Goal: Task Accomplishment & Management: Use online tool/utility

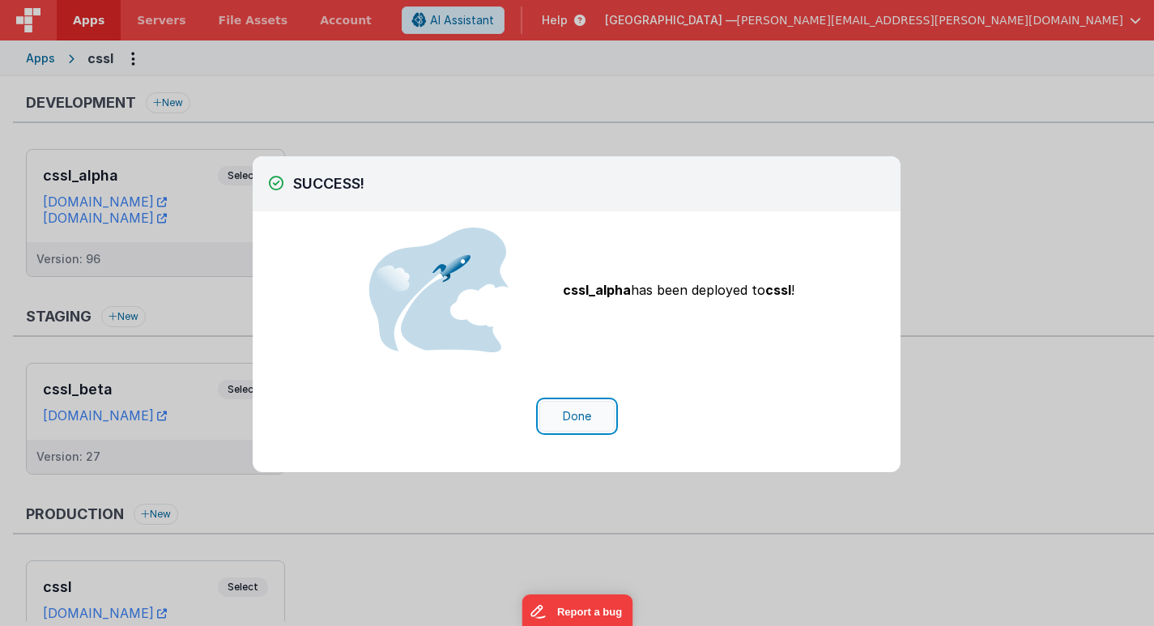
click at [573, 420] on button "Done" at bounding box center [576, 416] width 75 height 31
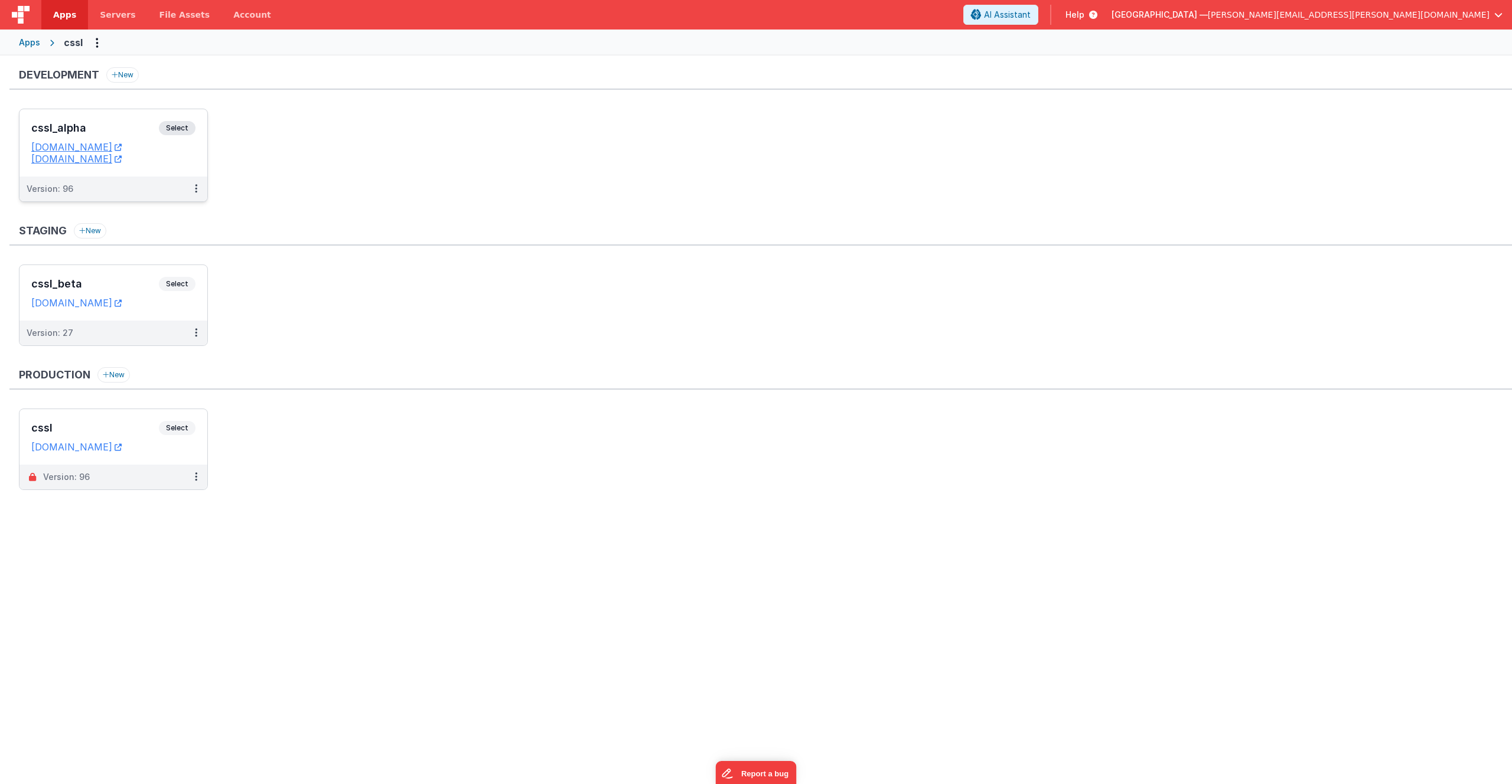
click at [174, 128] on span "Select" at bounding box center [177, 128] width 36 height 14
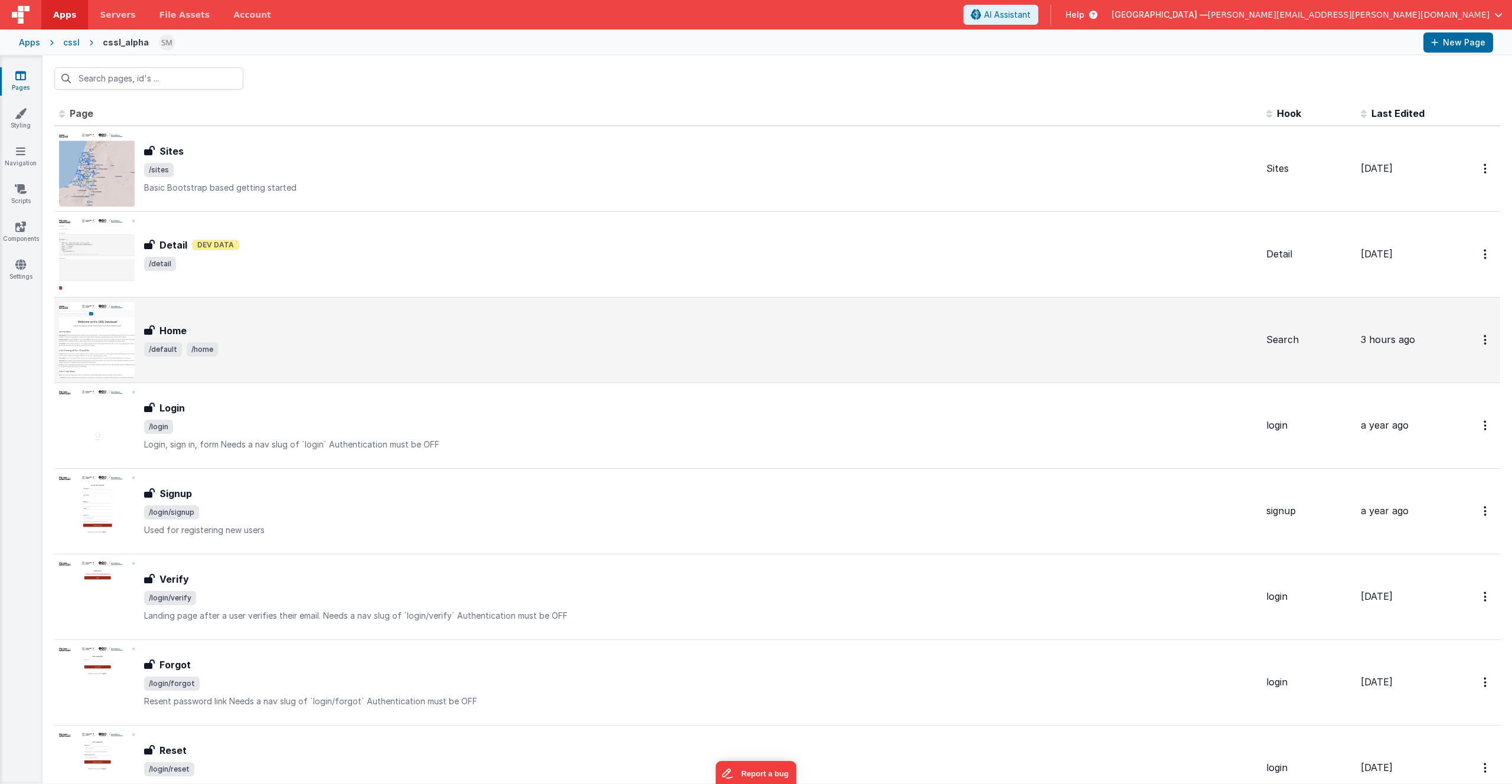
click at [280, 347] on span "/default /home" at bounding box center [701, 349] width 1113 height 14
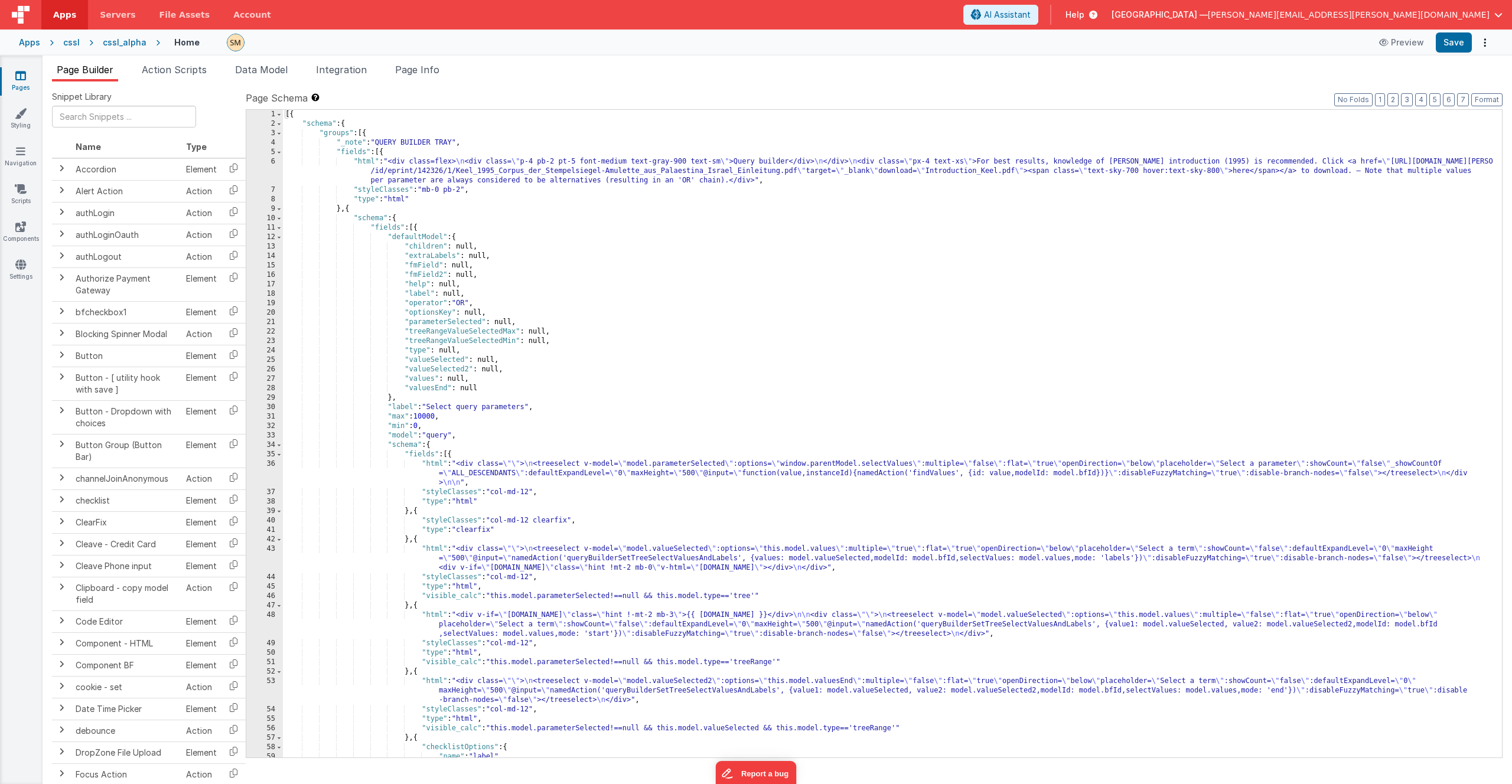
click at [803, 203] on div "[{ "schema" : { "groups" : [{ "_note" : "QUERY BUILDER TRAY" , "fields" : [{ "h…" at bounding box center [888, 443] width 1210 height 667
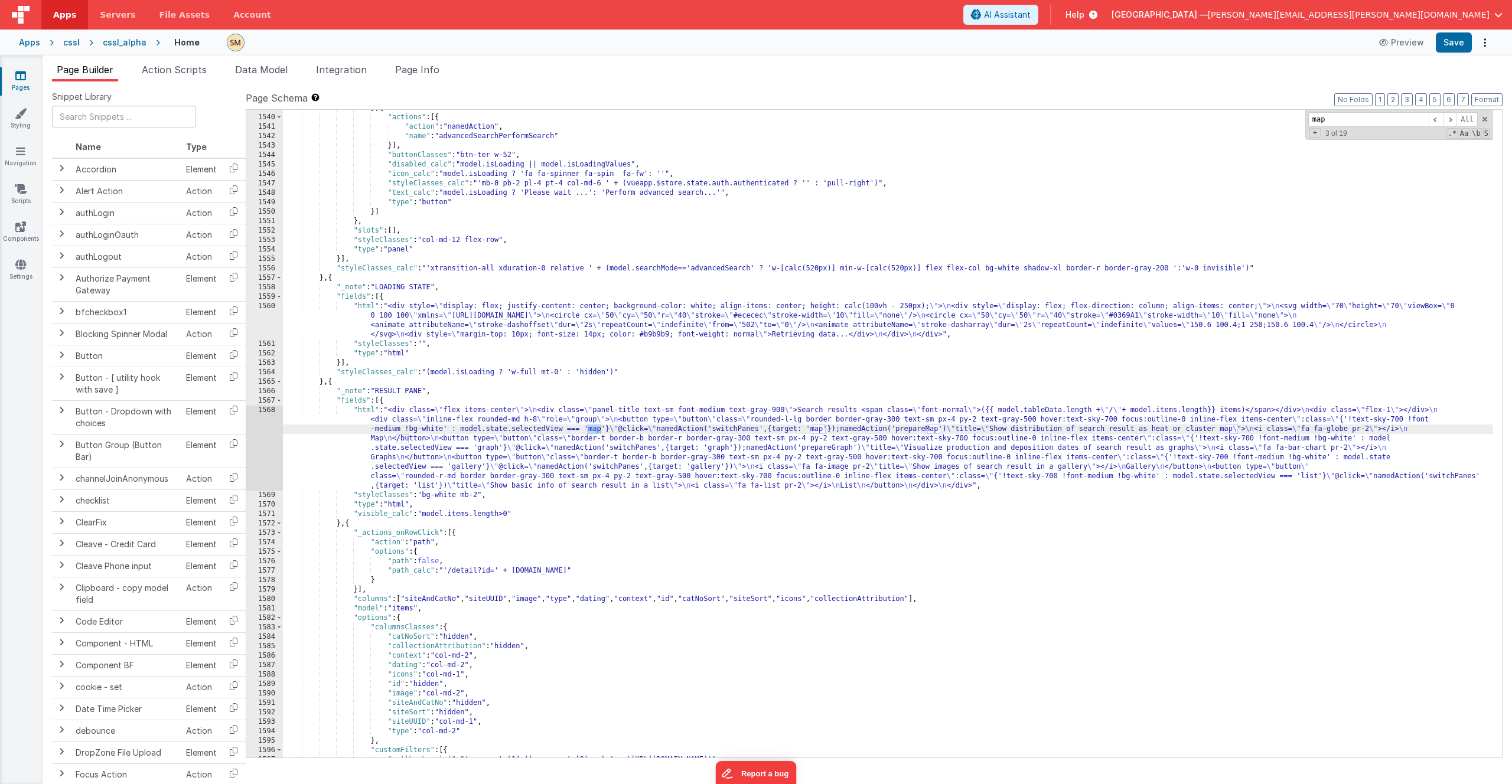
scroll to position [15665, 0]
type input "map"
click at [265, 443] on div "1568" at bounding box center [265, 448] width 36 height 85
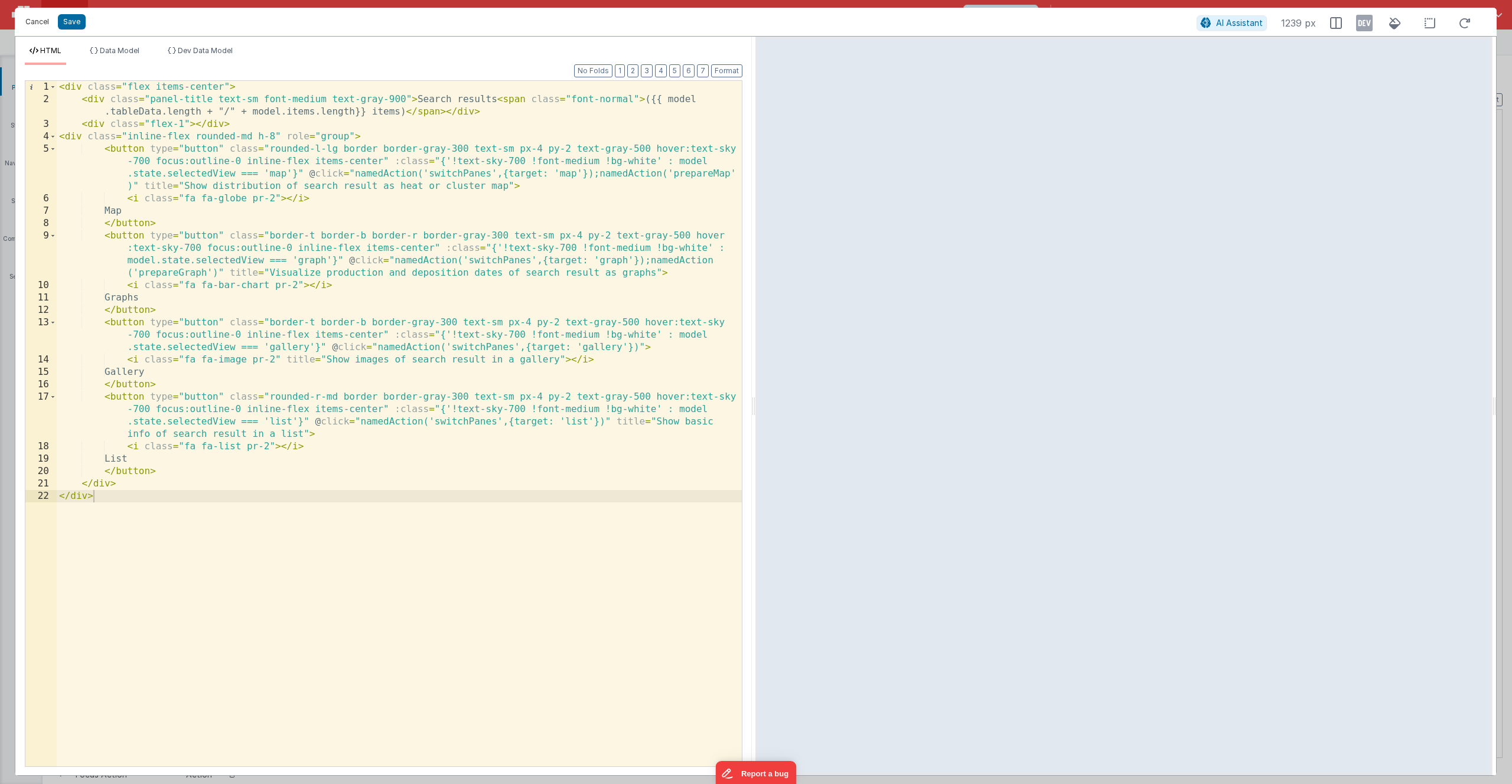
click at [47, 23] on button "Cancel" at bounding box center [37, 22] width 36 height 17
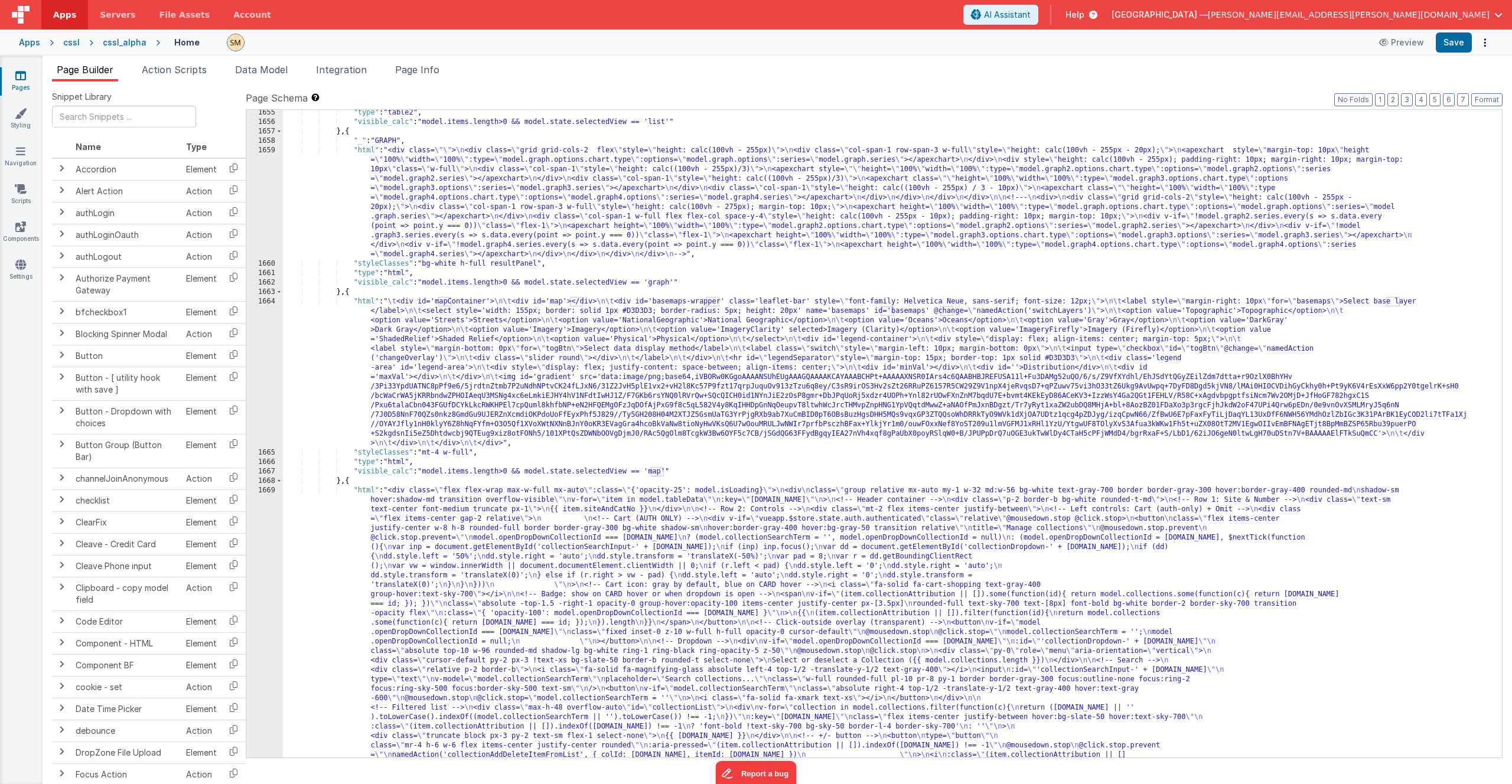
scroll to position [17082, 0]
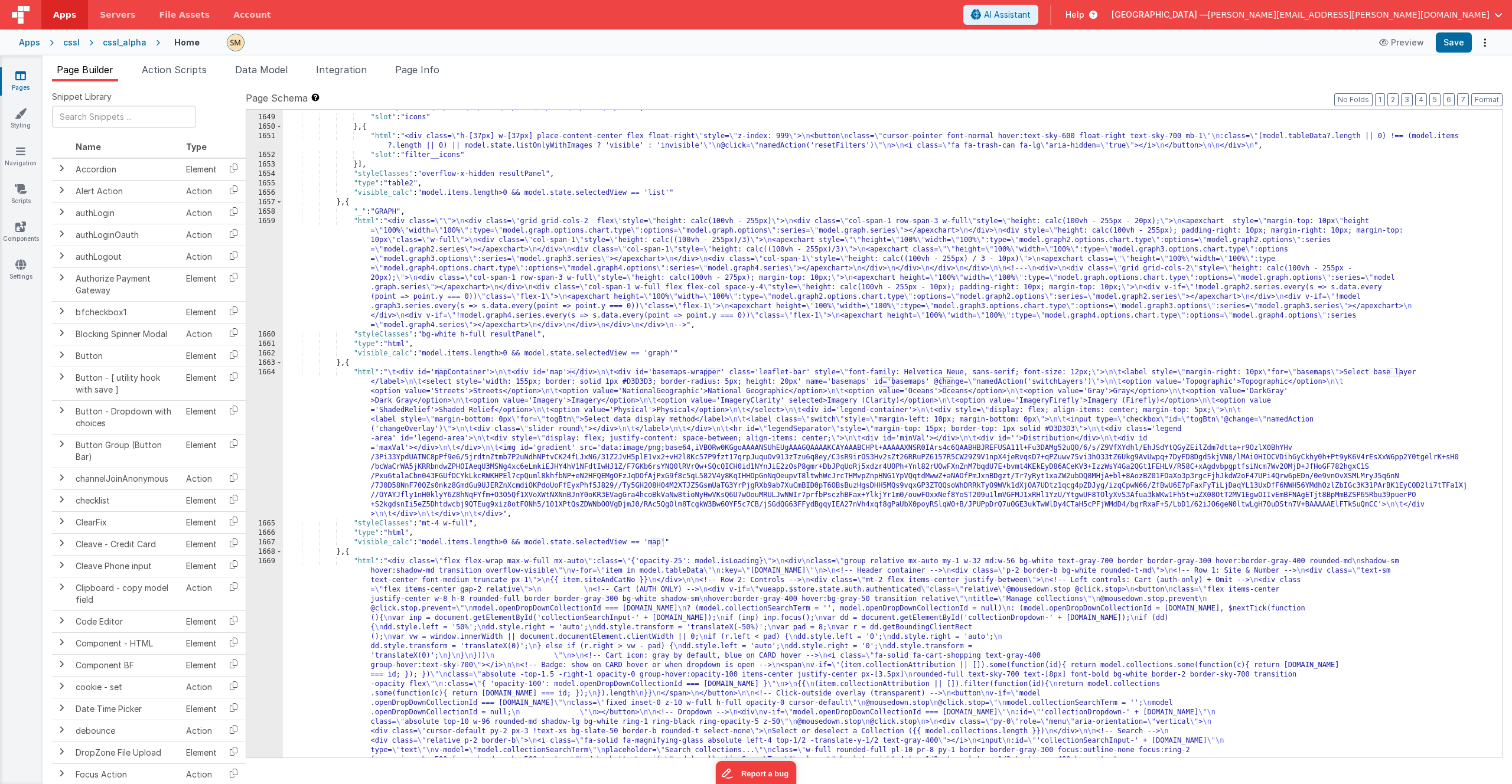
click at [361, 213] on div ""html" : "<div class= \" w-[100px] flex flex-col items-center float-right space…" at bounding box center [888, 498] width 1210 height 1224
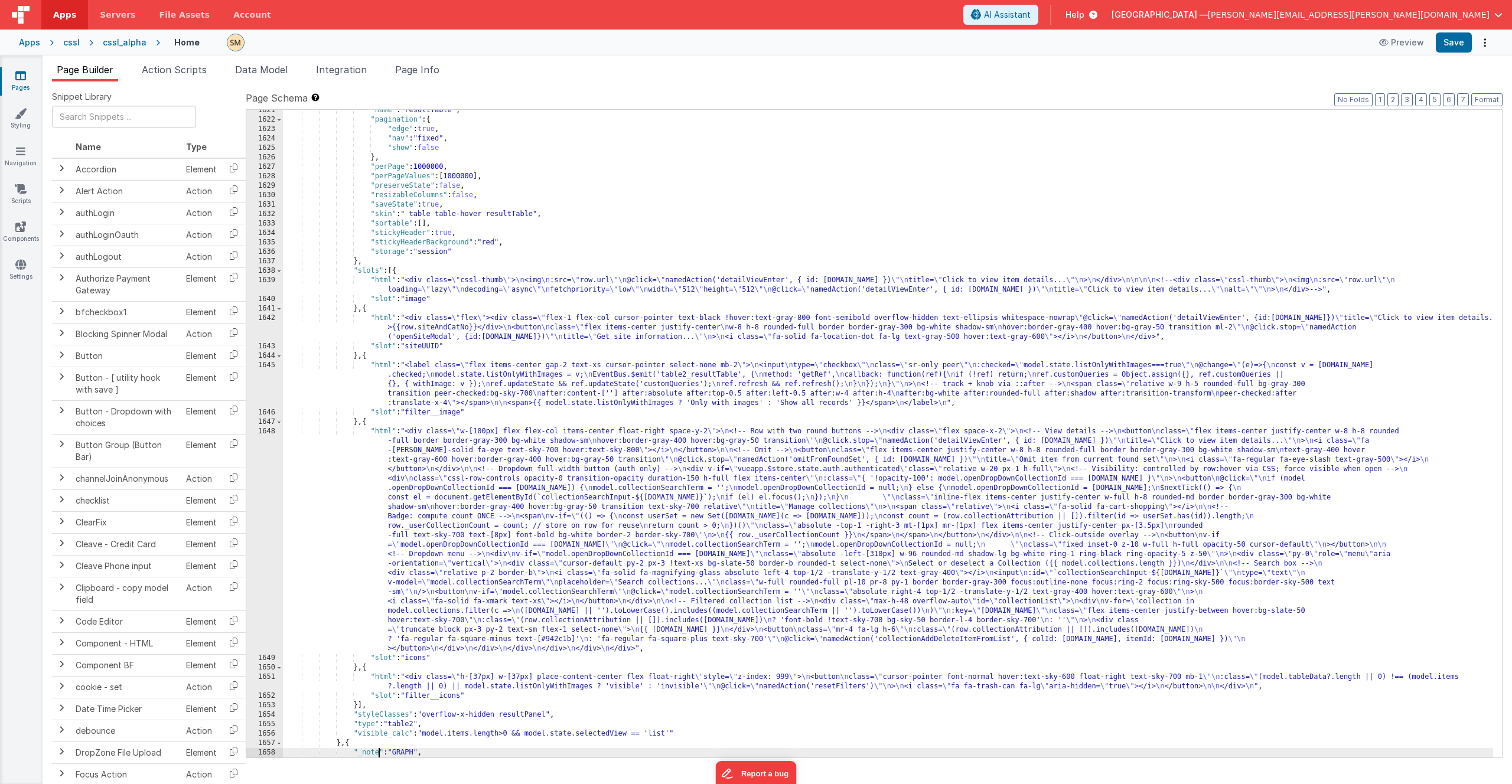
scroll to position [16859, 0]
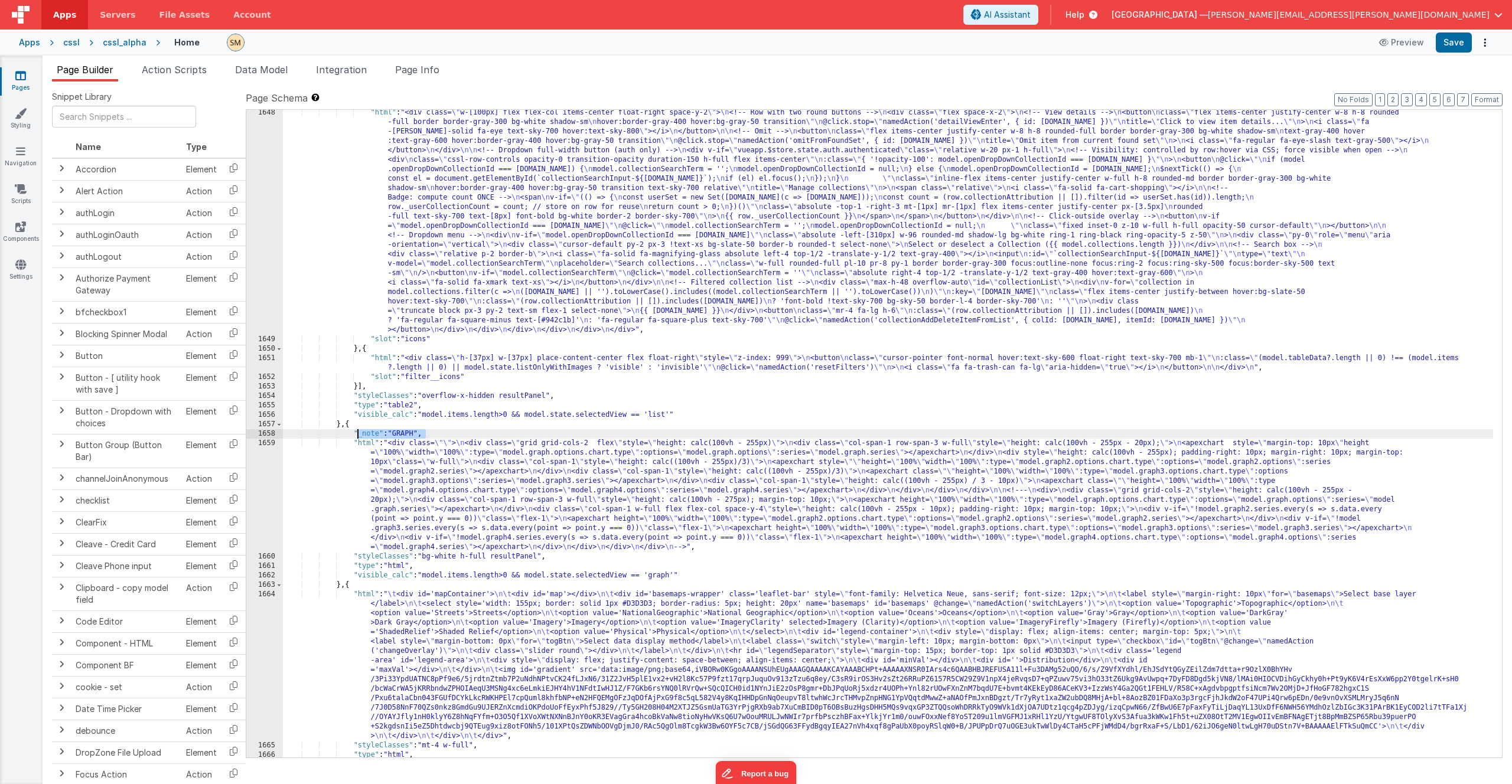
drag, startPoint x: 424, startPoint y: 434, endPoint x: 359, endPoint y: 433, distance: 65.0
click at [359, 433] on div ""html" : "<div class= \" w-[100px] flex flex-col items-center float-right space…" at bounding box center [888, 550] width 1210 height 884
click at [360, 456] on div ""html" : "<div class= \" w-[100px] flex flex-col items-center float-right space…" at bounding box center [888, 550] width 1210 height 884
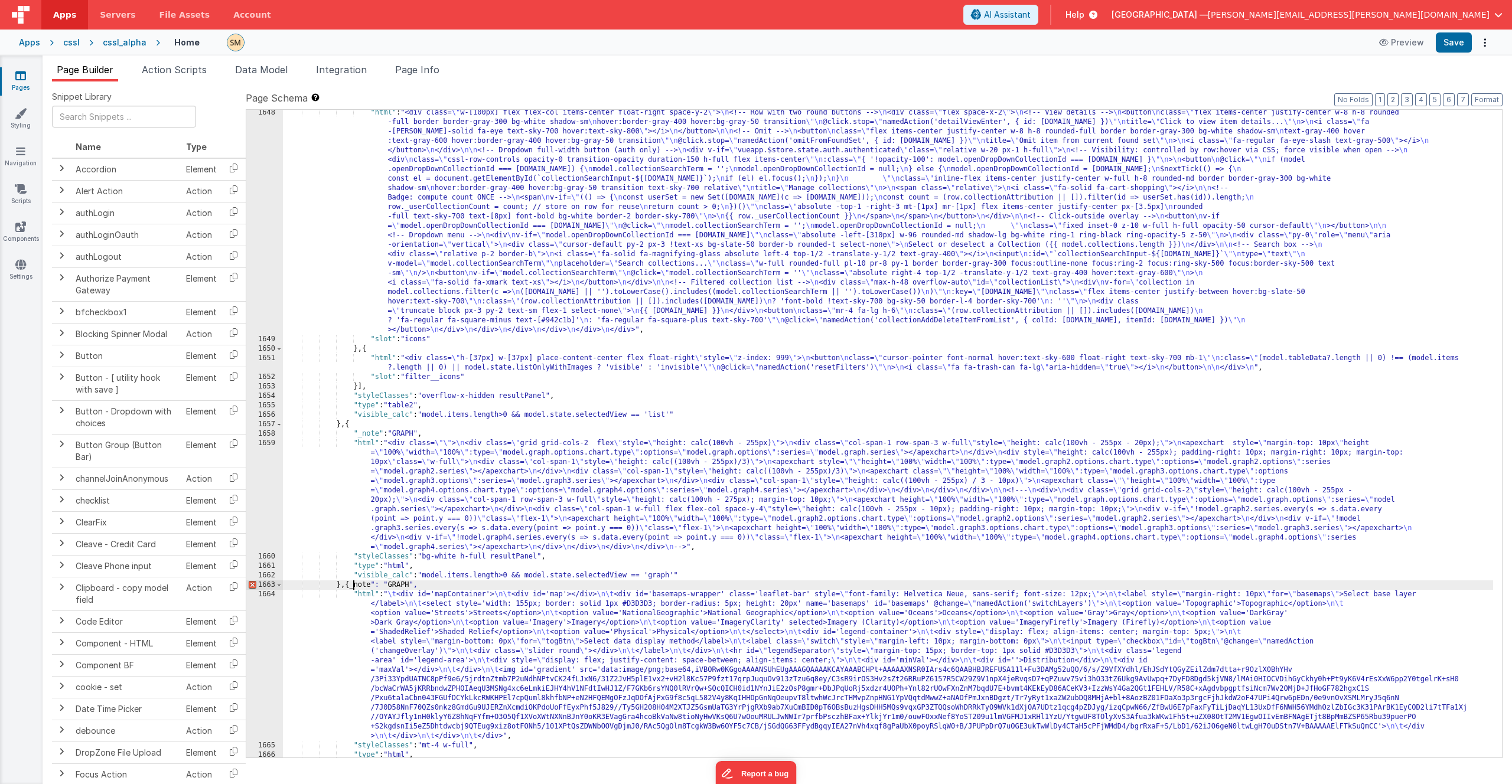
click at [354, 456] on div ""html" : "<div class= \" w-[100px] flex flex-col items-center float-right space…" at bounding box center [888, 550] width 1210 height 884
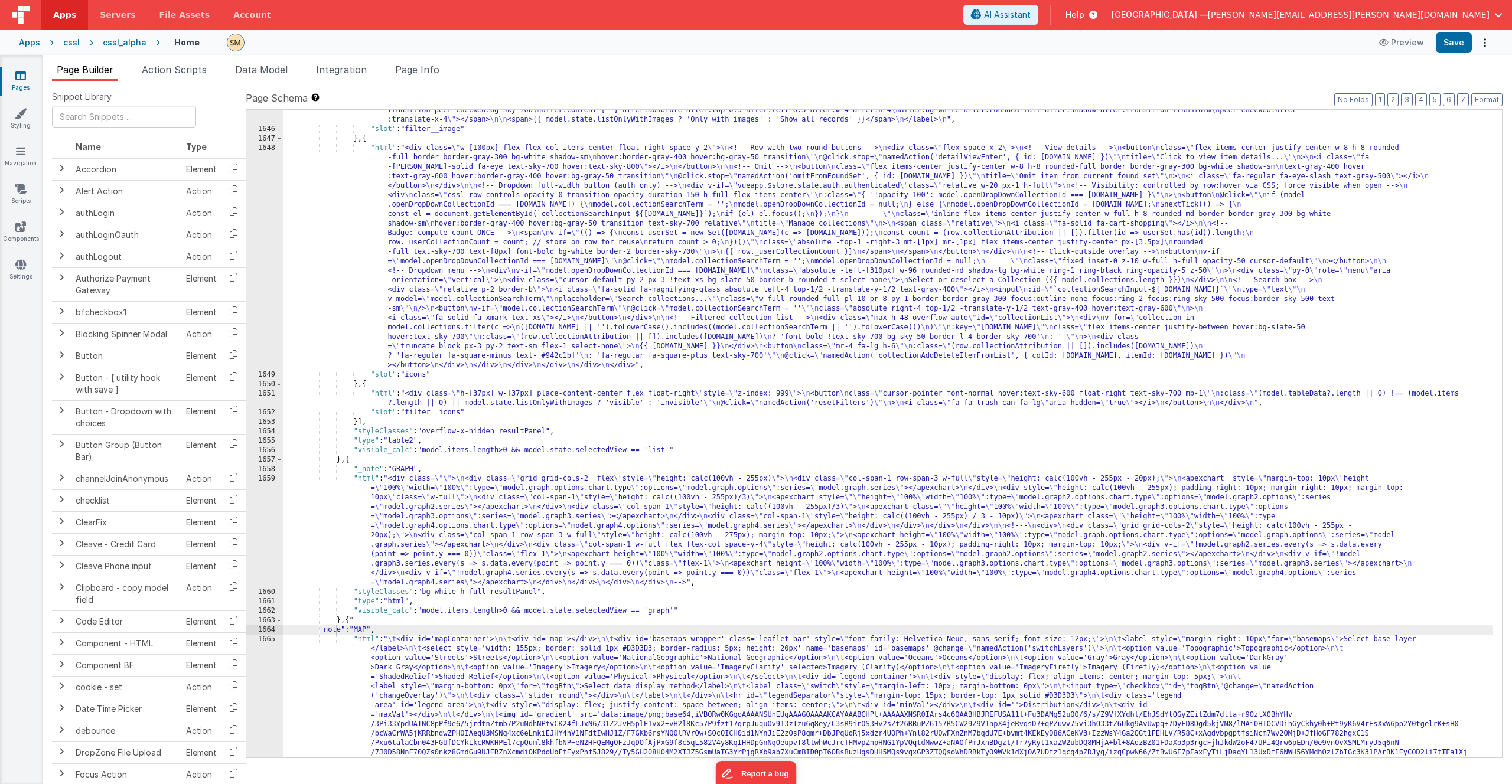
scroll to position [16824, 0]
click at [382, 456] on div ""html" : "<label class= \" flex items-center gap-2 text-xs cursor-pointer selec…" at bounding box center [888, 500] width 1210 height 846
click at [338, 456] on div ""html" : "<label class= \" flex items-center gap-2 text-xs cursor-pointer selec…" at bounding box center [888, 500] width 1210 height 846
click at [443, 456] on div ""html" : "<label class= \" flex items-center gap-2 text-xs cursor-pointer selec…" at bounding box center [888, 500] width 1210 height 846
click at [355, 456] on div ""html" : "<label class= \" flex items-center gap-2 text-xs cursor-pointer selec…" at bounding box center [888, 500] width 1210 height 846
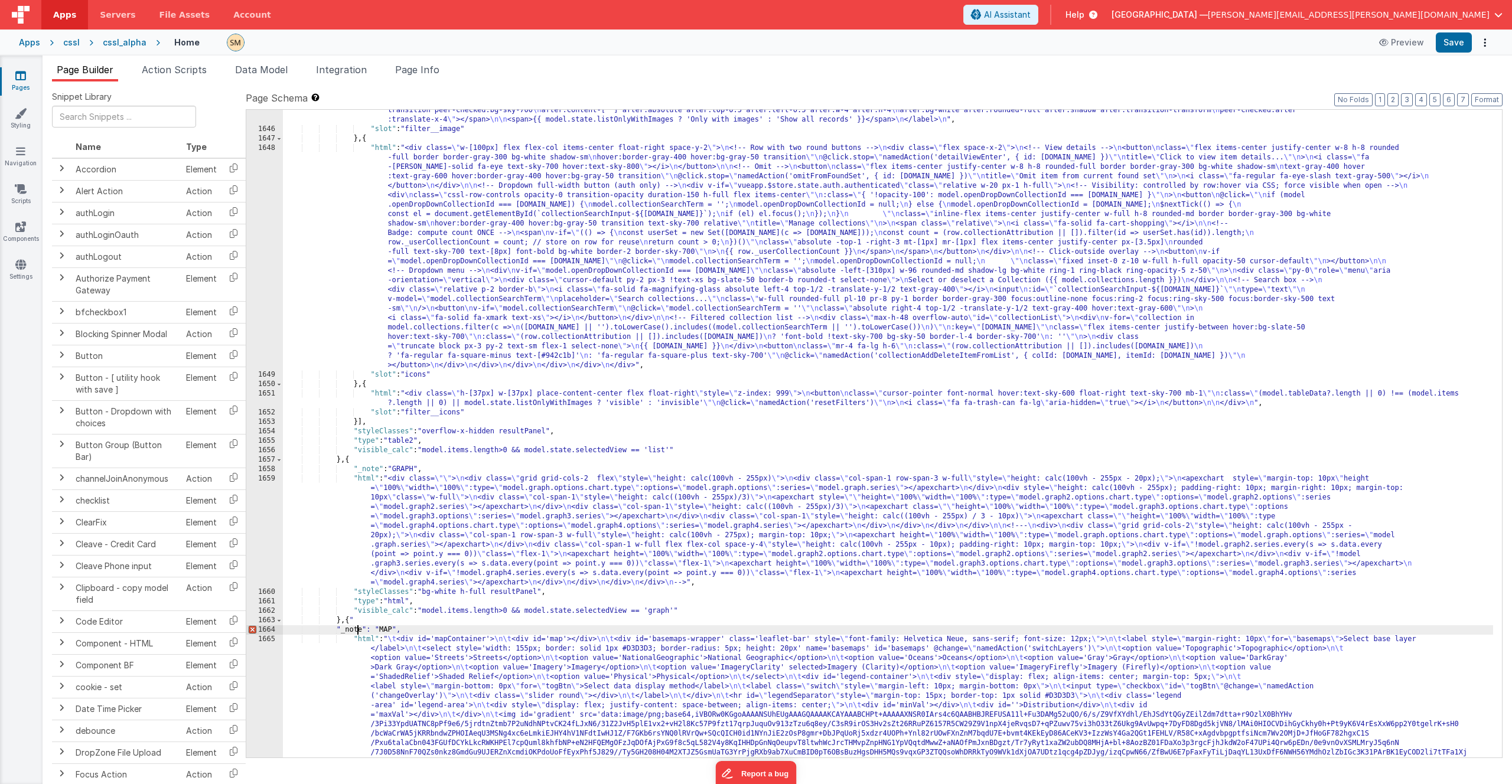
click at [361, 456] on div ""html" : "<label class= \" flex items-center gap-2 text-xs cursor-pointer selec…" at bounding box center [888, 500] width 1210 height 846
click at [451, 456] on div ""html" : "<label class= \" flex items-center gap-2 text-xs cursor-pointer selec…" at bounding box center [888, 500] width 1210 height 846
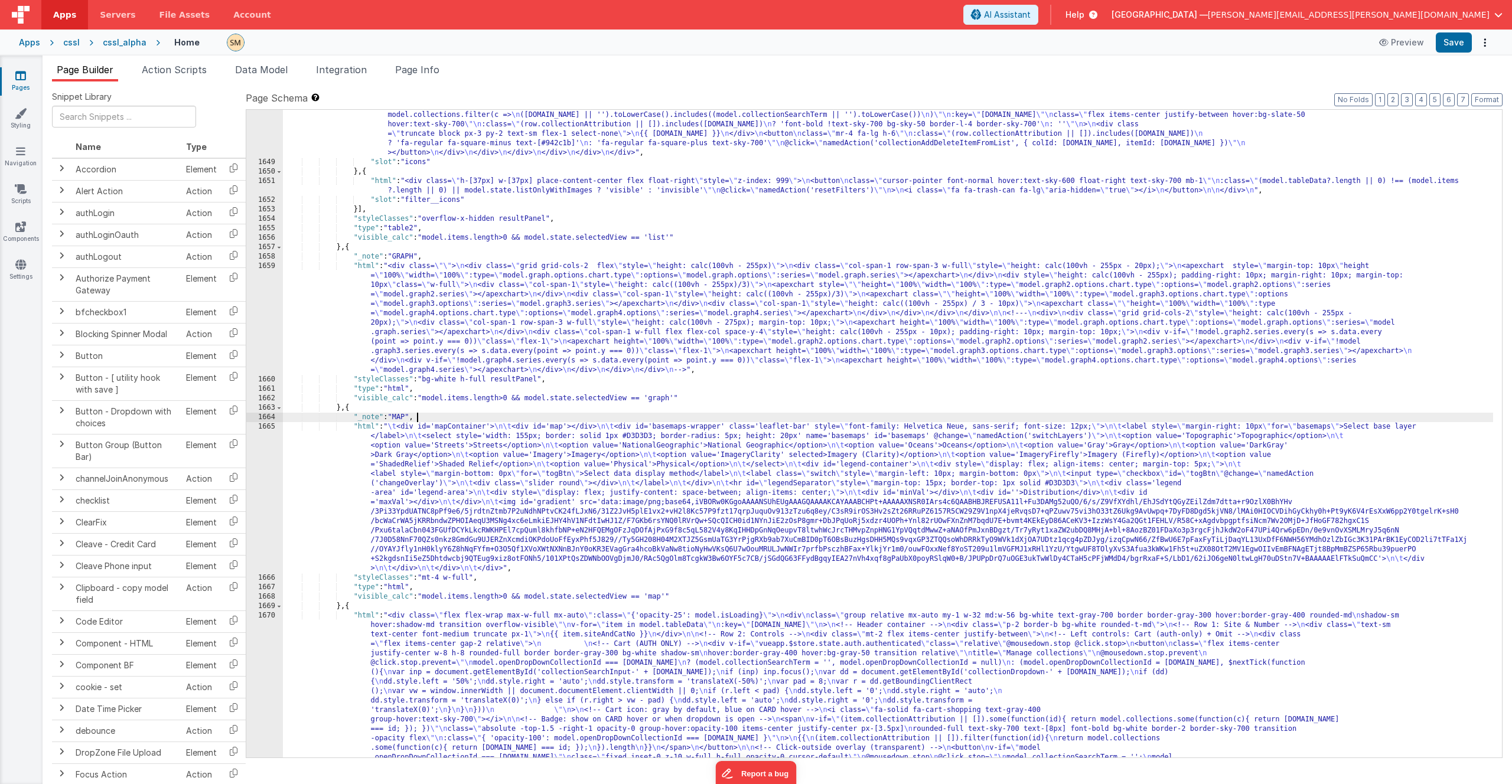
scroll to position [17037, 0]
click at [454, 456] on div ""html" : "<div class= \" w-[100px] flex flex-col items-center float-right space…" at bounding box center [888, 543] width 1210 height 1224
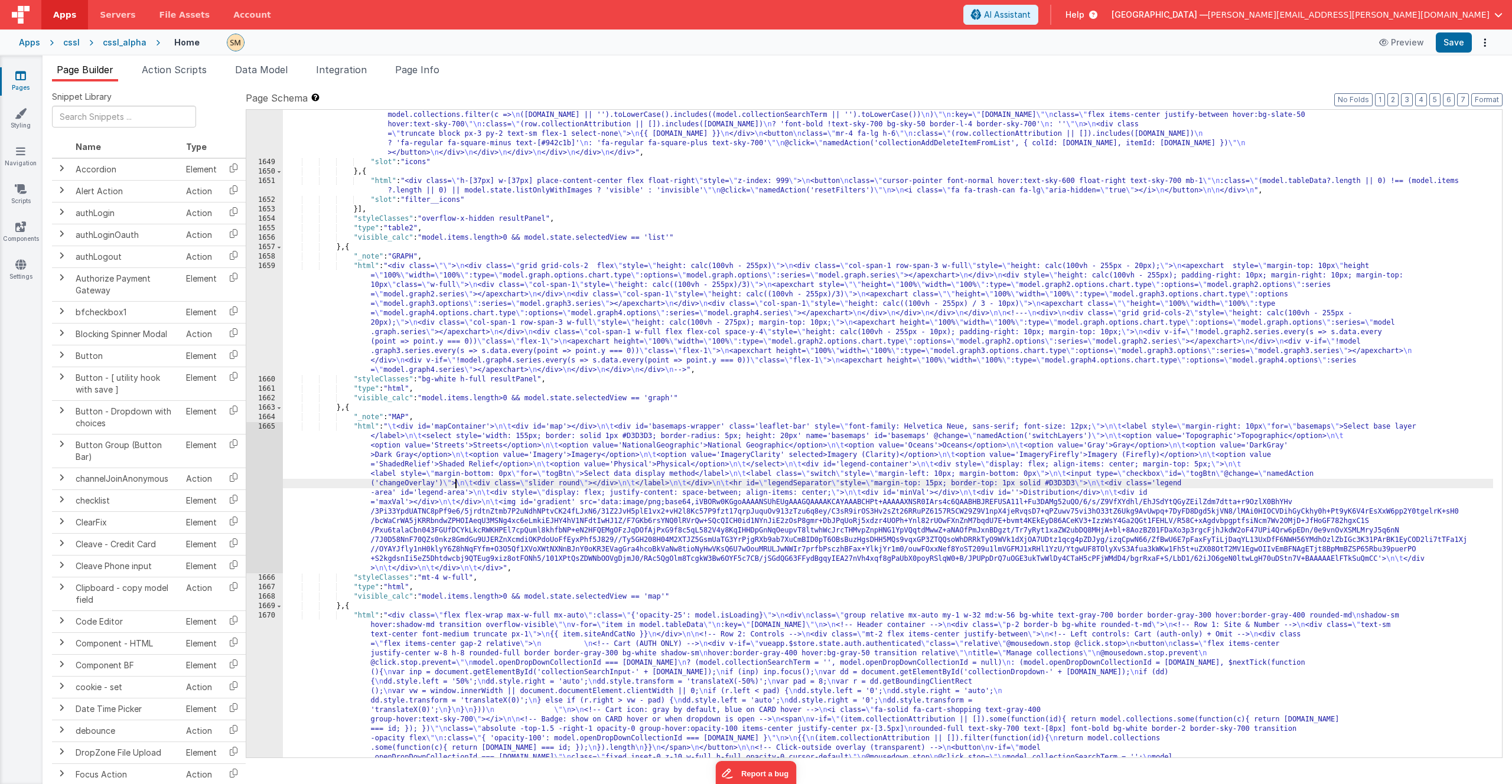
click at [261, 456] on div "1665" at bounding box center [265, 497] width 36 height 151
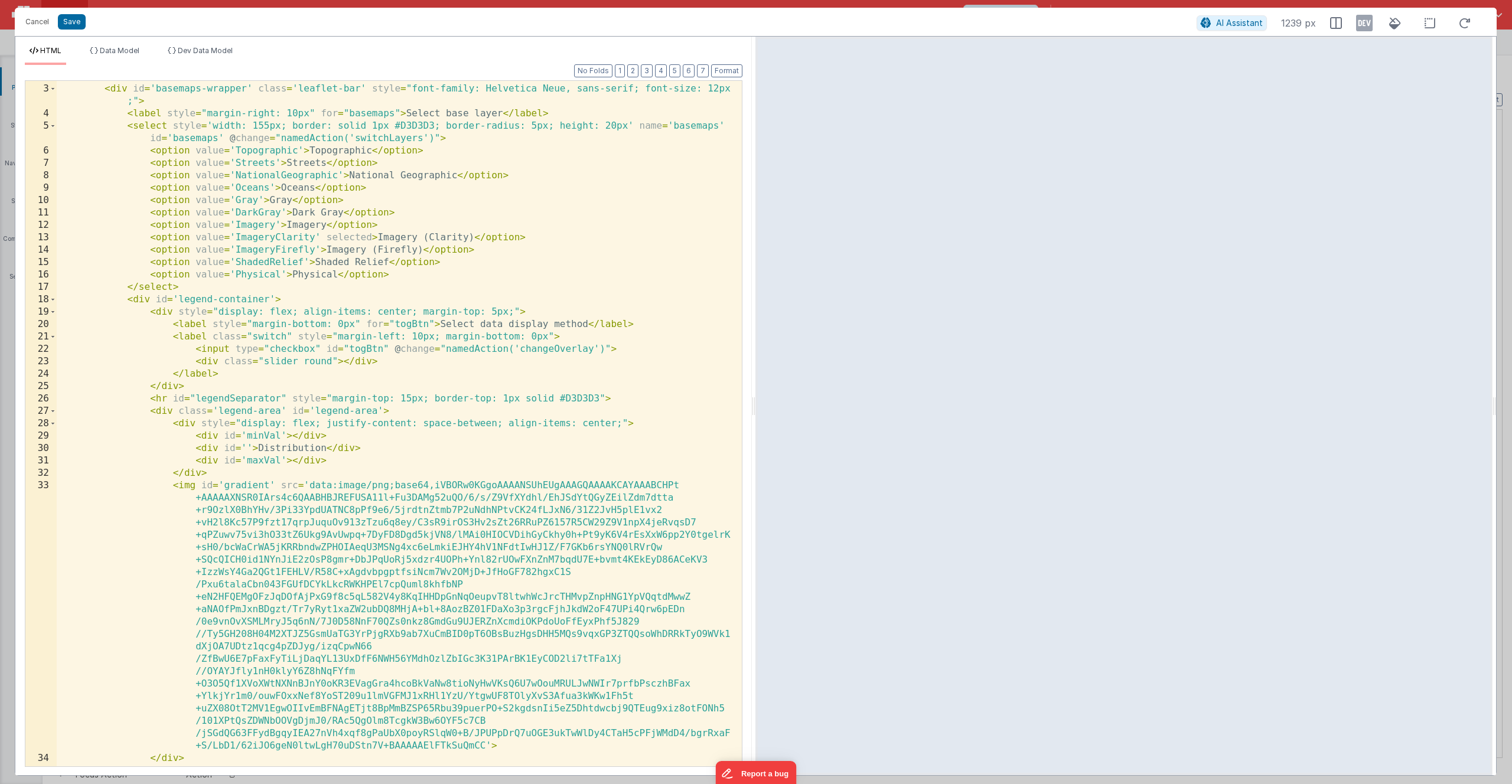
scroll to position [0, 0]
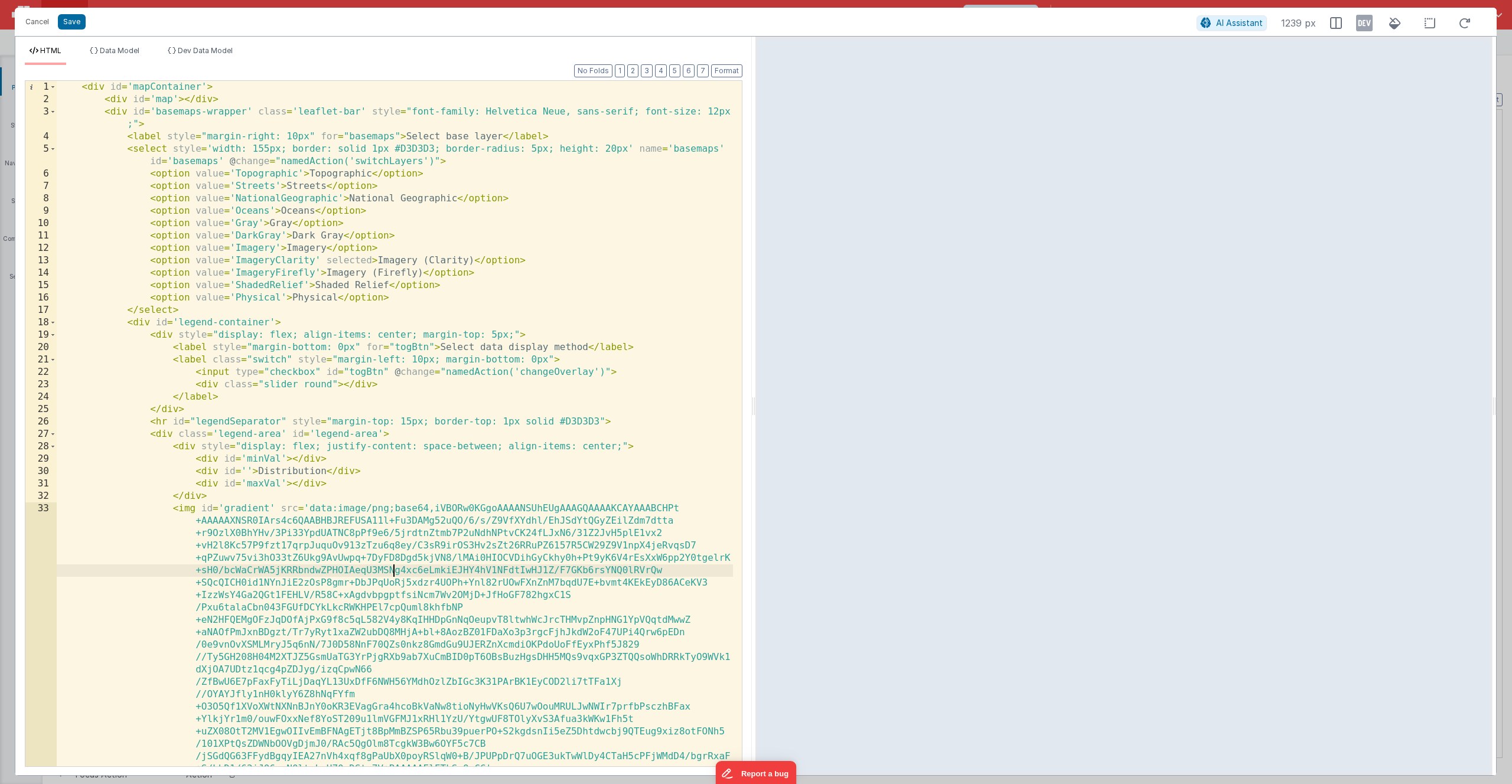
click at [392, 456] on div "< div id = 'mapContainer' > < div id = 'map' > </ div > < div id = 'basemaps-wr…" at bounding box center [395, 436] width 676 height 710
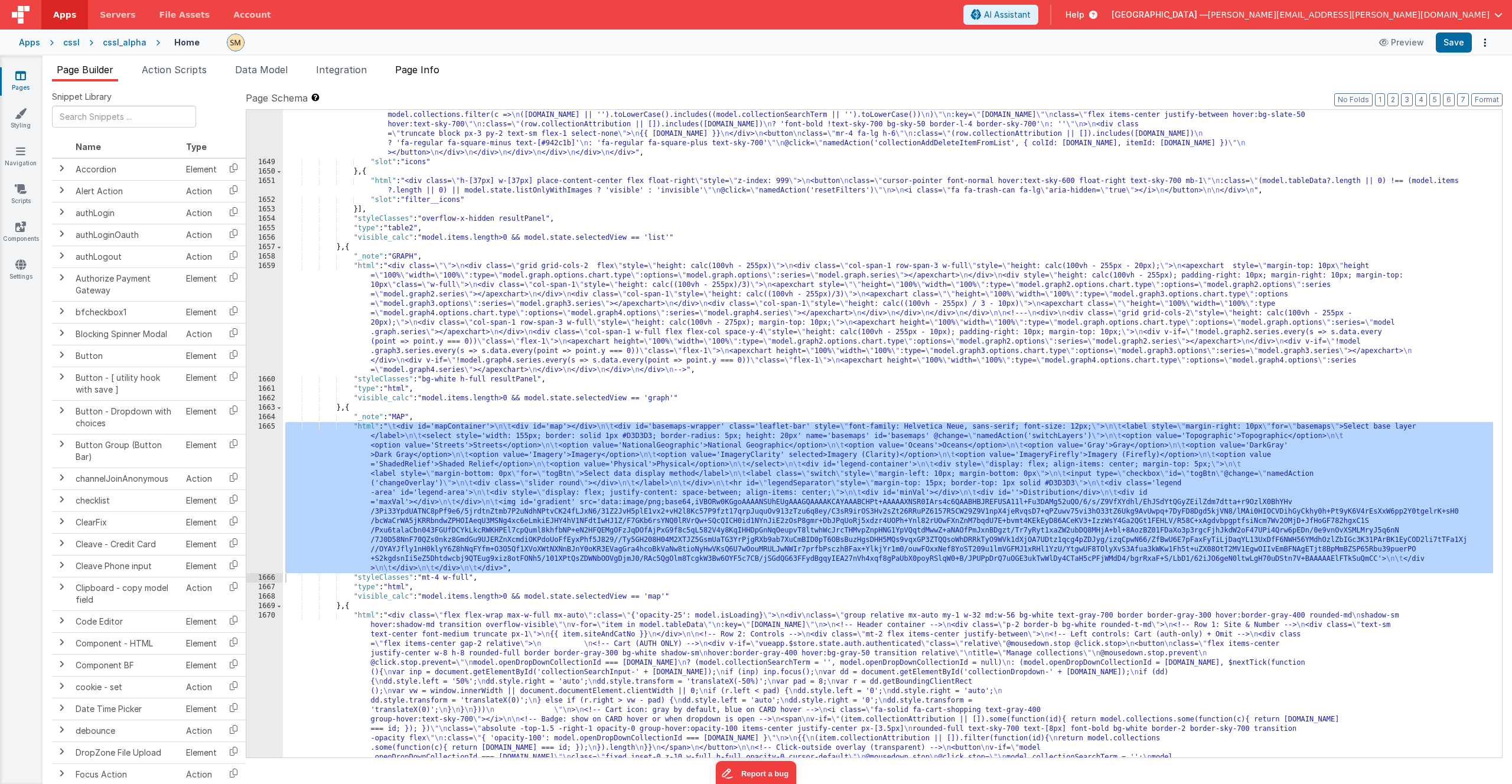
click at [430, 73] on span "Page Info" at bounding box center [417, 69] width 44 height 12
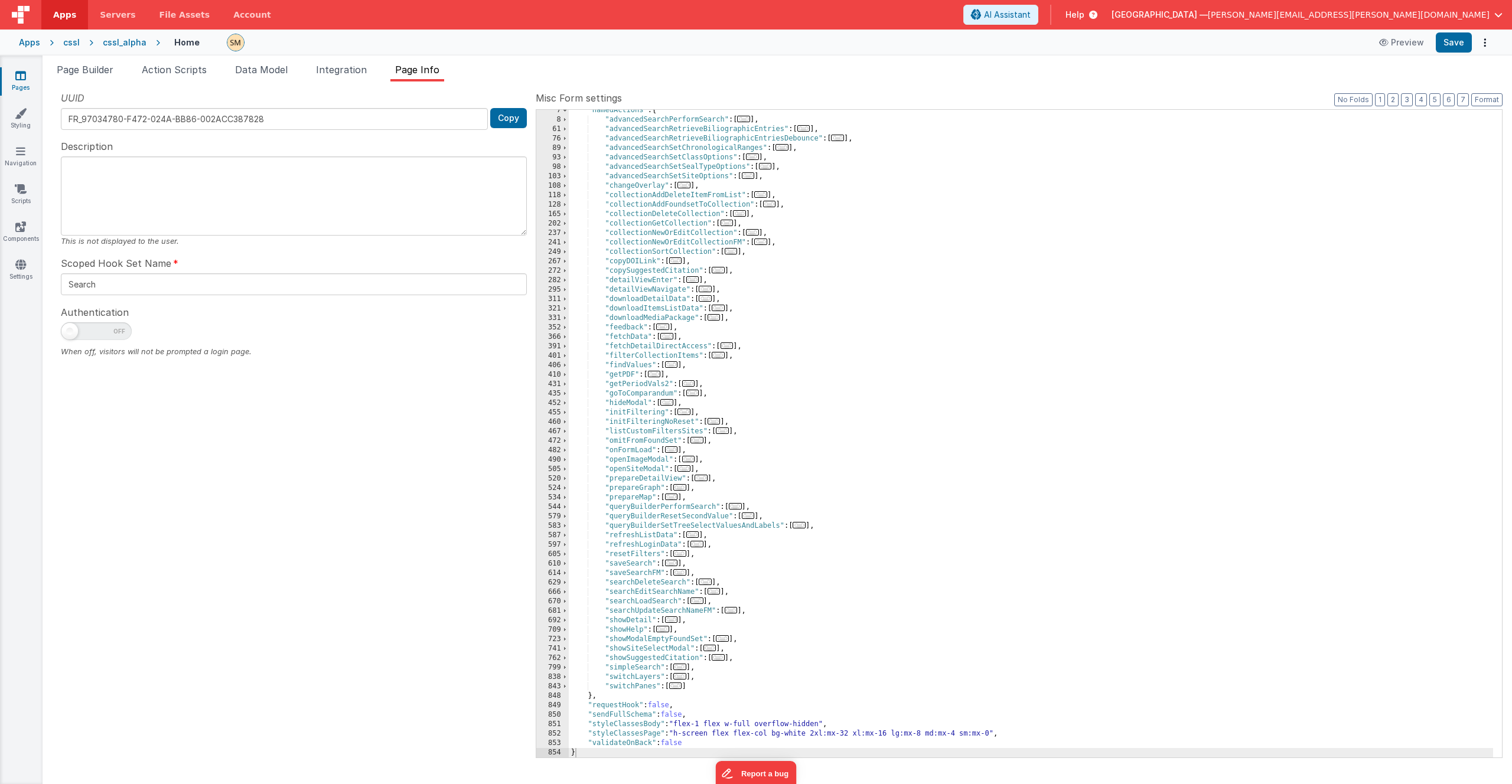
scroll to position [61, 0]
click at [611, 456] on div ""namedActions" : { "advancedSearchPerformSearch" : [ ... ] , "advancedSearchRet…" at bounding box center [1031, 439] width 924 height 667
click at [612, 456] on div ""namedActions" : { "advancedSearchPerformSearch" : [ ... ] , "advancedSearchRet…" at bounding box center [1031, 439] width 924 height 667
click at [567, 456] on span at bounding box center [565, 497] width 7 height 9
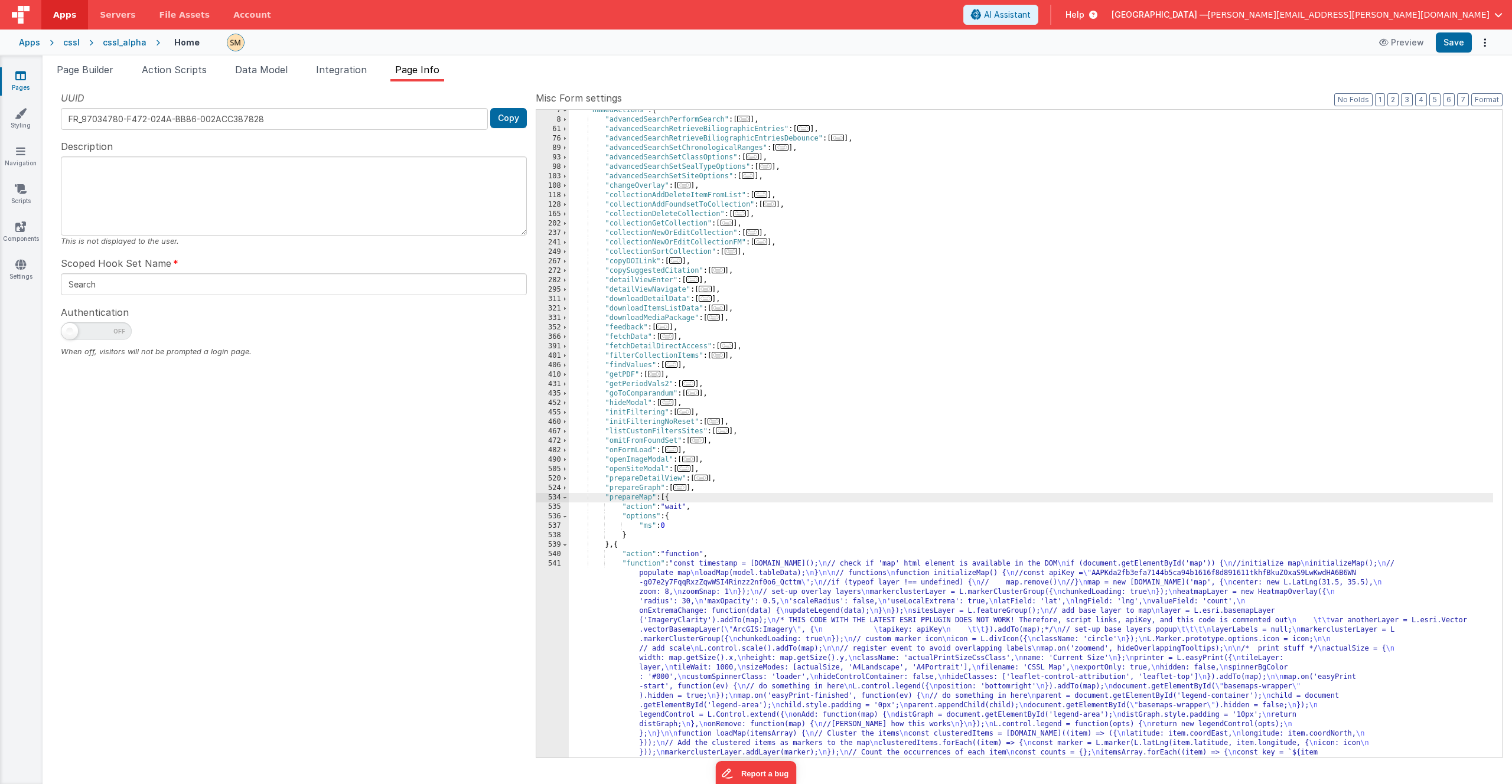
click at [738, 456] on div ""namedActions" : { "advancedSearchPerformSearch" : [ ... ] , "advancedSearchRet…" at bounding box center [1031, 647] width 924 height 1082
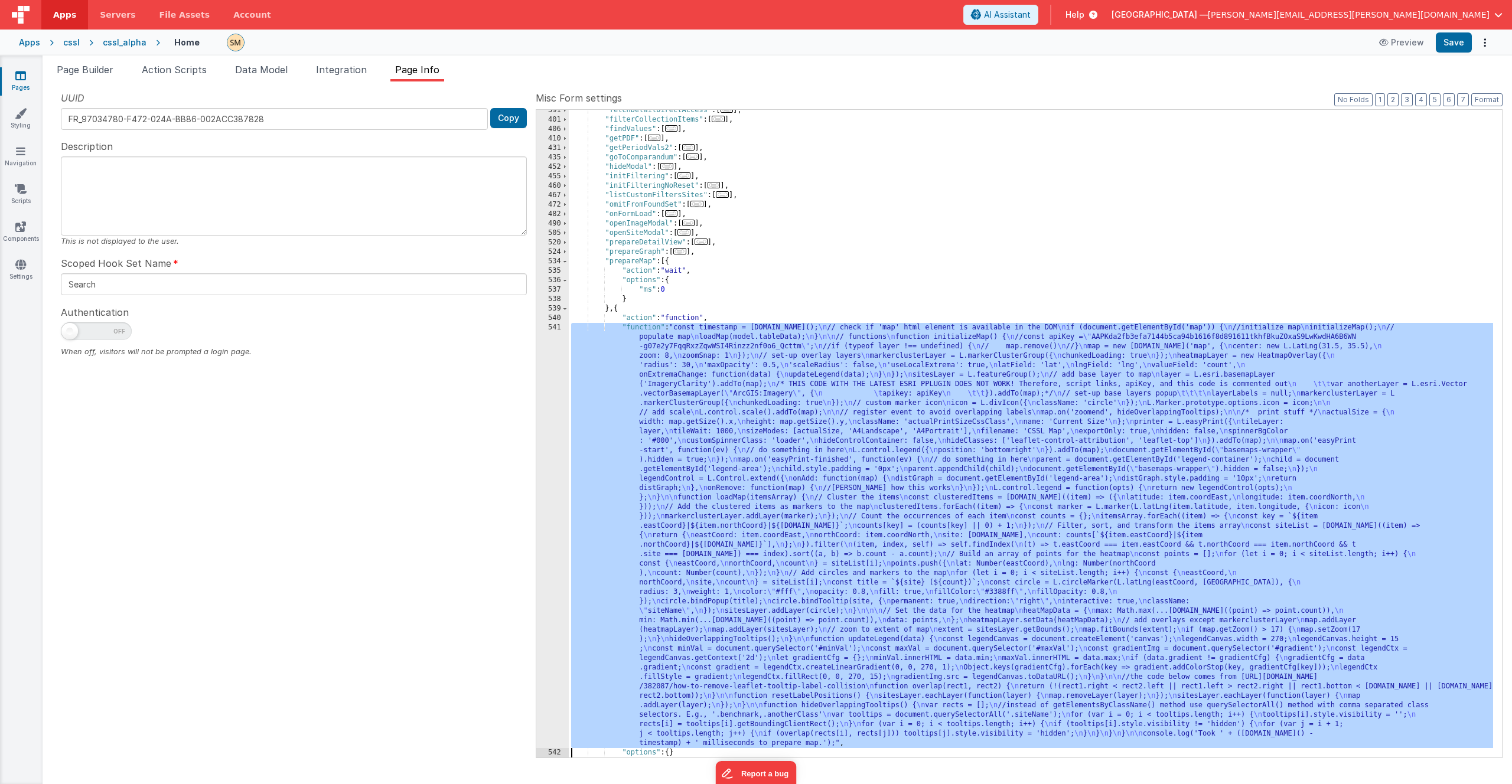
scroll to position [297, 0]
click at [555, 456] on div "541" at bounding box center [552, 535] width 33 height 425
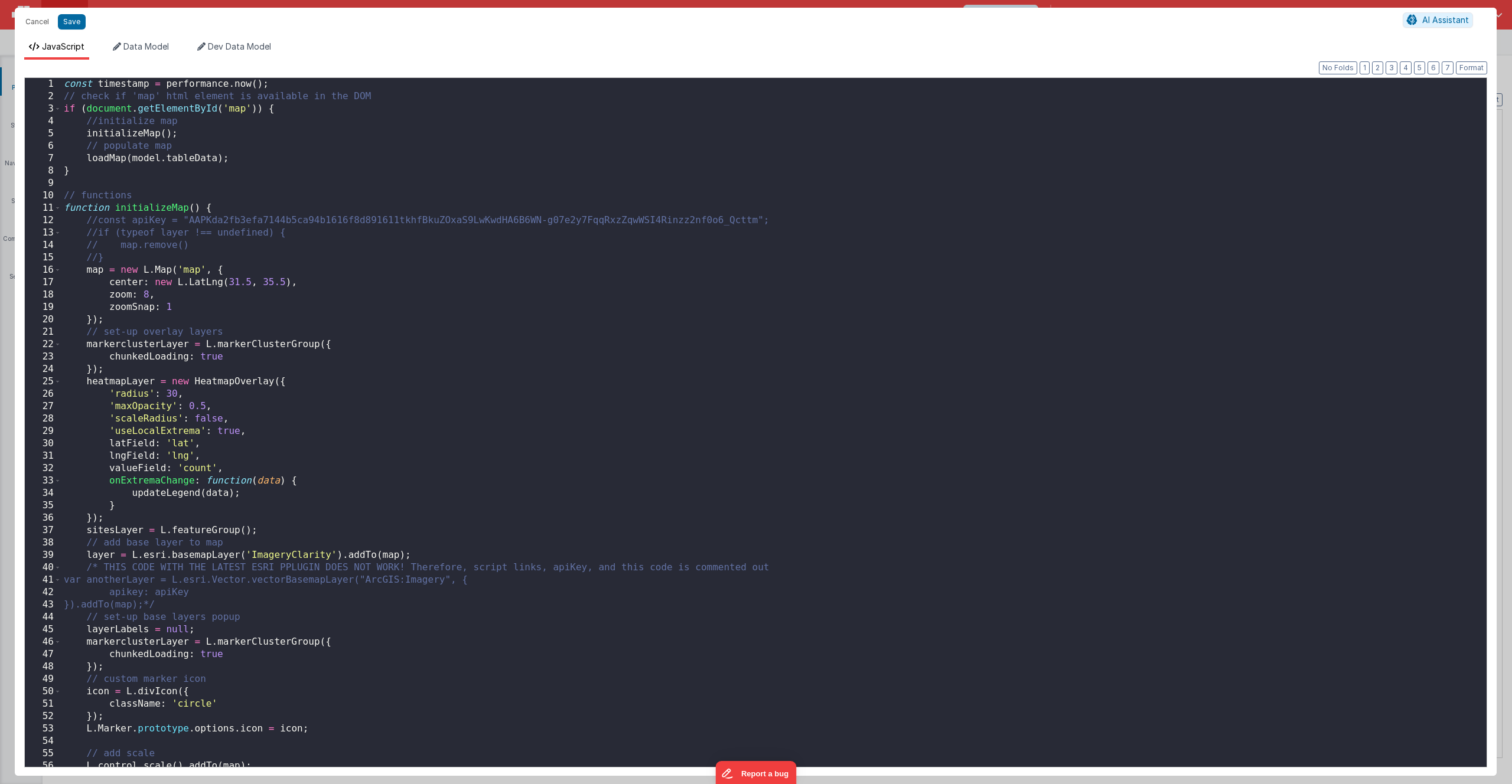
click at [548, 456] on div "const timestamp = performance . now ( ) ; // check if 'map' html element is ava…" at bounding box center [769, 435] width 1416 height 714
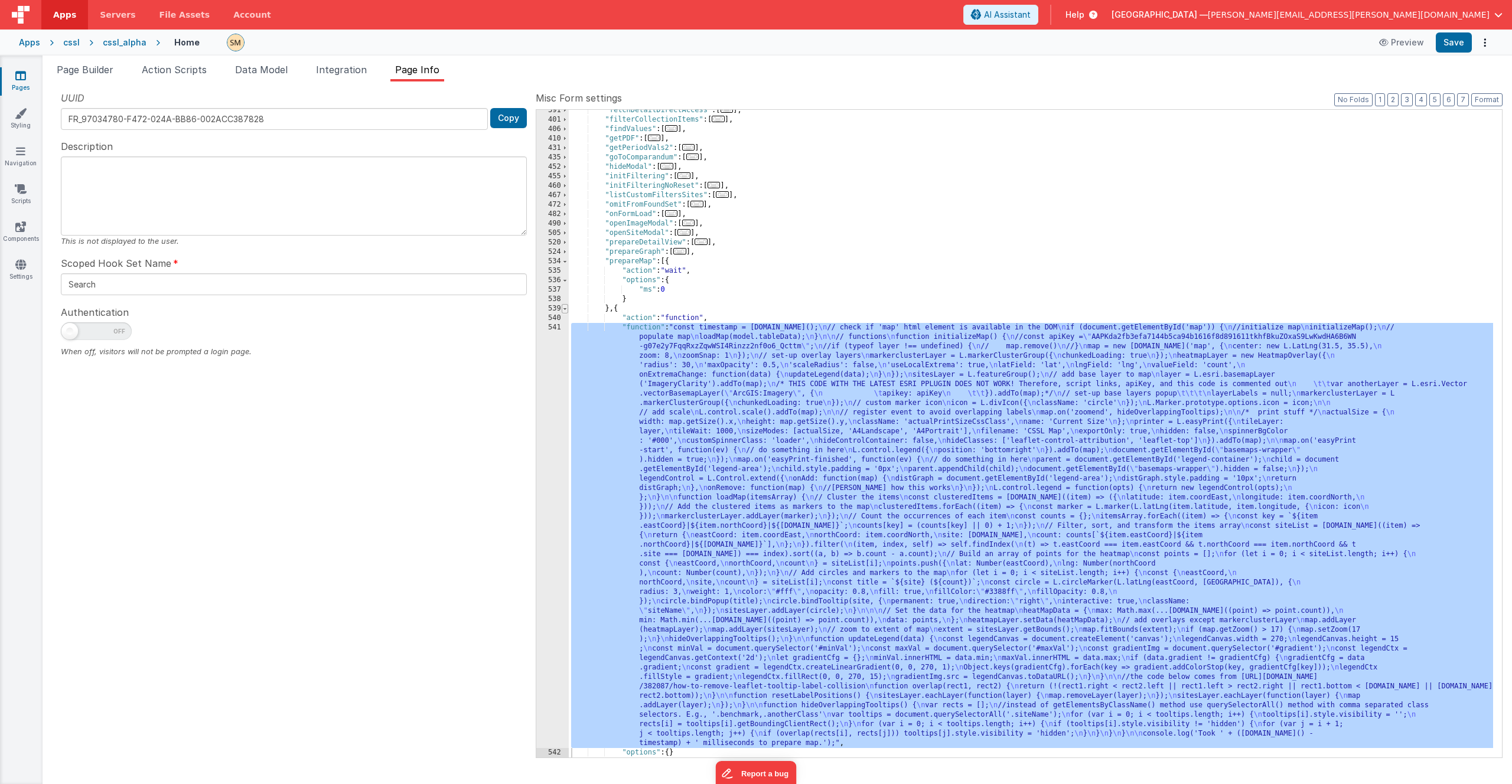
click at [564, 311] on span at bounding box center [565, 308] width 7 height 9
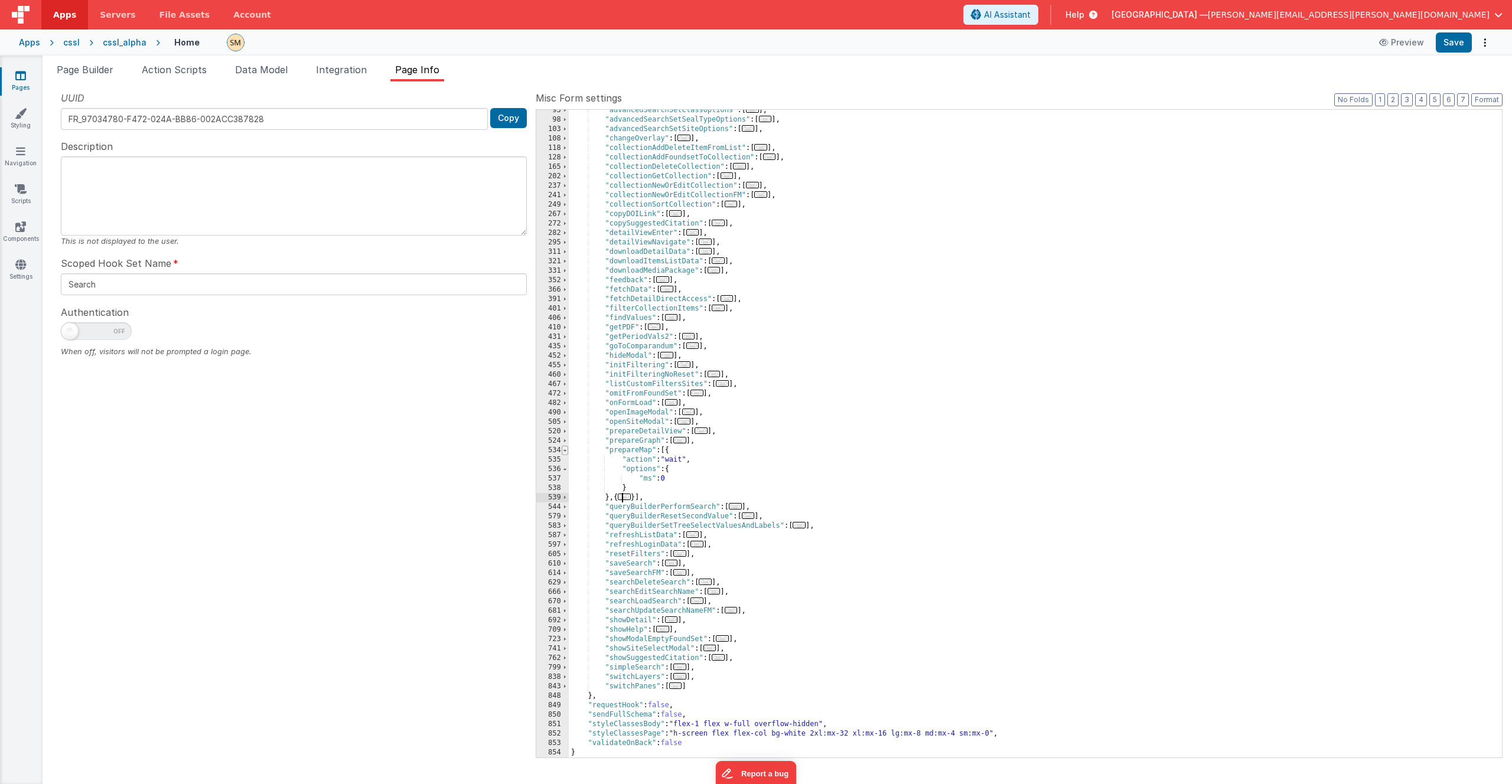
click at [564, 448] on span at bounding box center [565, 450] width 7 height 9
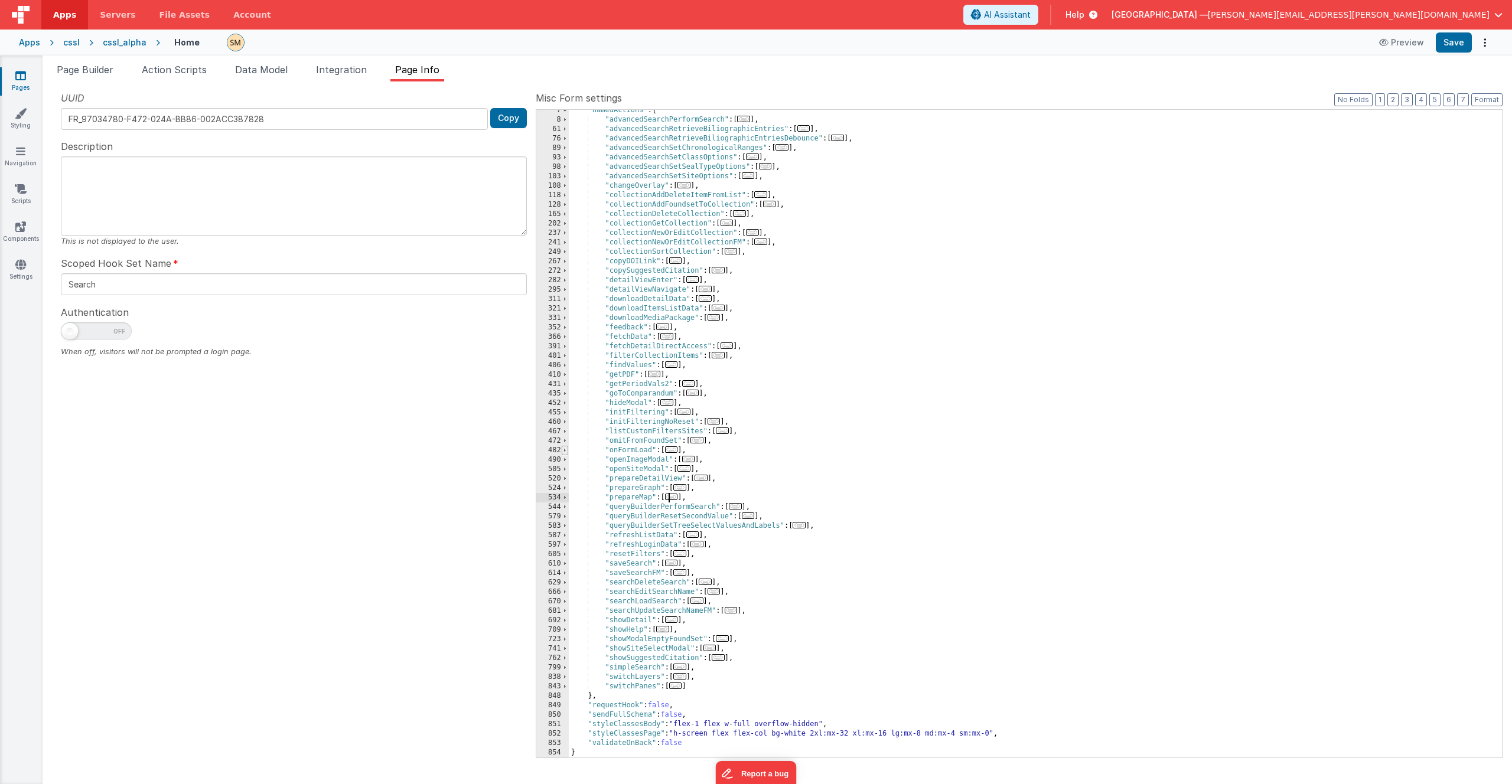
scroll to position [61, 0]
click at [565, 456] on span at bounding box center [565, 488] width 7 height 9
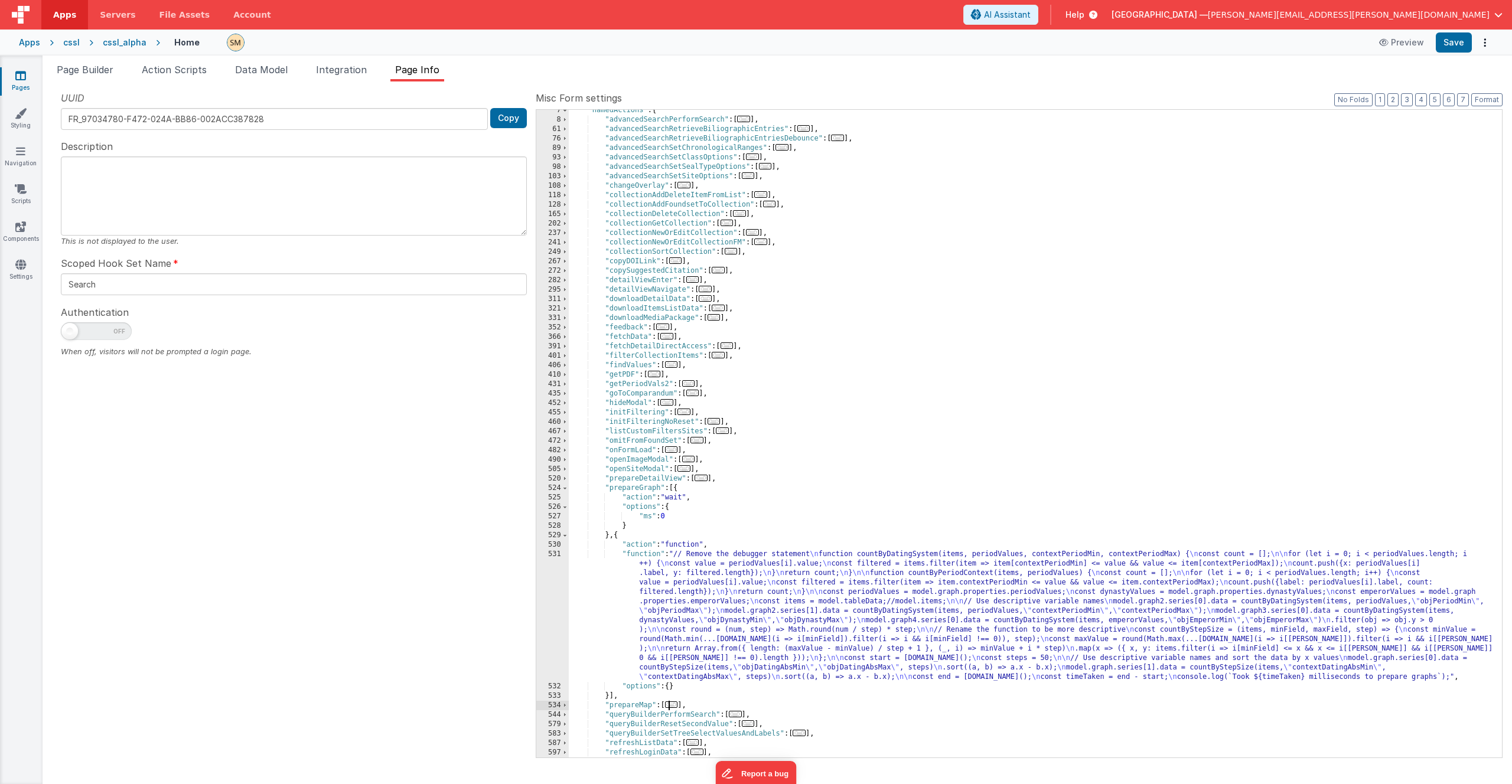
click at [673, 456] on div ""namedActions" : { "advancedSearchPerformSearch" : [ ... ] , "advancedSearchRet…" at bounding box center [1031, 439] width 924 height 667
click at [562, 456] on div "531" at bounding box center [552, 616] width 33 height 132
click at [560, 456] on div "531" at bounding box center [552, 616] width 33 height 132
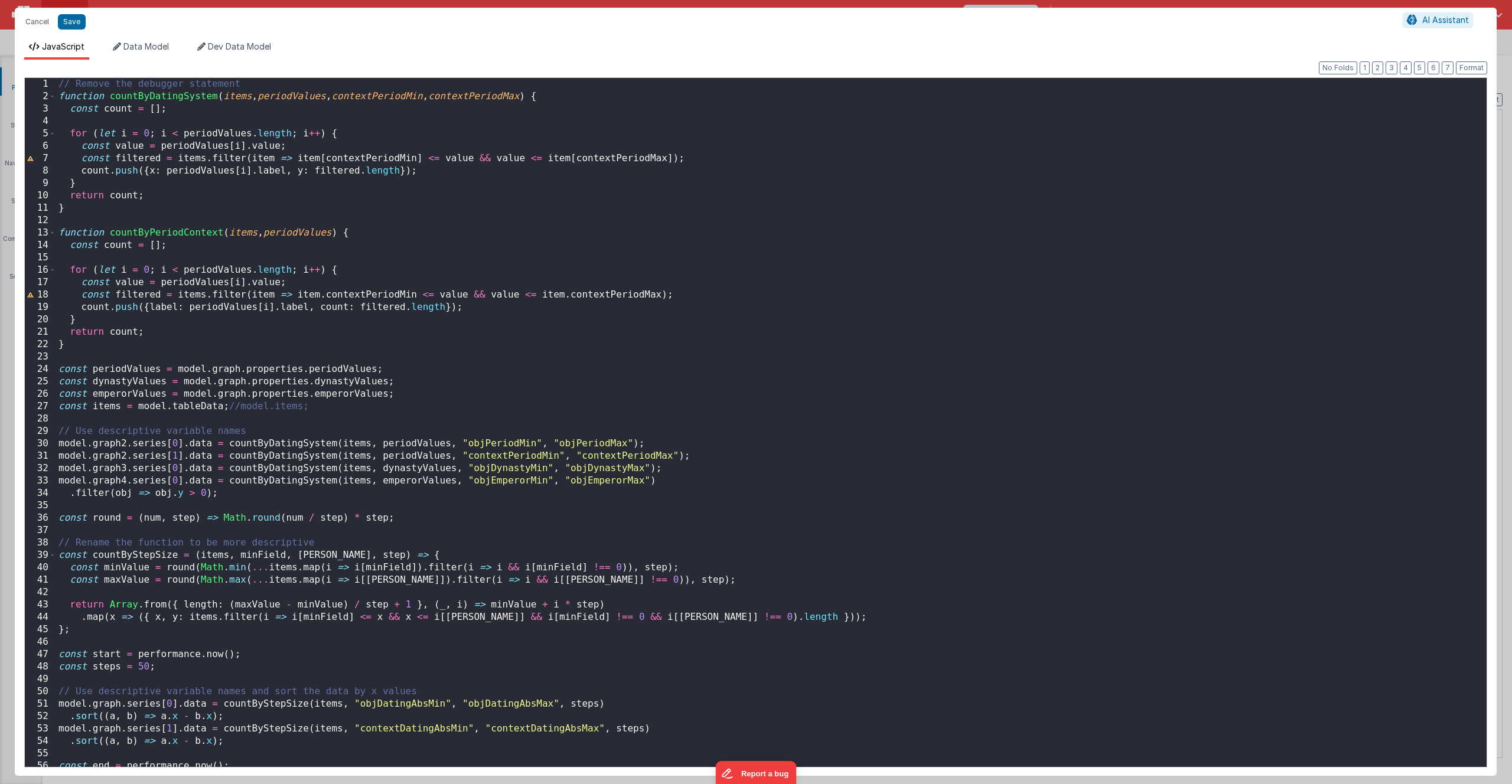
scroll to position [0, 0]
click at [226, 335] on div "// Remove the debugger statement function countByDatingSystem ( items , periodV…" at bounding box center [767, 435] width 1422 height 714
click at [42, 23] on button "Cancel" at bounding box center [37, 22] width 36 height 17
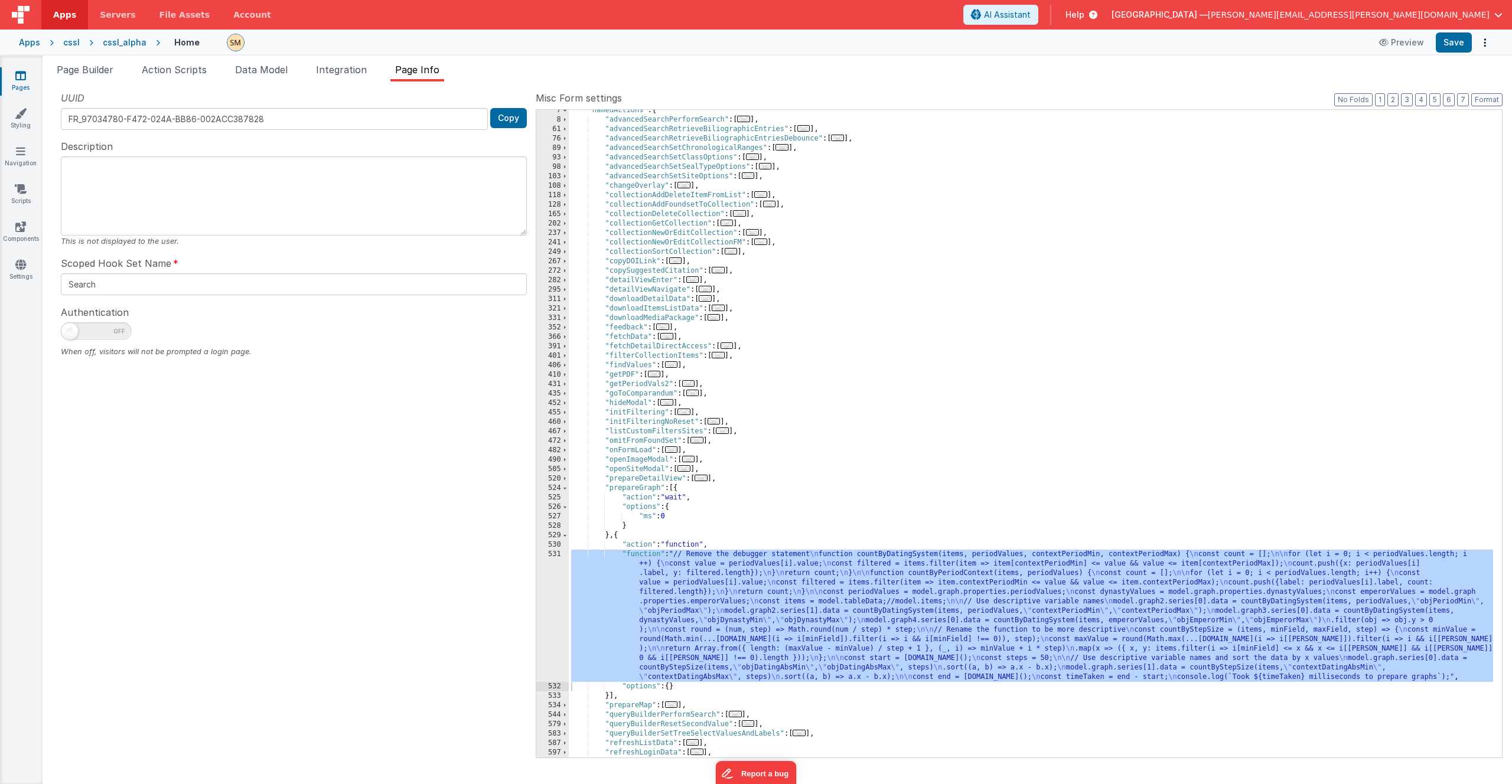
click at [841, 13] on span "Help" at bounding box center [1075, 15] width 19 height 12
click at [841, 101] on div "Documentation" at bounding box center [1319, 103] width 82 height 12
click at [841, 12] on icon at bounding box center [1091, 15] width 13 height 12
click at [841, 84] on div "Examples & Demos" at bounding box center [1206, 82] width 82 height 12
click at [841, 11] on span "Help" at bounding box center [1075, 15] width 19 height 12
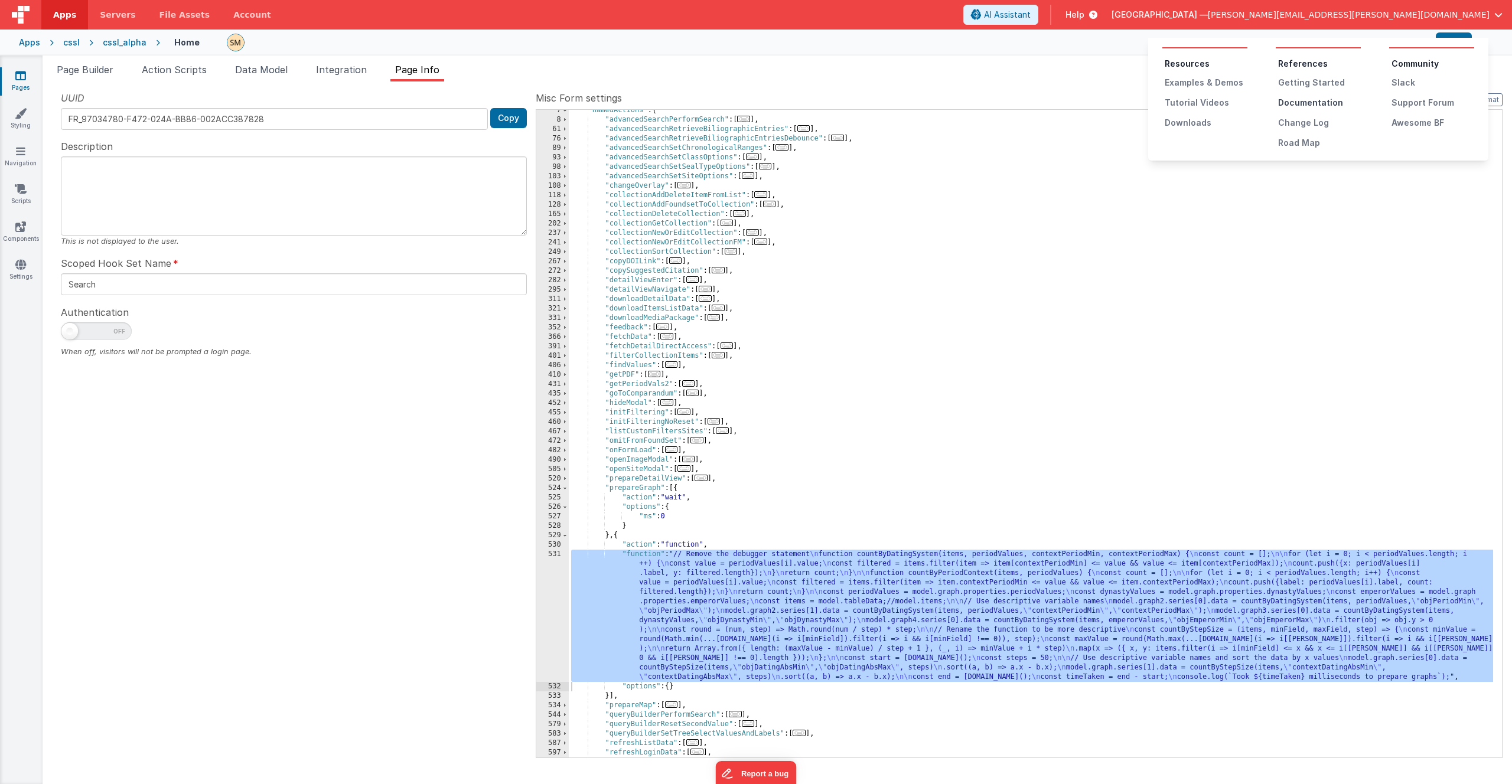
click at [841, 102] on div "Documentation" at bounding box center [1319, 103] width 82 height 12
click at [841, 15] on span "Help" at bounding box center [1075, 15] width 19 height 12
click at [841, 84] on div "Examples & Demos" at bounding box center [1206, 82] width 82 height 12
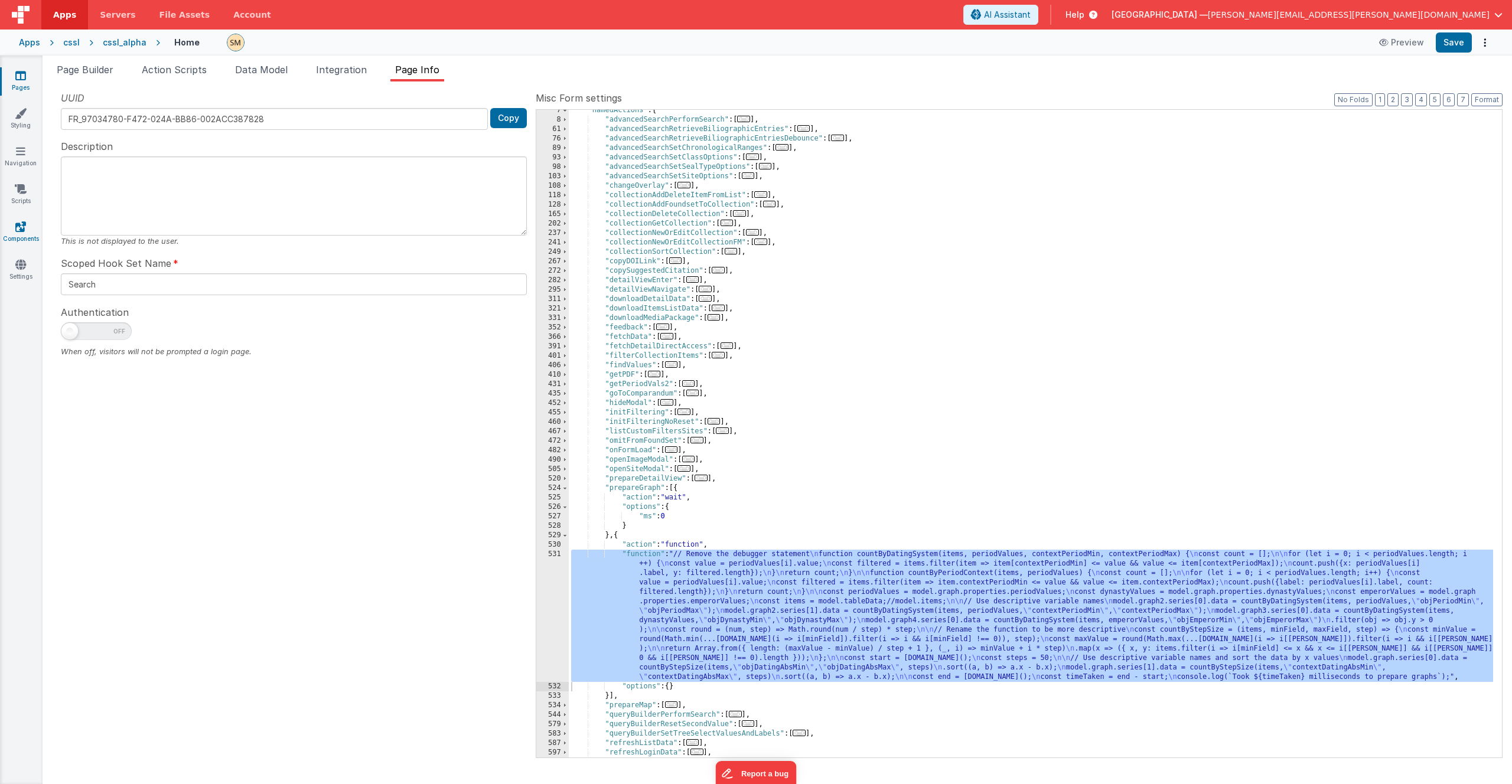
click at [25, 228] on icon at bounding box center [20, 227] width 11 height 12
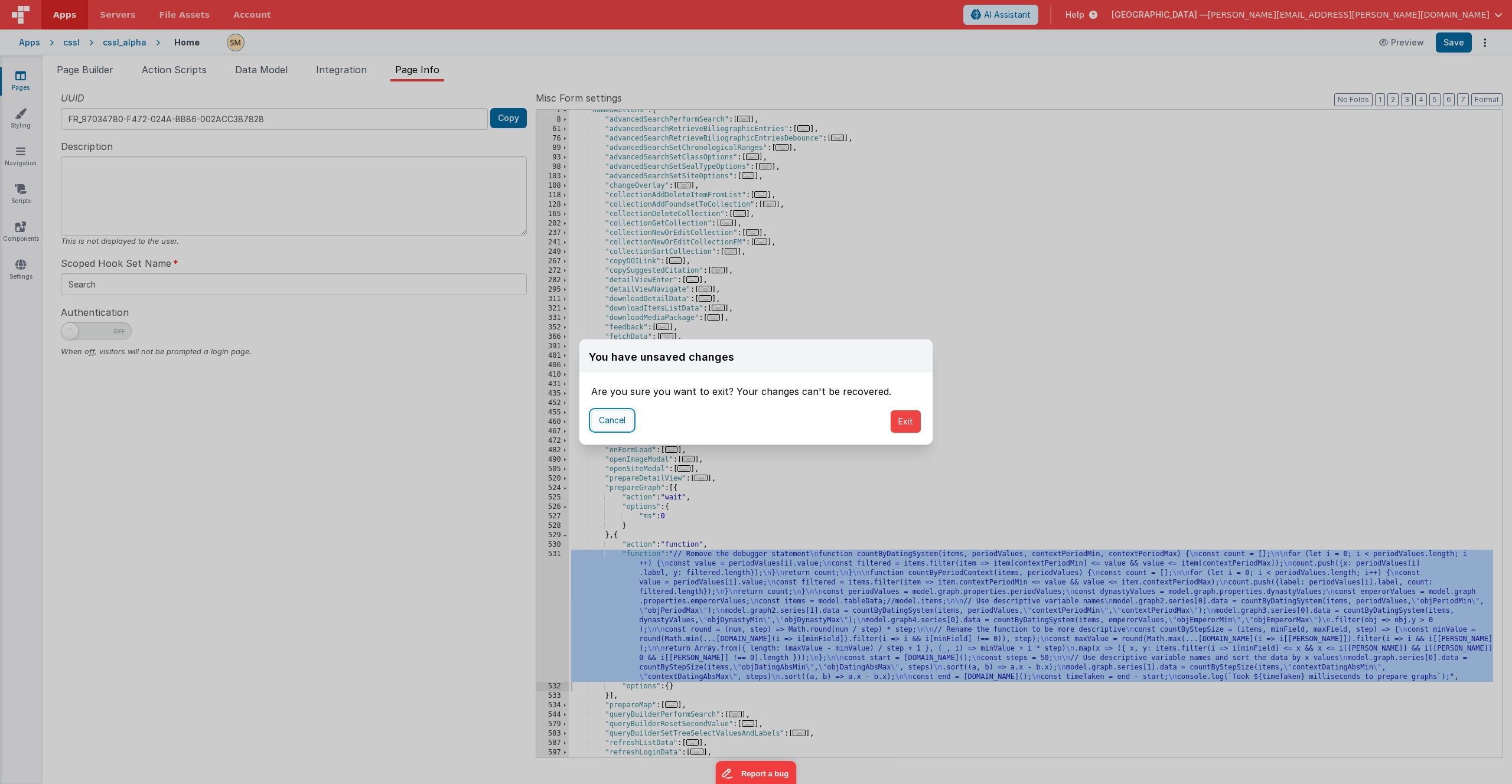
click at [609, 419] on button "Cancel" at bounding box center [612, 421] width 42 height 20
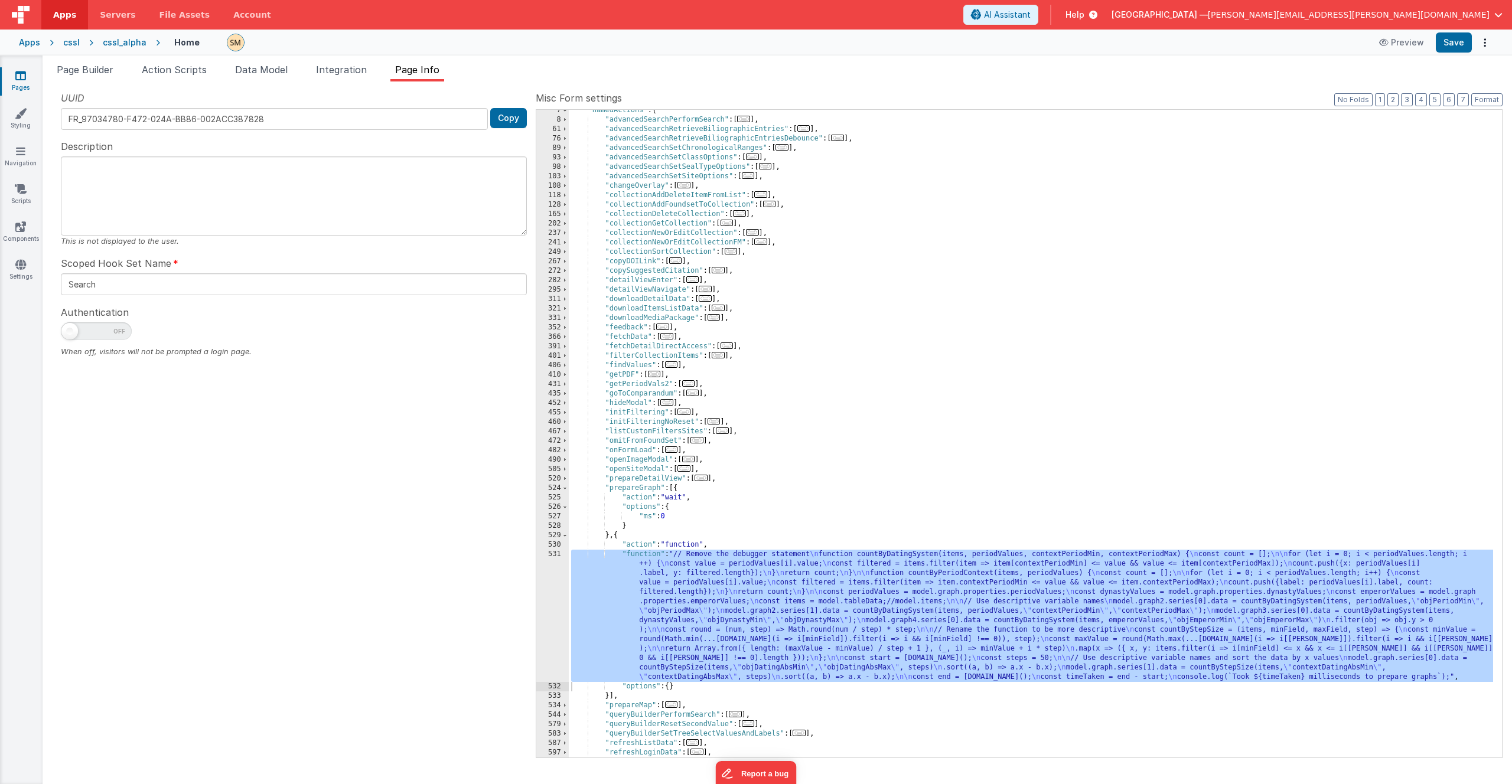
click at [713, 451] on div ""namedActions" : { "advancedSearchPerformSearch" : [ ... ] , "advancedSearchRet…" at bounding box center [1031, 439] width 924 height 667
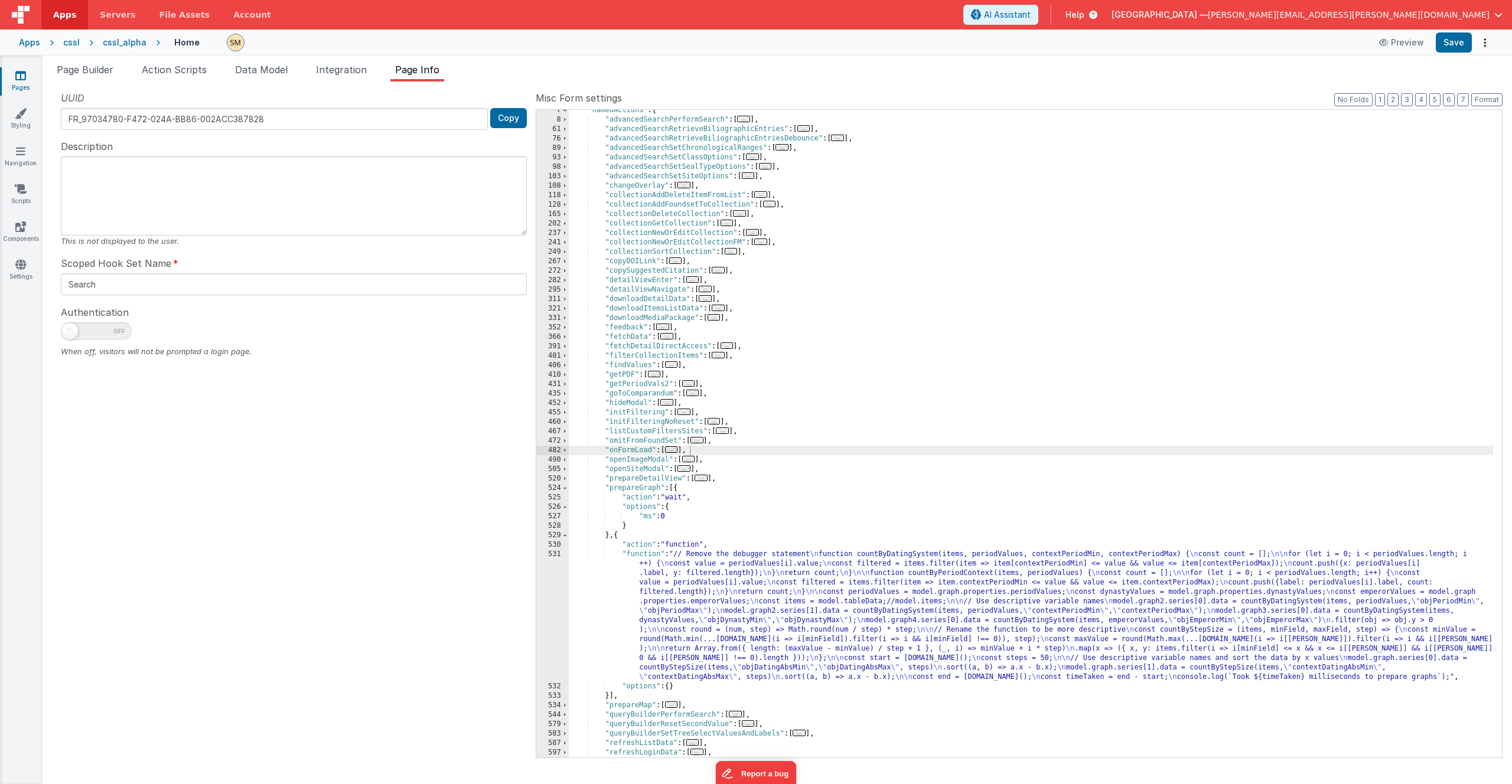
click at [113, 42] on div "cssl_alpha" at bounding box center [125, 42] width 44 height 12
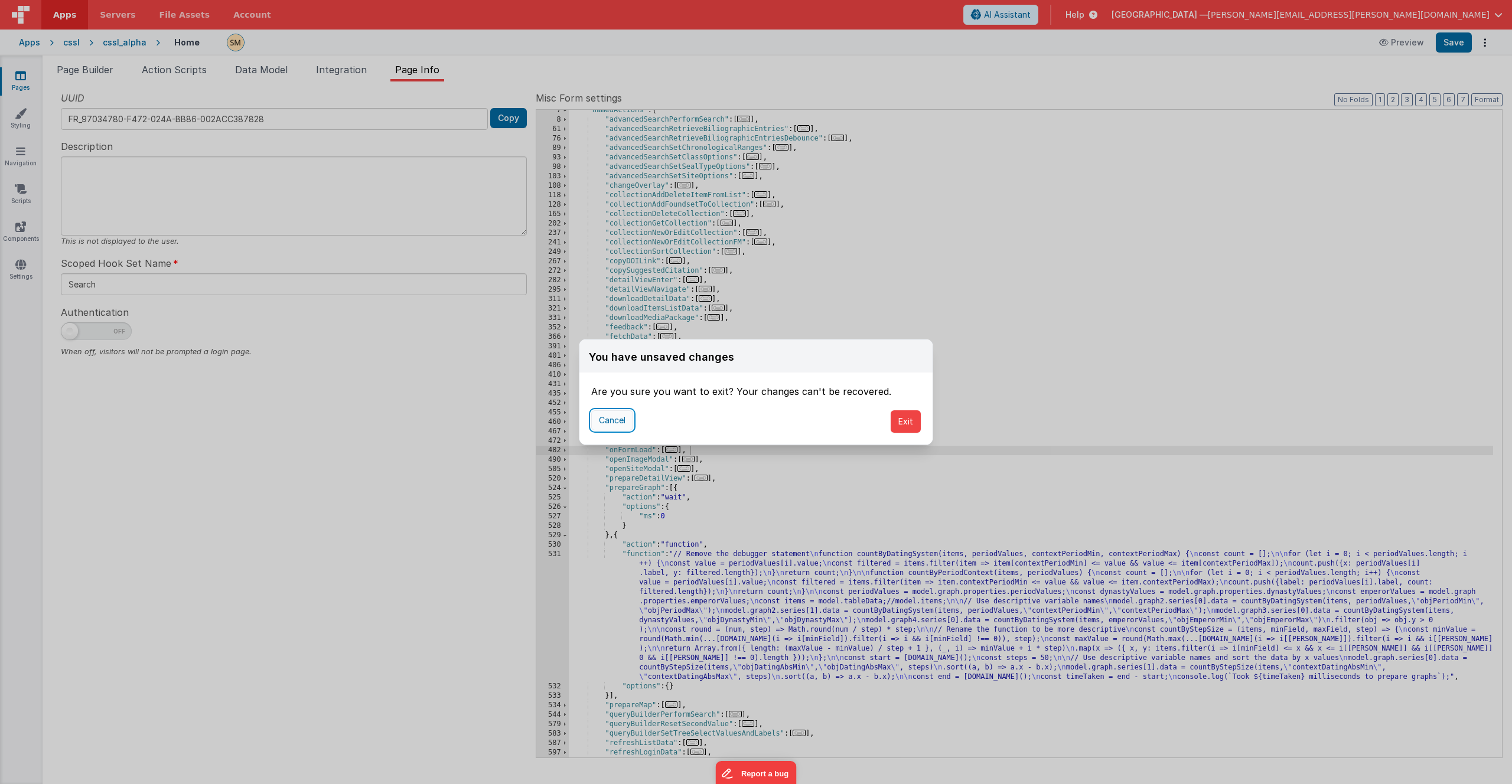
click at [610, 424] on button "Cancel" at bounding box center [612, 421] width 42 height 20
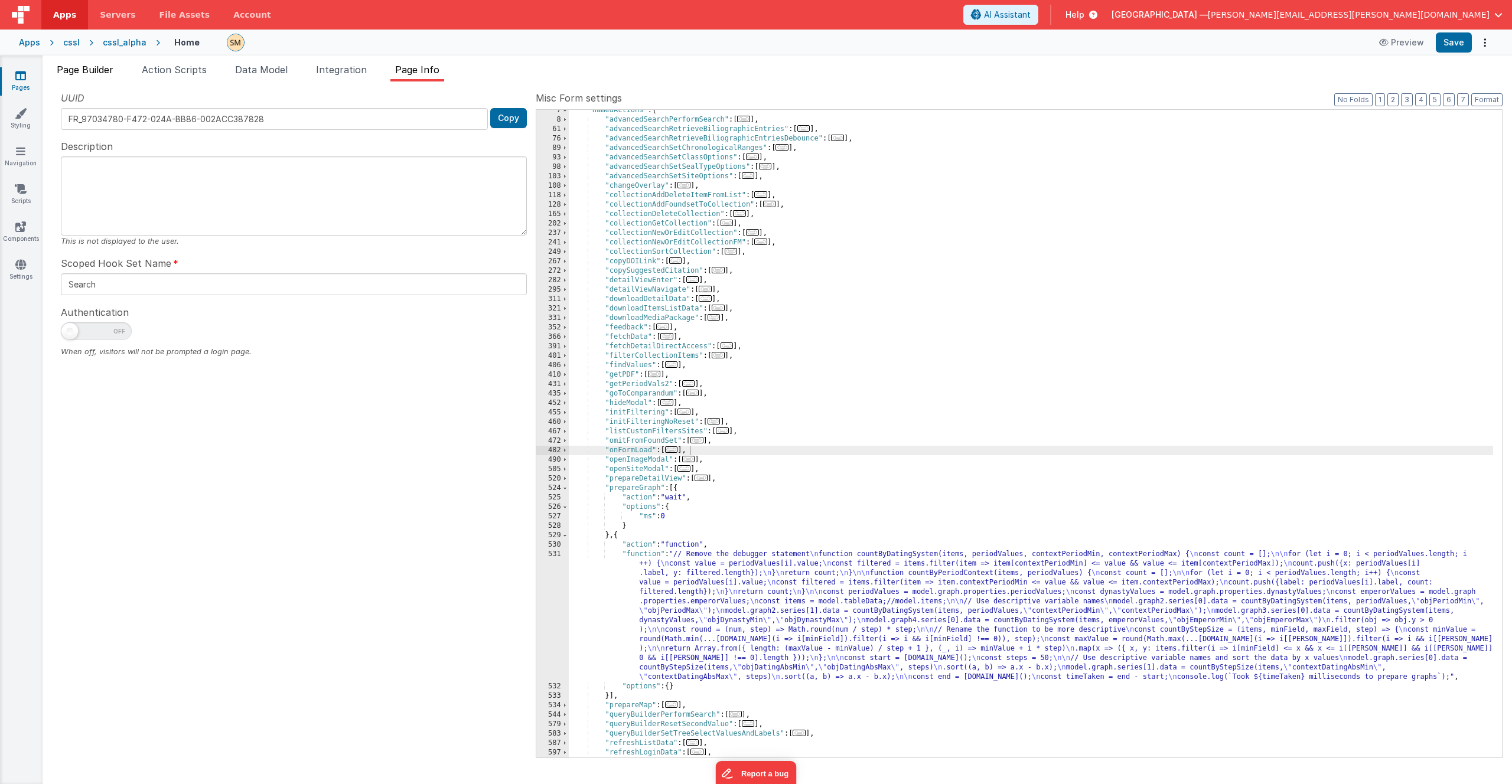
click at [97, 71] on span "Page Builder" at bounding box center [85, 69] width 57 height 12
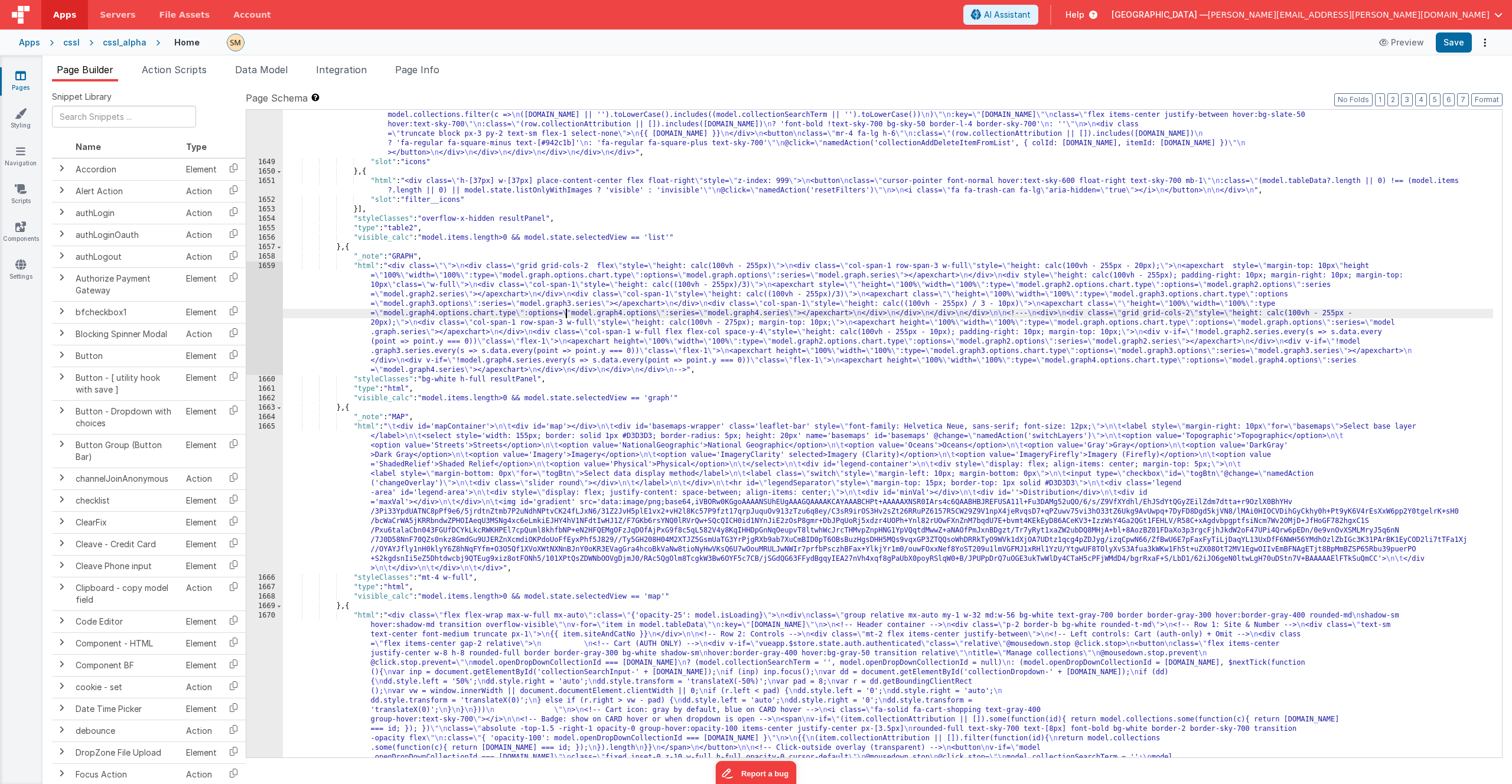
click at [565, 317] on div ""html" : "<div class= \" w-[100px] flex flex-col items-center float-right space…" at bounding box center [888, 543] width 1210 height 1224
click at [841, 46] on button "Save" at bounding box center [1454, 43] width 36 height 20
click at [20, 230] on icon at bounding box center [20, 227] width 11 height 12
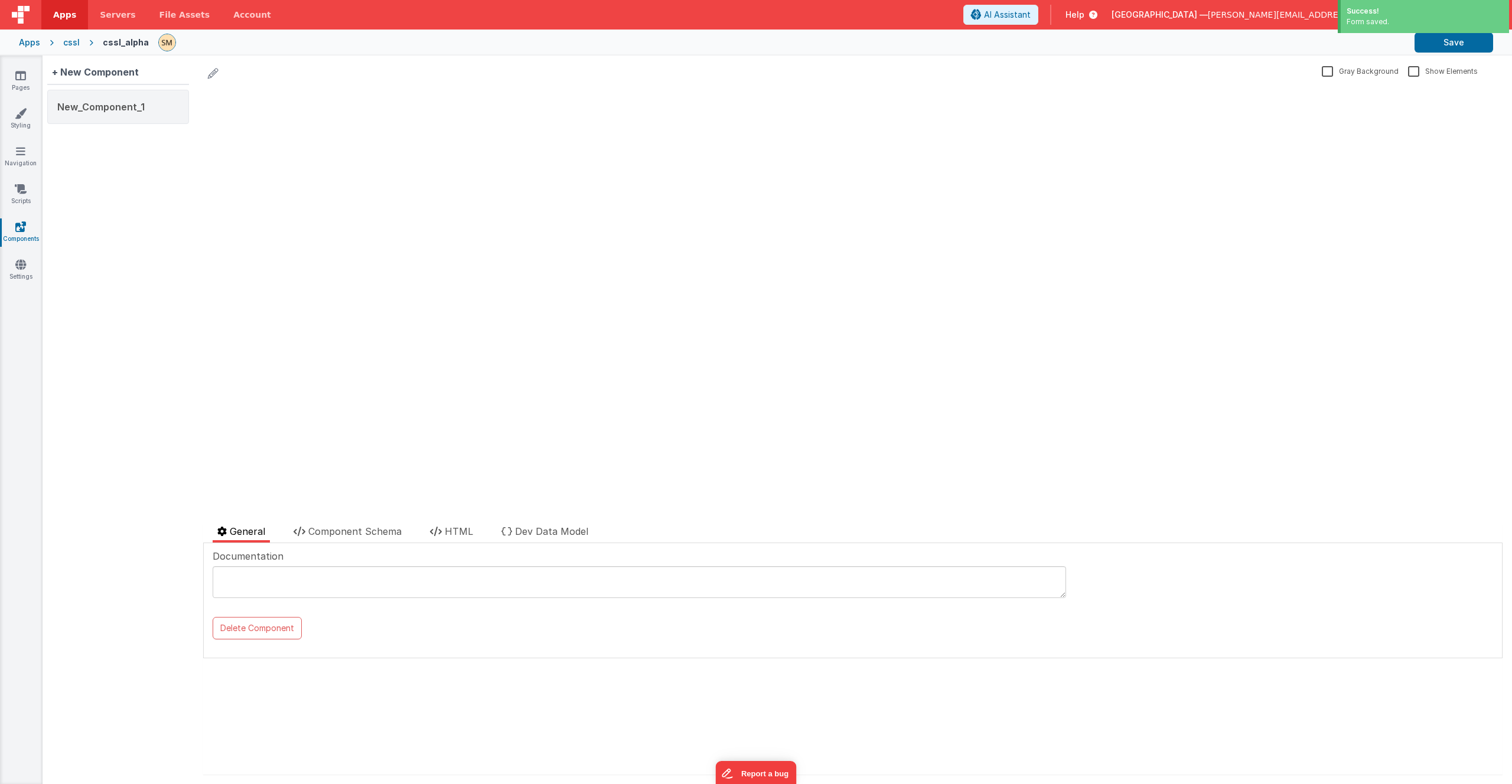
click at [281, 155] on div "update page model (See schema to hide after dev) { "component": { "comp": { "fi…" at bounding box center [853, 300] width 1300 height 429
click at [213, 75] on icon at bounding box center [213, 73] width 11 height 17
click at [128, 107] on span "New_Component_1" at bounding box center [101, 106] width 88 height 12
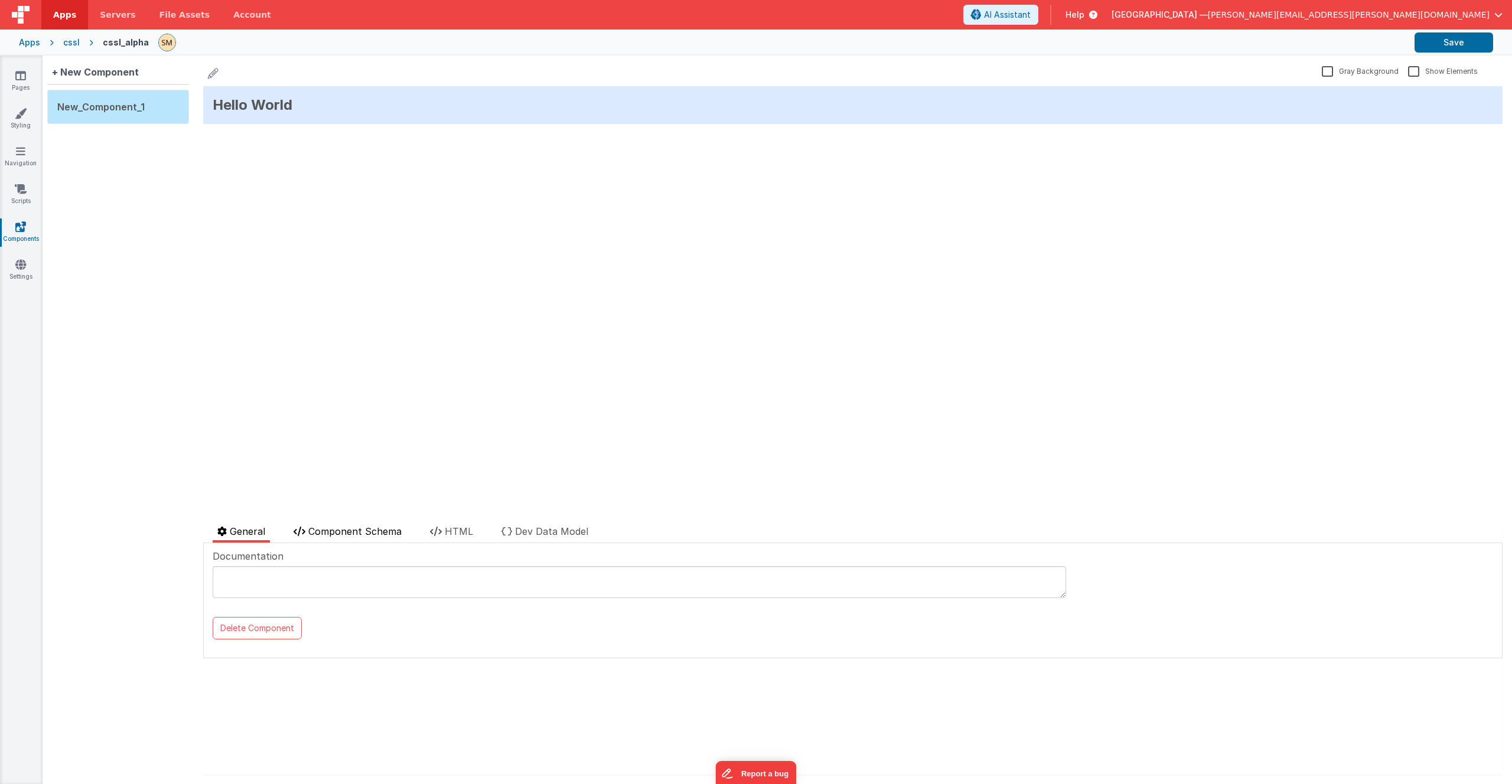
click at [345, 456] on span "Component Schema" at bounding box center [355, 532] width 93 height 12
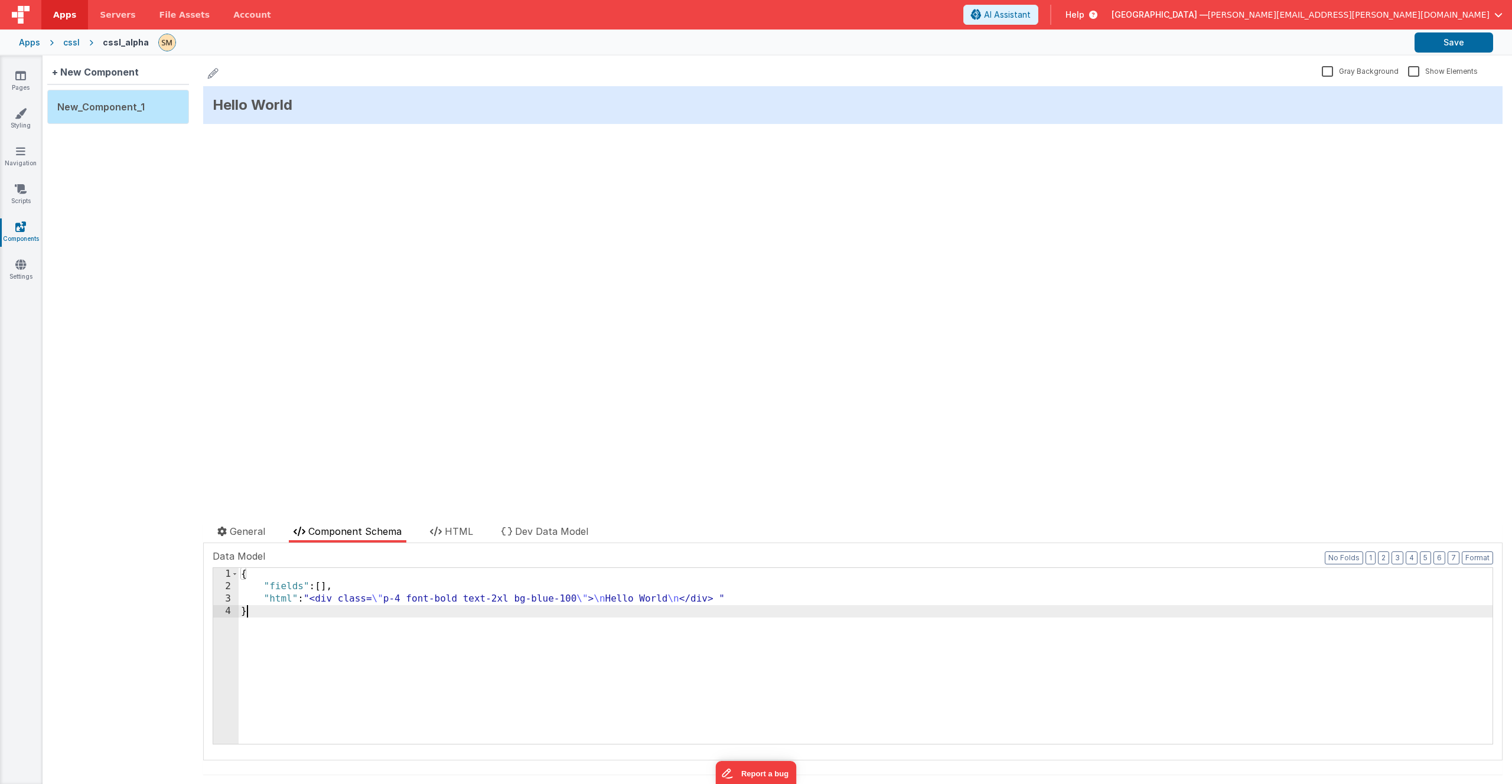
click at [373, 456] on div "{ "fields" : [ ] , "html" : "<div class= \" p-4 font-bold text-2xl bg-blue-100 …" at bounding box center [865, 668] width 1254 height 201
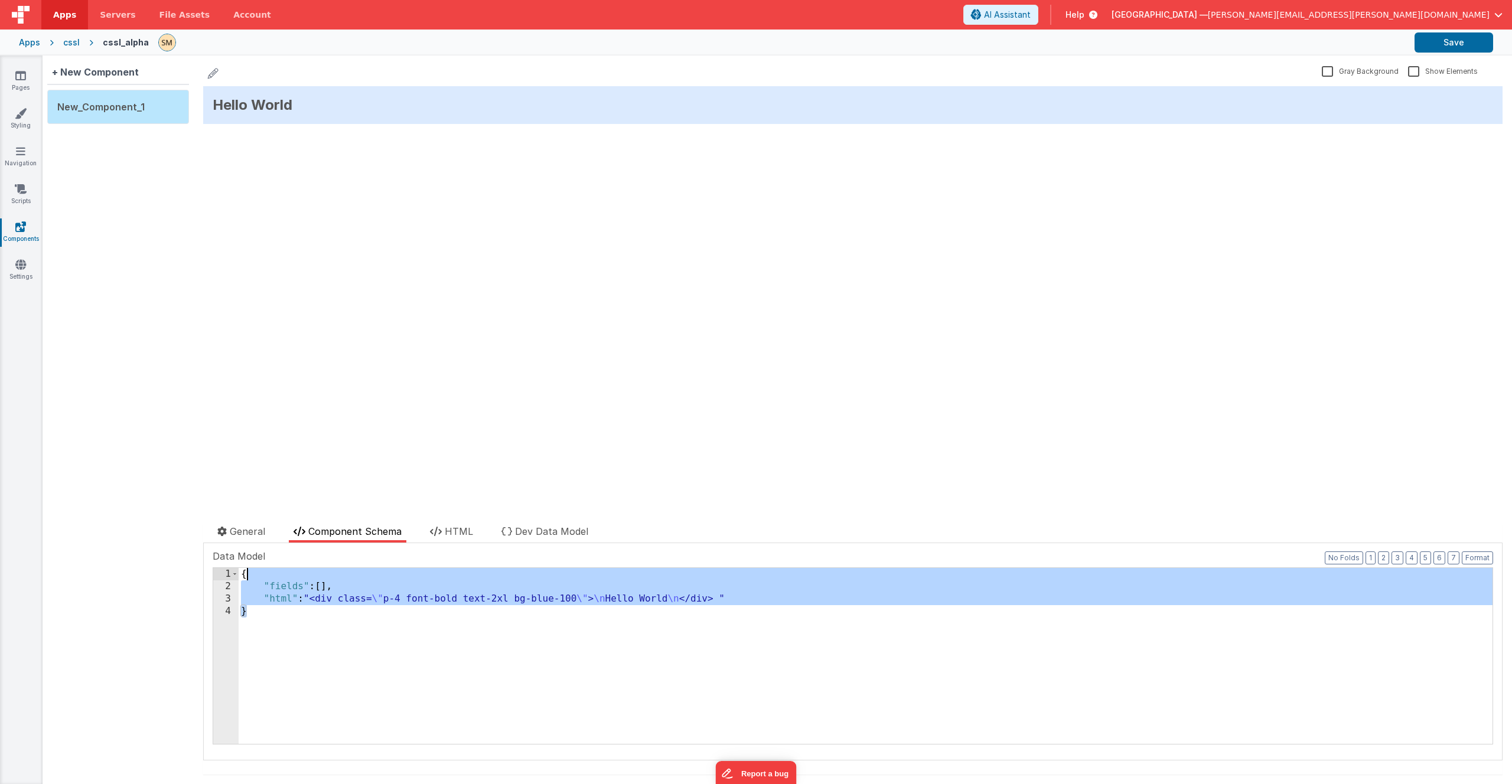
drag, startPoint x: 373, startPoint y: 619, endPoint x: 257, endPoint y: 575, distance: 124.1
click at [257, 456] on div "{ "fields" : [ ] , "html" : "<div class= \" p-4 font-bold text-2xl bg-blue-100 …" at bounding box center [865, 668] width 1254 height 201
click at [331, 456] on div "{ "fields" : [ ] , "html" : "<div class= \" p-4 font-bold text-2xl bg-blue-100 …" at bounding box center [865, 668] width 1254 height 201
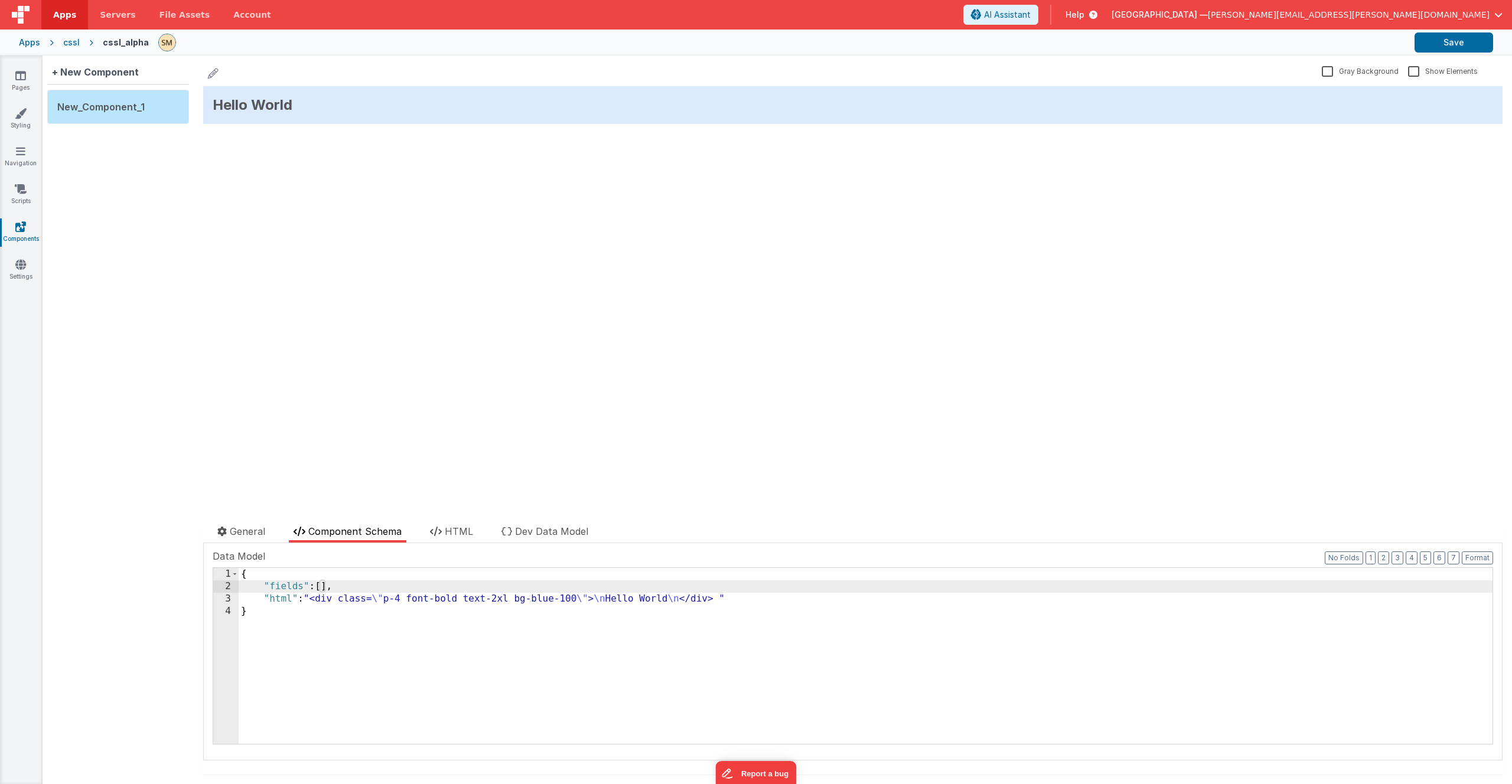
click at [733, 456] on div "{ "fields" : [ ] , "html" : "<div class= \" p-4 font-bold text-2xl bg-blue-100 …" at bounding box center [865, 668] width 1254 height 201
click at [734, 456] on div "{ "fields" : [ ] , "html" : "<div class= \" p-4 font-bold text-2xl bg-blue-100 …" at bounding box center [865, 668] width 1254 height 201
click at [714, 456] on div "{ "fields" : [ ] , "html" : "<div class= \" p-4 font-bold text-2xl bg-blue-100 …" at bounding box center [865, 668] width 1254 height 201
click at [728, 456] on div "{ "fields" : [ ] , "html" : "<div class= \" p-4 font-bold text-2xl bg-blue-100 …" at bounding box center [865, 668] width 1254 height 201
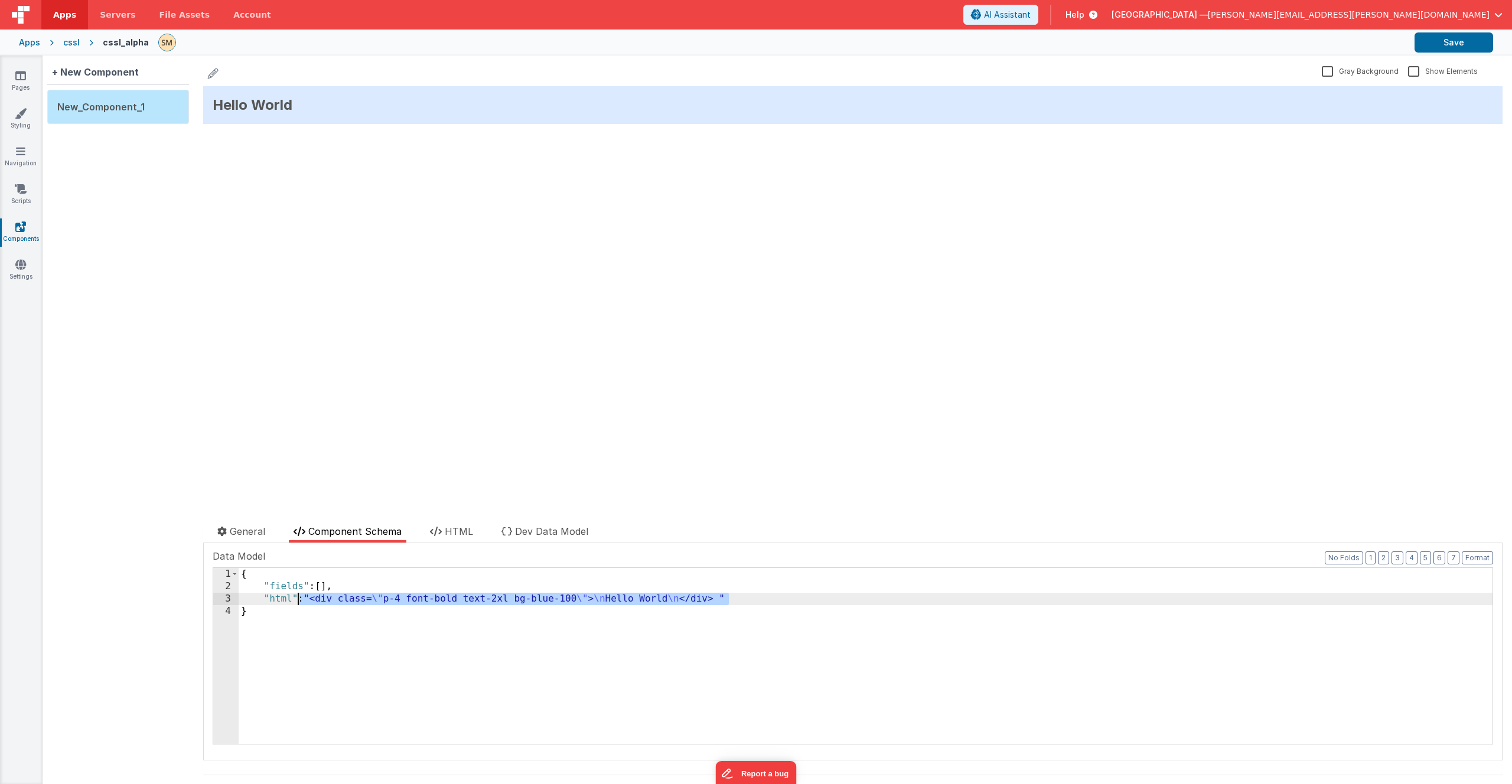
drag, startPoint x: 729, startPoint y: 599, endPoint x: 295, endPoint y: 602, distance: 434.0
click at [295, 456] on div "{ "fields" : [ ] , "html" : "<div class= \" p-4 font-bold text-2xl bg-blue-100 …" at bounding box center [865, 668] width 1254 height 201
click at [461, 456] on span "HTML" at bounding box center [459, 532] width 28 height 12
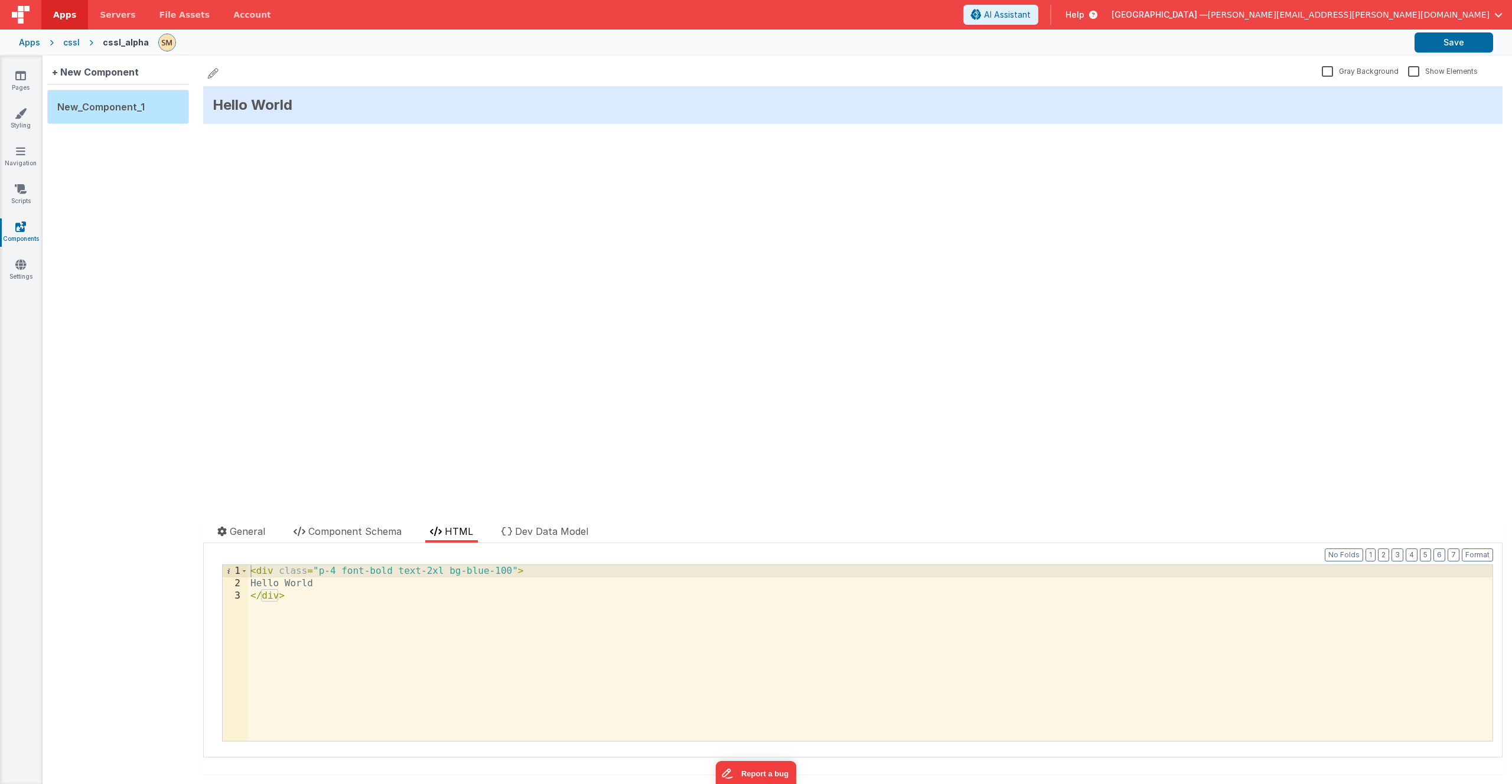
click at [444, 456] on div "< div class = "p-4 font-bold text-2xl bg-blue-100" > Hello World </ div >" at bounding box center [870, 665] width 1244 height 201
click at [454, 456] on div "< div class = "p-4 font-bold text-2xl bg-blue-100" > Hello World </ div >" at bounding box center [870, 665] width 1244 height 201
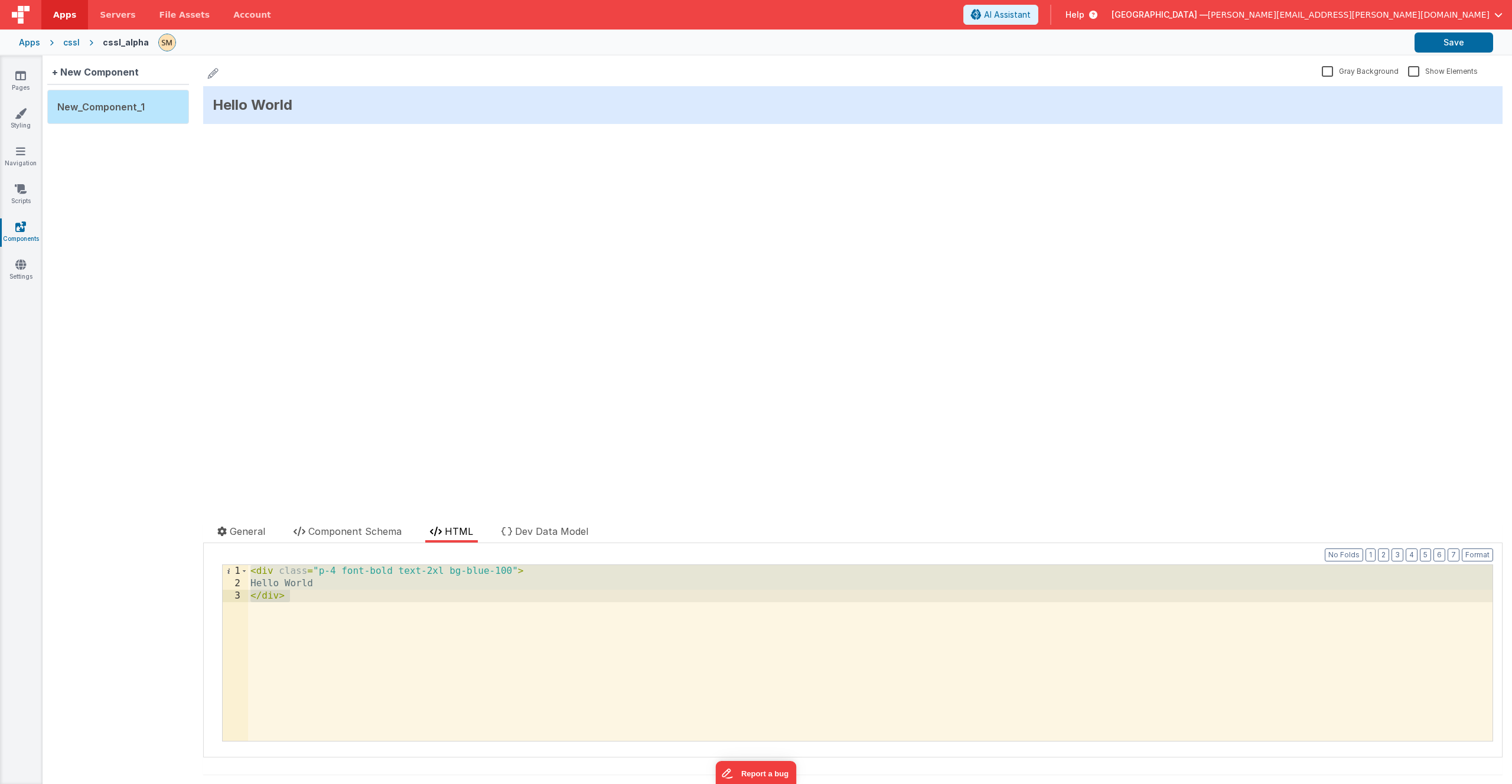
click at [446, 456] on div "< div class = "p-4 font-bold text-2xl bg-blue-100" > Hello World </ div >" at bounding box center [870, 665] width 1244 height 201
click at [477, 456] on div "< div class = "p-4 font-bold text-2xl bg-blue-100" > Hello World </ div >" at bounding box center [870, 665] width 1244 height 201
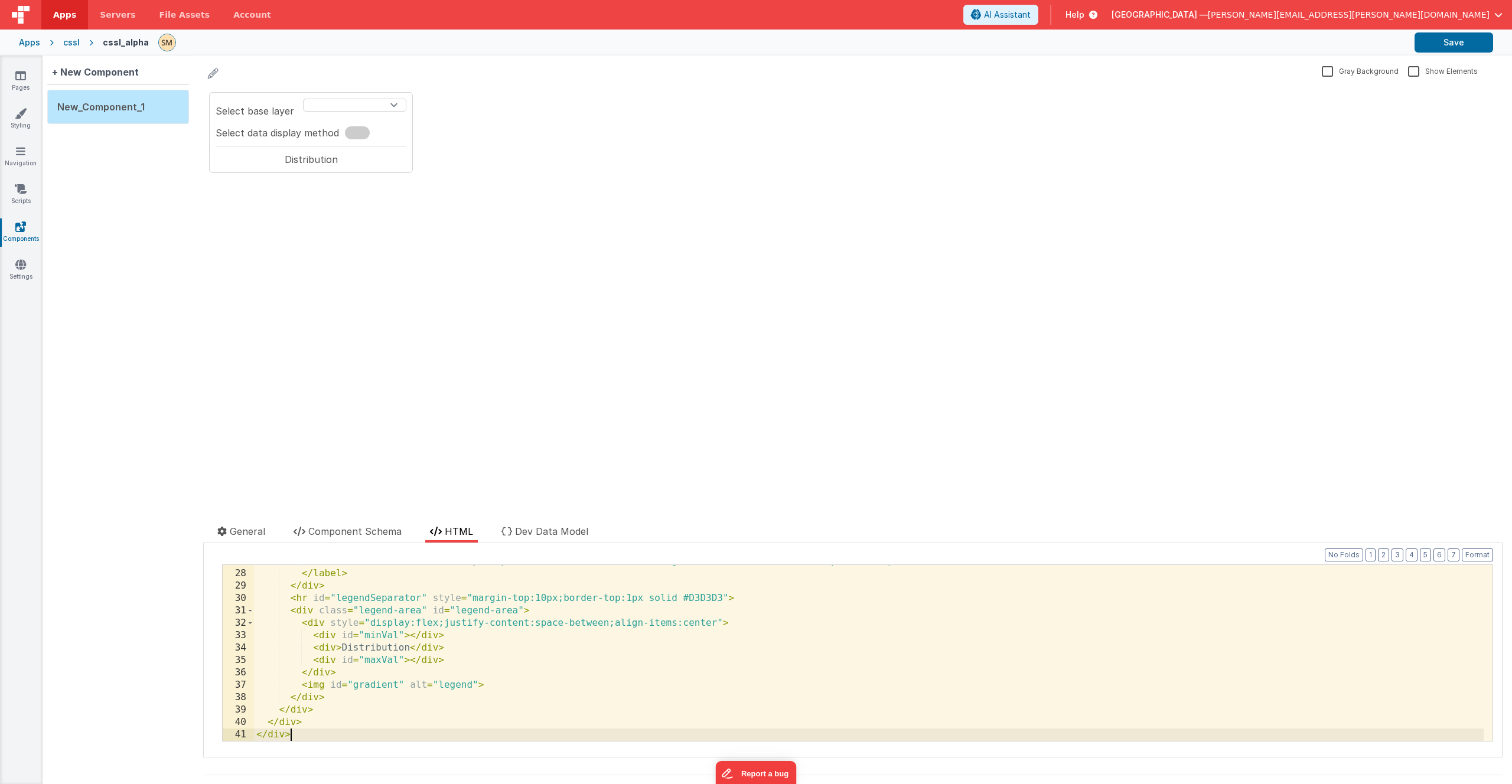
scroll to position [333, 0]
click at [371, 102] on select "Topographic Streets National Geographic Oceans Gray Dark Gray Imagery Imagery (…" at bounding box center [354, 105] width 104 height 13
click at [368, 104] on select "Topographic Streets National Geographic Oceans Gray Dark Gray Imagery Imagery (…" at bounding box center [354, 105] width 104 height 13
click at [26, 78] on link "Pages" at bounding box center [20, 82] width 42 height 23
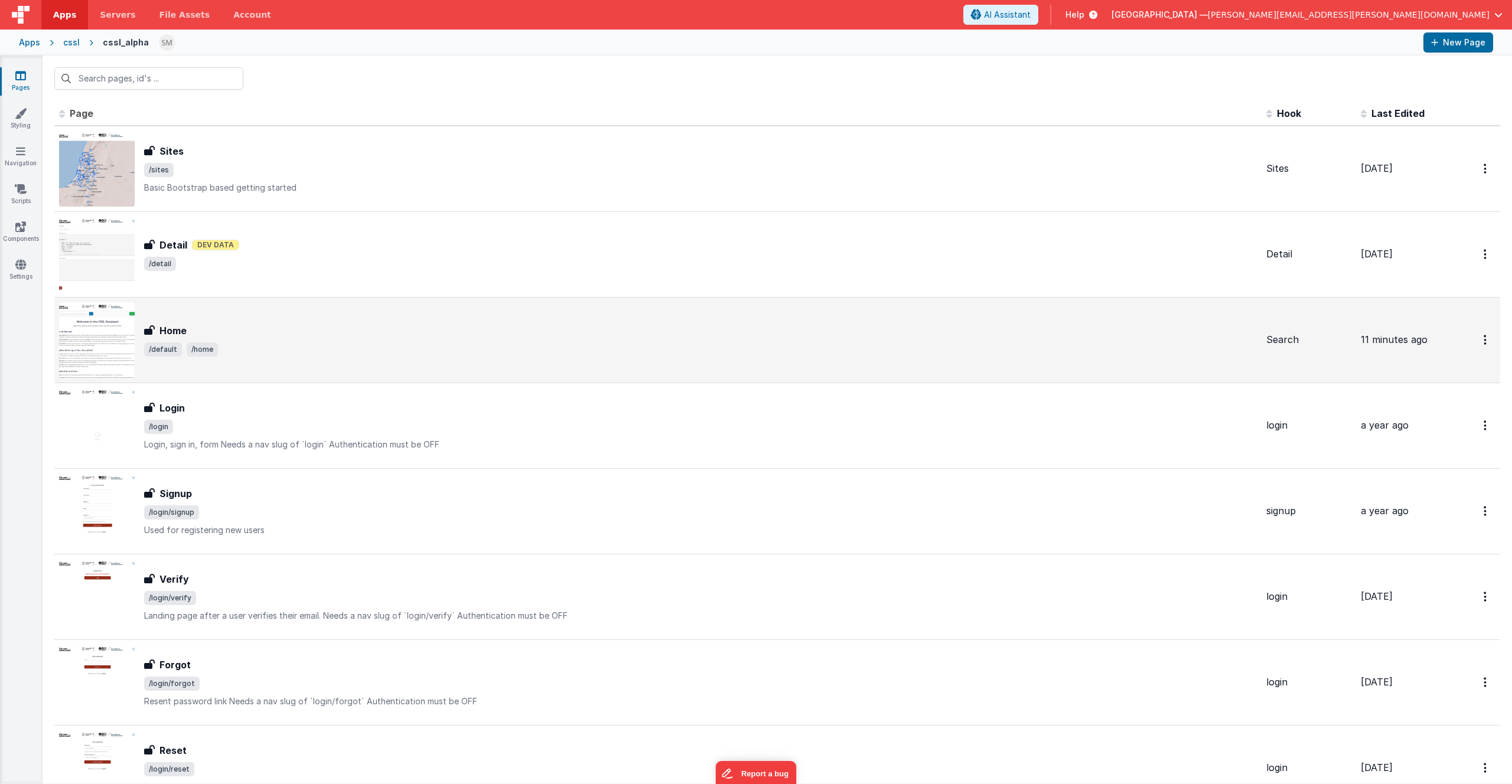
click at [104, 343] on img at bounding box center [97, 341] width 76 height 76
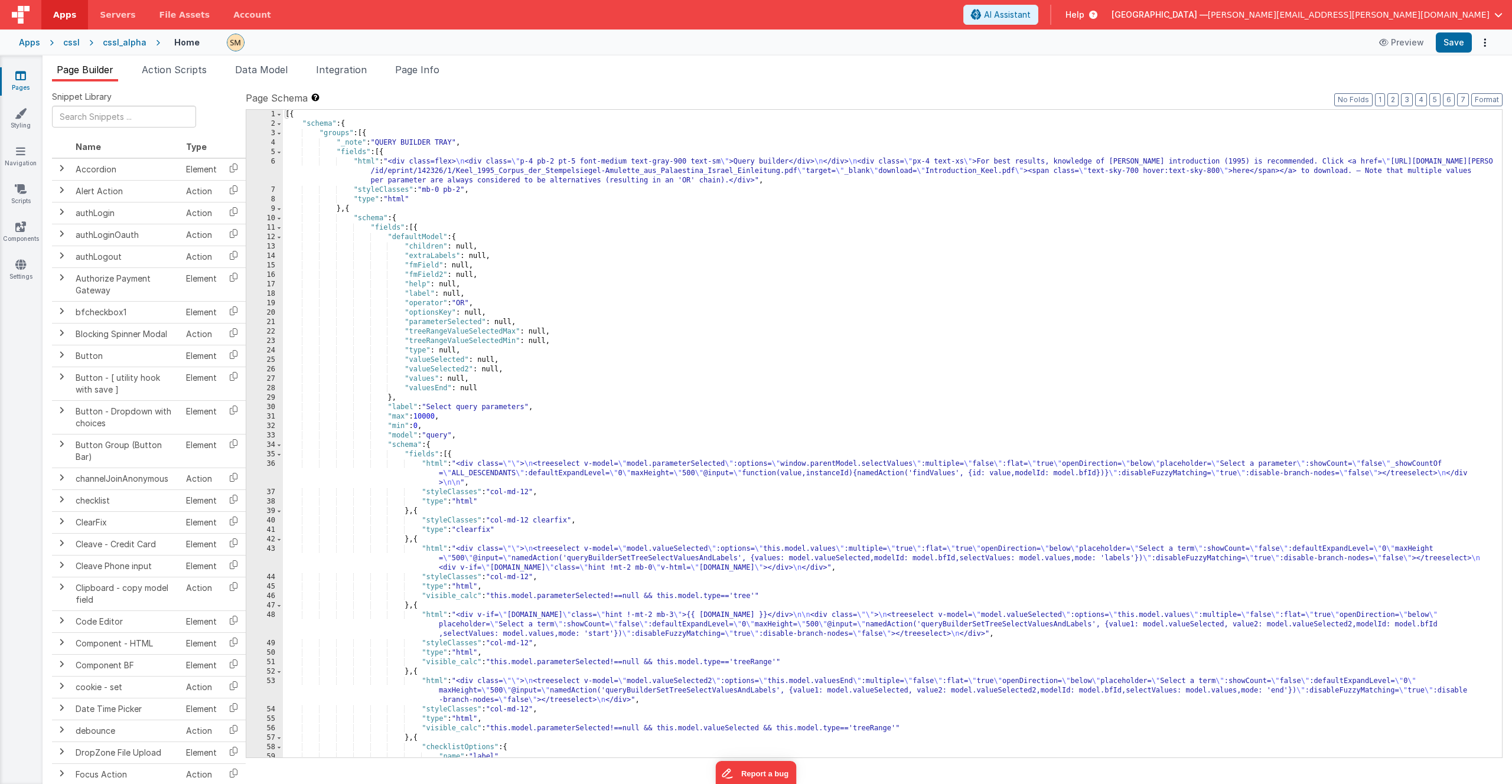
click at [762, 379] on div "[{ "schema" : { "groups" : [{ "_note" : "QUERY BUILDER TRAY" , "fields" : [{ "h…" at bounding box center [888, 443] width 1210 height 667
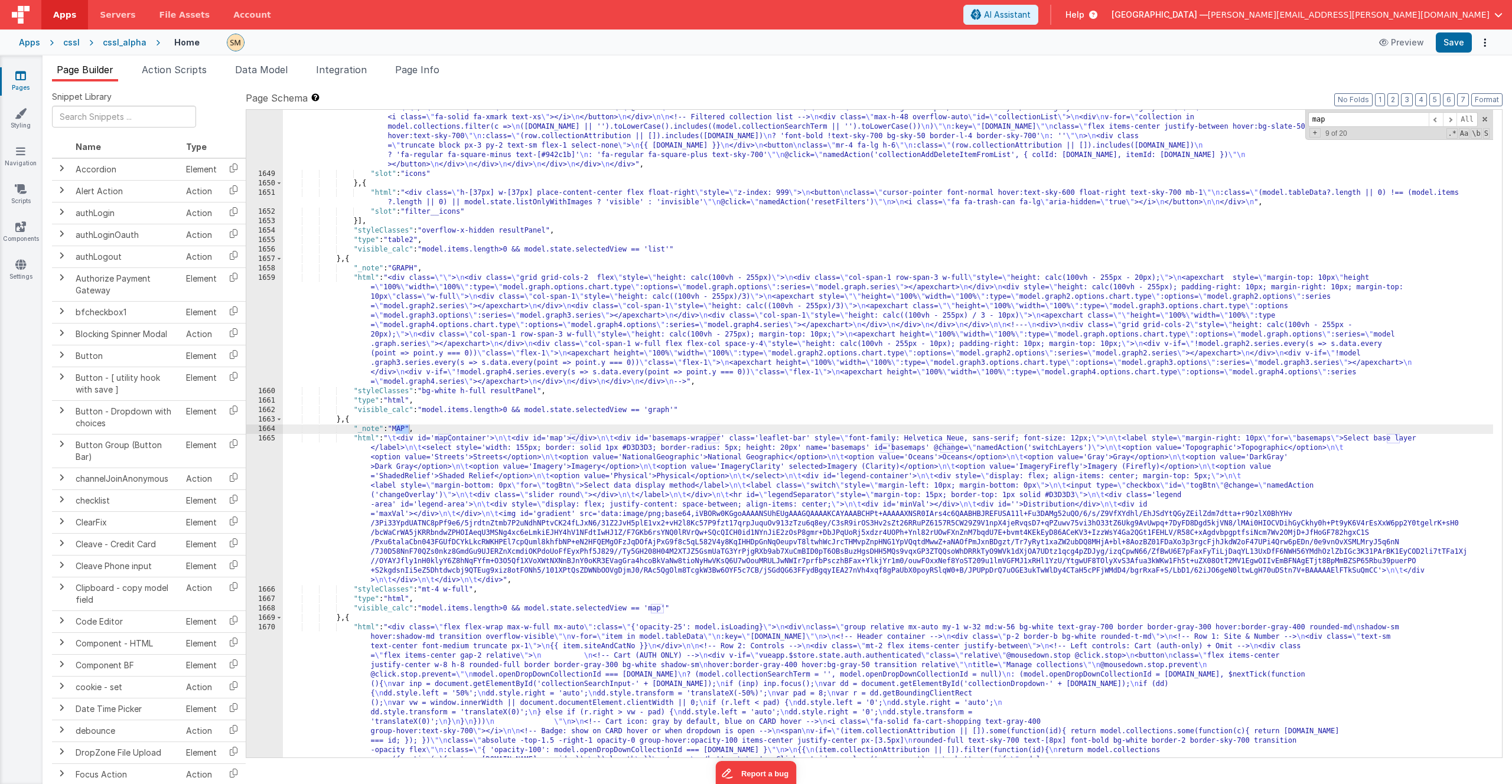
scroll to position [17026, 0]
type input "map"
click at [705, 456] on div ""html" : "<div class= \" w-[100px] flex flex-col items-center float-right space…" at bounding box center [888, 554] width 1210 height 1224
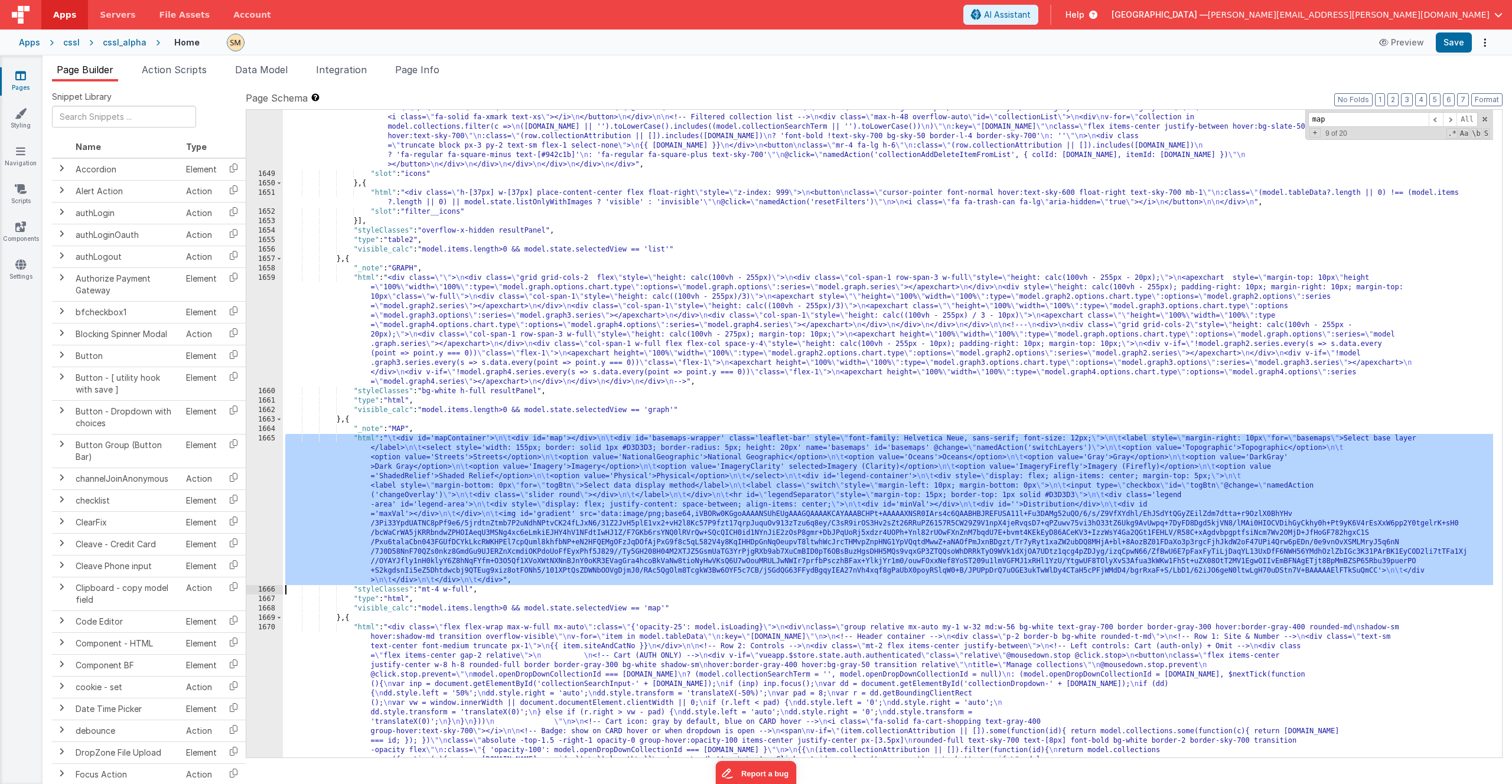
click at [260, 456] on div "1665" at bounding box center [265, 509] width 36 height 151
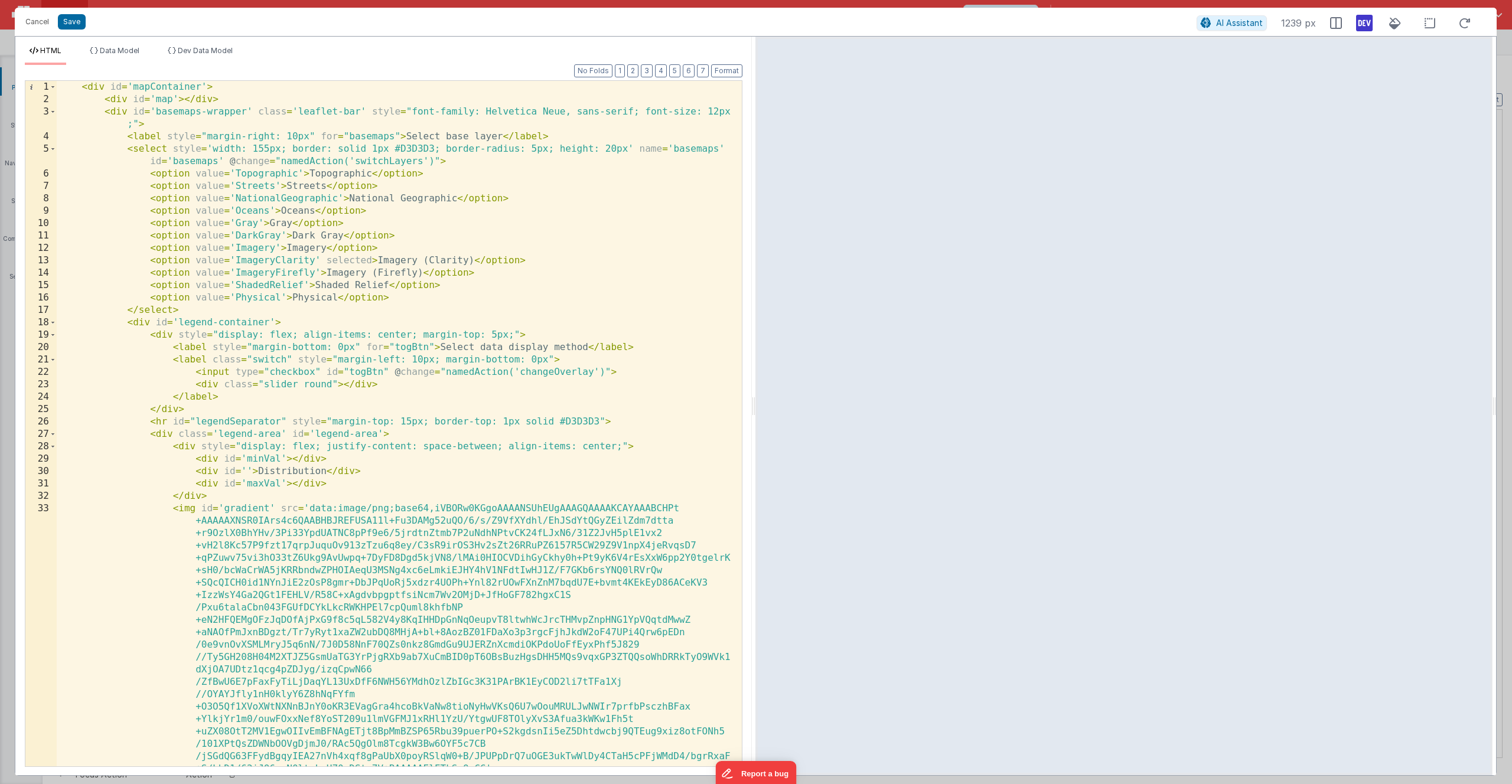
click at [841, 23] on icon at bounding box center [1364, 23] width 17 height 19
click at [841, 24] on icon at bounding box center [1364, 23] width 17 height 19
click at [841, 26] on icon at bounding box center [1364, 23] width 17 height 19
click at [212, 53] on span "Dev Data Model" at bounding box center [205, 50] width 55 height 9
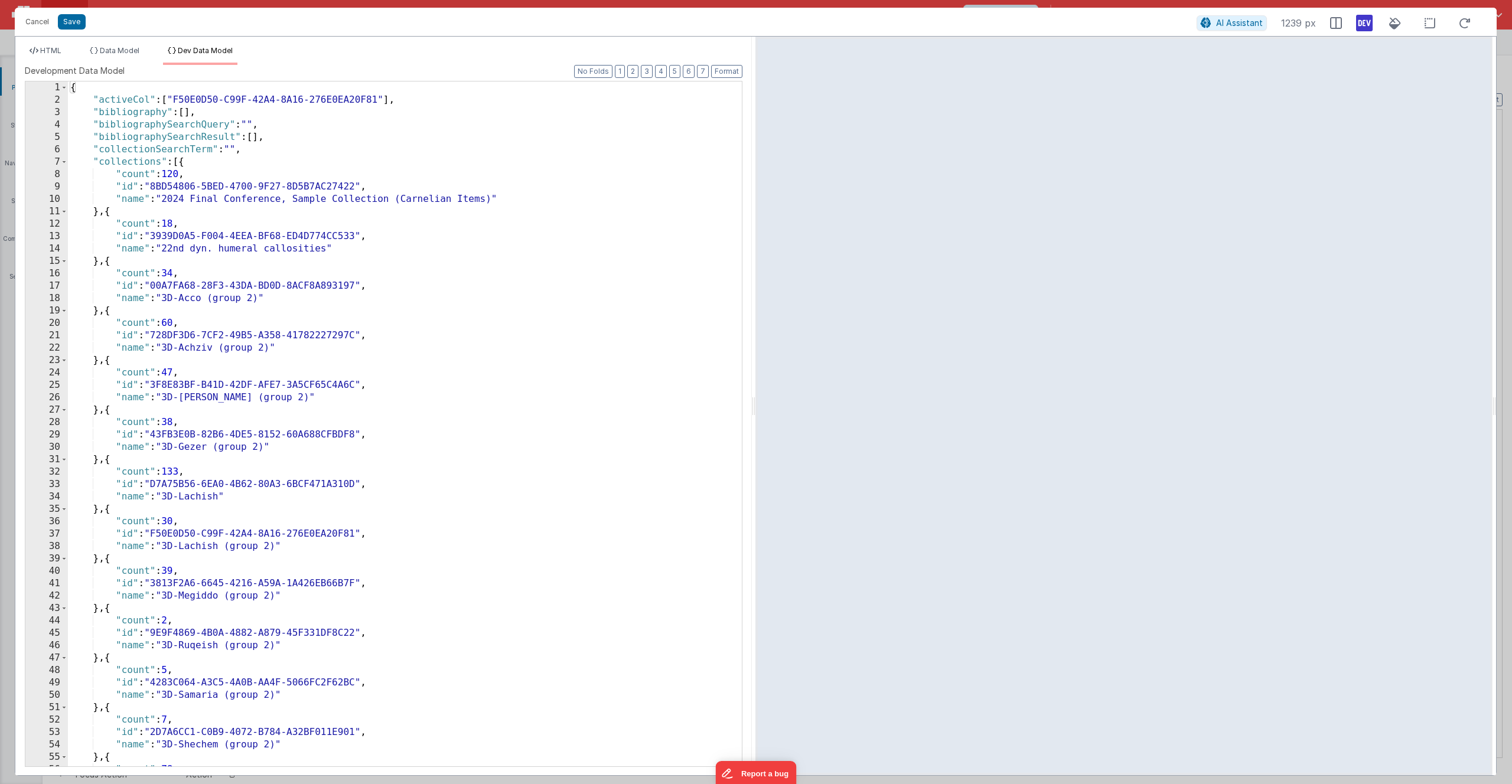
click at [403, 138] on div "{ "activeCol" : [ "F50E0D50-C99F-42A4-8A16-276E0EA20F81" ] , "bibliography" : […" at bounding box center [400, 436] width 665 height 710
click at [209, 50] on span "Dev Data Model" at bounding box center [205, 50] width 55 height 9
click at [109, 53] on span "Data Model" at bounding box center [120, 50] width 39 height 9
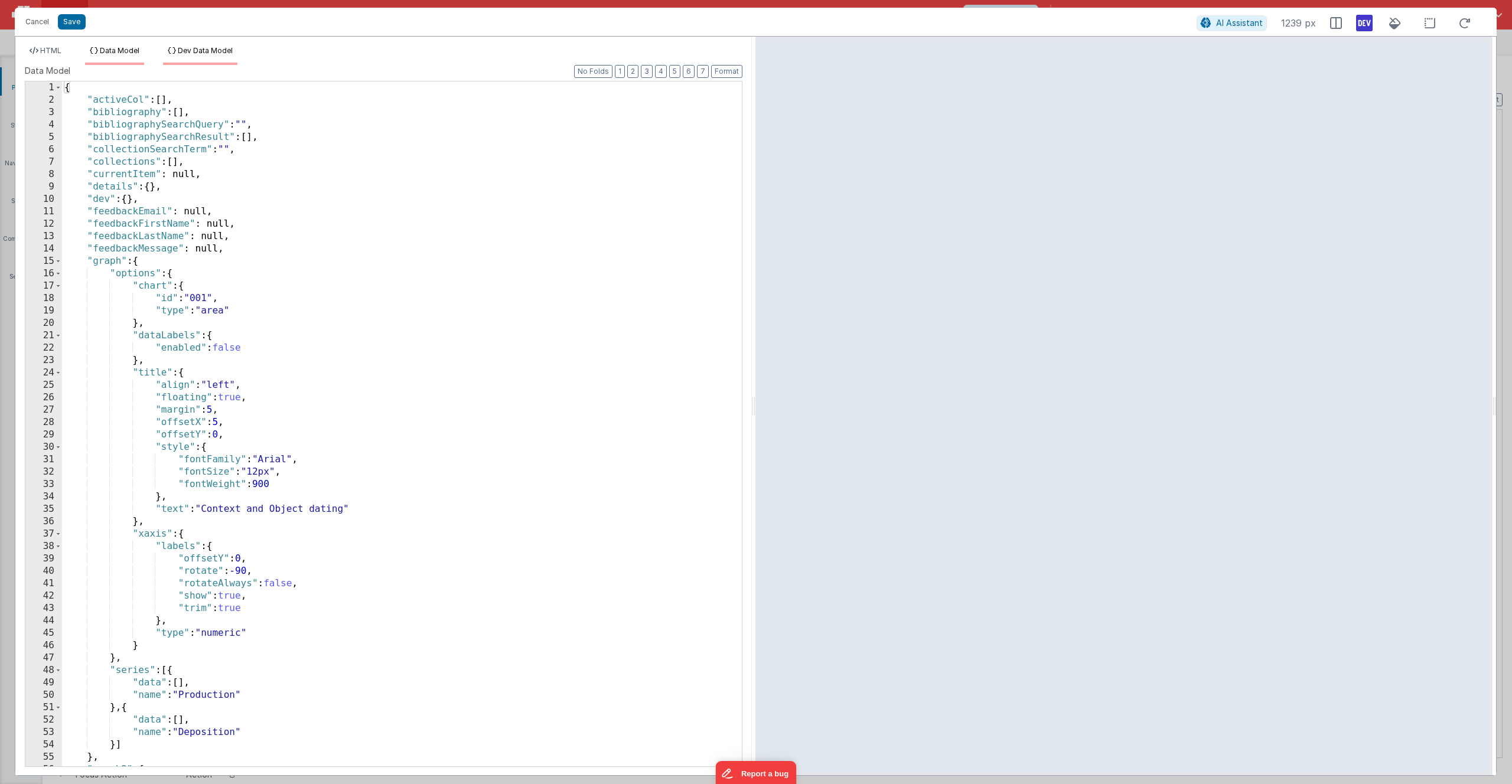
click at [198, 51] on span "Dev Data Model" at bounding box center [205, 50] width 55 height 9
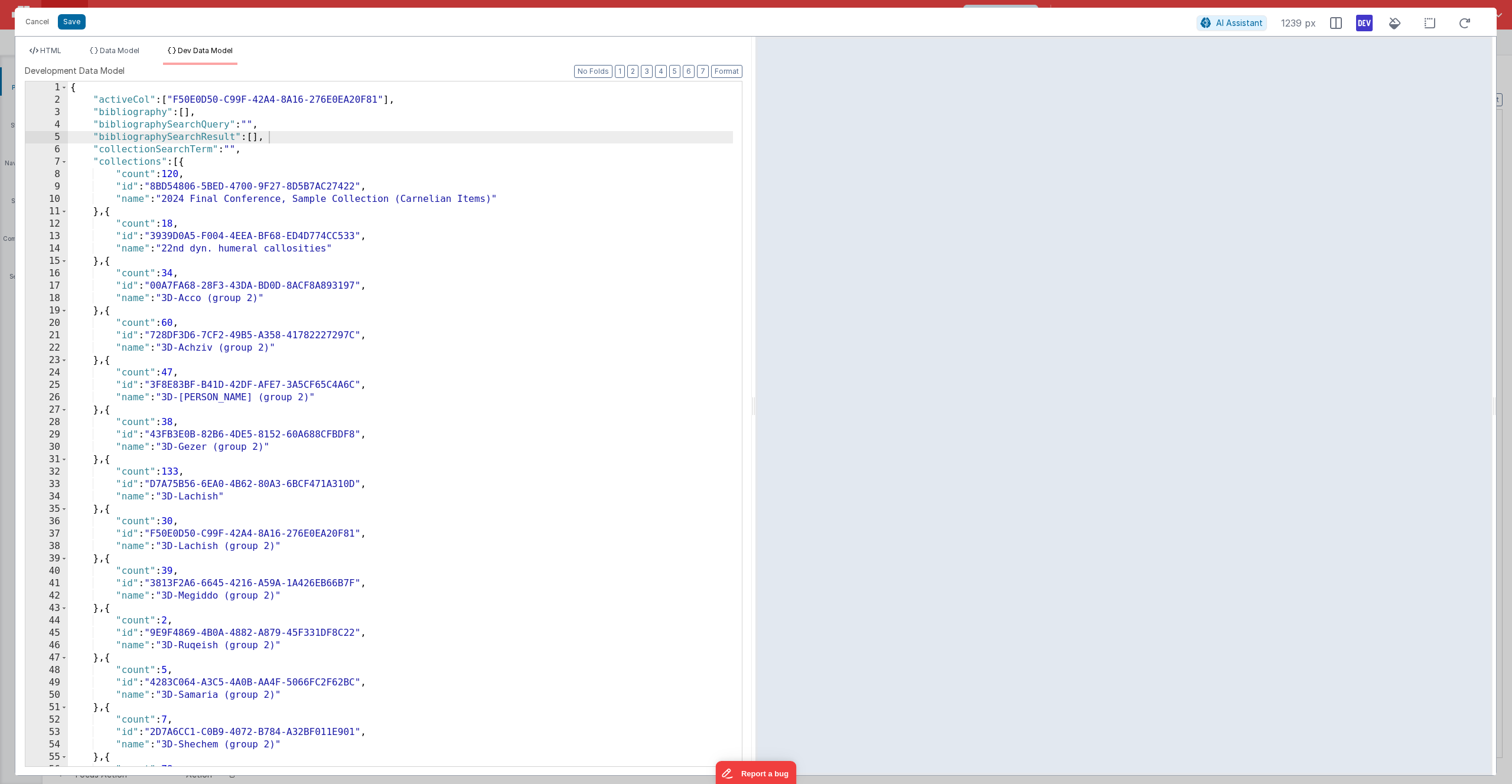
scroll to position [0, 0]
click at [63, 160] on span at bounding box center [63, 162] width 7 height 12
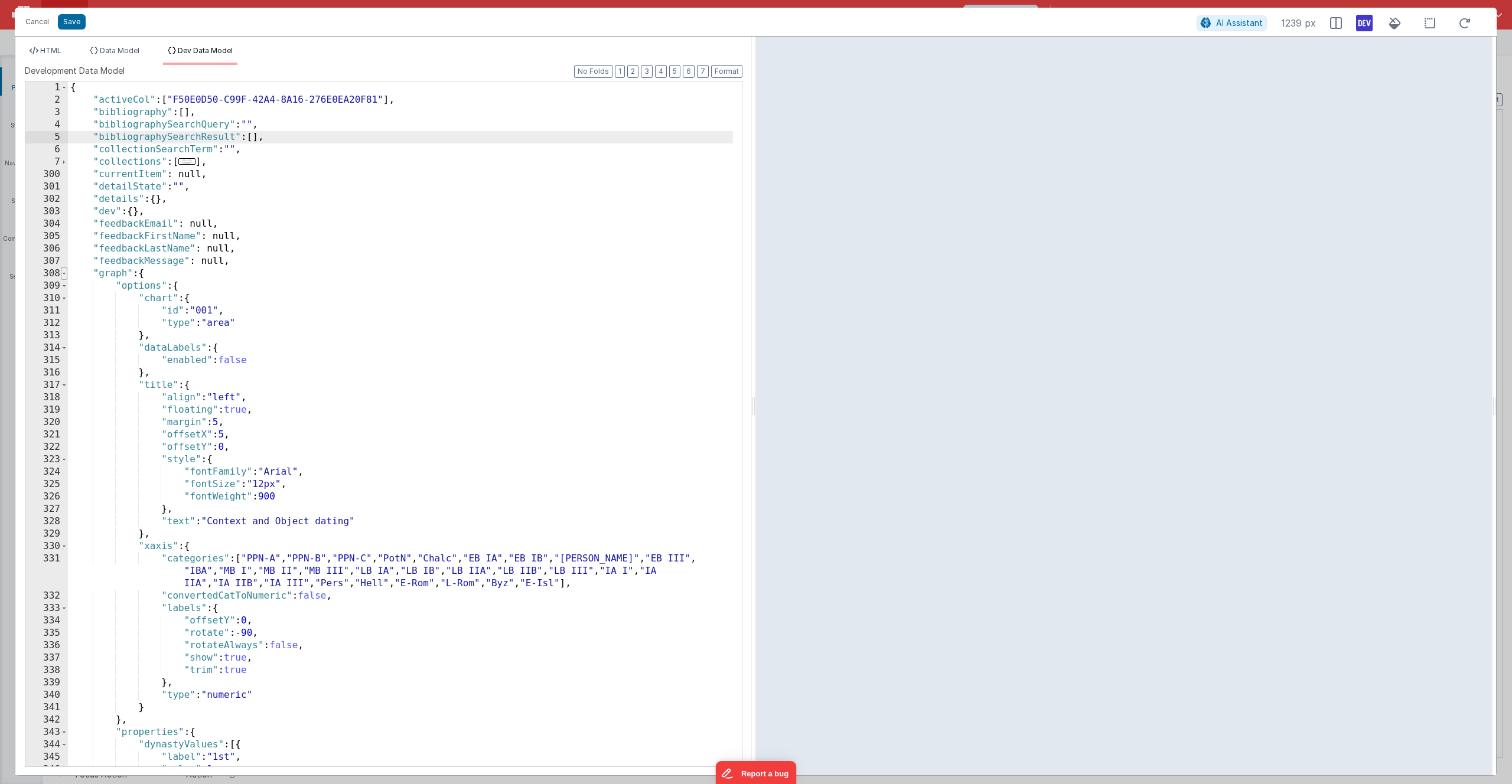
click at [64, 274] on span at bounding box center [63, 273] width 7 height 12
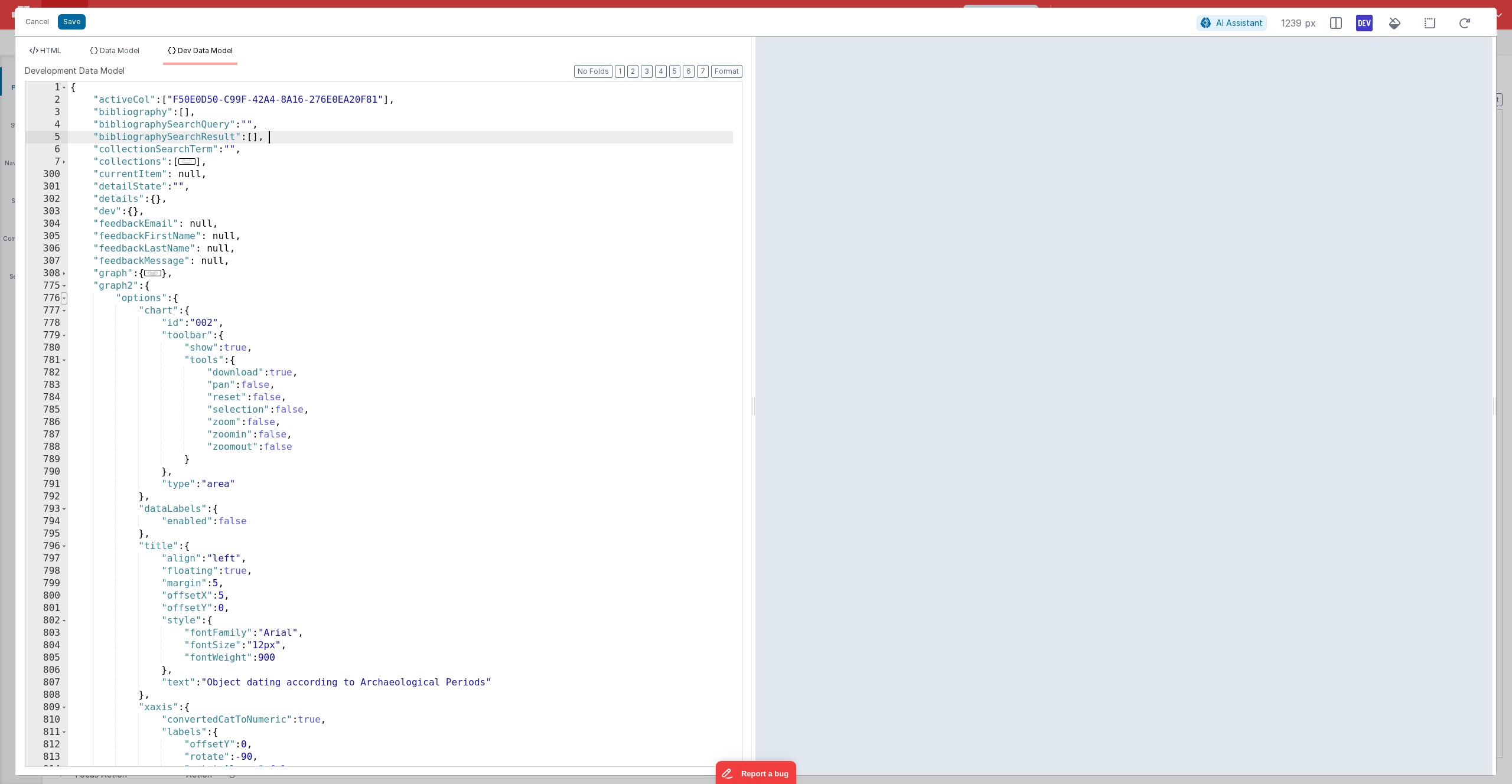
click at [63, 300] on span at bounding box center [63, 298] width 7 height 12
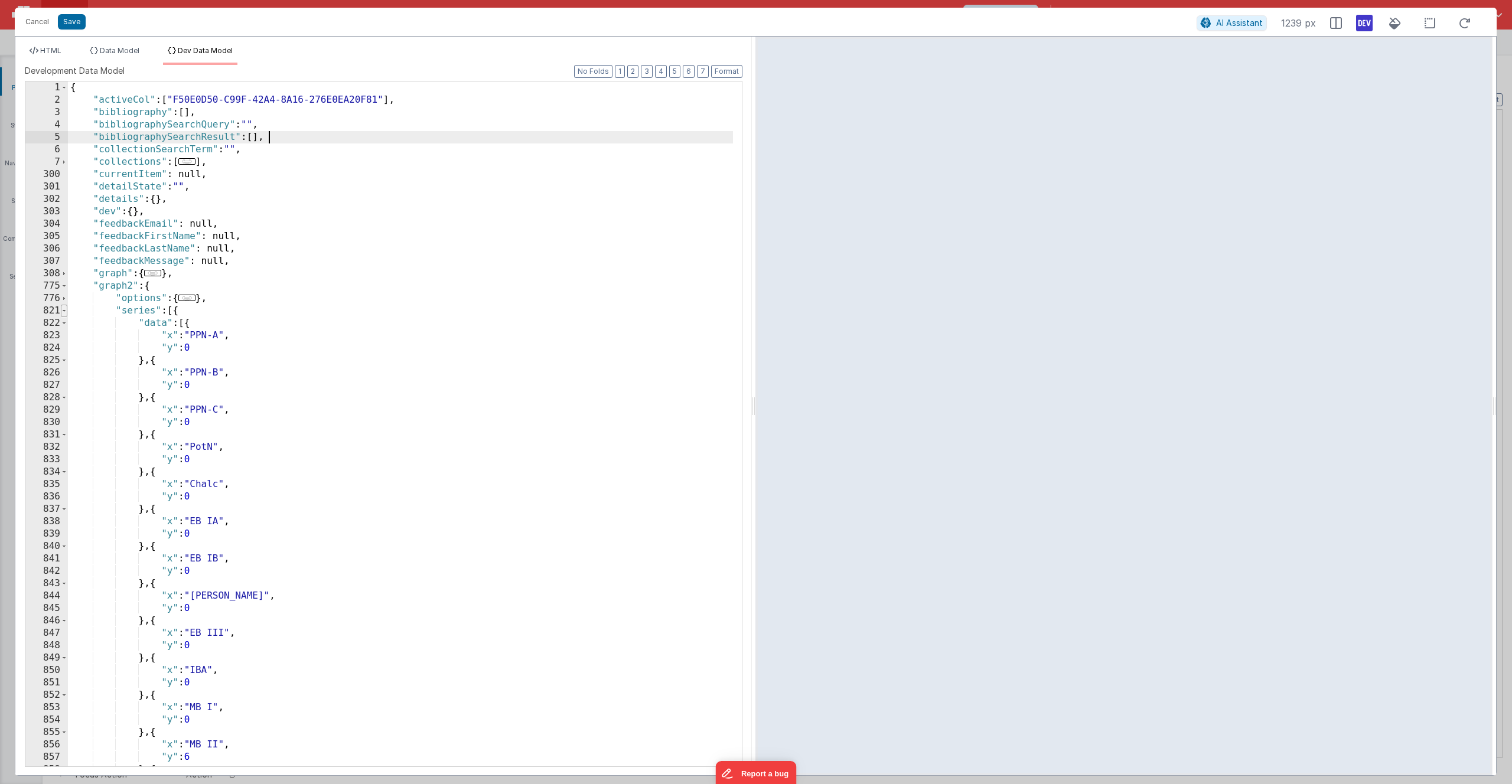
click at [62, 311] on span at bounding box center [63, 311] width 7 height 12
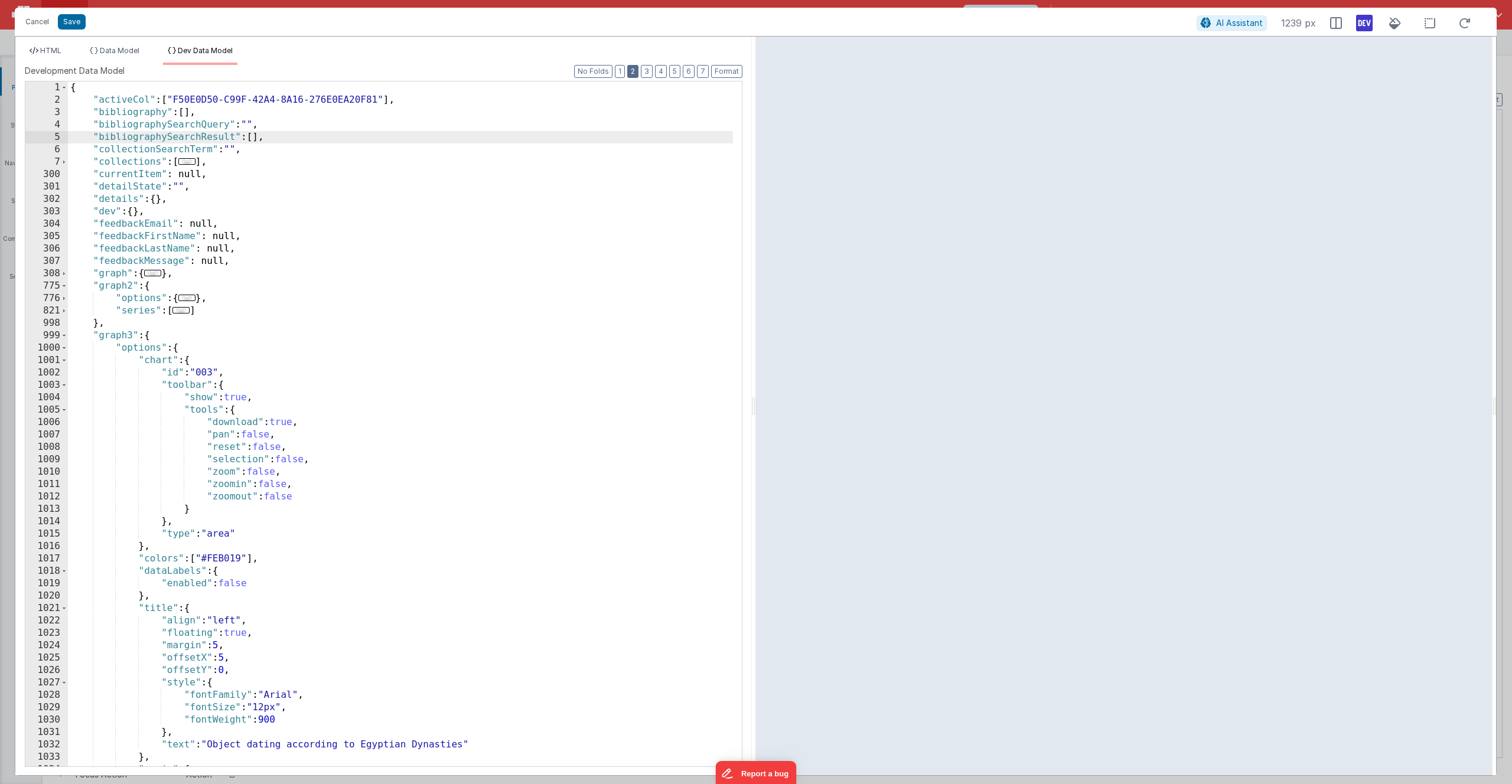
click at [632, 73] on button "2" at bounding box center [632, 71] width 11 height 13
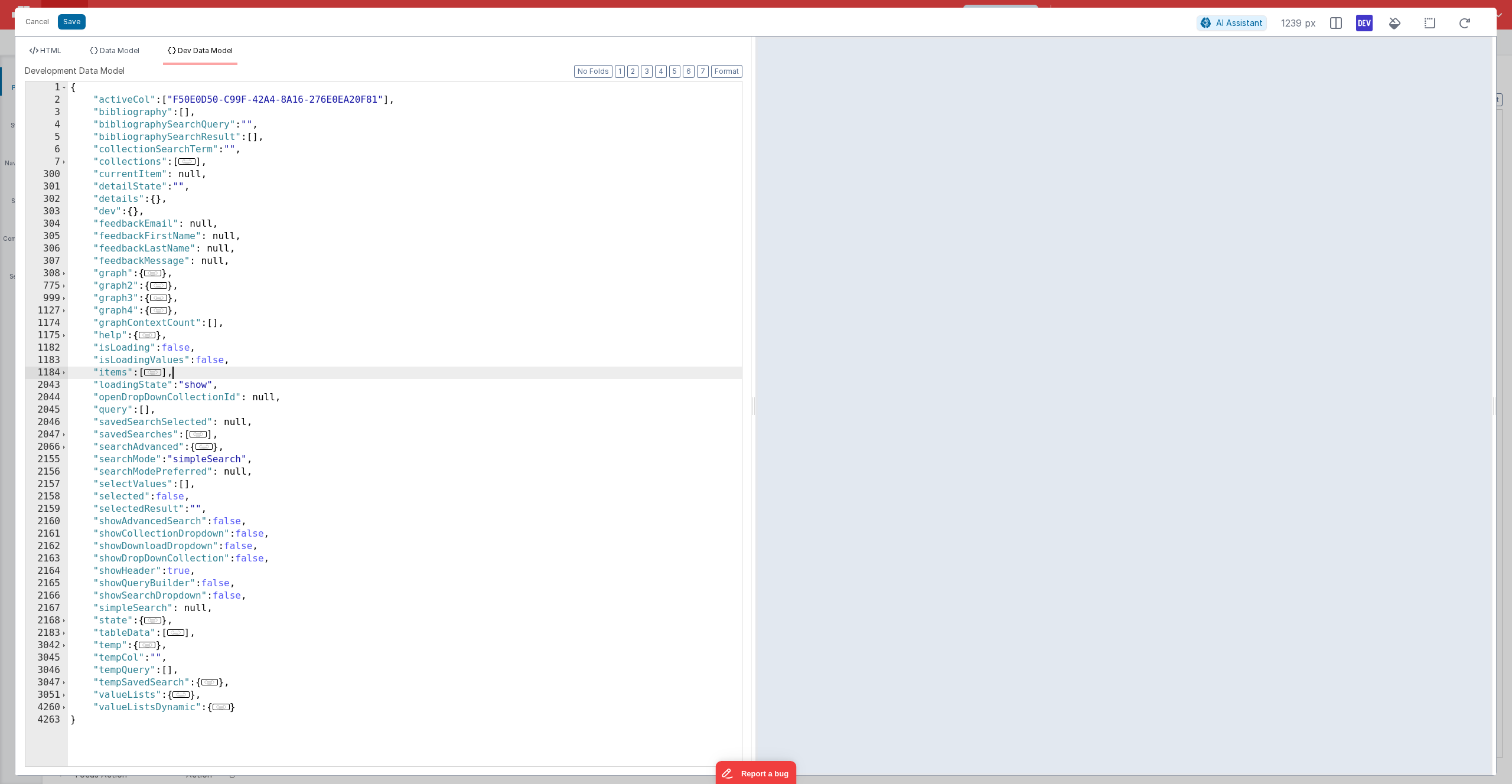
click at [174, 372] on div "{ "activeCol" : [ "F50E0D50-C99F-42A4-8A16-276E0EA20F81" ] , "bibliography" : […" at bounding box center [405, 436] width 674 height 710
click at [182, 373] on div "{ "activeCol" : [ "F50E0D50-C99F-42A4-8A16-276E0EA20F81" ] , "bibliography" : […" at bounding box center [405, 436] width 674 height 710
drag, startPoint x: 182, startPoint y: 373, endPoint x: 63, endPoint y: 368, distance: 119.1
click at [63, 368] on div "1 2 3 4 5 6 7 300 301 302 303 304 305 306 307 308 775 999 1127 1174 1175 1182 1…" at bounding box center [384, 424] width 718 height 686
click at [260, 456] on div "{ "activeCol" : [ "F50E0D50-C99F-42A4-8A16-276E0EA20F81" ] , "bibliography" : […" at bounding box center [405, 436] width 674 height 710
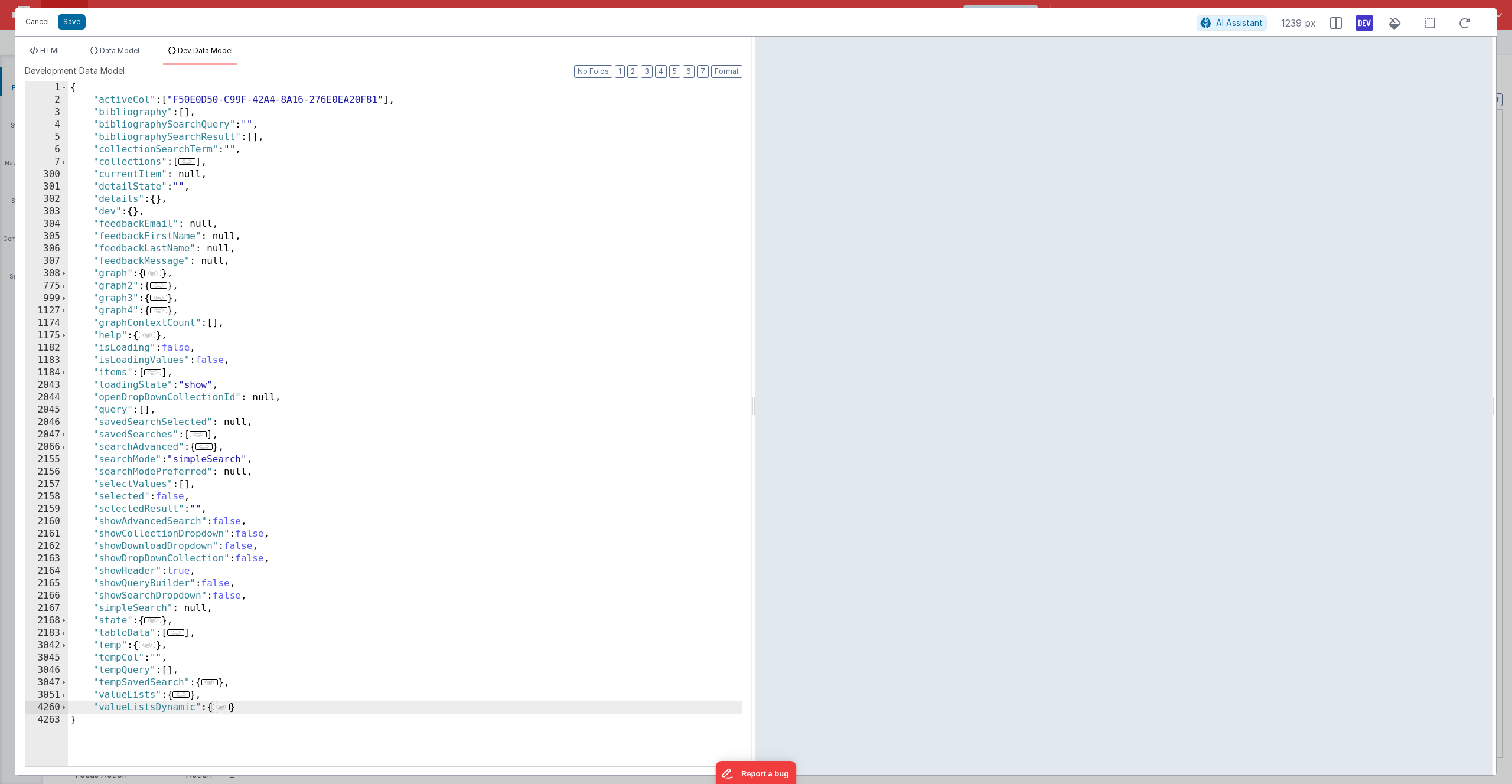
click at [40, 23] on button "Cancel" at bounding box center [37, 22] width 36 height 17
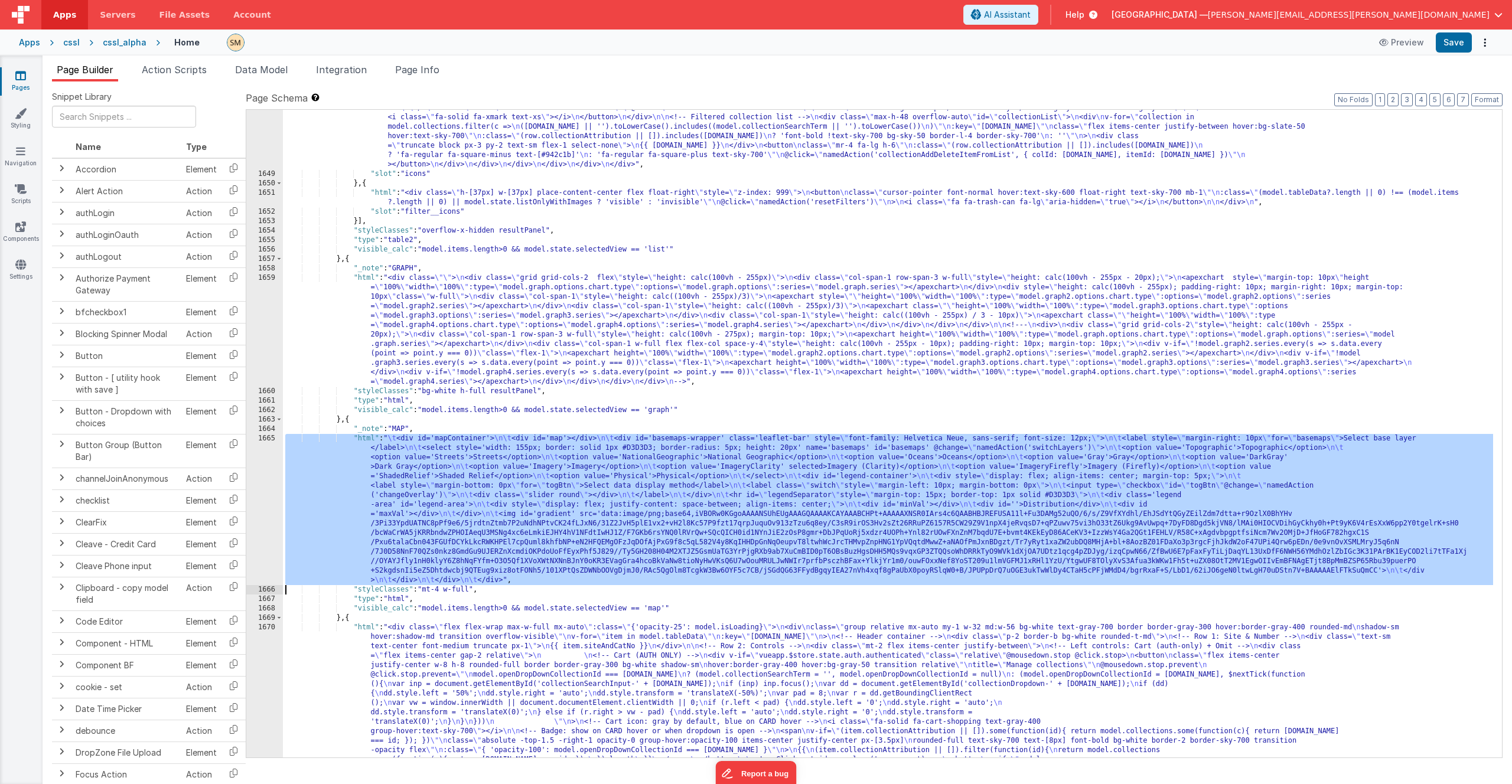
click at [436, 456] on div ""html" : "<div class= \" w-[100px] flex flex-col items-center float-right space…" at bounding box center [888, 554] width 1210 height 1224
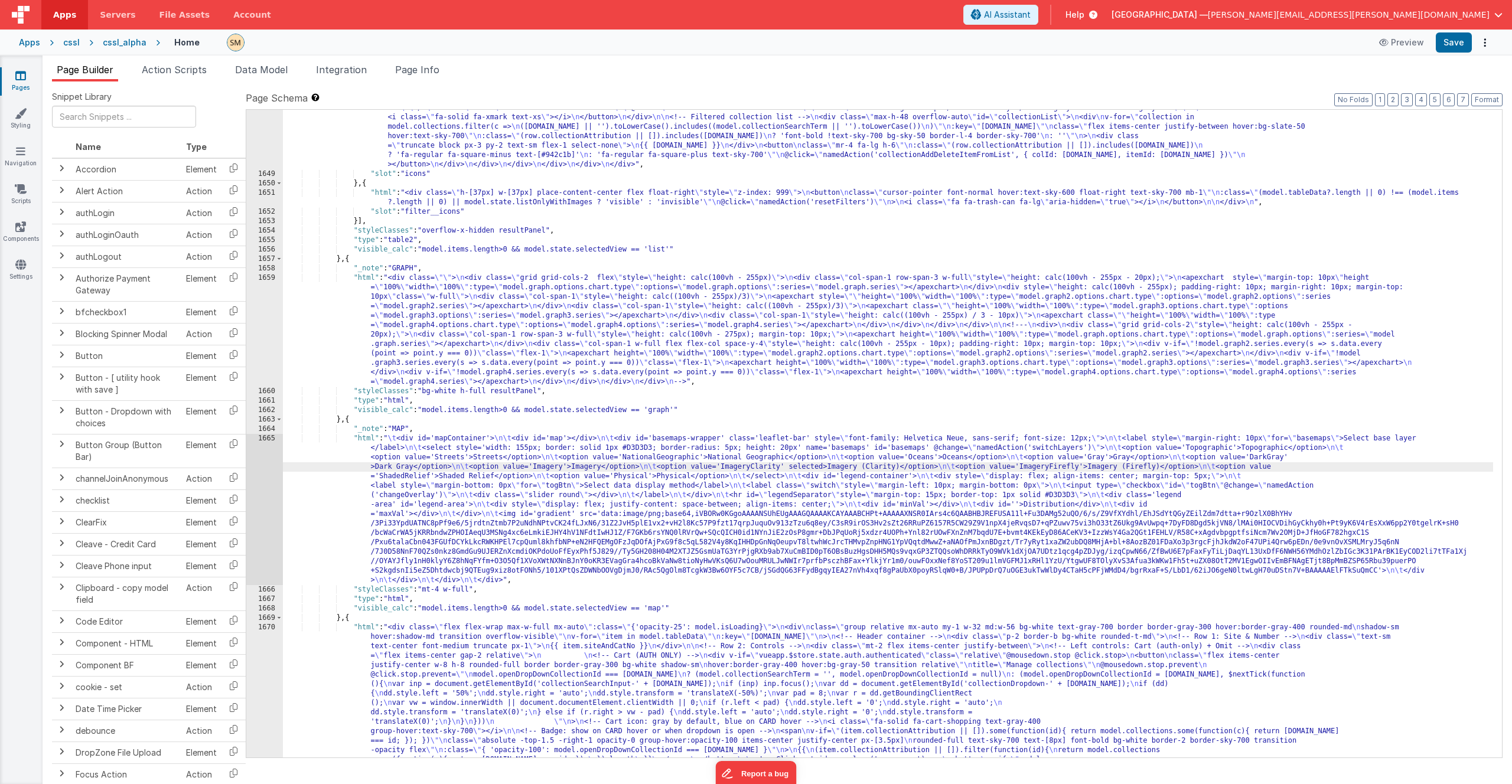
click at [267, 456] on div "1665" at bounding box center [265, 509] width 36 height 151
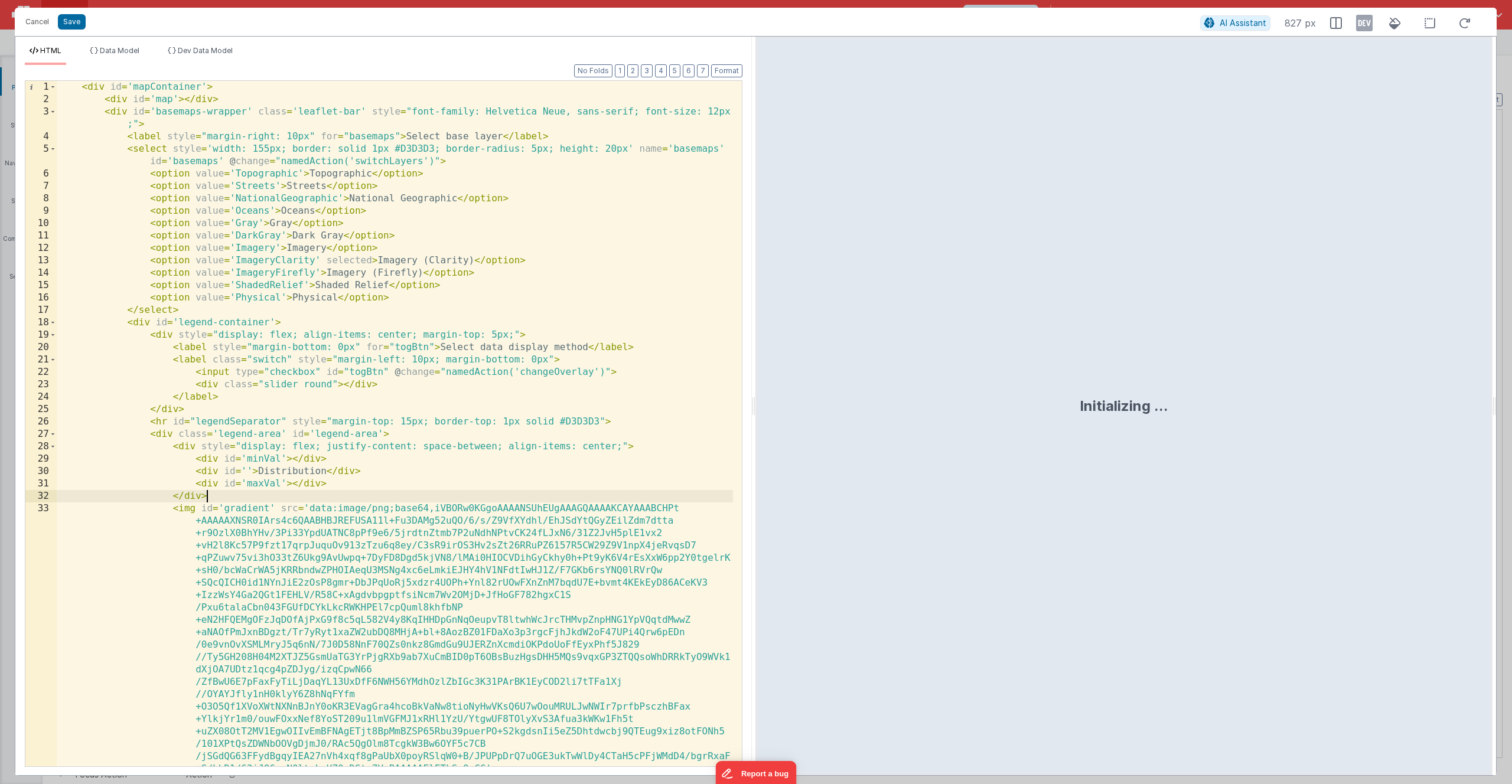
click at [265, 456] on div "< div id = 'mapContainer' > < div id = 'map' > </ div > < div id = 'basemaps-wr…" at bounding box center [395, 436] width 676 height 710
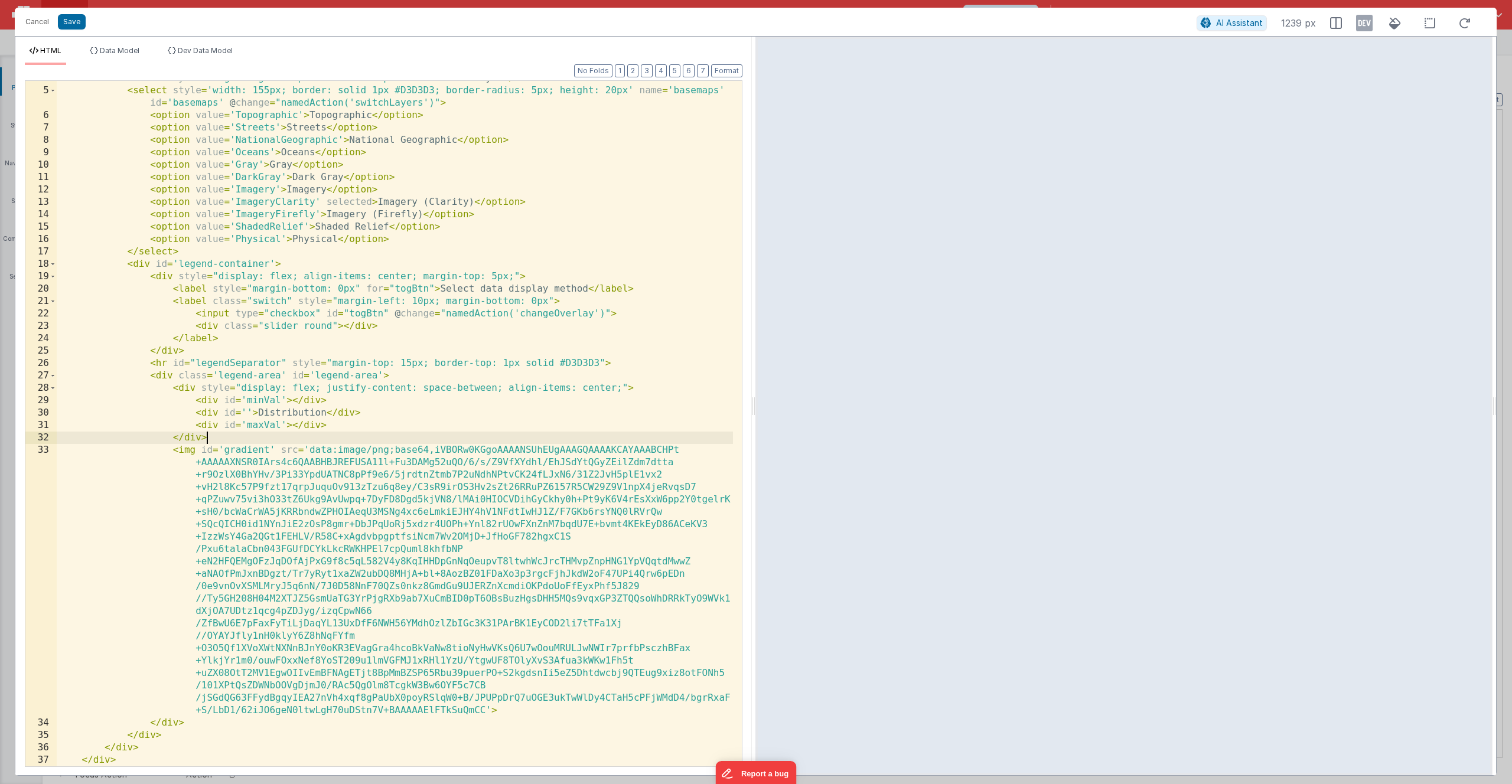
click at [265, 456] on div "< label style = "margin-right: 10px" for = "basemaps" > Select base layer </ la…" at bounding box center [395, 427] width 676 height 710
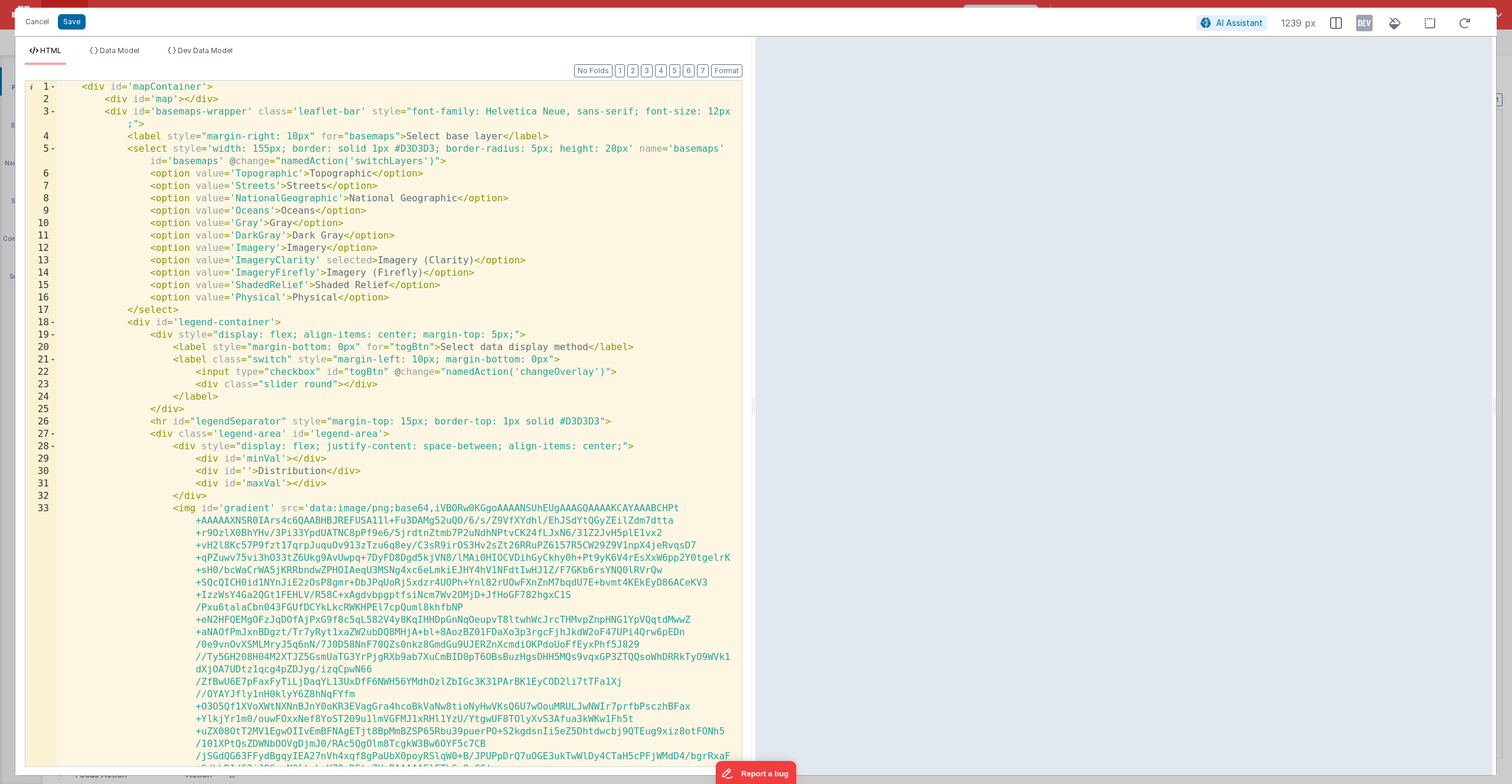
scroll to position [0, 0]
click at [320, 456] on div "< div id = 'mapContainer' > < div id = 'map' > </ div > < div id = 'basemaps-wr…" at bounding box center [395, 436] width 676 height 710
click at [530, 444] on div "< div id = 'mapContainer' > < div id = 'map' > </ div > < div id = 'basemaps-wr…" at bounding box center [395, 436] width 676 height 710
click at [643, 254] on div "< div id = 'mapContainer' > < div id = 'map' > </ div > < div id = 'basemaps-wr…" at bounding box center [395, 436] width 676 height 710
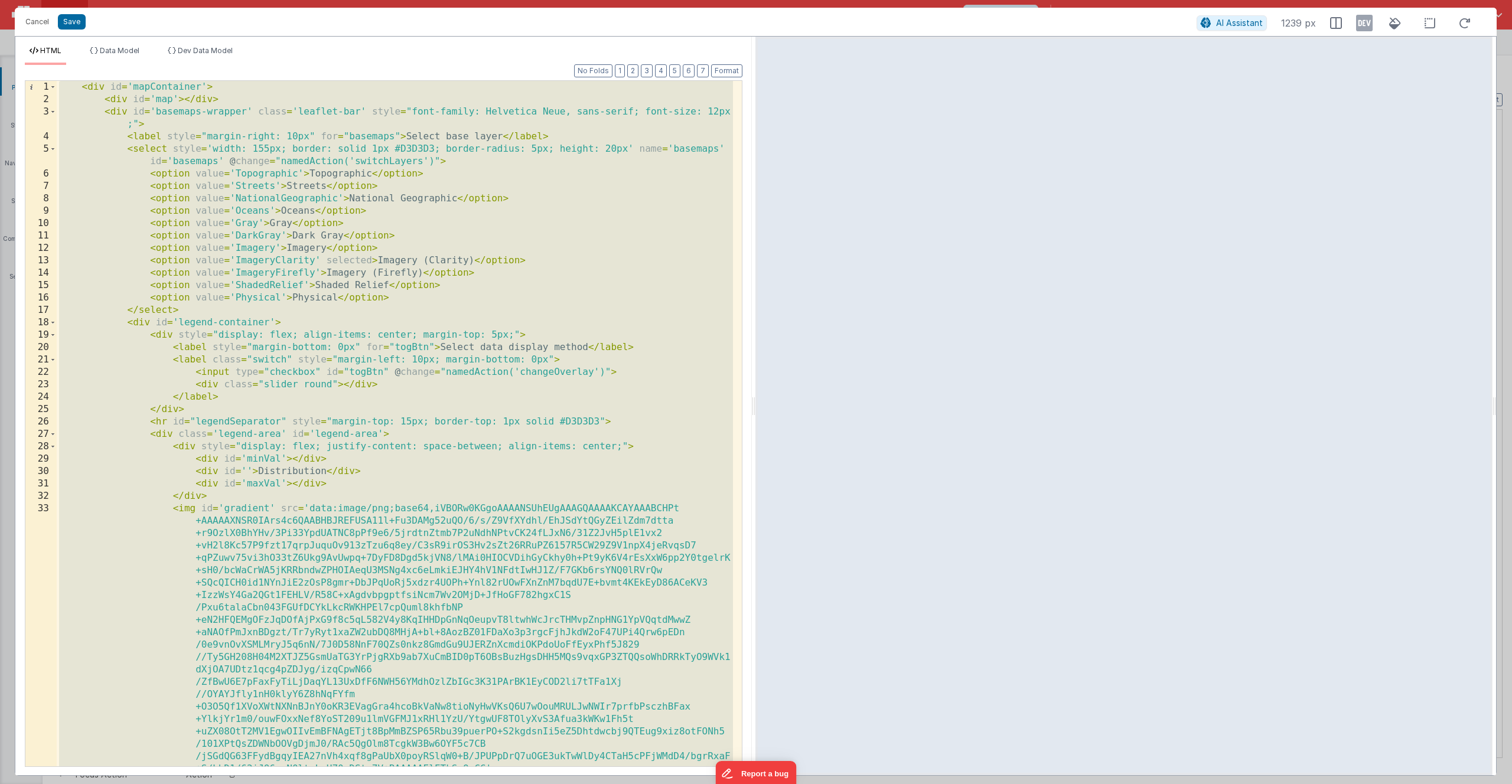
click at [493, 326] on div "< div id = 'mapContainer' > < div id = 'map' > </ div > < div id = 'basemaps-wr…" at bounding box center [395, 436] width 676 height 710
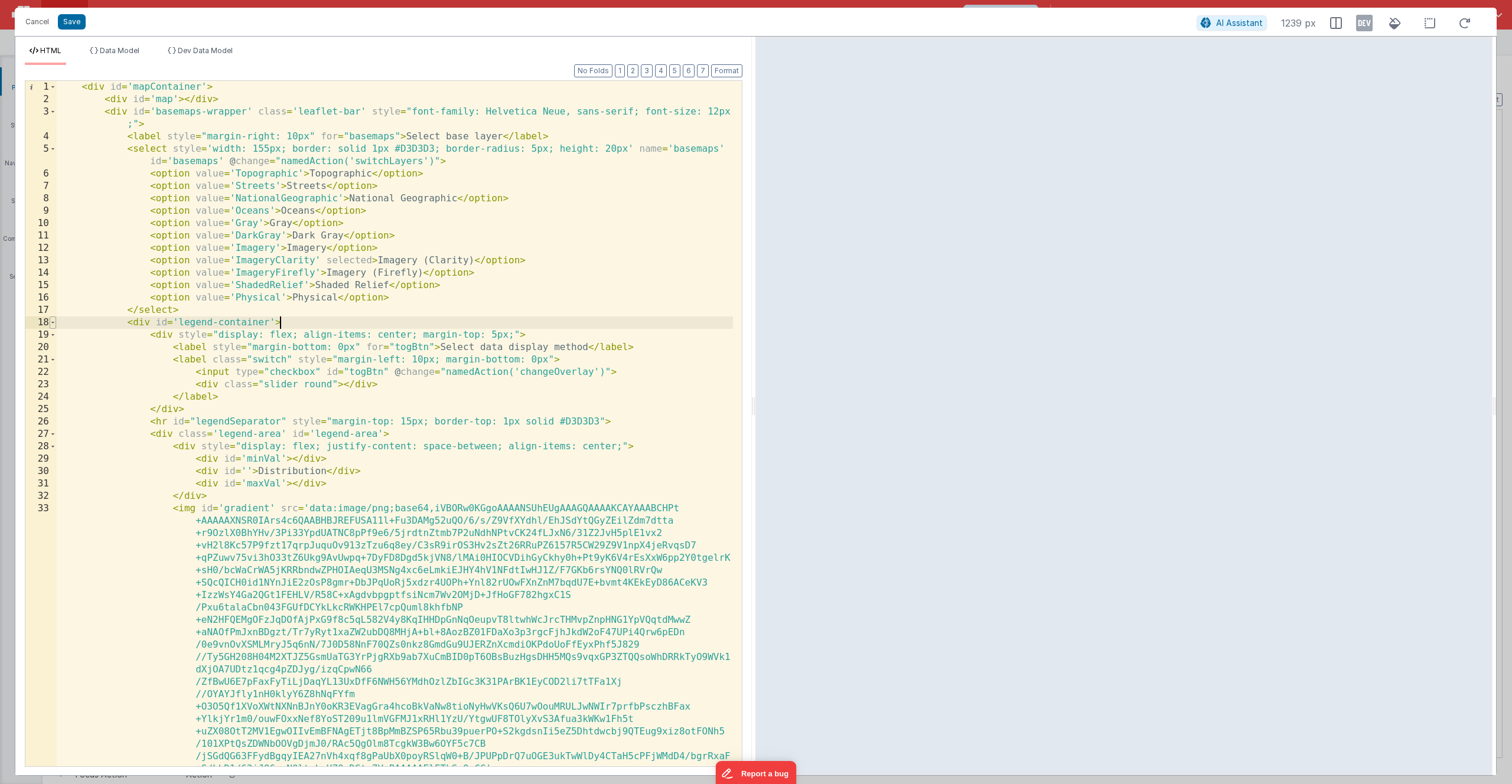
click at [53, 324] on span at bounding box center [53, 322] width 7 height 12
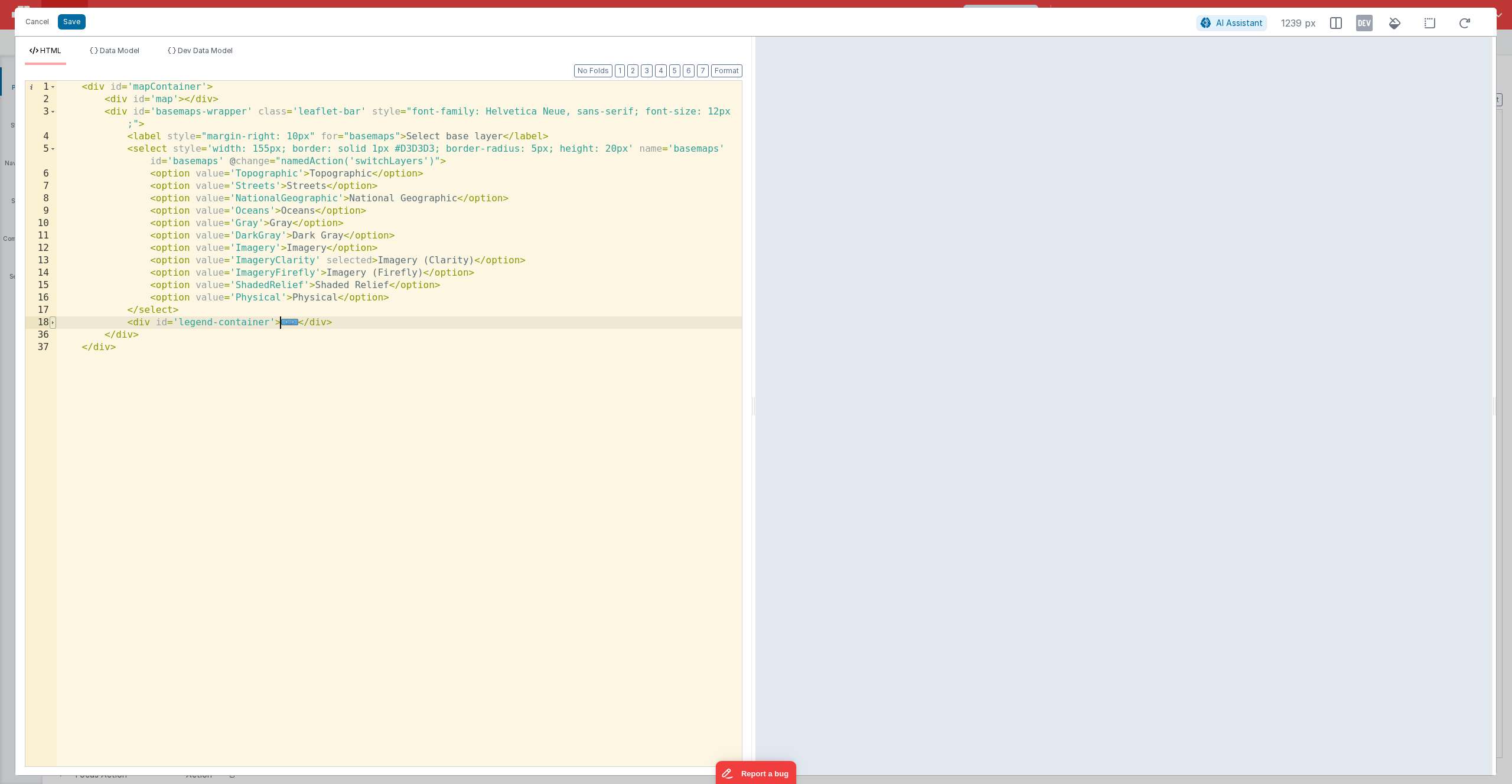
click at [52, 322] on span at bounding box center [53, 322] width 7 height 12
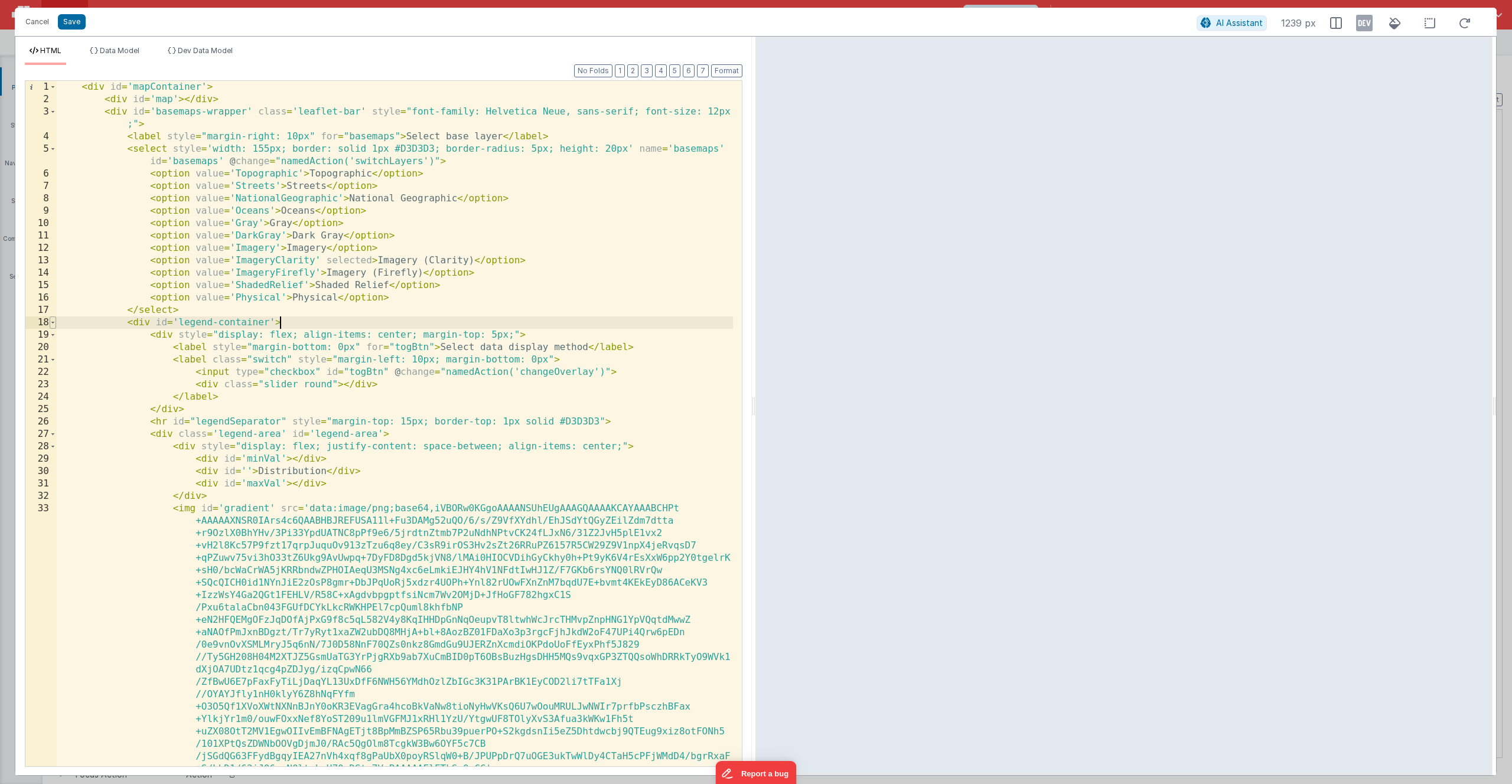
click at [52, 322] on span at bounding box center [53, 322] width 7 height 12
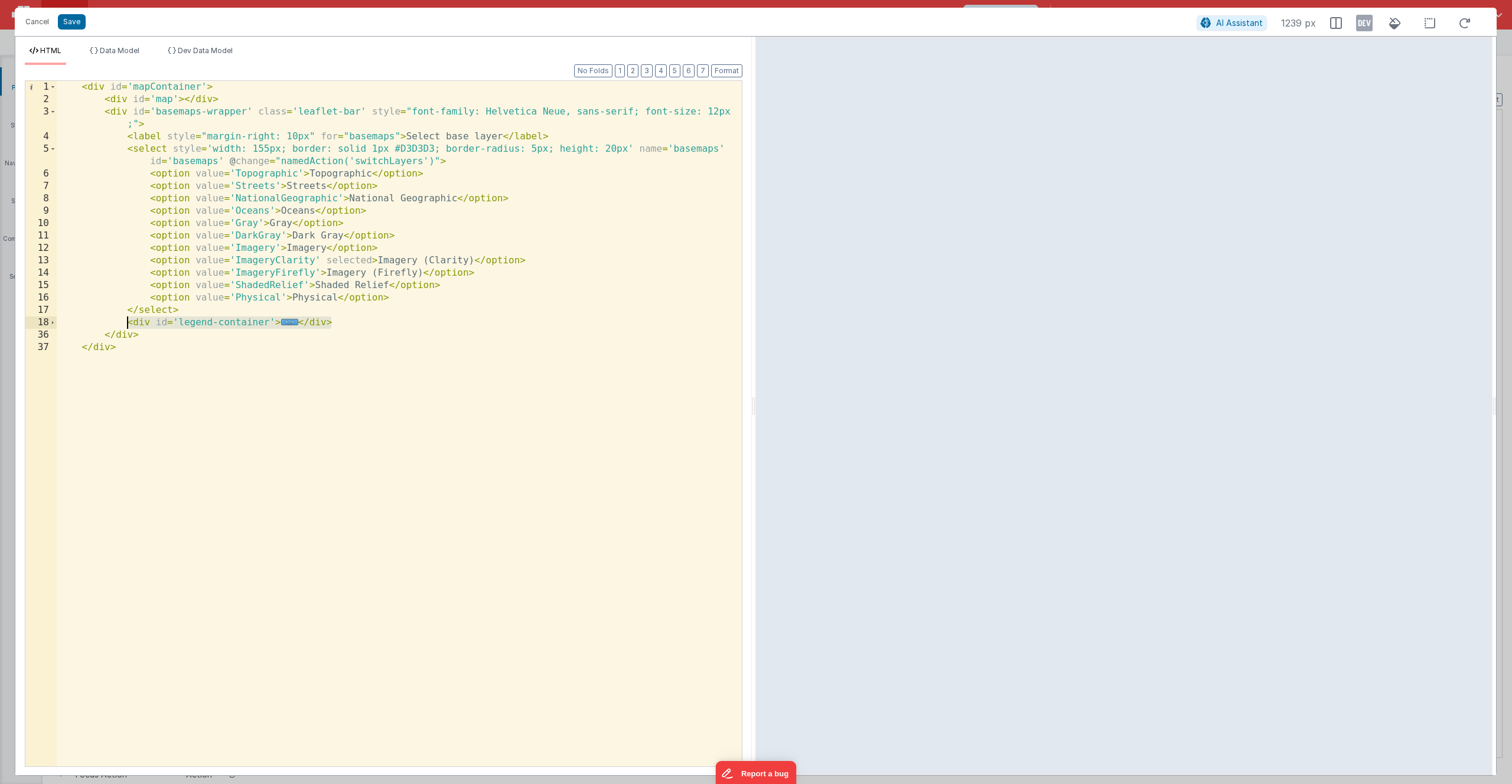
drag, startPoint x: 341, startPoint y: 322, endPoint x: 126, endPoint y: 323, distance: 215.0
click at [126, 323] on div "< div id = 'mapContainer' > < div id = 'map' > </ div > < div id = 'basemaps-wr…" at bounding box center [399, 436] width 685 height 710
click at [51, 322] on span at bounding box center [53, 322] width 7 height 12
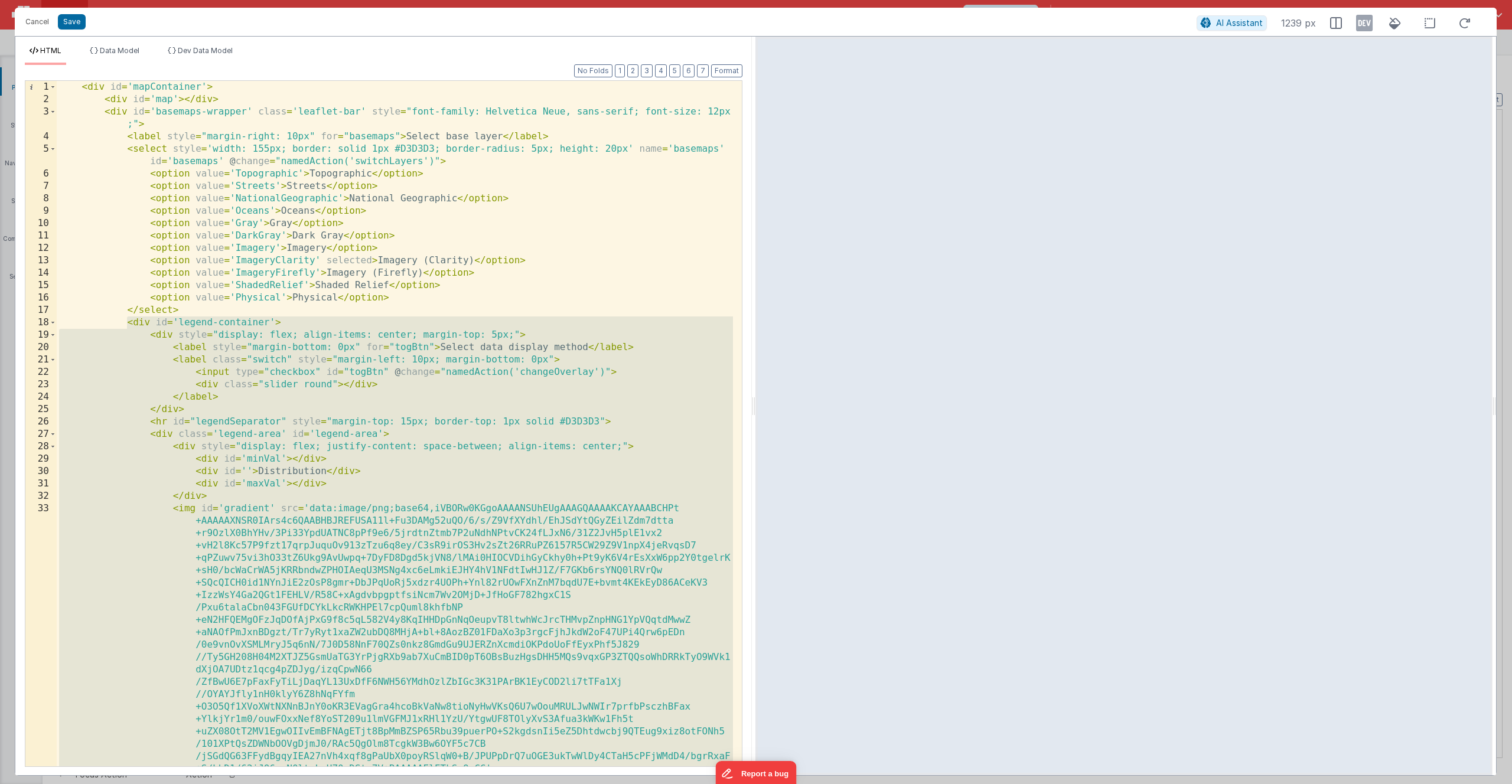
click at [275, 394] on div "< div id = 'mapContainer' > < div id = 'map' > </ div > < div id = 'basemaps-wr…" at bounding box center [395, 436] width 676 height 710
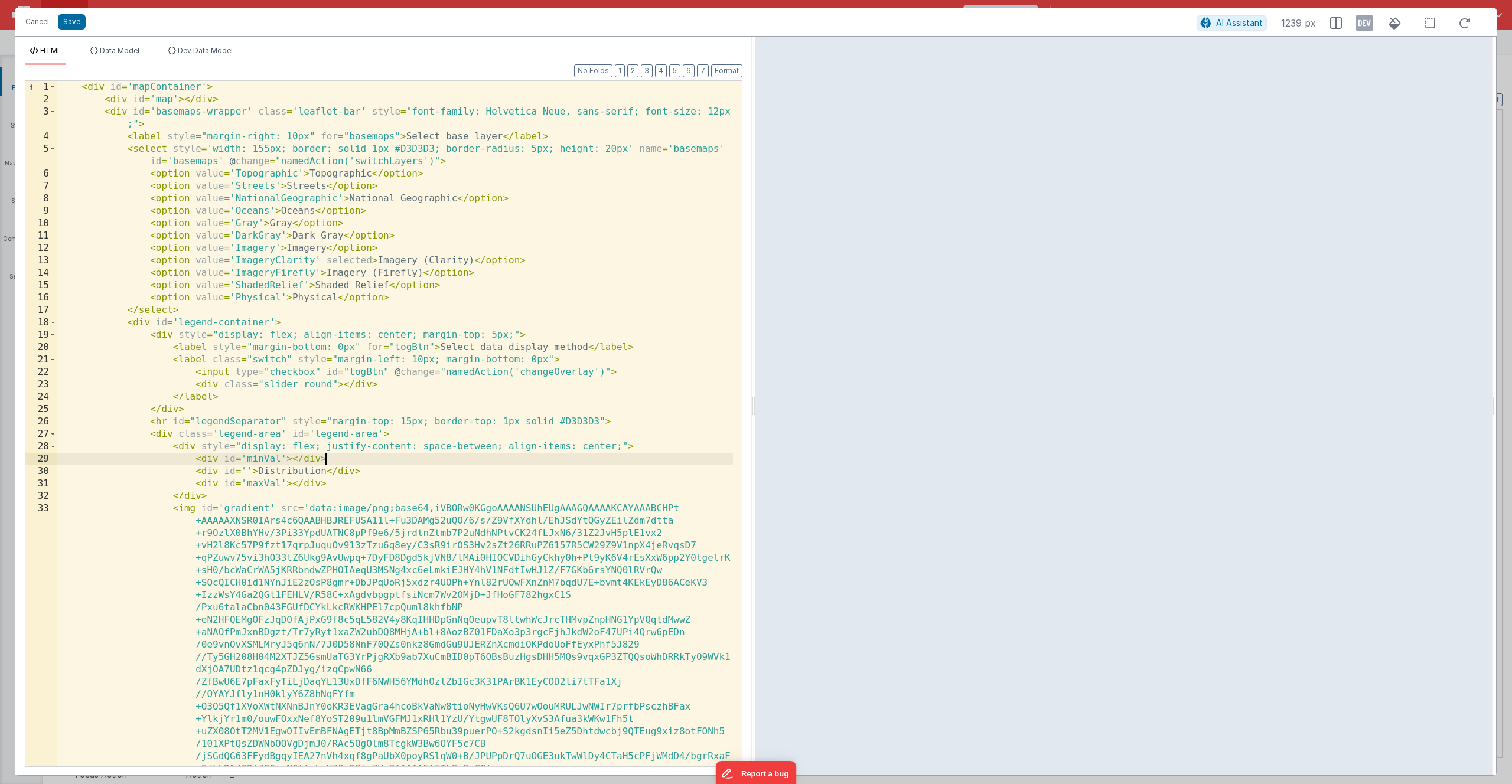
click at [391, 456] on div "< div id = 'mapContainer' > < div id = 'map' > </ div > < div id = 'basemaps-wr…" at bounding box center [395, 436] width 676 height 710
click at [375, 456] on div "< div id = 'mapContainer' > < div id = 'map' > </ div > < div id = 'basemaps-wr…" at bounding box center [395, 436] width 676 height 710
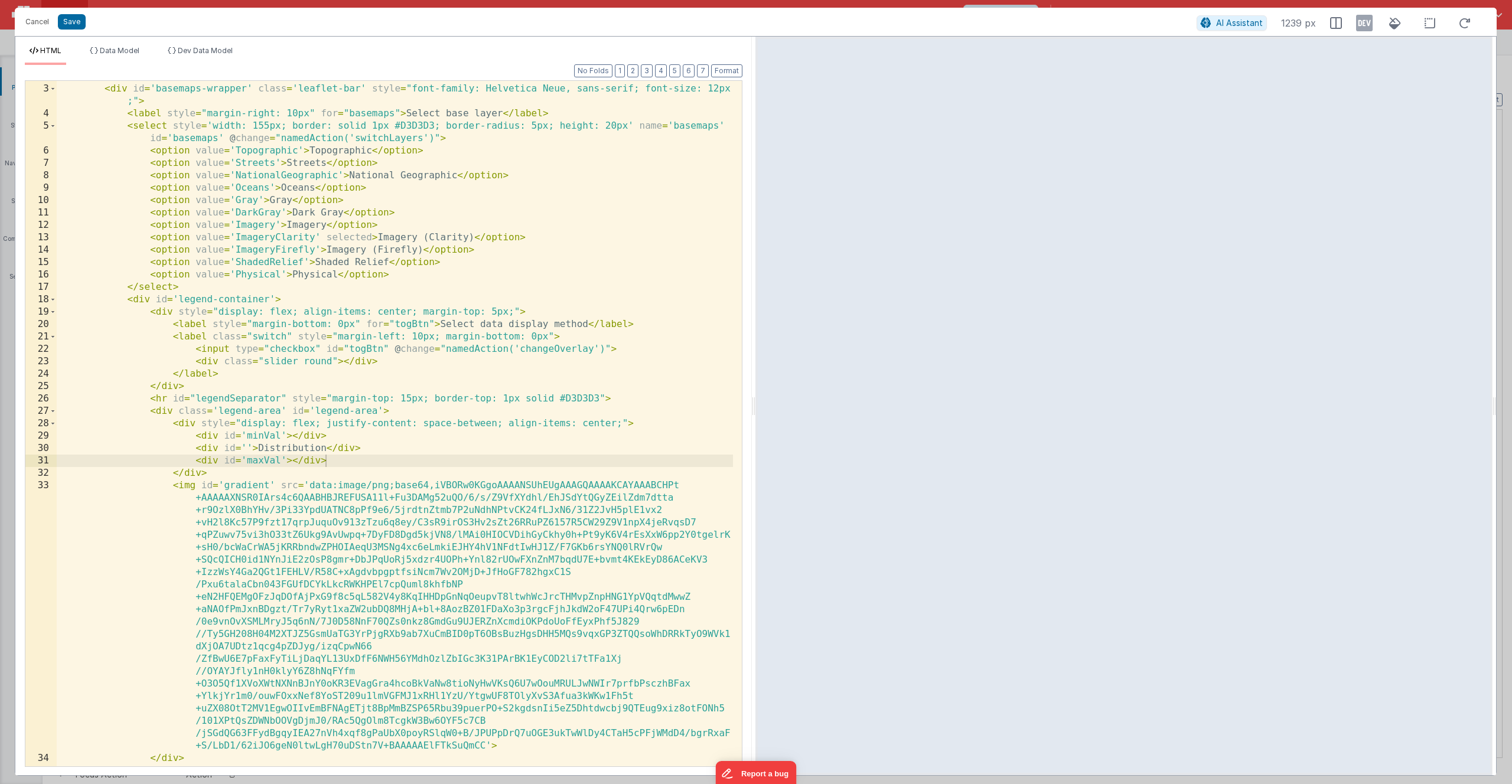
scroll to position [58, 0]
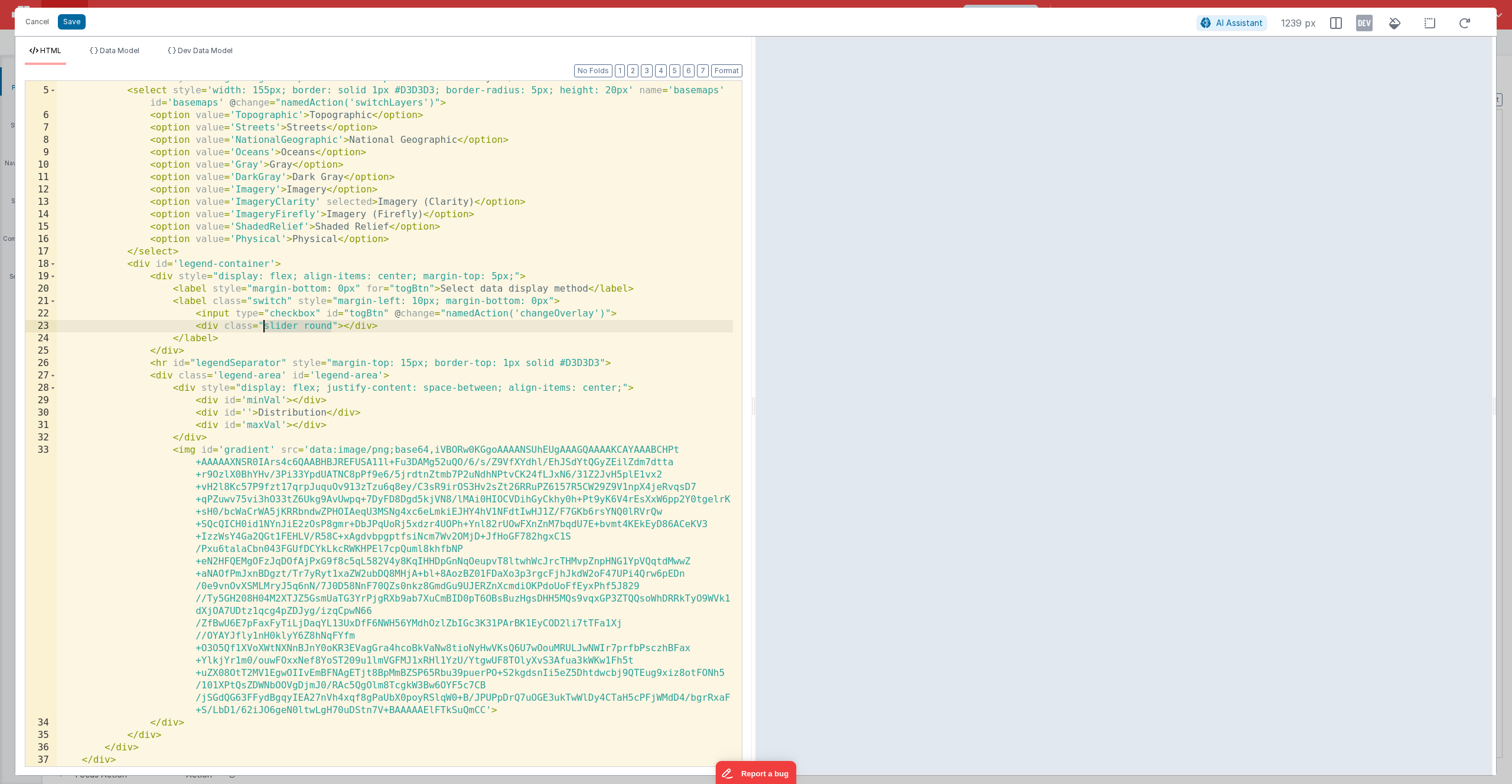
drag, startPoint x: 333, startPoint y: 327, endPoint x: 265, endPoint y: 330, distance: 68.1
click at [265, 330] on div "< label style = "margin-right: 10px" for = "basemaps" > Select base layer </ la…" at bounding box center [395, 427] width 676 height 710
click at [311, 327] on div "< label style = "margin-right: 10px" for = "basemaps" > Select base layer </ la…" at bounding box center [395, 427] width 676 height 710
click at [389, 317] on div "< label style = "margin-right: 10px" for = "basemaps" > Select base layer </ la…" at bounding box center [395, 427] width 676 height 710
click at [542, 317] on div "< label style = "margin-right: 10px" for = "basemaps" > Select base layer </ la…" at bounding box center [395, 427] width 676 height 710
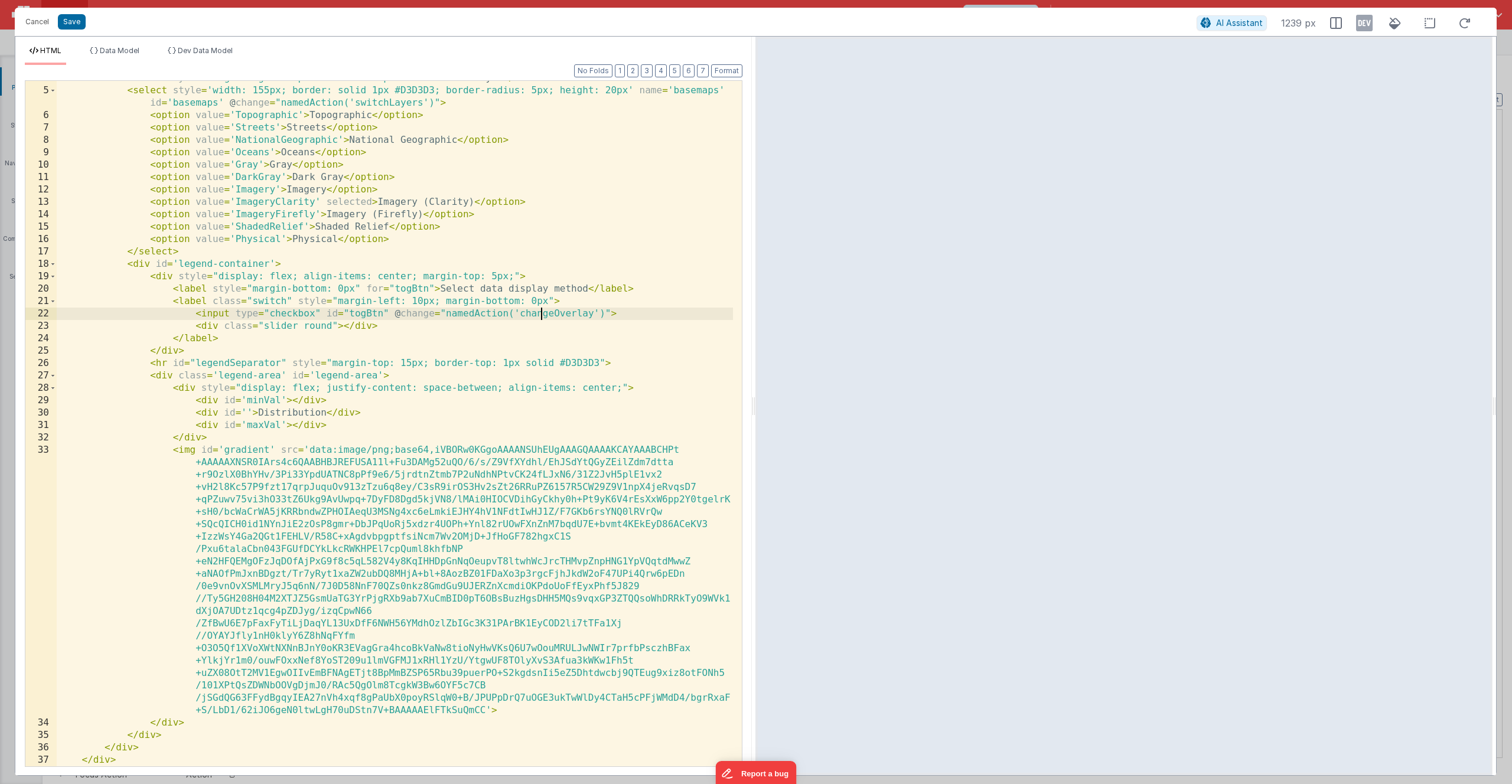
click at [542, 317] on div "< label style = "margin-right: 10px" for = "basemaps" > Select base layer </ la…" at bounding box center [395, 427] width 676 height 710
click at [344, 327] on div "< label style = "margin-right: 10px" for = "basemaps" > Select base layer </ la…" at bounding box center [395, 427] width 676 height 710
click at [524, 335] on div "< label style = "margin-right: 10px" for = "basemaps" > Select base layer </ la…" at bounding box center [395, 427] width 676 height 710
click at [414, 322] on div "< label style = "margin-right: 10px" for = "basemaps" > Select base layer </ la…" at bounding box center [395, 427] width 676 height 710
click at [52, 264] on span at bounding box center [53, 264] width 7 height 12
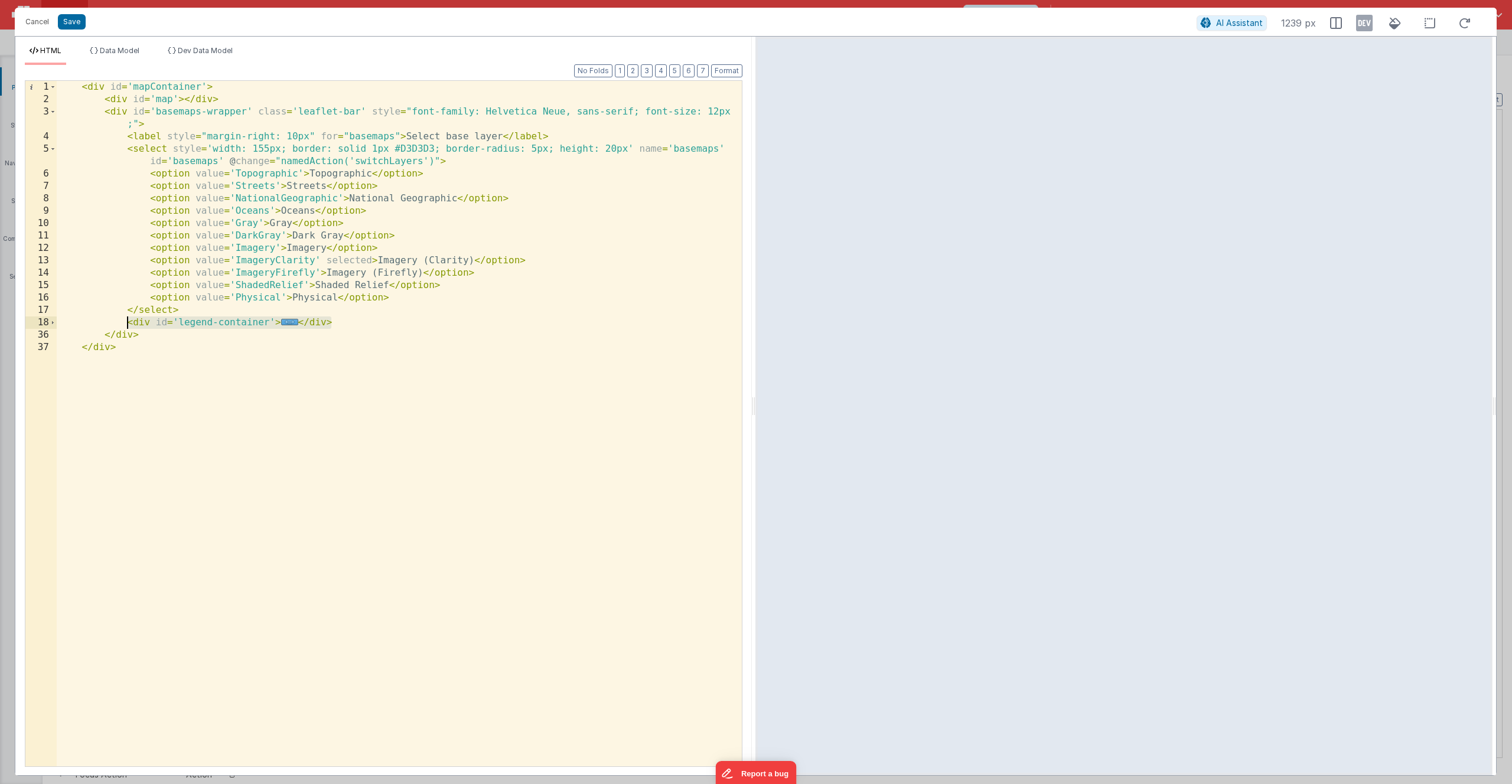
drag, startPoint x: 330, startPoint y: 322, endPoint x: 130, endPoint y: 325, distance: 200.0
click at [130, 325] on div "< div id = 'mapContainer' > < div id = 'map' > </ div > < div id = 'basemaps-wr…" at bounding box center [399, 436] width 685 height 710
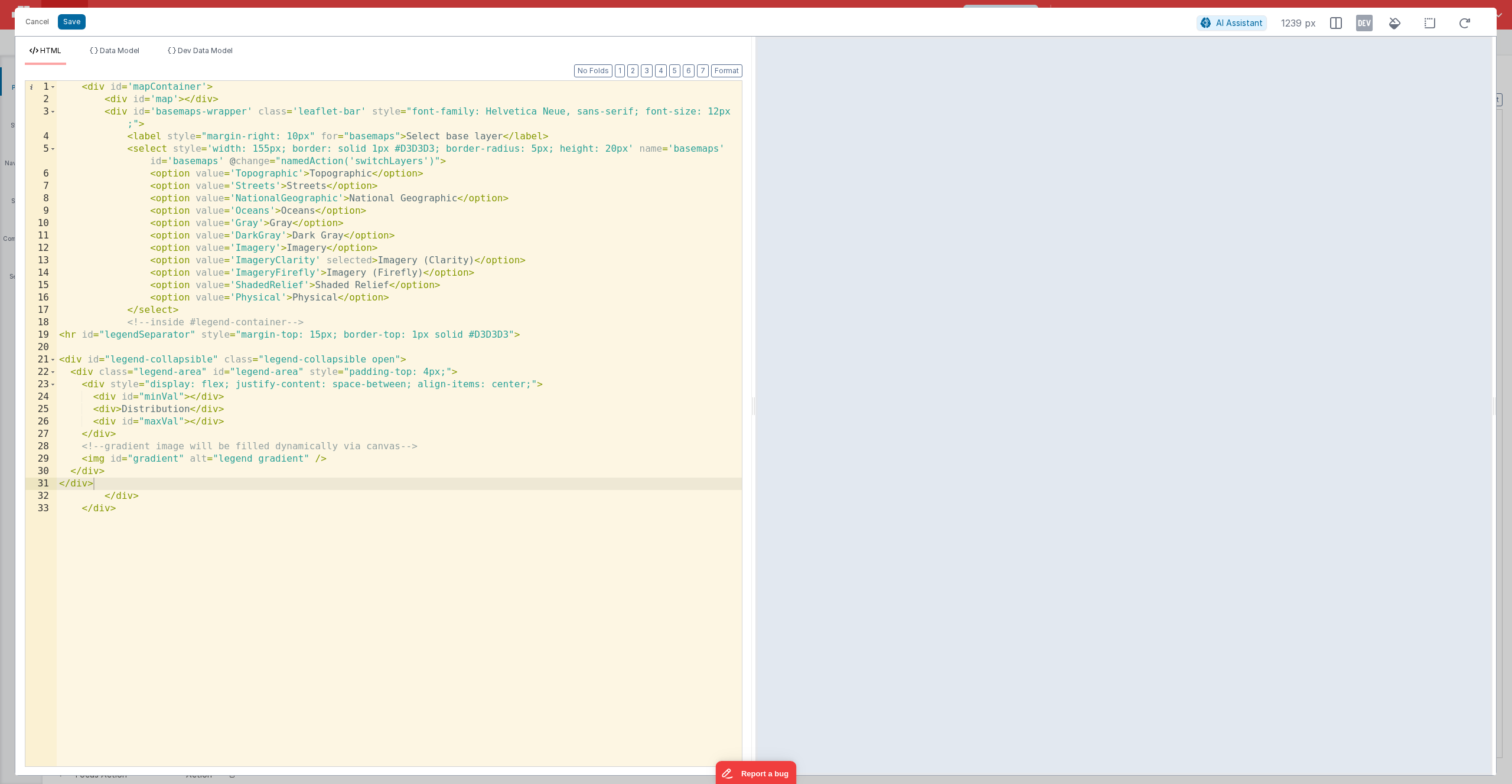
click at [247, 456] on div "< div id = 'mapContainer' > < div id = 'map' > </ div > < div id = 'basemaps-wr…" at bounding box center [399, 436] width 685 height 710
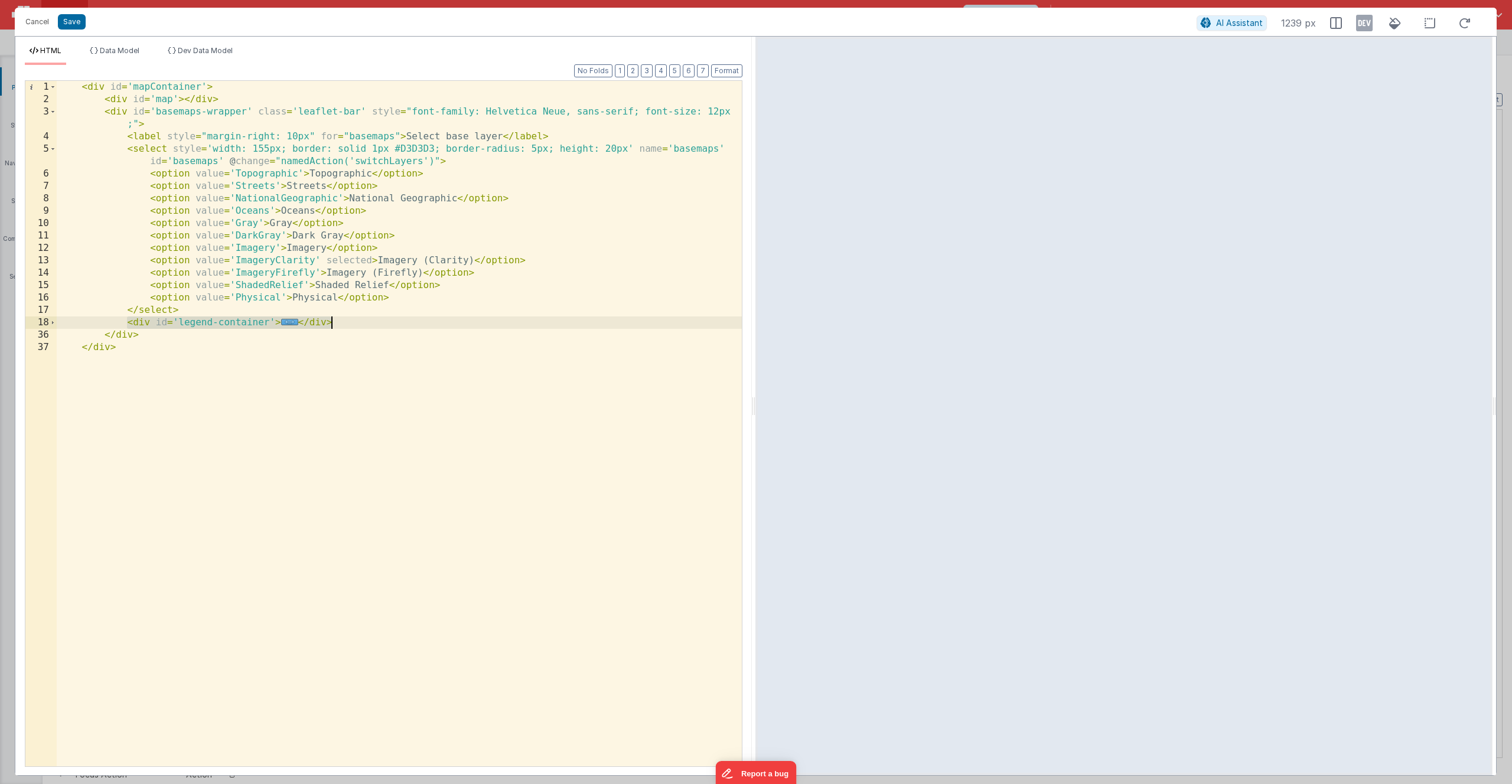
click at [343, 325] on div "< div id = 'mapContainer' > < div id = 'map' > </ div > < div id = 'basemaps-wr…" at bounding box center [399, 436] width 685 height 710
drag, startPoint x: 341, startPoint y: 325, endPoint x: 125, endPoint y: 323, distance: 216.0
click at [125, 323] on div "< div id = 'mapContainer' > < div id = 'map' > </ div > < div id = 'basemaps-wr…" at bounding box center [399, 436] width 685 height 710
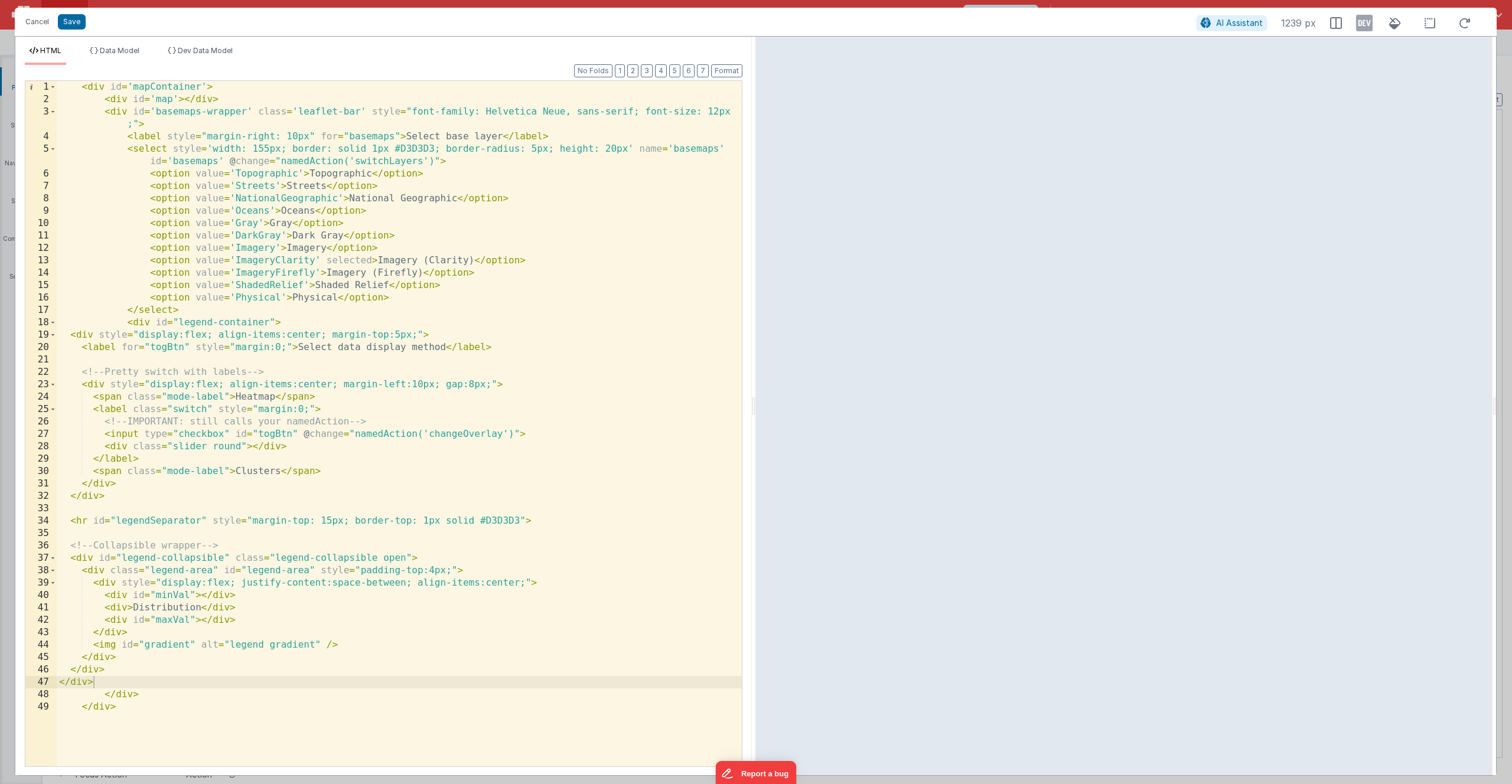
click at [390, 420] on div "< div id = 'mapContainer' > < div id = 'map' > </ div > < div id = 'basemaps-wr…" at bounding box center [399, 436] width 685 height 710
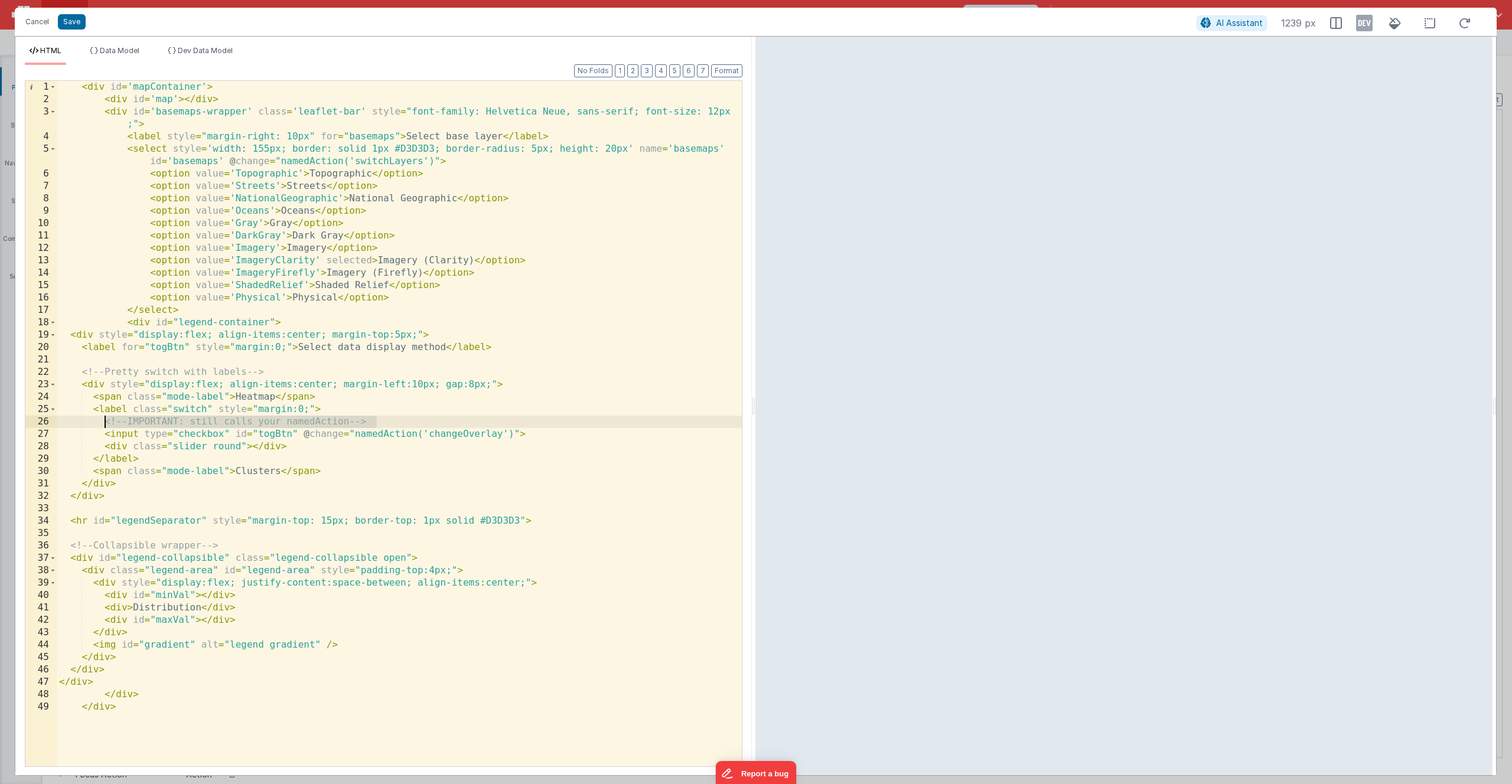
drag, startPoint x: 390, startPoint y: 420, endPoint x: 106, endPoint y: 426, distance: 284.1
click at [106, 426] on div "< div id = 'mapContainer' > < div id = 'map' > </ div > < div id = 'basemaps-wr…" at bounding box center [399, 436] width 685 height 710
click at [259, 456] on div "< div id = 'mapContainer' > < div id = 'map' > </ div > < div id = 'basemaps-wr…" at bounding box center [399, 436] width 685 height 710
drag, startPoint x: 325, startPoint y: 473, endPoint x: 93, endPoint y: 473, distance: 232.0
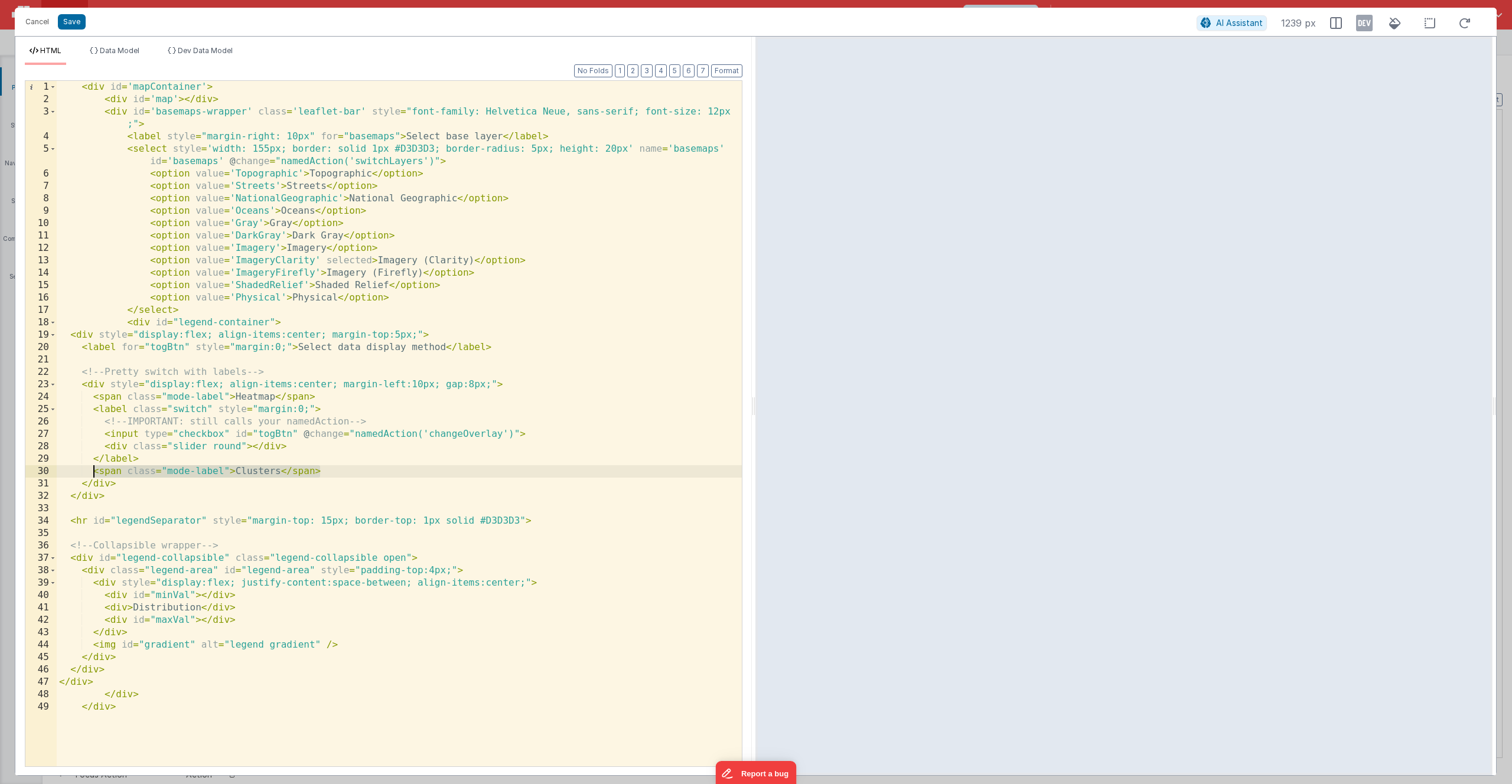
click at [93, 456] on div "< div id = 'mapContainer' > < div id = 'map' > </ div > < div id = 'basemaps-wr…" at bounding box center [399, 436] width 685 height 710
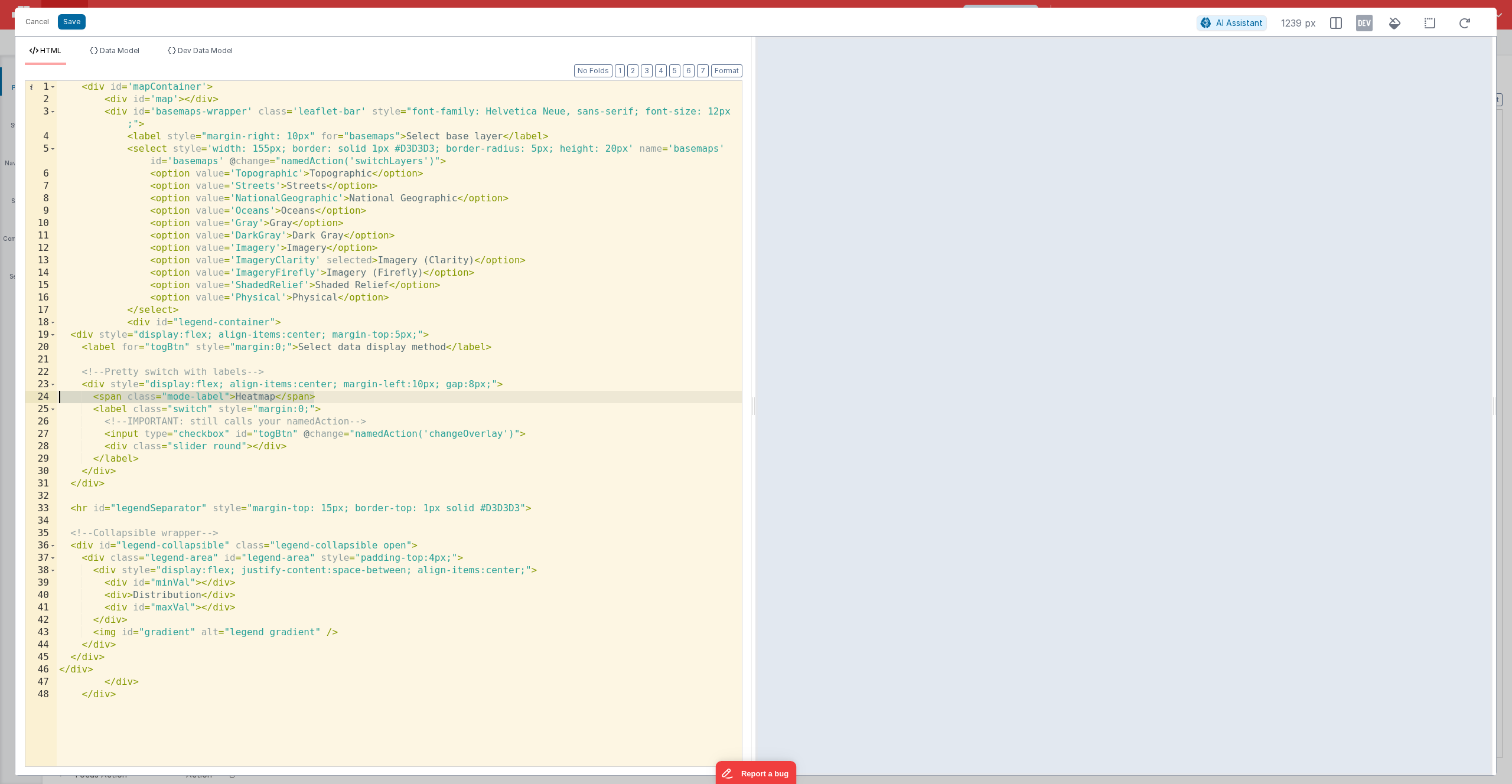
drag, startPoint x: 326, startPoint y: 394, endPoint x: 38, endPoint y: 393, distance: 288.0
click at [38, 393] on div "1 2 3 4 5 6 7 8 9 10 11 12 13 14 15 16 17 18 19 20 21 22 23 24 25 26 27 28 29 3…" at bounding box center [384, 424] width 718 height 687
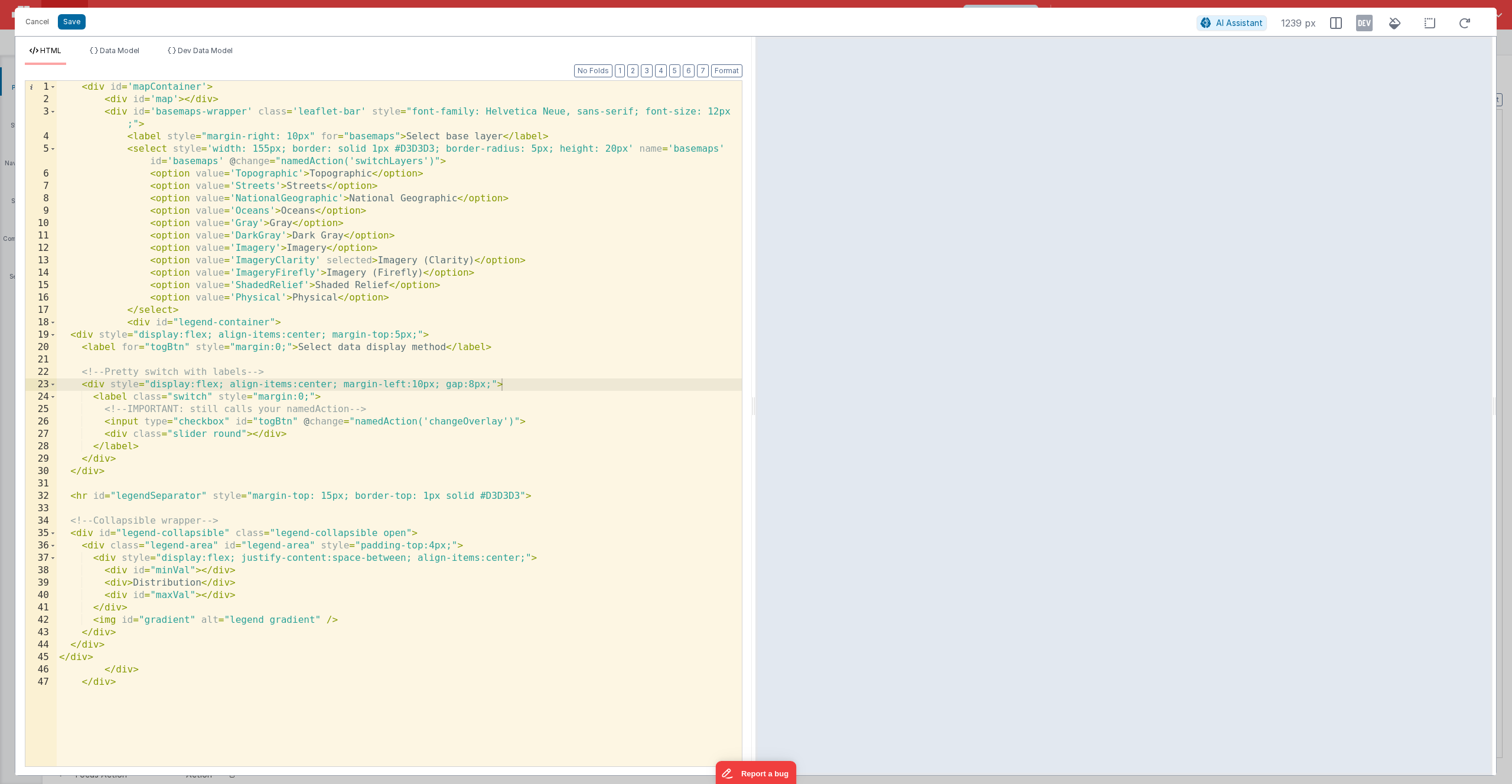
click at [186, 397] on div "< div id = 'mapContainer' > < div id = 'map' > </ div > < div id = 'basemaps-wr…" at bounding box center [399, 436] width 685 height 710
click at [117, 456] on div "< div id = 'mapContainer' > < div id = 'map' > </ div > < div id = 'basemaps-wr…" at bounding box center [399, 436] width 685 height 710
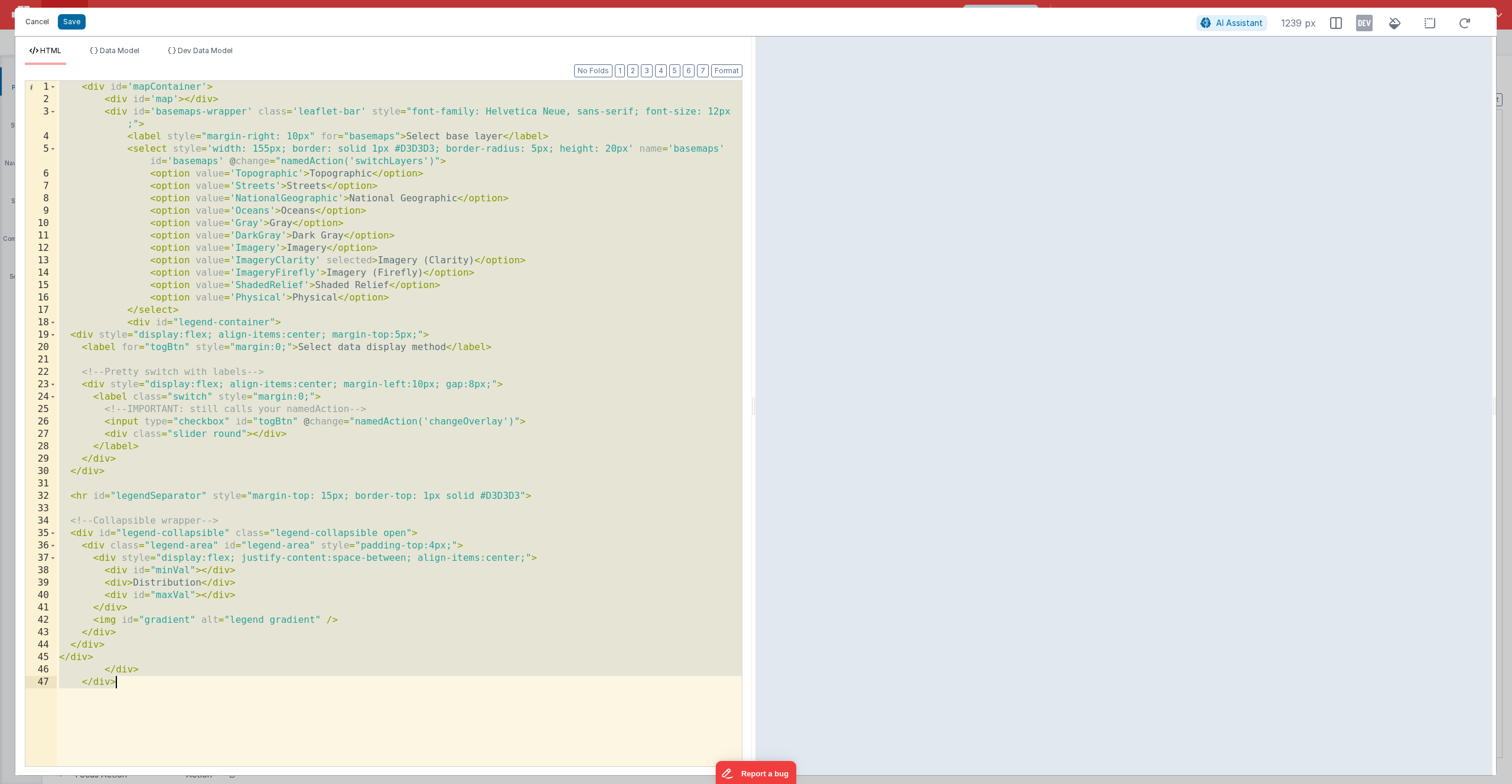
click at [42, 23] on button "Cancel" at bounding box center [37, 22] width 36 height 17
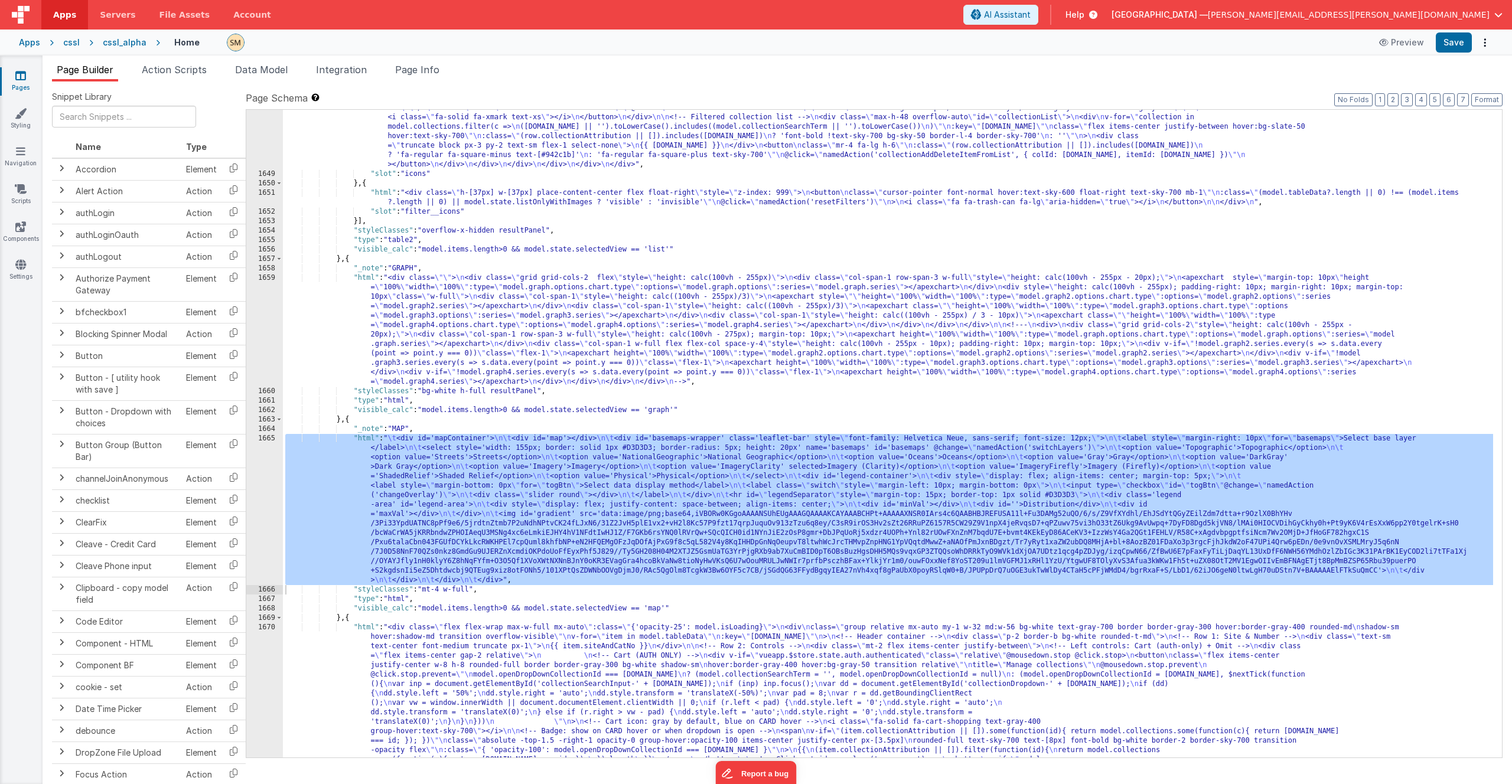
click at [419, 456] on div ""html" : "<div class= \" w-[100px] flex flex-col items-center float-right space…" at bounding box center [888, 554] width 1210 height 1224
click at [263, 456] on div "1665" at bounding box center [265, 509] width 36 height 151
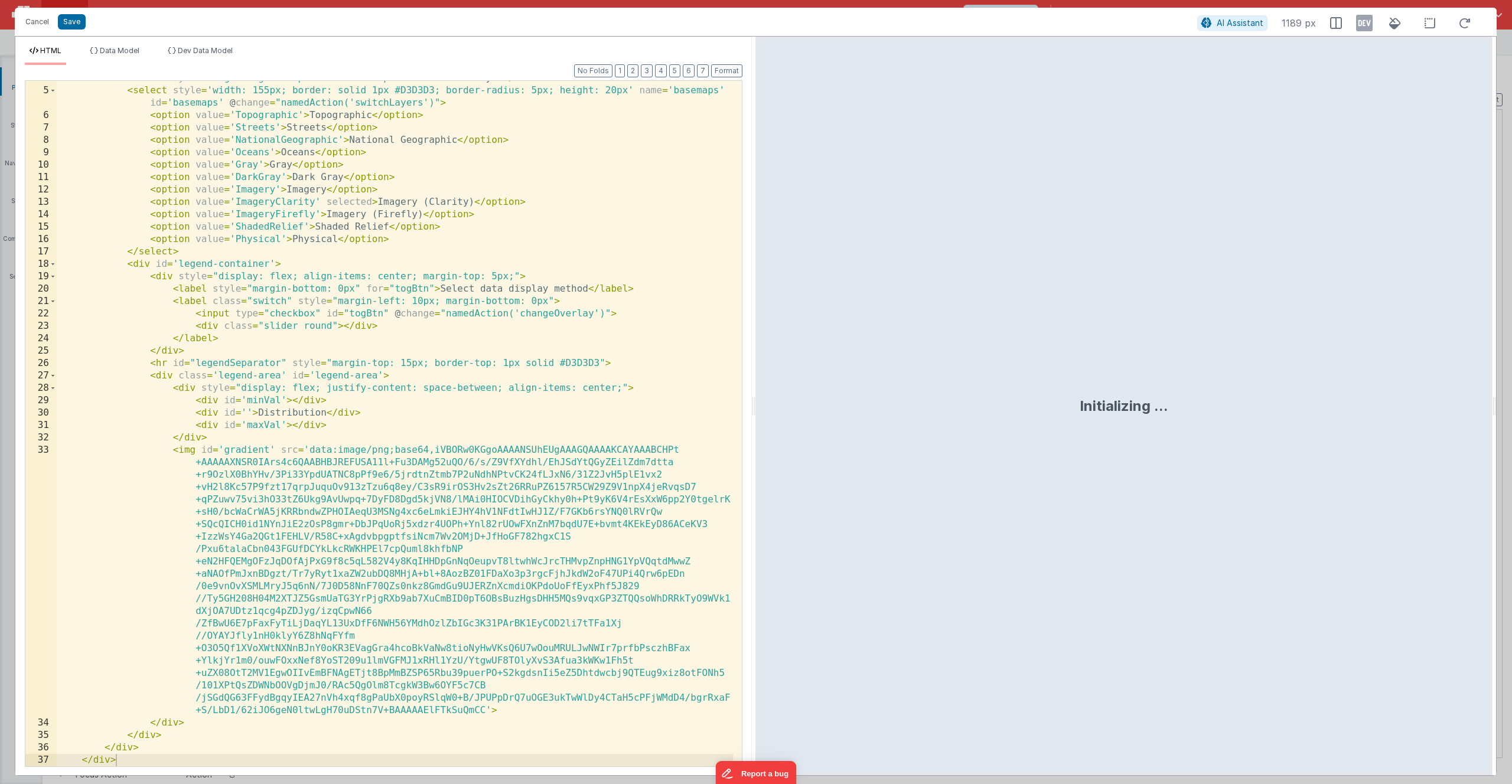
scroll to position [0, 0]
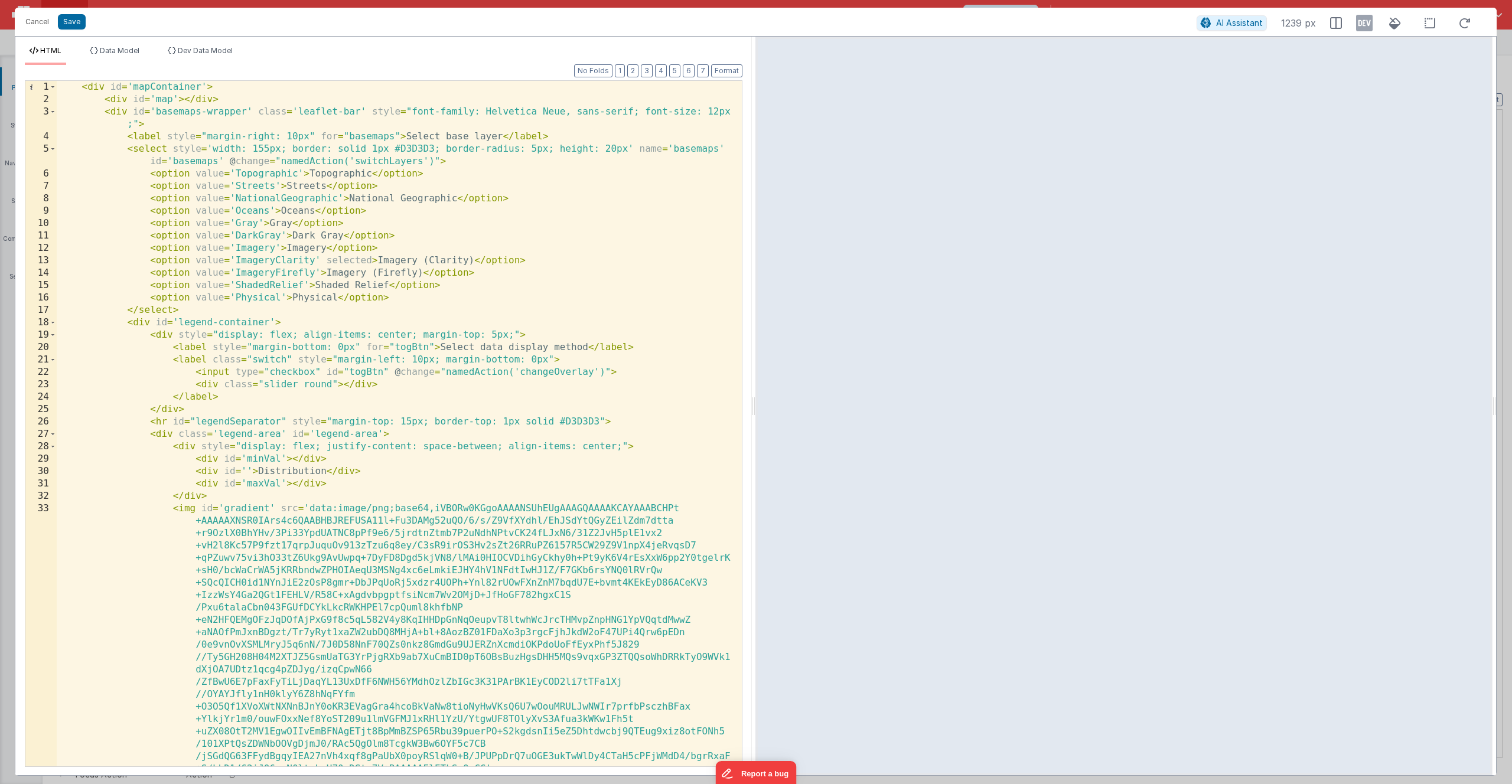
click at [64, 88] on div "< div id = 'mapContainer' > < div id = 'map' > </ div > < div id = 'basemaps-wr…" at bounding box center [395, 436] width 676 height 710
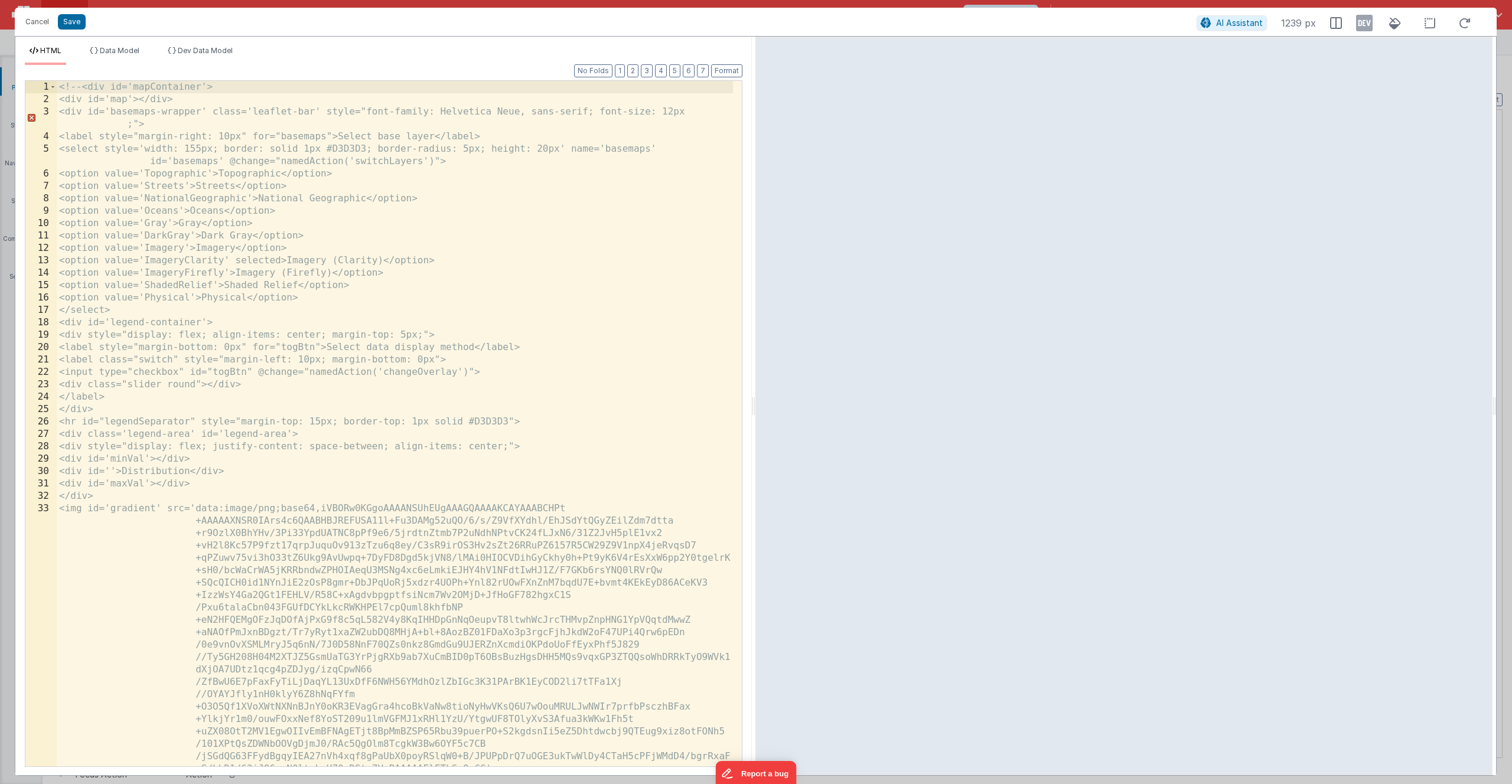
scroll to position [58, 0]
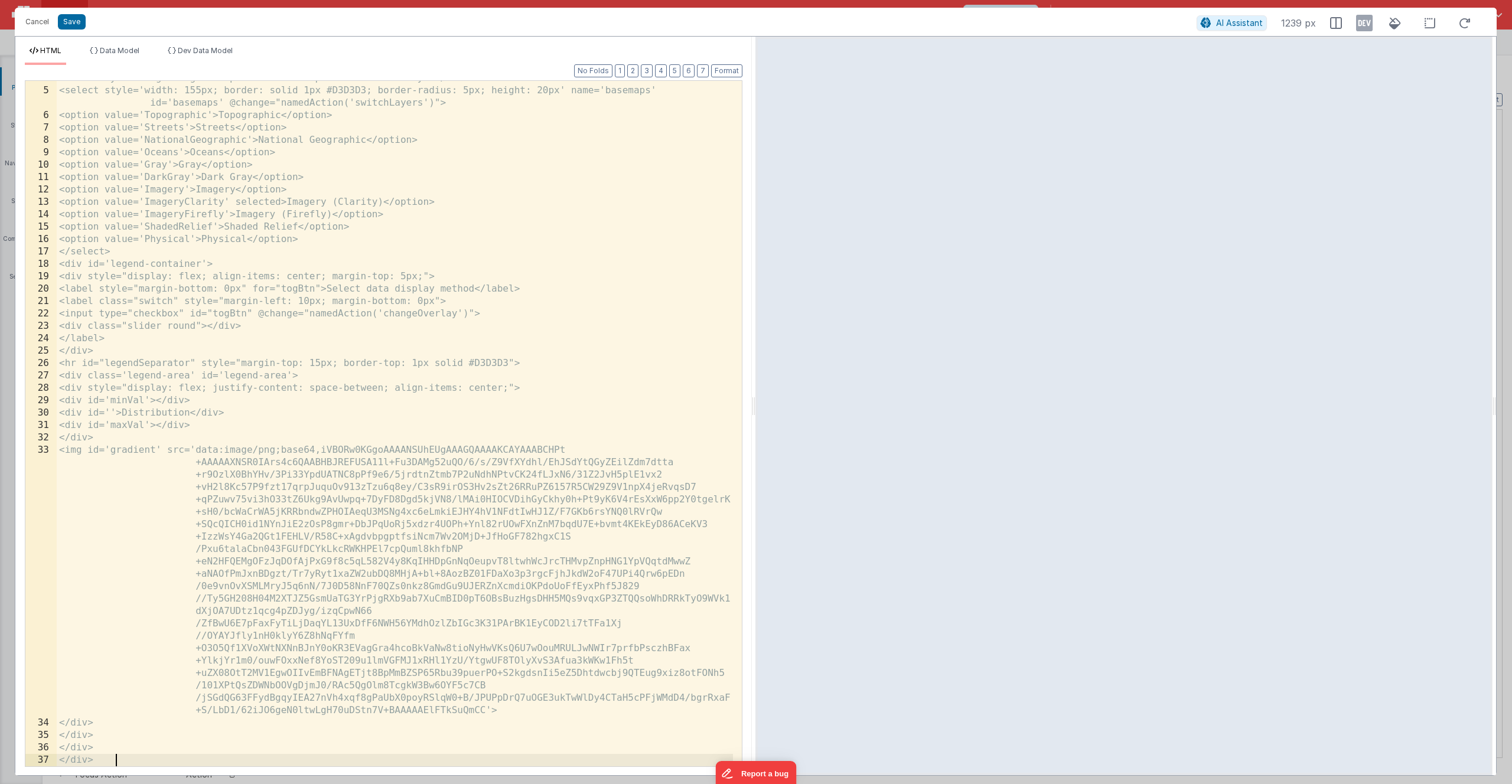
click at [214, 456] on div "<label style="margin-right: 10px" for="basemaps">Select base layer</label> <sel…" at bounding box center [395, 427] width 676 height 710
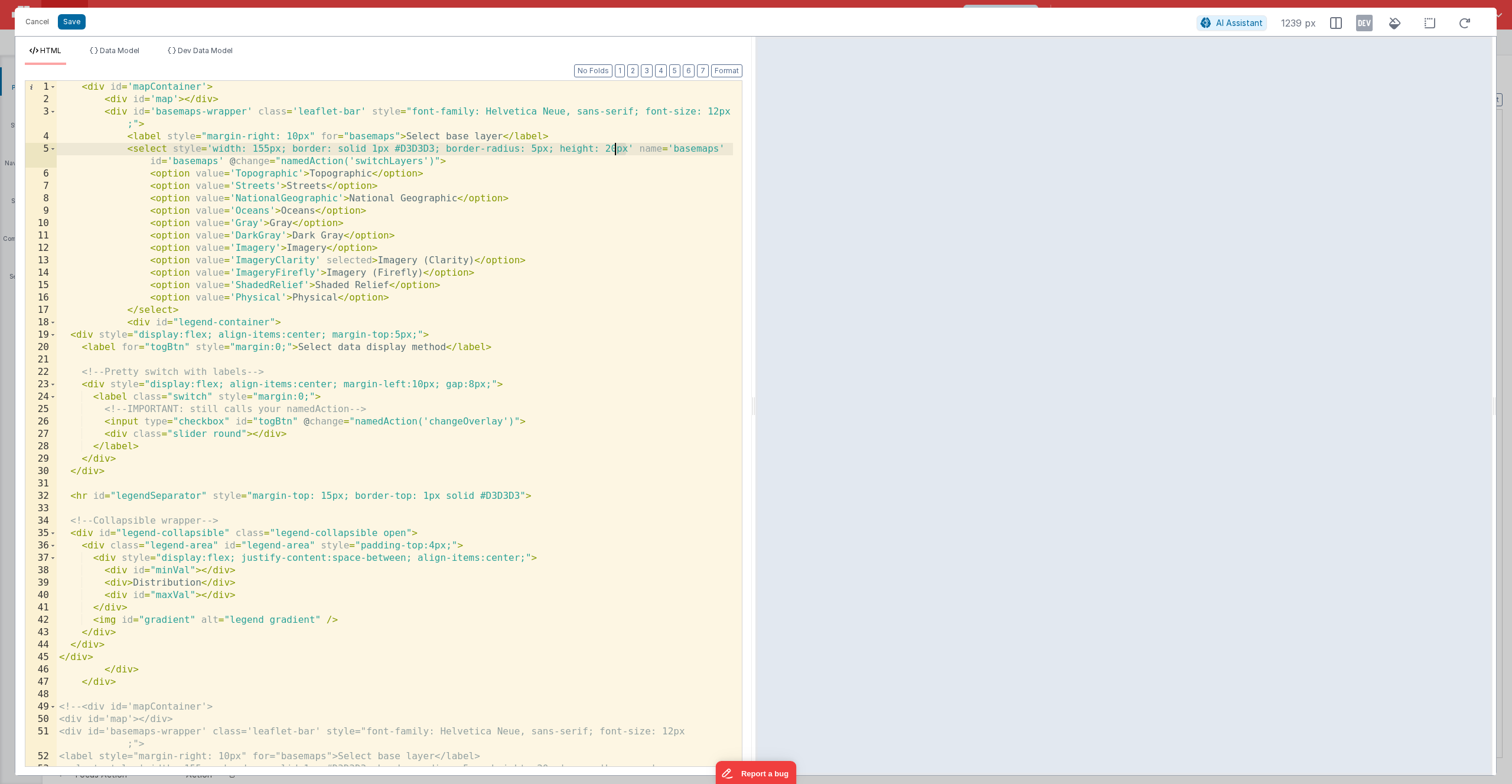
drag, startPoint x: 626, startPoint y: 150, endPoint x: 610, endPoint y: 150, distance: 16.0
click at [610, 150] on div "< div id = 'mapContainer' > < div id = 'map' > </ div > < div id = 'basemaps-wr…" at bounding box center [395, 442] width 676 height 723
click at [613, 149] on div "< div id = 'mapContainer' > < div id = 'map' > </ div > < div id = 'basemaps-wr…" at bounding box center [395, 442] width 676 height 723
drag, startPoint x: 614, startPoint y: 149, endPoint x: 604, endPoint y: 150, distance: 10.0
click at [604, 150] on div "< div id = 'mapContainer' > < div id = 'map' > </ div > < div id = 'basemaps-wr…" at bounding box center [395, 442] width 676 height 723
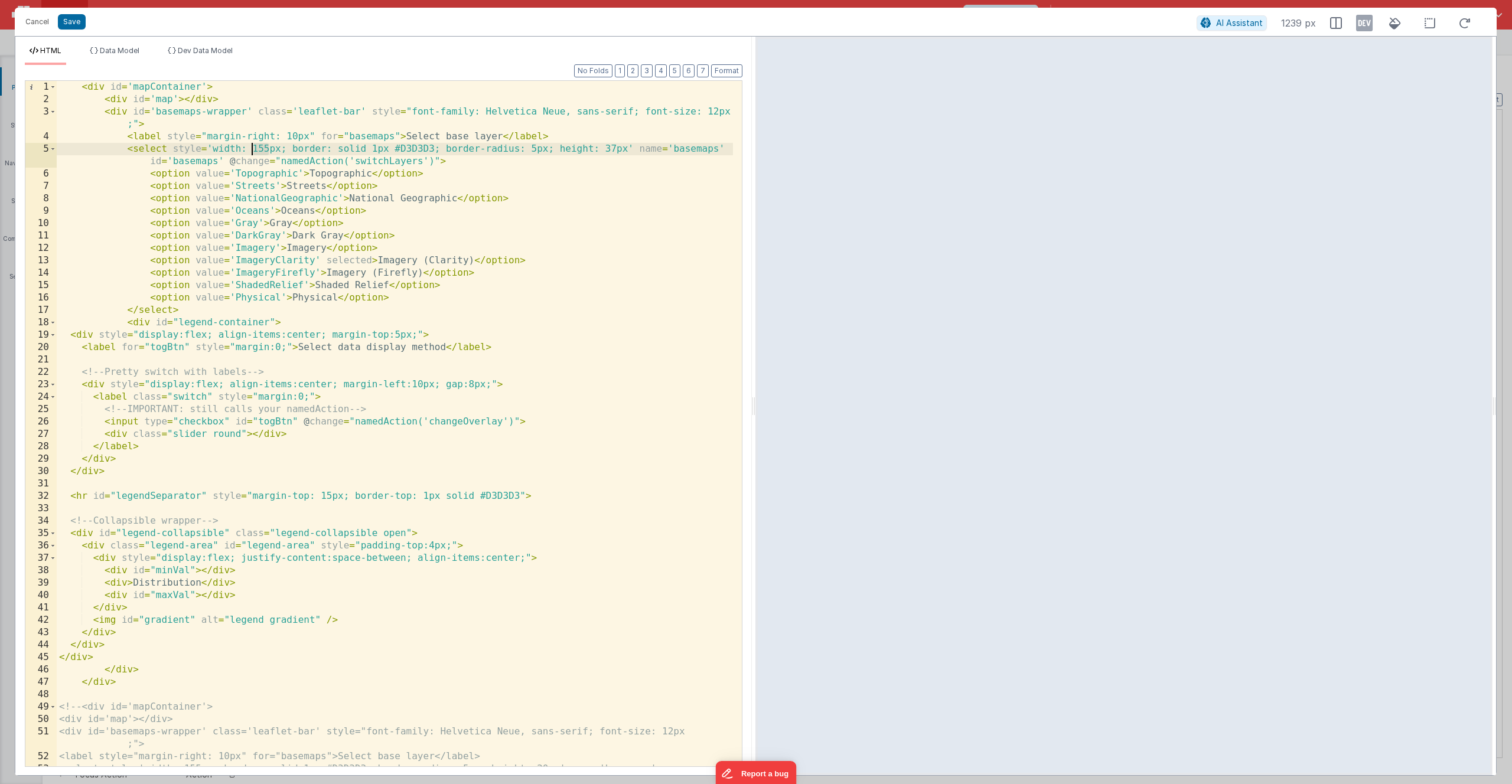
drag, startPoint x: 268, startPoint y: 150, endPoint x: 253, endPoint y: 150, distance: 15.0
click at [253, 150] on div "< div id = 'mapContainer' > < div id = 'map' > </ div > < div id = 'basemaps-wr…" at bounding box center [395, 442] width 676 height 723
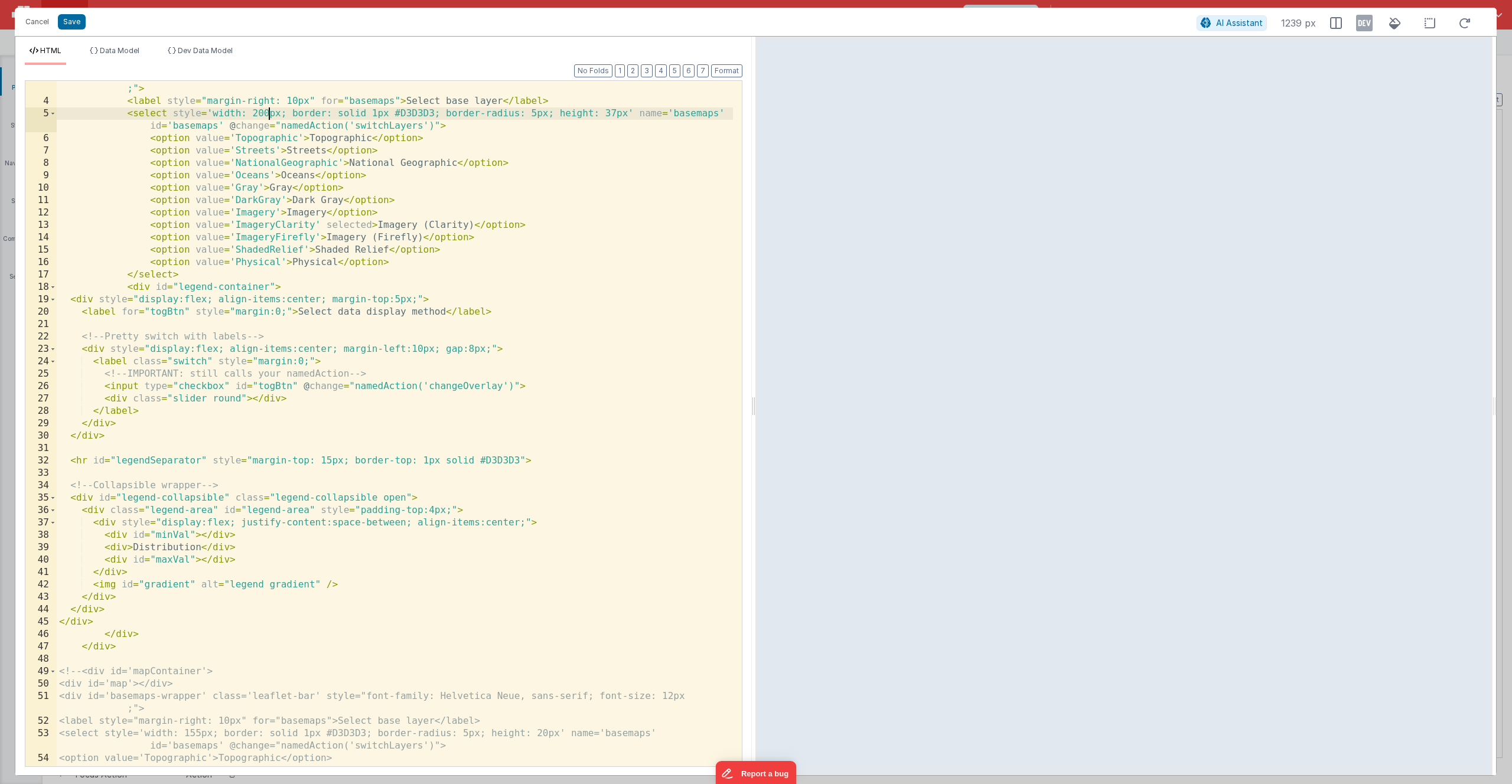
scroll to position [36, 0]
click at [341, 132] on div "< div id = 'basemaps-wrapper' class = 'leaflet-bar' style = "font-family: Helve…" at bounding box center [395, 431] width 676 height 723
click at [730, 69] on button "Format" at bounding box center [726, 71] width 31 height 13
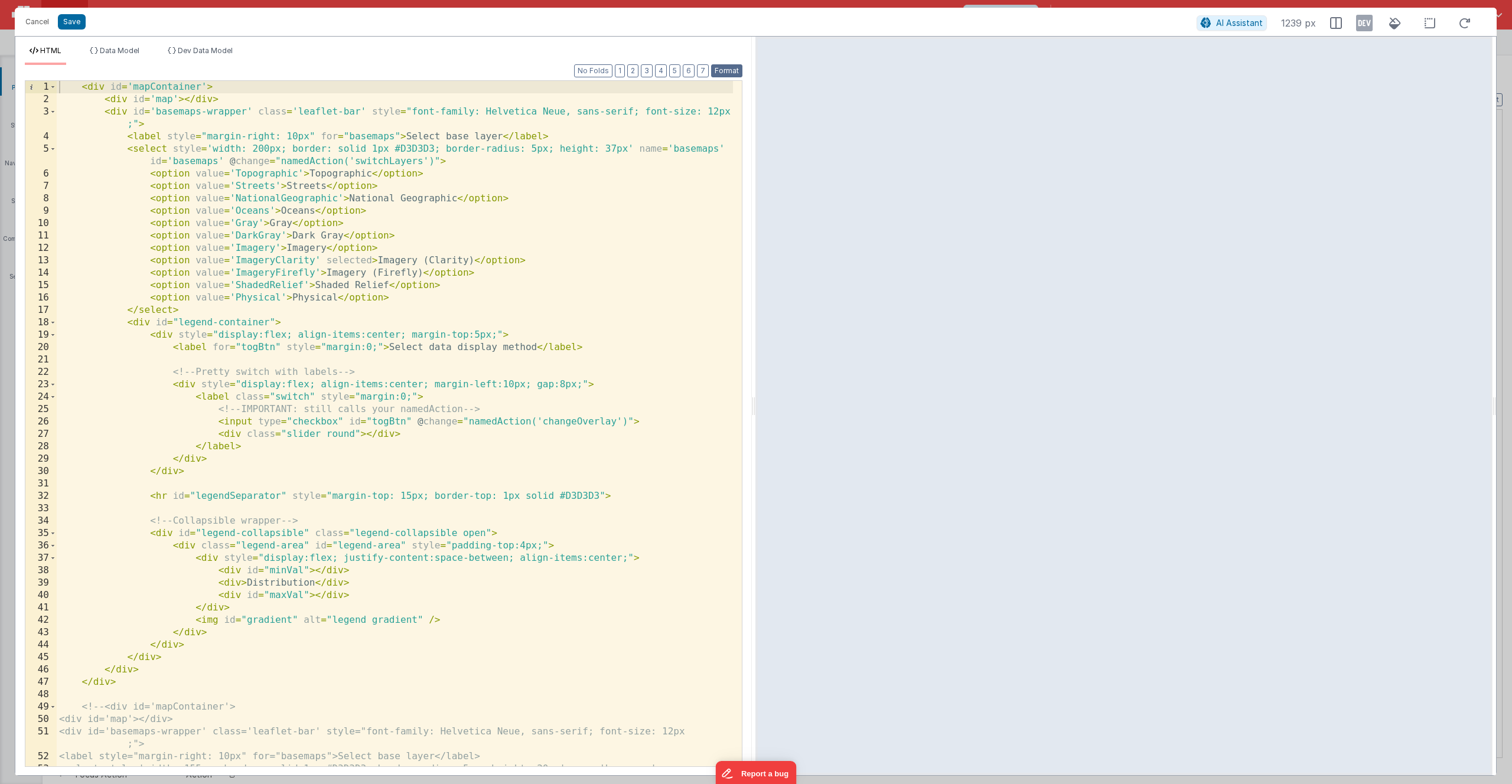
scroll to position [0, 0]
click at [61, 88] on div "< div id = 'mapContainer' > < div id = 'map' > </ div > < div id = 'basemaps-wr…" at bounding box center [395, 442] width 676 height 723
click at [725, 74] on button "Format" at bounding box center [726, 71] width 31 height 13
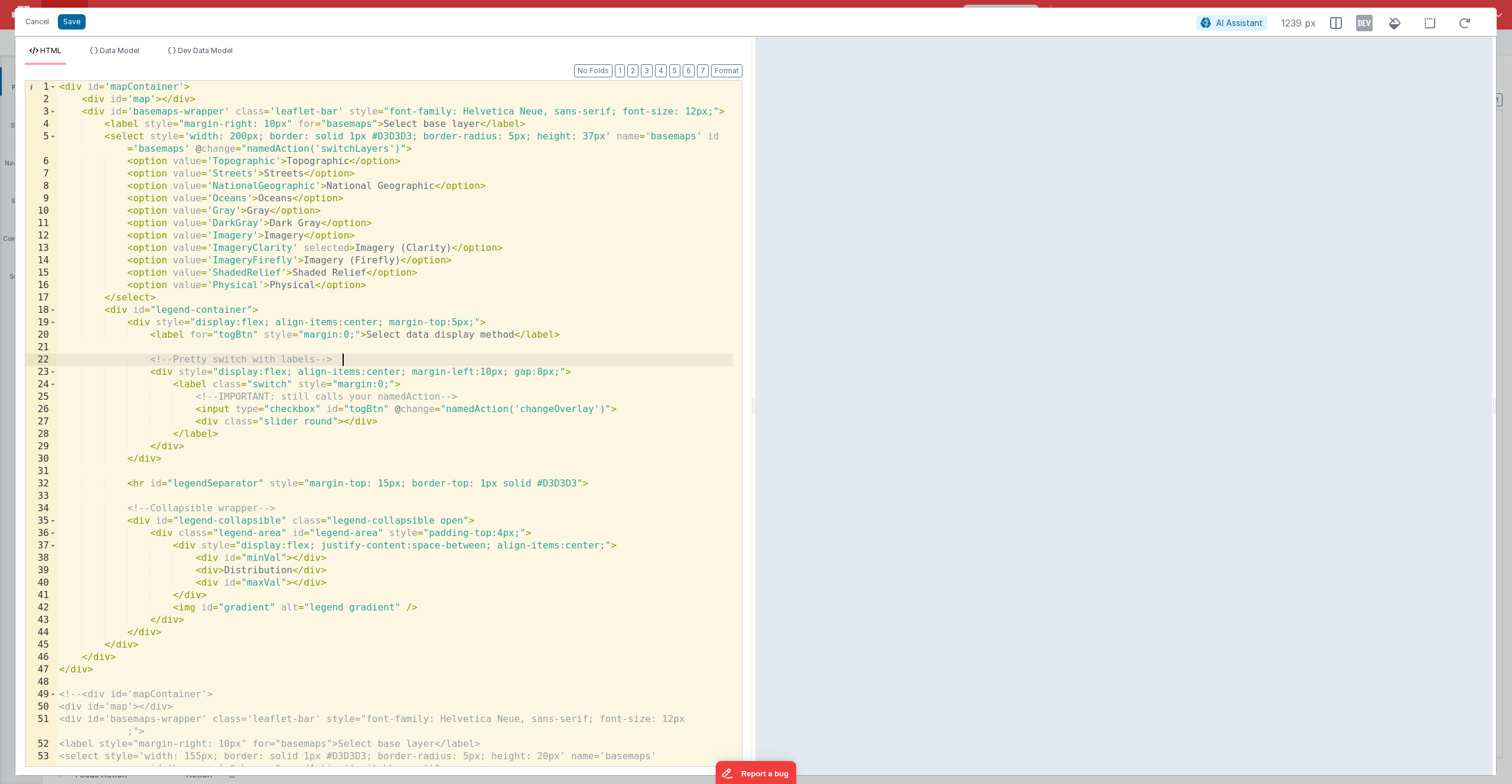
click at [355, 357] on div "< div id = 'mapContainer' > < div id = 'map' > </ div > < div id = 'basemaps-wr…" at bounding box center [395, 436] width 676 height 710
drag, startPoint x: 217, startPoint y: 360, endPoint x: 182, endPoint y: 360, distance: 35.0
click at [179, 360] on div "< div id = 'mapContainer' > < div id = 'map' > </ div > < div id = 'basemaps-wr…" at bounding box center [395, 436] width 676 height 710
click at [285, 386] on div "< div id = 'mapContainer' > < div id = 'map' > </ div > < div id = 'basemaps-wr…" at bounding box center [395, 436] width 676 height 710
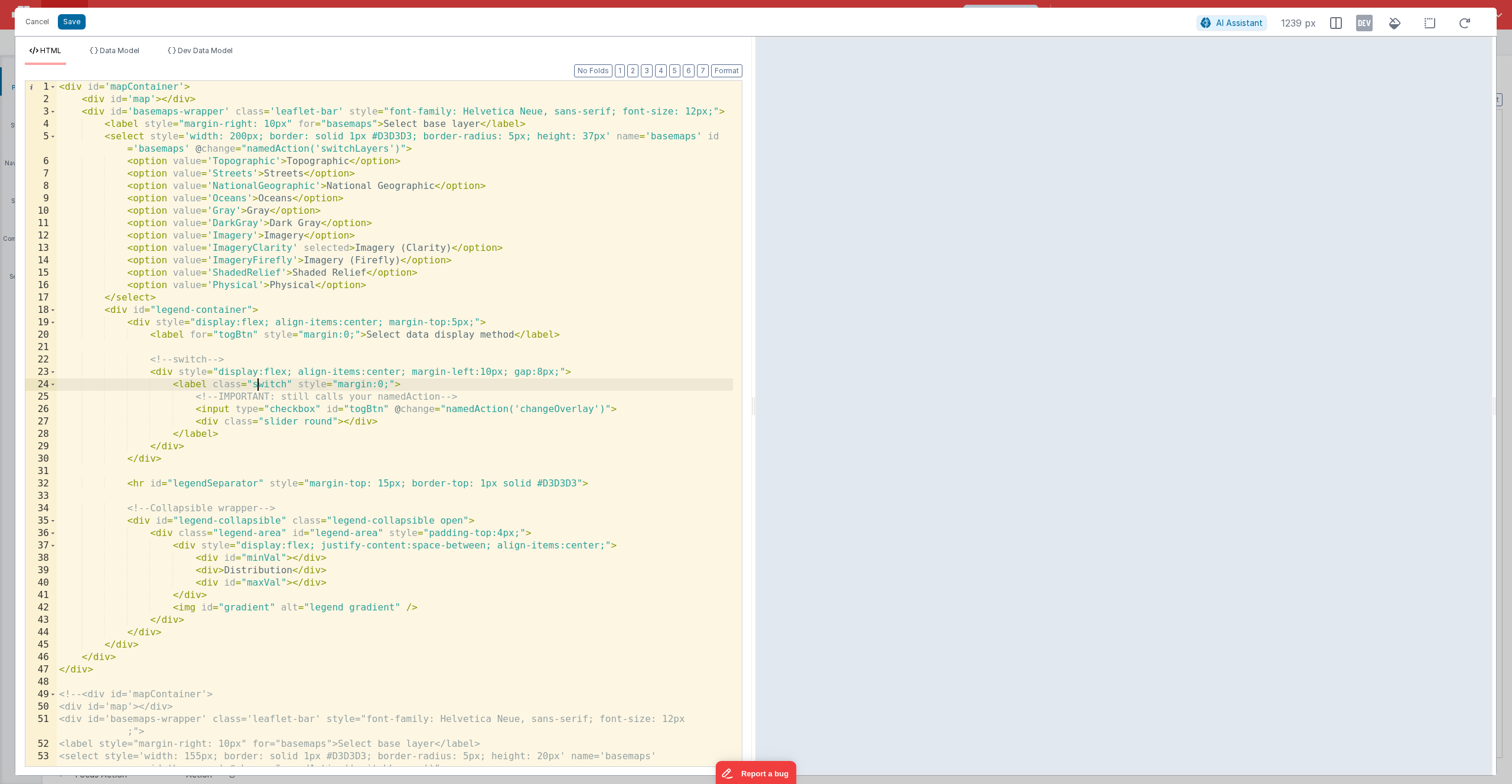
click at [259, 384] on div "< div id = 'mapContainer' > < div id = 'map' > </ div > < div id = 'basemaps-wr…" at bounding box center [395, 436] width 676 height 710
click at [74, 23] on button "Save" at bounding box center [71, 21] width 28 height 15
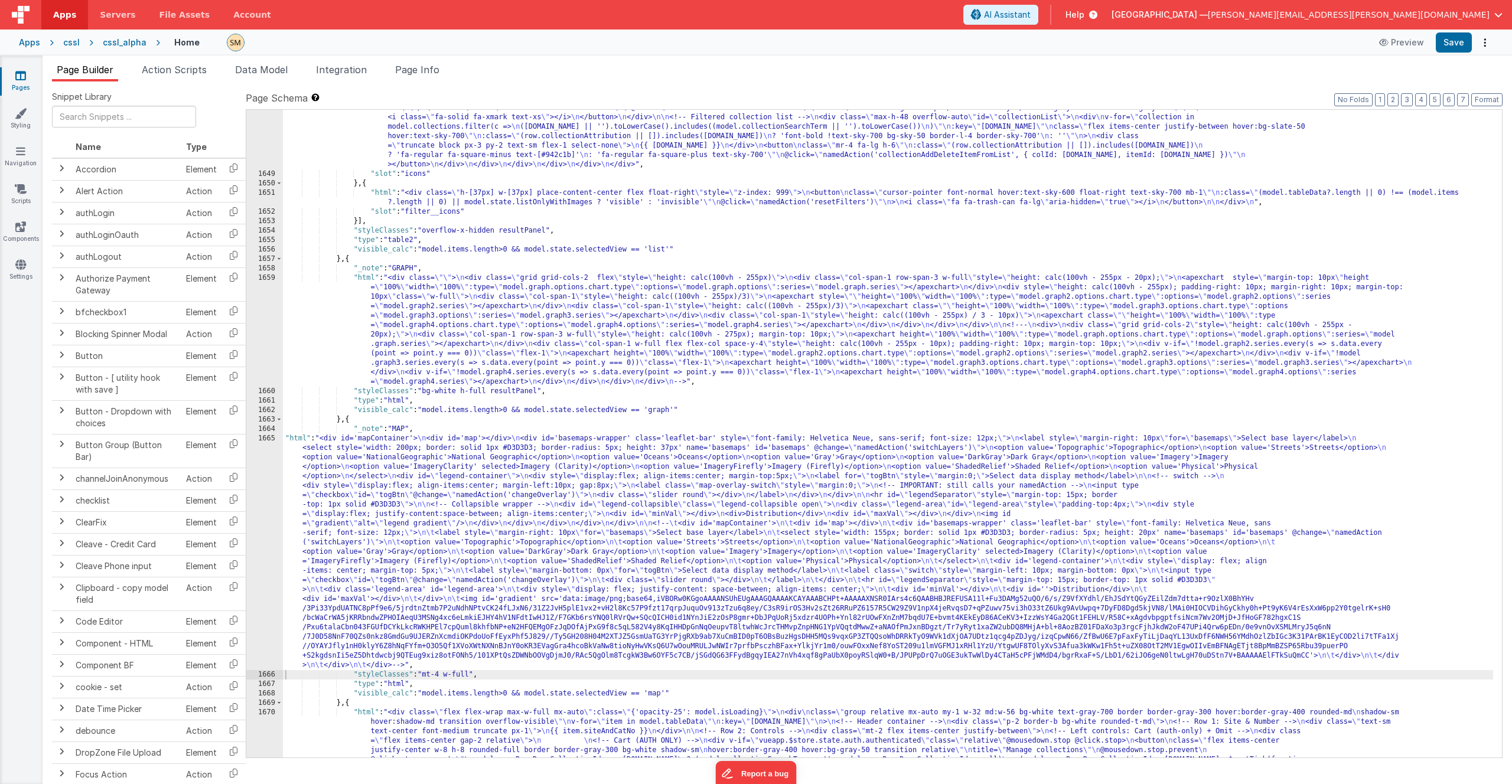
click at [330, 456] on div ""html" : "<div class= \" w-[100px] flex flex-col items-center float-right space…" at bounding box center [888, 554] width 1210 height 1224
click at [265, 456] on div "1665" at bounding box center [265, 552] width 36 height 236
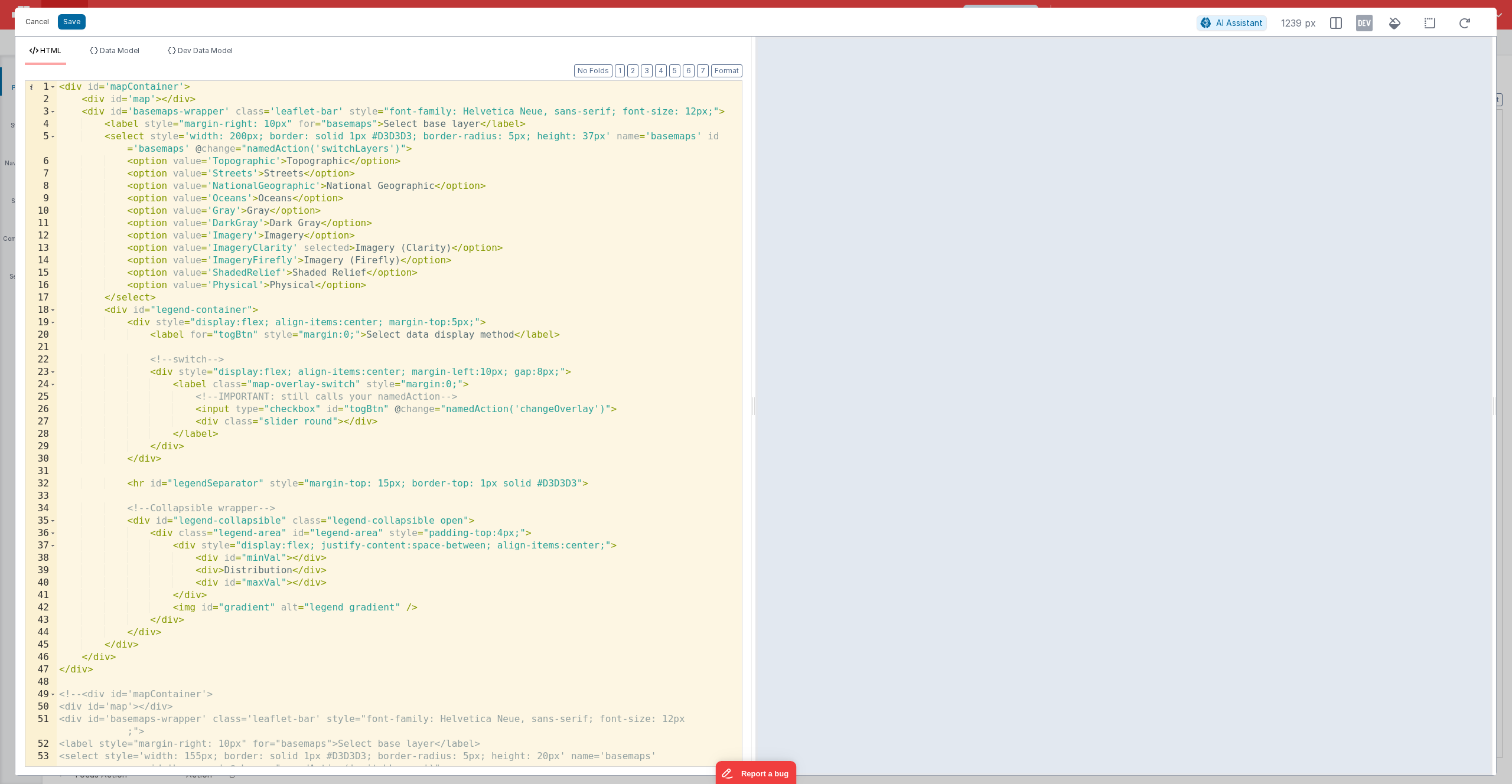
click at [40, 23] on button "Cancel" at bounding box center [37, 22] width 36 height 17
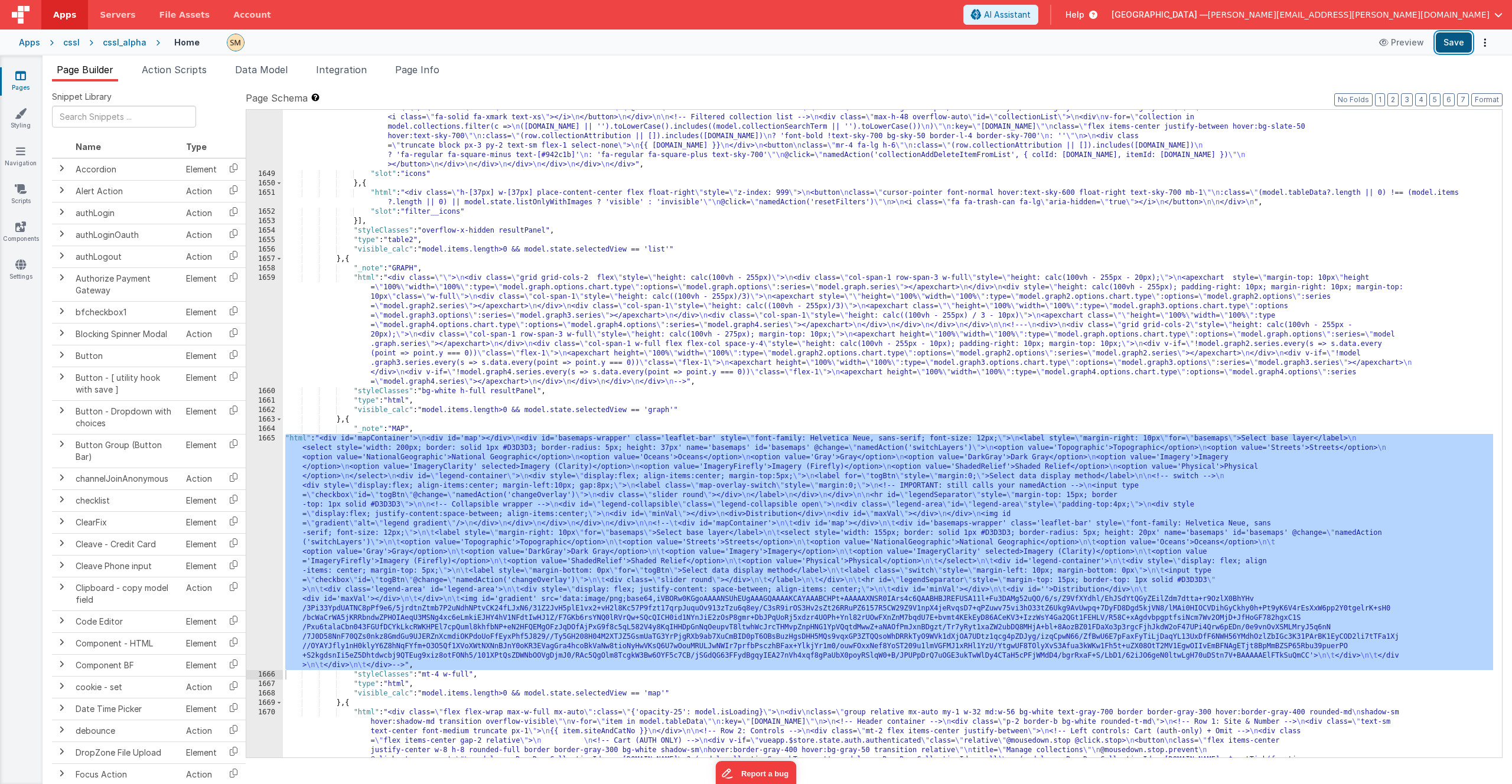
click at [841, 47] on button "Save" at bounding box center [1454, 43] width 36 height 20
click at [18, 116] on icon at bounding box center [20, 113] width 12 height 12
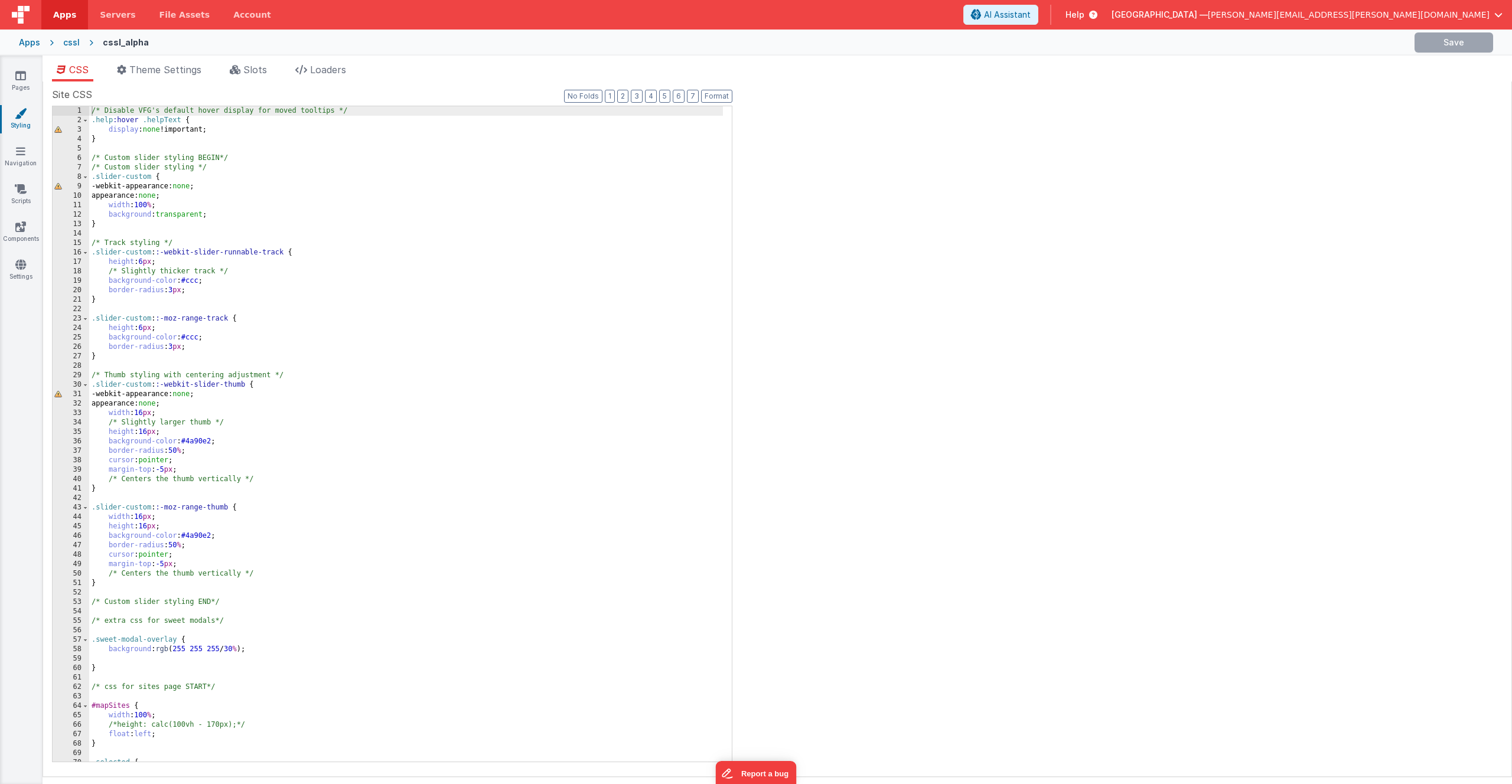
click at [268, 141] on div "/* Disable VFG's default hover display for moved tooltips */ .help :hover .help…" at bounding box center [406, 443] width 634 height 675
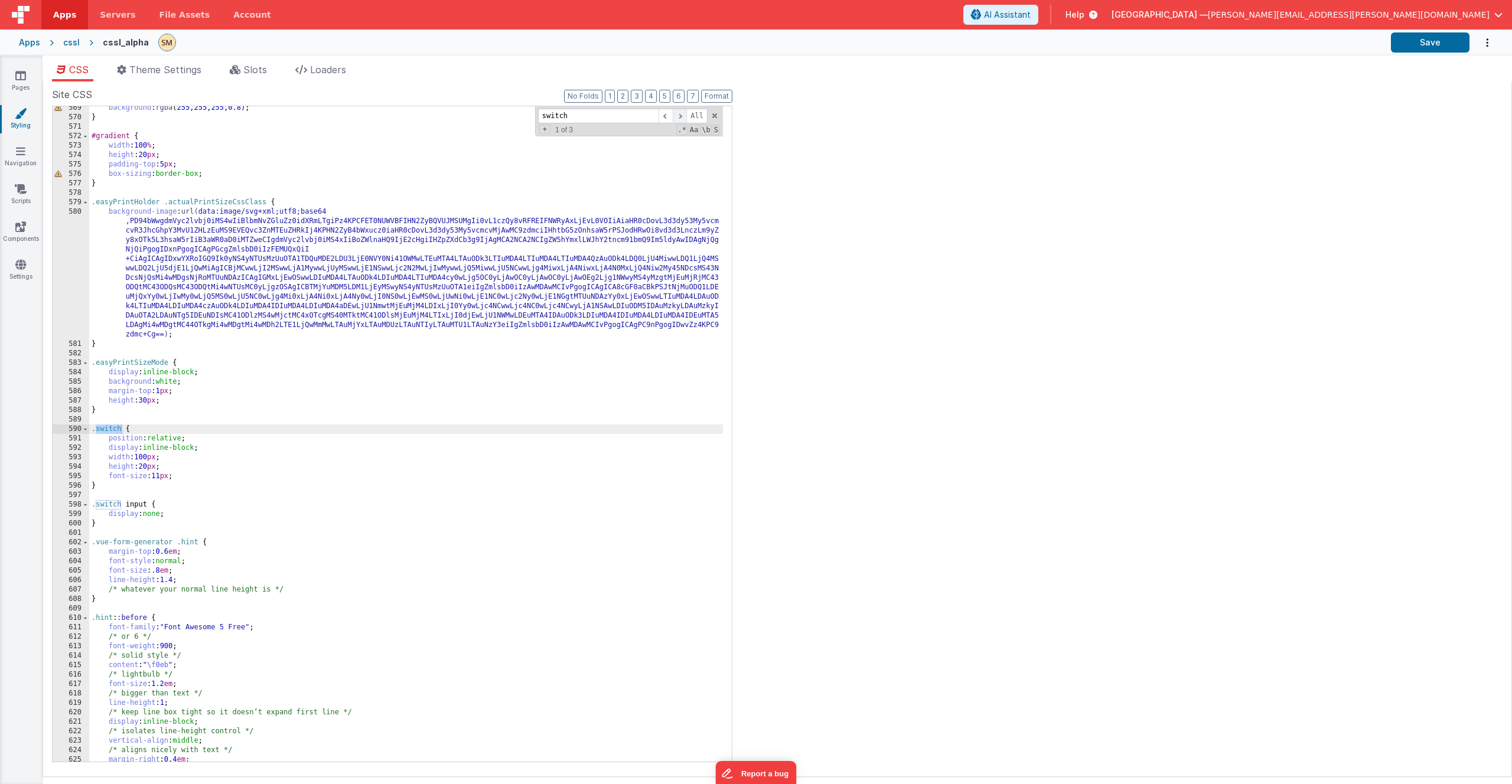
type input "switch"
click at [678, 117] on span at bounding box center [679, 116] width 14 height 15
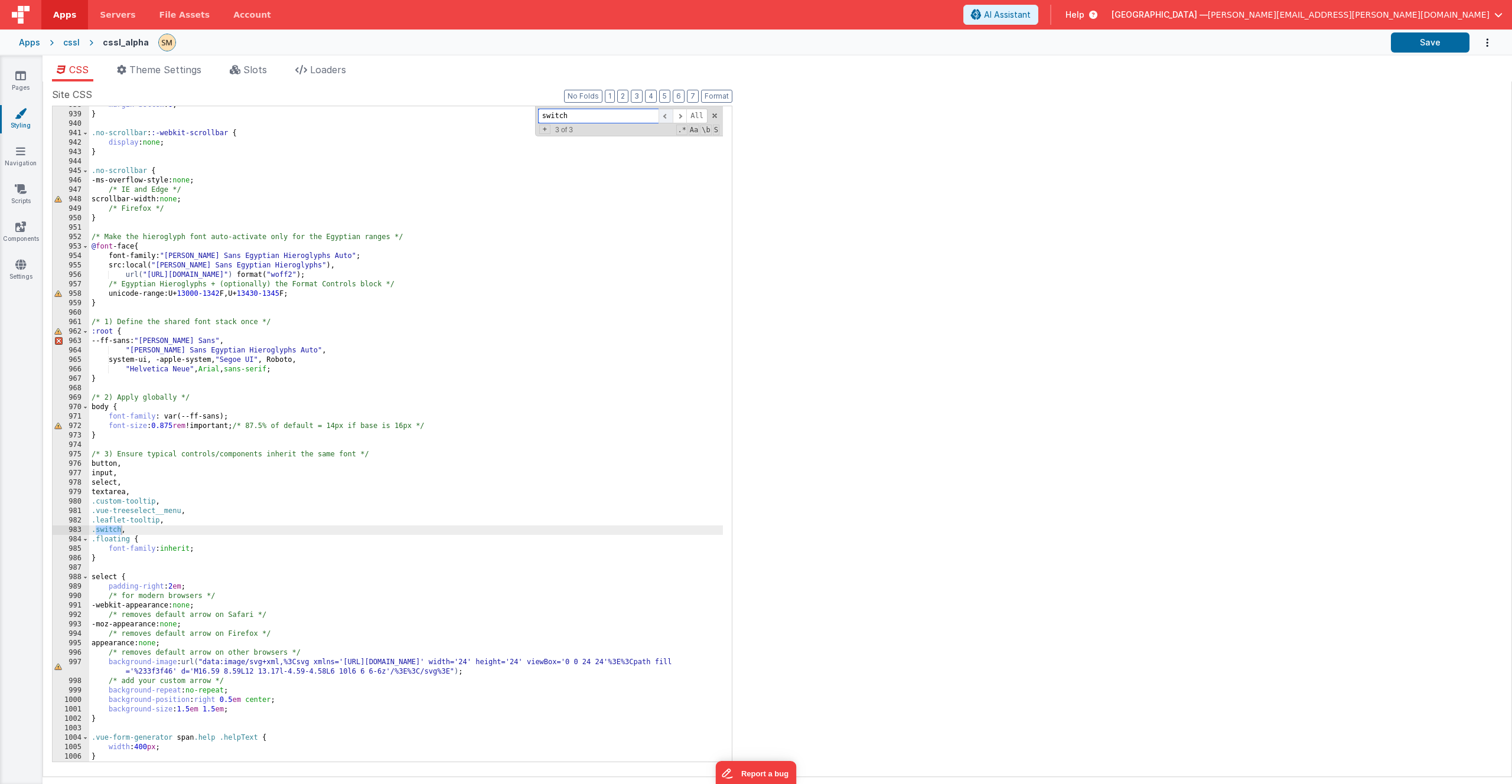
click at [666, 117] on span at bounding box center [665, 116] width 14 height 15
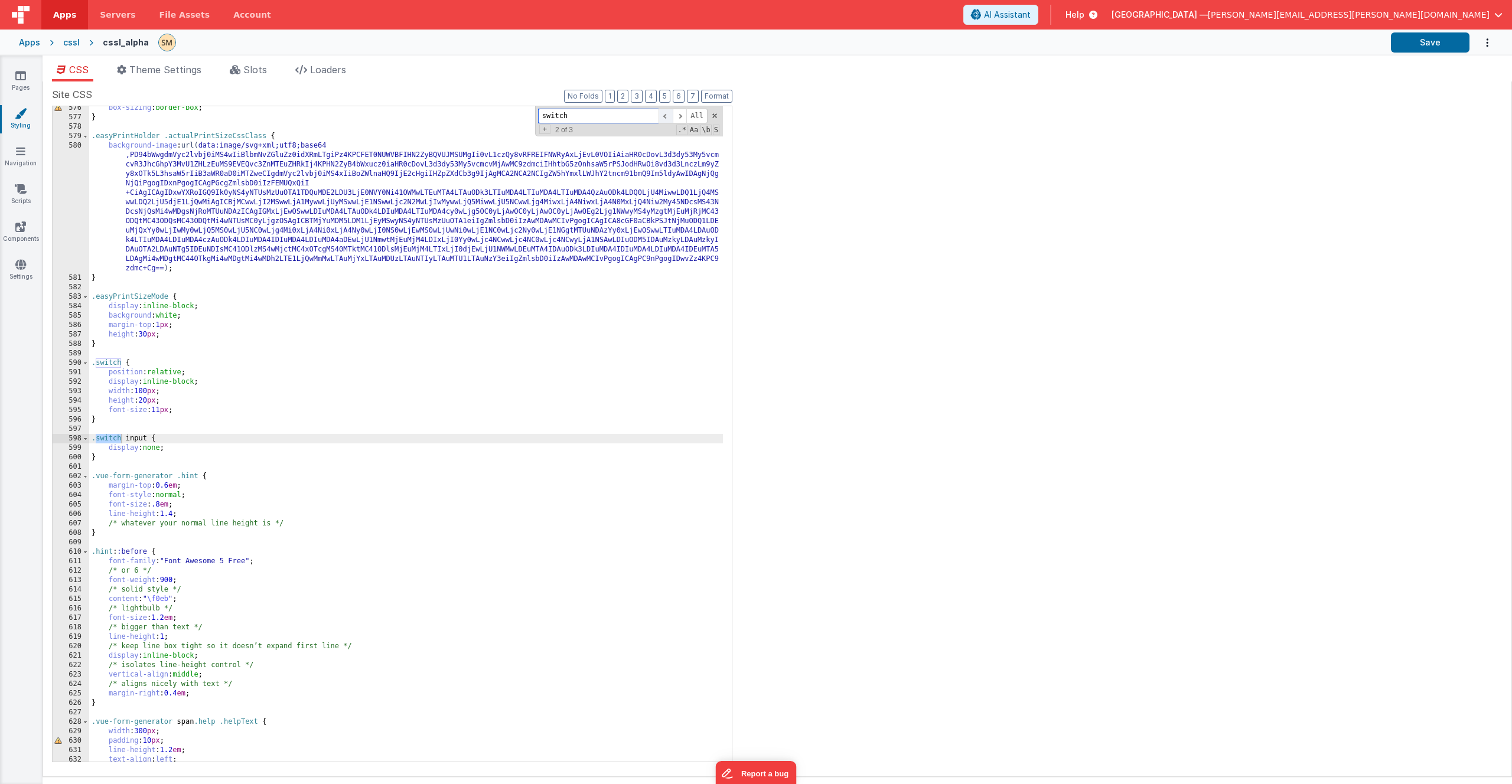
scroll to position [5758, 0]
click at [666, 117] on span at bounding box center [665, 116] width 14 height 15
click at [151, 456] on div "box-sizing : border-box ; } .easyPrintHolder .actualPrintSizeCssClass { backgro…" at bounding box center [406, 440] width 634 height 675
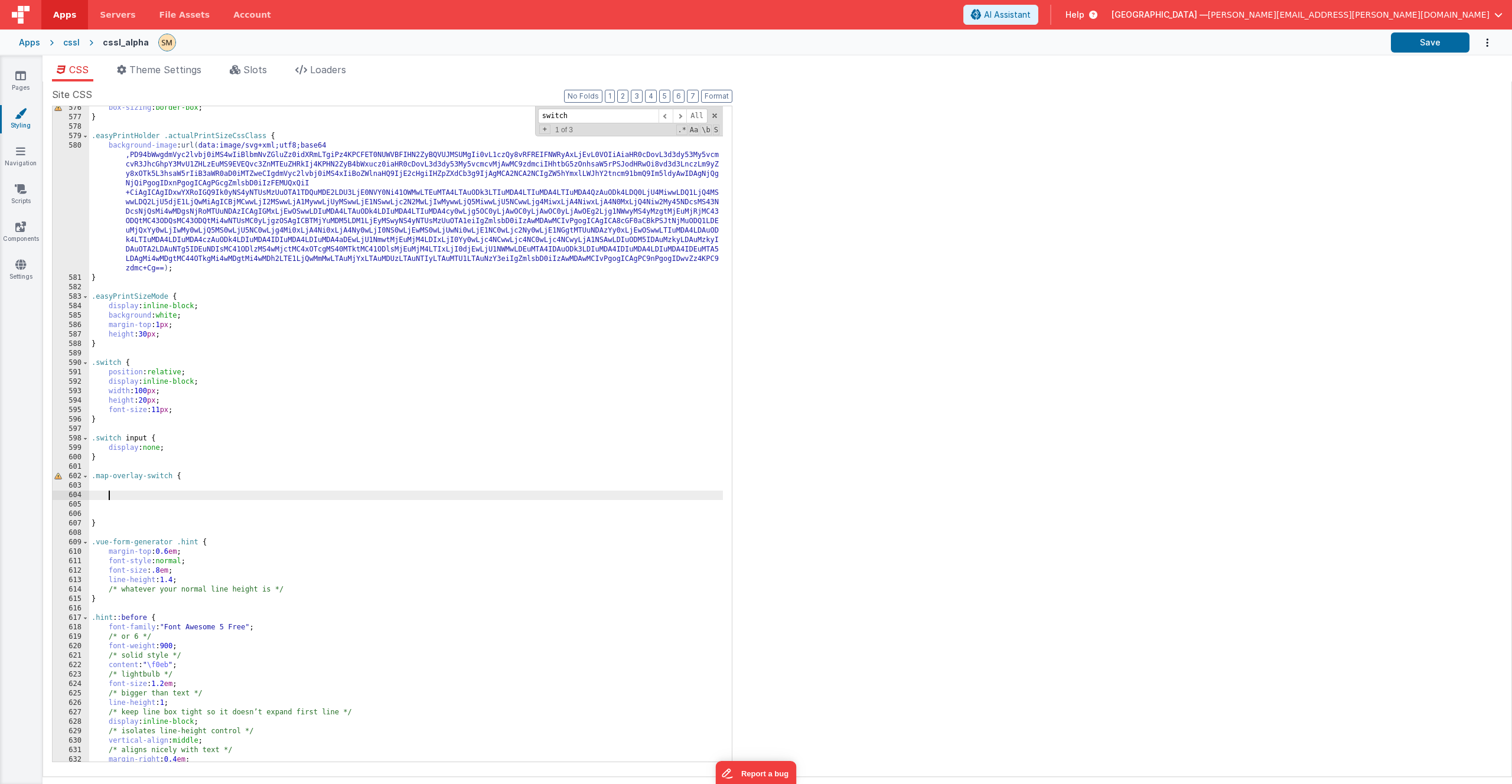
click at [126, 456] on div "box-sizing : border-box ; } .easyPrintHolder .actualPrintSizeCssClass { backgro…" at bounding box center [406, 440] width 634 height 675
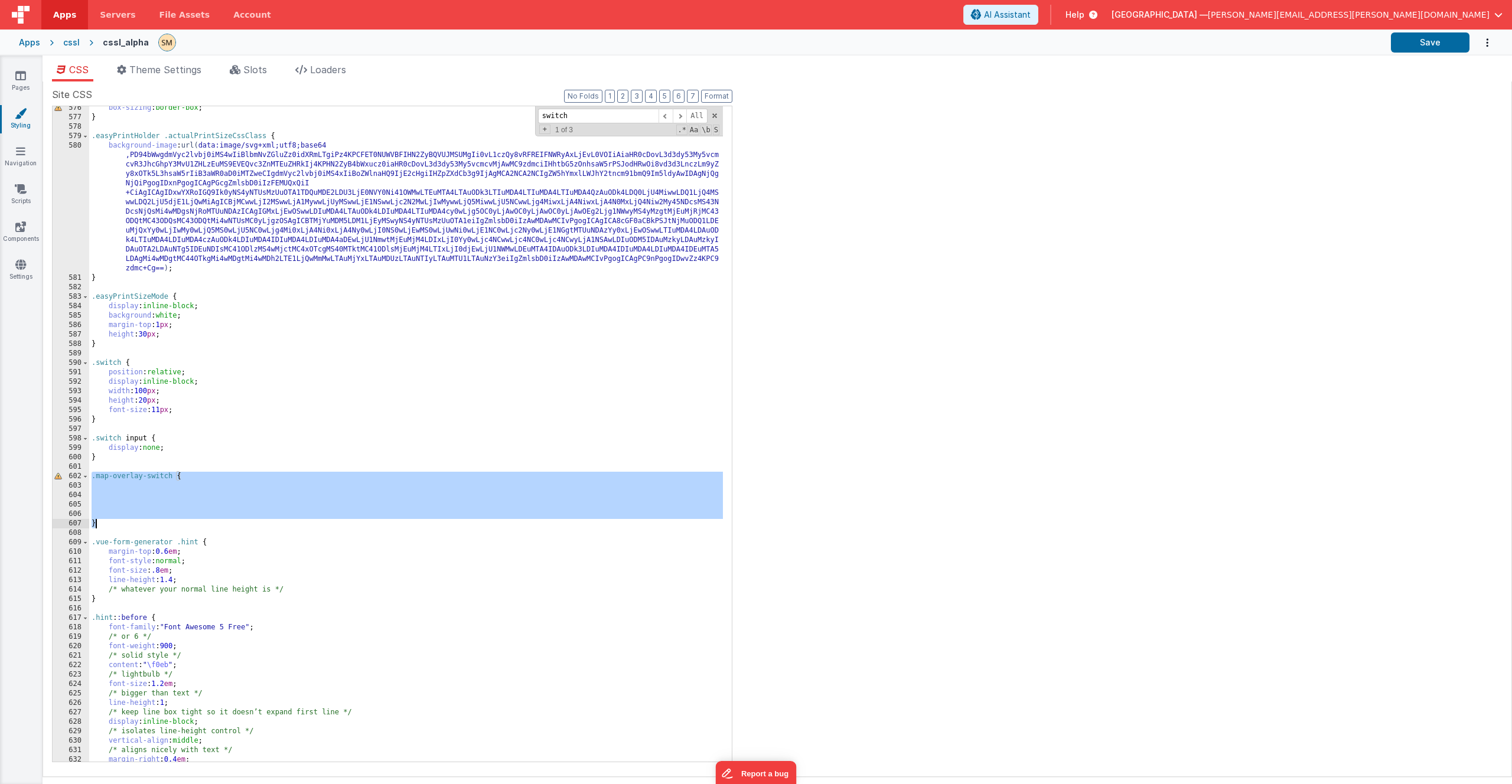
drag, startPoint x: 92, startPoint y: 476, endPoint x: 105, endPoint y: 521, distance: 46.8
click at [104, 456] on div "box-sizing : border-box ; } .easyPrintHolder .actualPrintSizeCssClass { backgro…" at bounding box center [406, 440] width 634 height 675
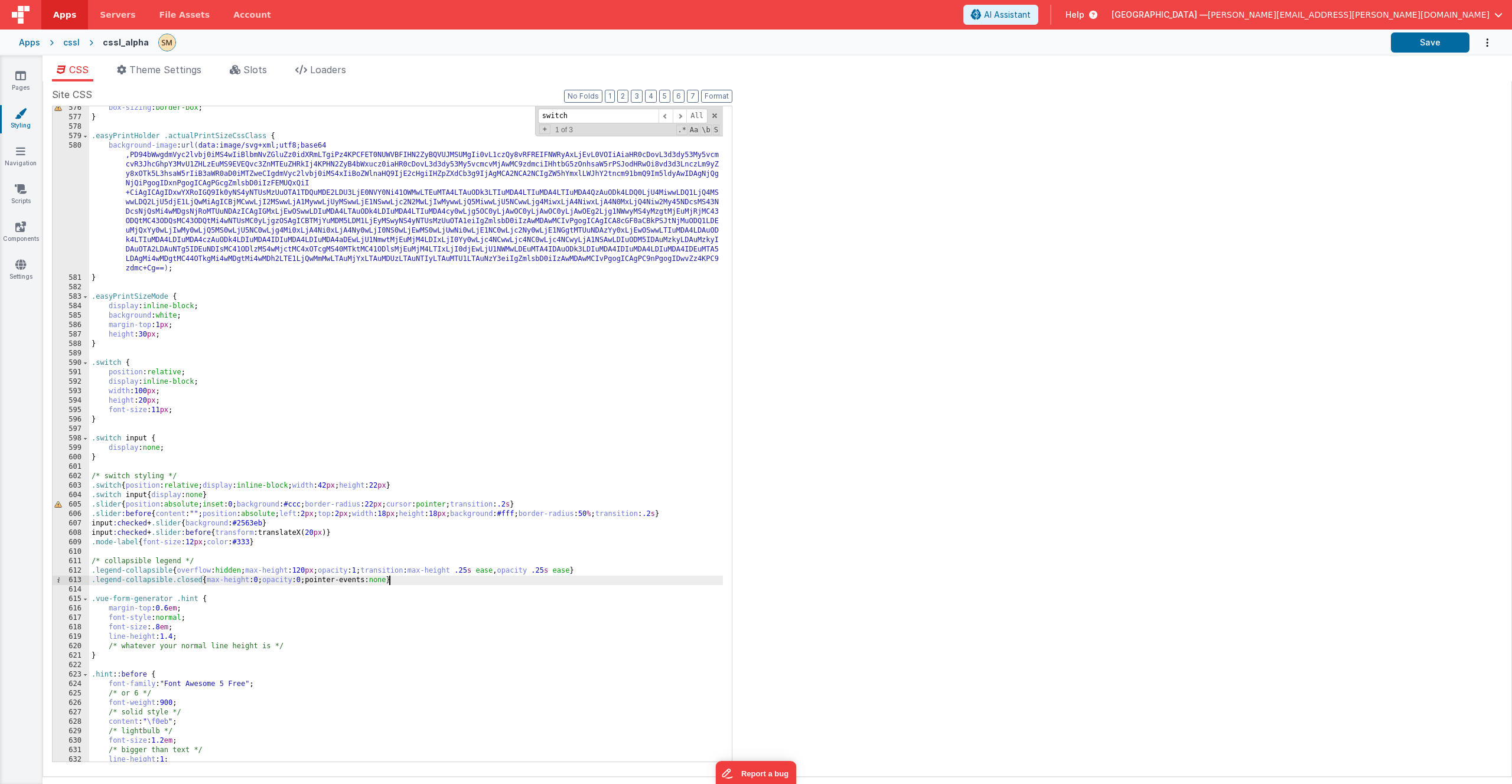
click at [92, 365] on div "box-sizing : border-box ; } .easyPrintHolder .actualPrintSizeCssClass { backgro…" at bounding box center [406, 440] width 634 height 675
click at [94, 365] on div "box-sizing : border-box ; } .easyPrintHolder .actualPrintSizeCssClass { backgro…" at bounding box center [406, 440] width 634 height 675
click at [92, 365] on div "box-sizing : border-box ; } .easyPrintHolder .actualPrintSizeCssClass { backgro…" at bounding box center [406, 440] width 634 height 675
click at [727, 95] on button "Format" at bounding box center [716, 96] width 31 height 13
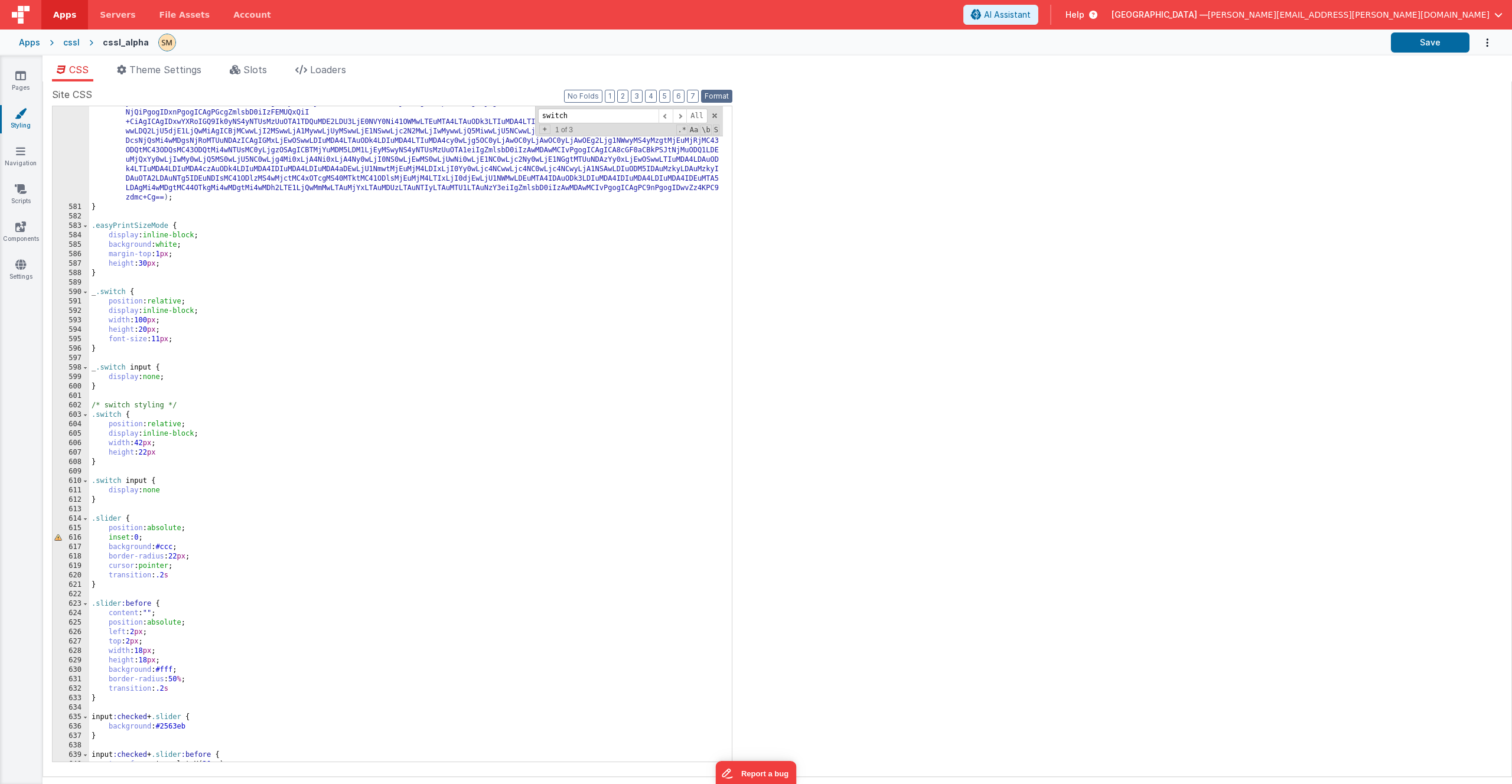
scroll to position [5864, 0]
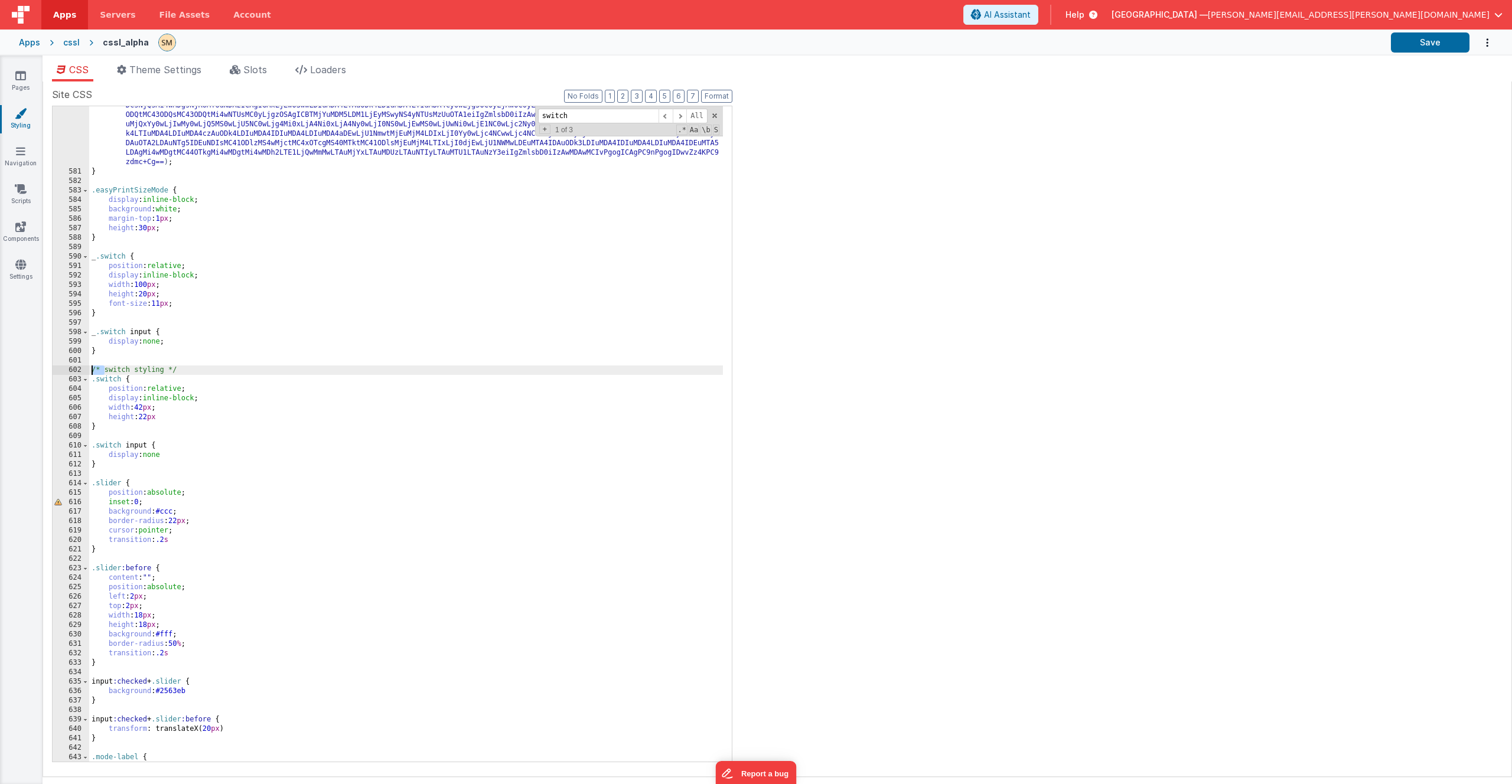
drag, startPoint x: 104, startPoint y: 370, endPoint x: 92, endPoint y: 369, distance: 12.0
click at [92, 369] on div "background-image : url( data:image/svg+xml;utf8;base64 ,PD94bWwgdmVyc2lvbj0iMS4…" at bounding box center [406, 433] width 634 height 797
drag, startPoint x: 96, startPoint y: 259, endPoint x: 73, endPoint y: 257, distance: 23.1
click at [73, 257] on div "580 581 582 583 584 585 586 587 588 589 590 591 592 593 594 595 596 597 598 599…" at bounding box center [392, 434] width 681 height 656
drag, startPoint x: 175, startPoint y: 370, endPoint x: 166, endPoint y: 369, distance: 9.1
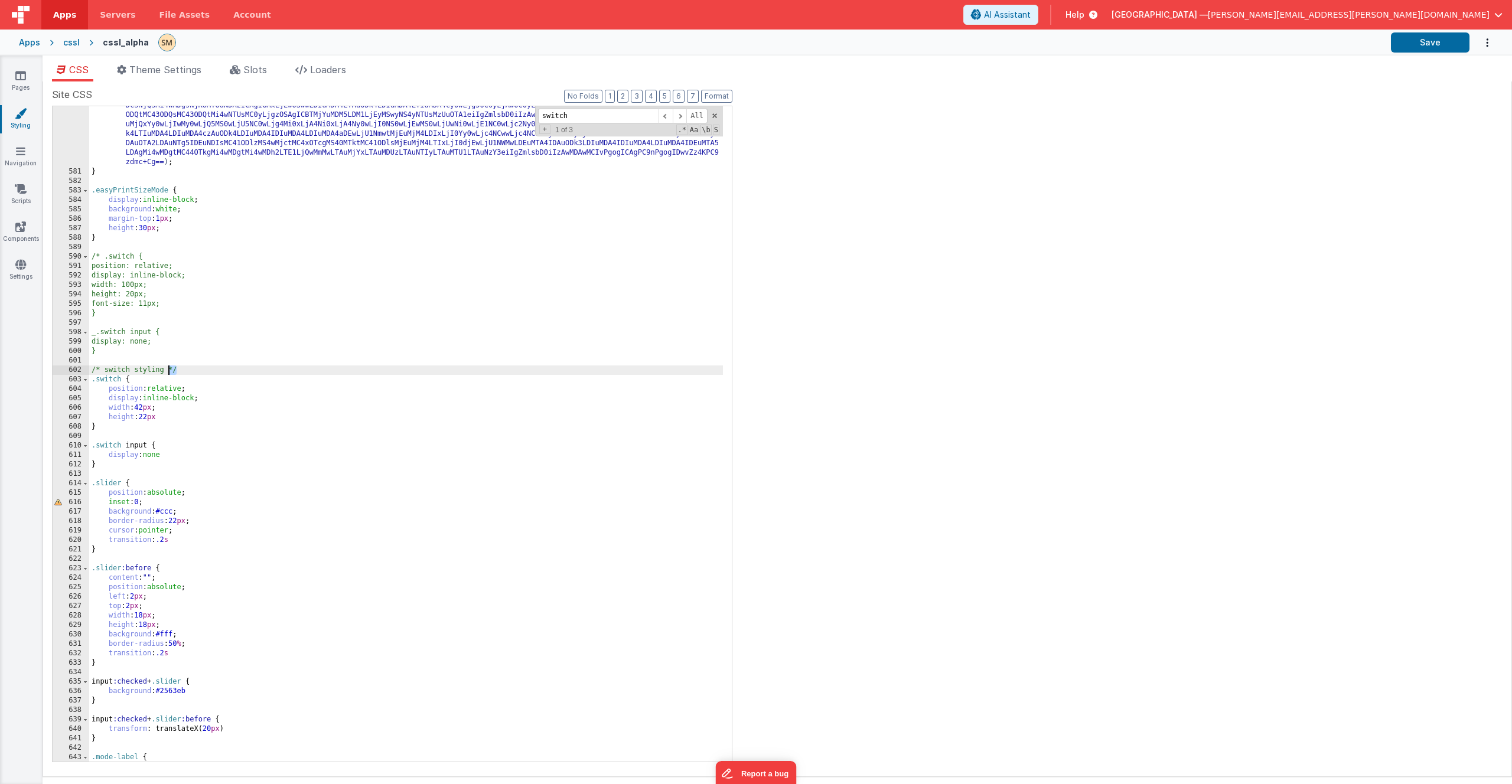
click at [166, 369] on div "background-image : url( data:image/svg+xml;utf8;base64 ,PD94bWwgdmVyc2lvbj0iMS4…" at bounding box center [406, 433] width 634 height 797
click at [122, 354] on div "background-image : url( data:image/svg+xml;utf8;base64 ,PD94bWwgdmVyc2lvbj0iMS4…" at bounding box center [406, 433] width 634 height 797
click at [95, 335] on div "background-image : url( data:image/svg+xml;utf8;base64 ,PD94bWwgdmVyc2lvbj0iMS4…" at bounding box center [406, 433] width 634 height 797
type textarea "^"
click at [841, 42] on button "Save" at bounding box center [1430, 43] width 79 height 20
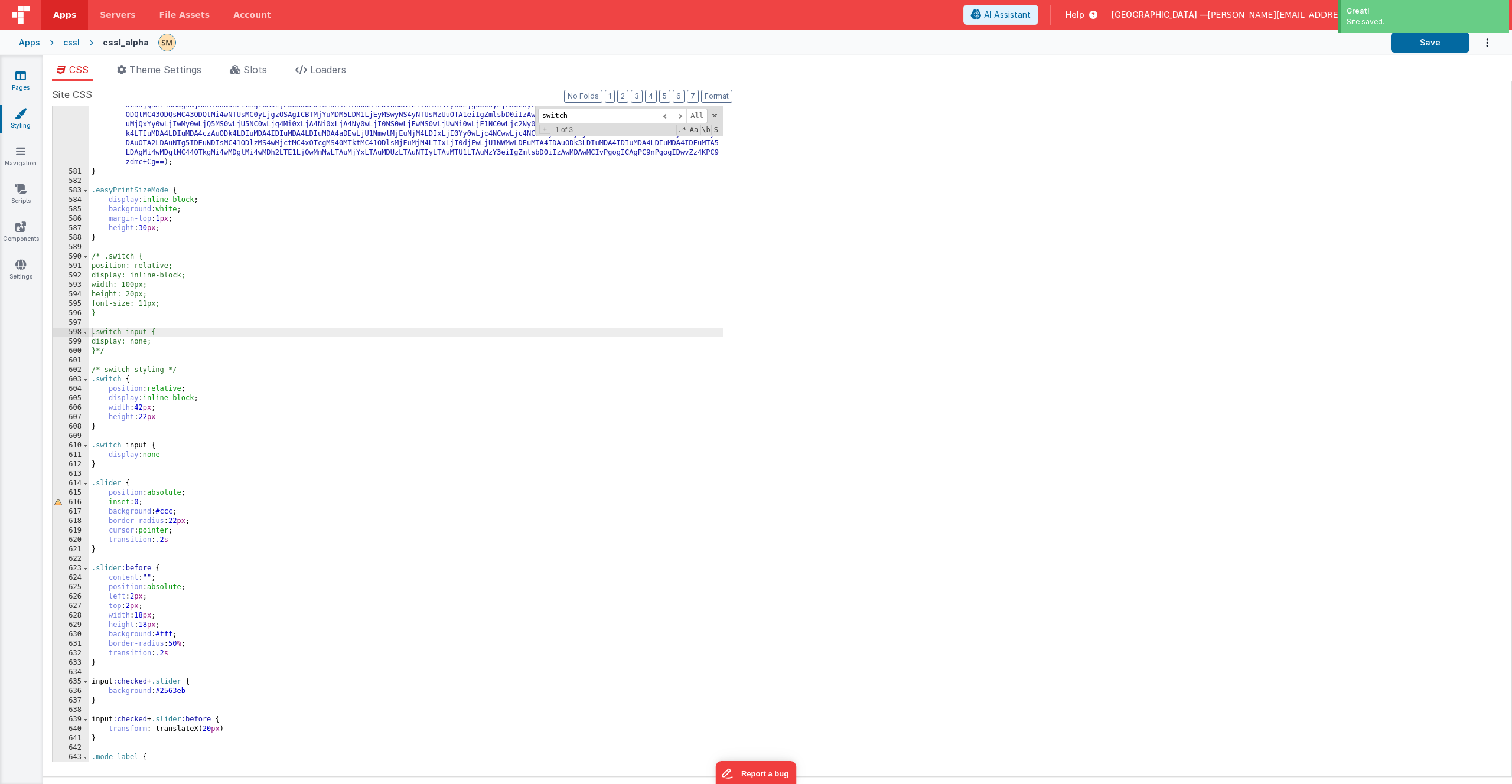
click at [20, 74] on icon at bounding box center [20, 76] width 11 height 12
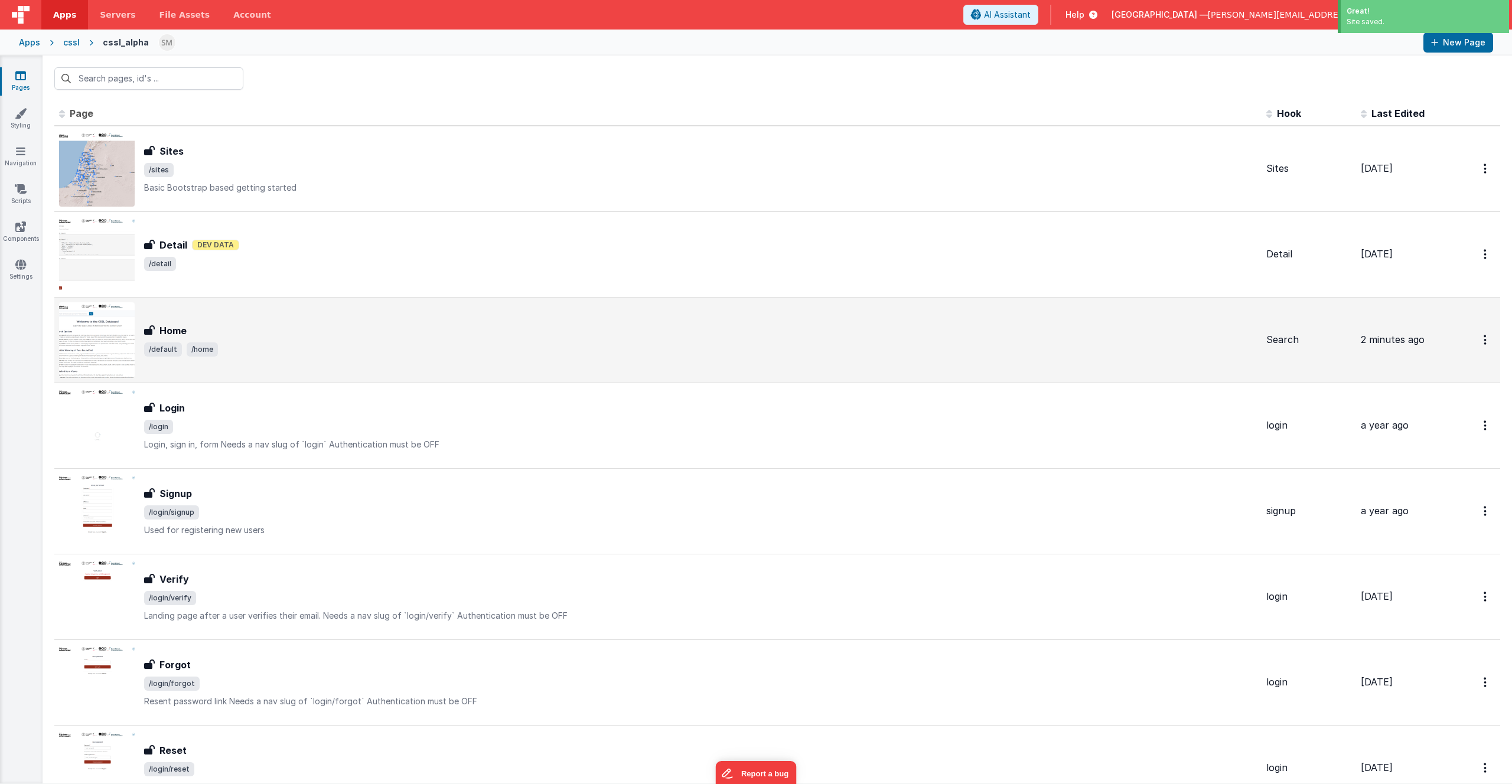
click at [180, 334] on h3 "Home" at bounding box center [173, 330] width 27 height 14
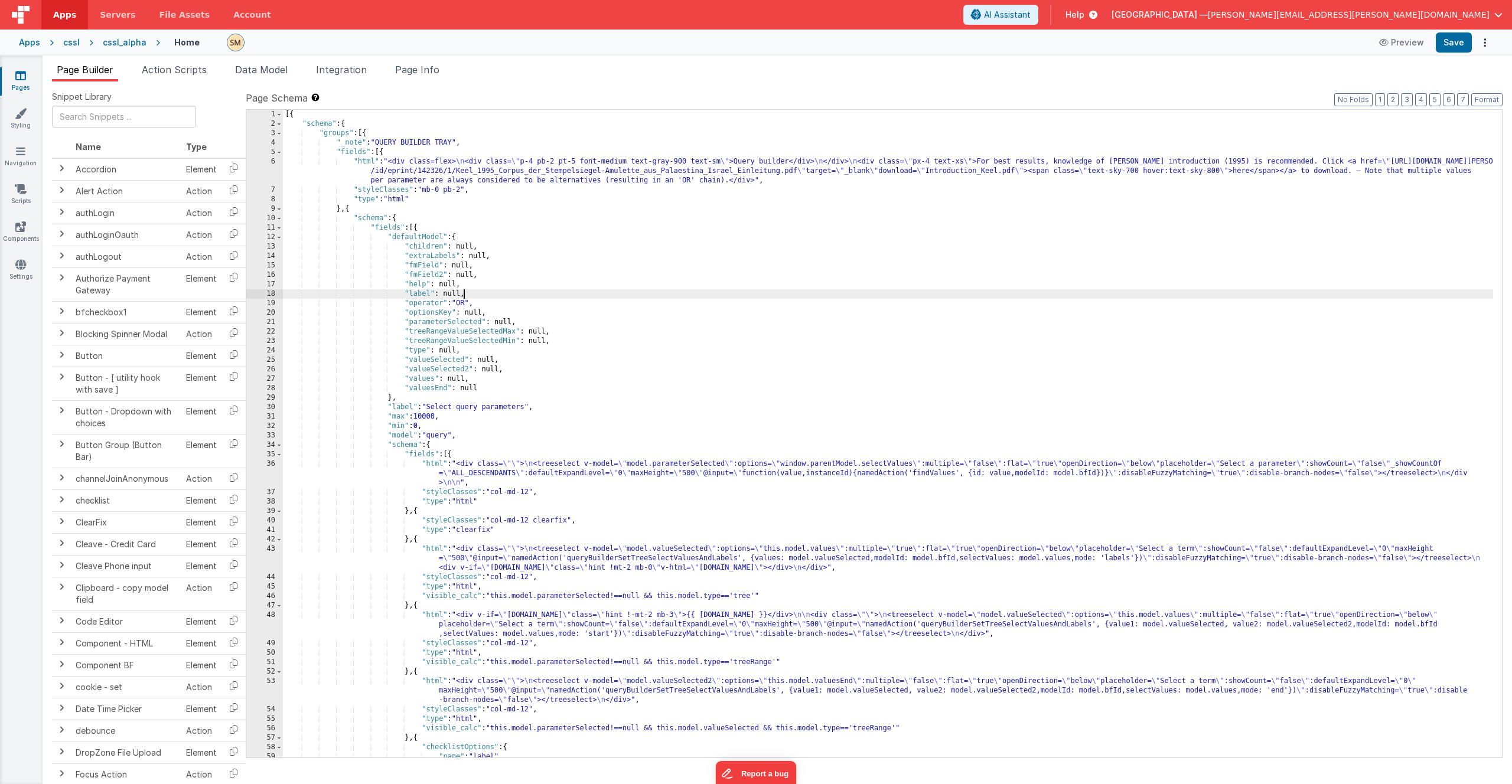
click at [528, 291] on div "[{ "schema" : { "groups" : [{ "_note" : "QUERY BUILDER TRAY" , "fields" : [{ "h…" at bounding box center [888, 443] width 1210 height 667
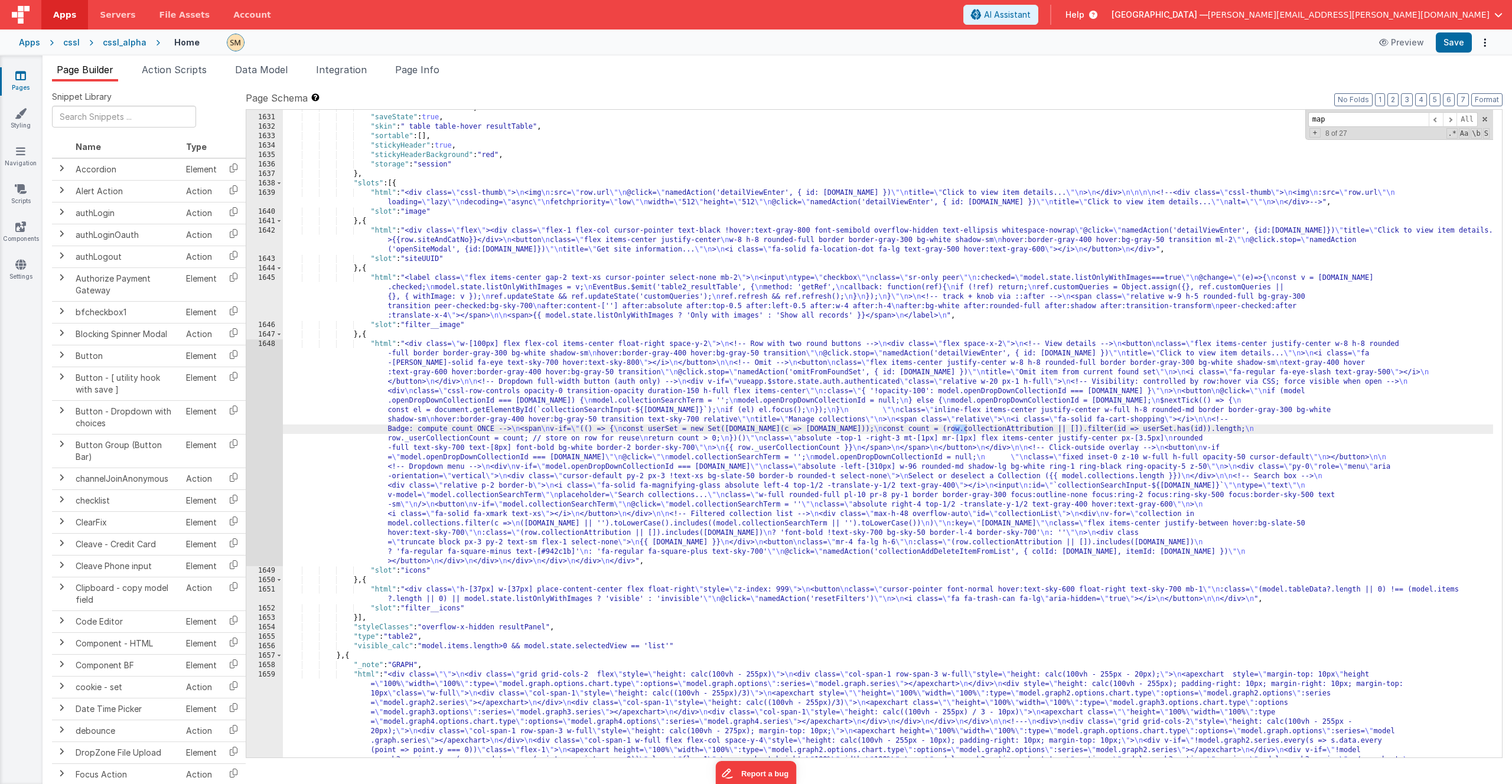
scroll to position [17026, 0]
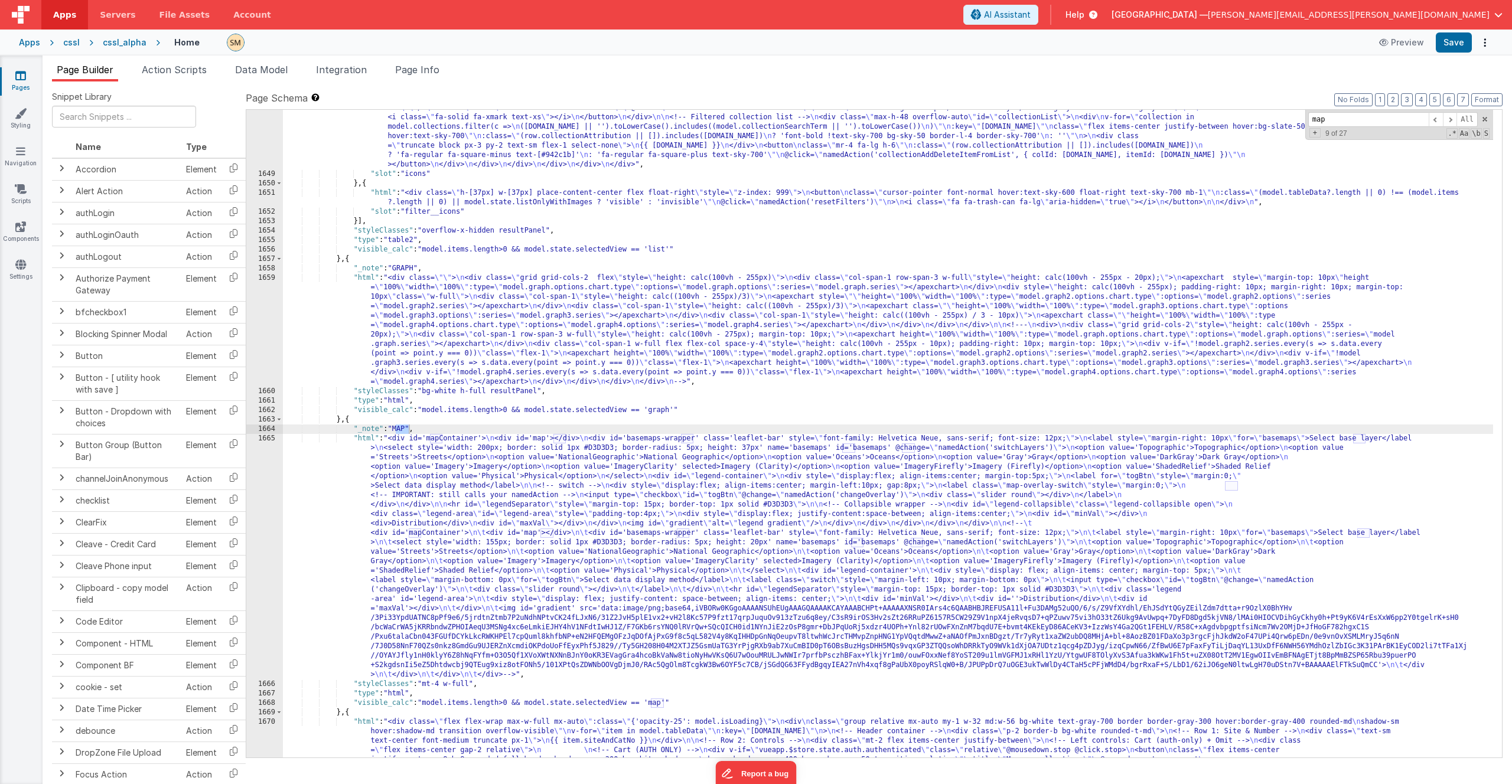
type input "map"
click at [533, 456] on div ""html" : "<div class= \" w-[100px] flex flex-col items-center float-right space…" at bounding box center [888, 554] width 1210 height 1224
click at [260, 456] on div "1665" at bounding box center [265, 556] width 36 height 246
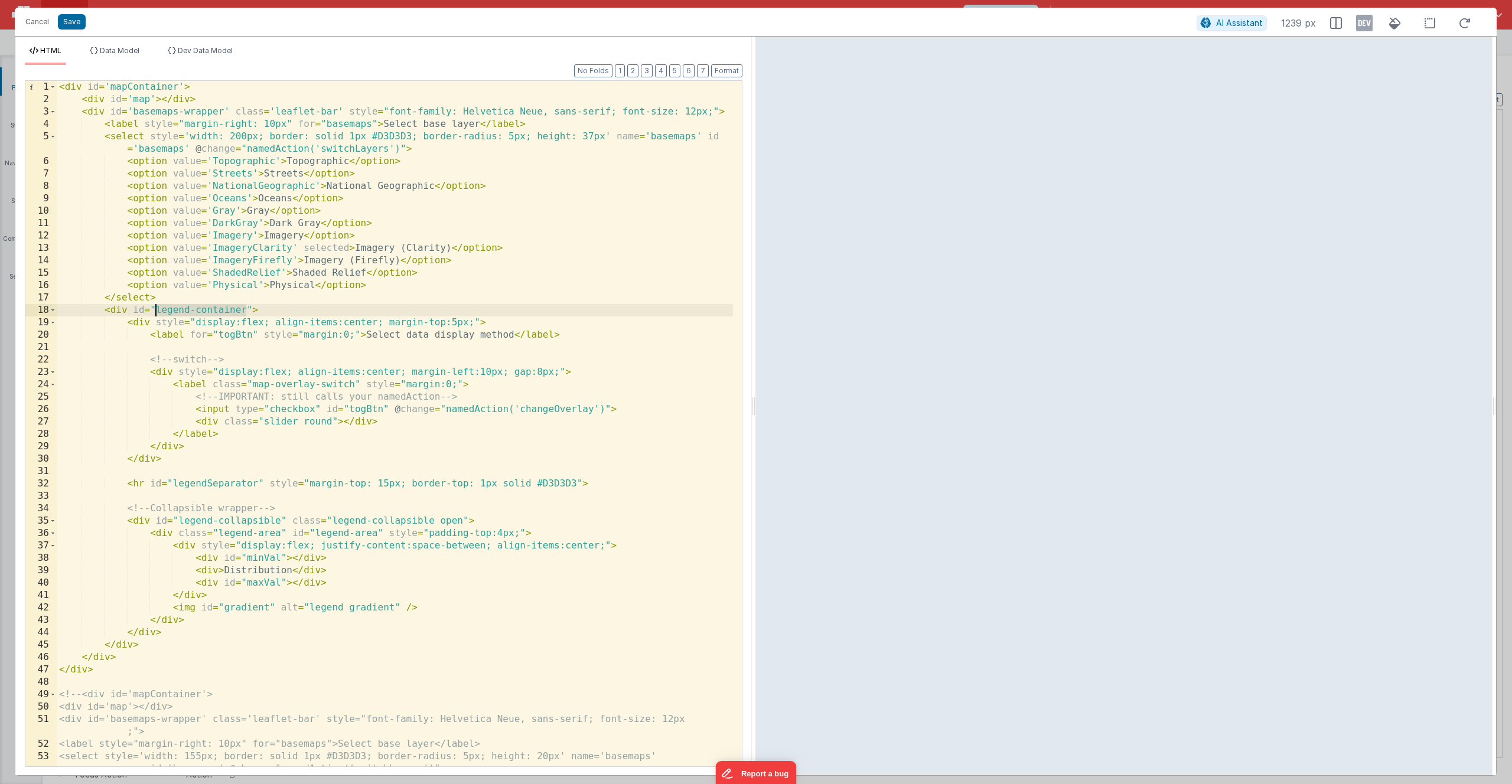
drag, startPoint x: 248, startPoint y: 309, endPoint x: 156, endPoint y: 312, distance: 92.0
click at [156, 312] on div "< div id = 'mapContainer' > < div id = 'map' > </ div > < div id = 'basemaps-wr…" at bounding box center [395, 436] width 676 height 710
drag, startPoint x: 320, startPoint y: 387, endPoint x: 251, endPoint y: 384, distance: 69.1
click at [251, 384] on div "< div id = 'mapContainer' > < div id = 'map' > </ div > < div id = 'basemaps-wr…" at bounding box center [395, 436] width 676 height 710
click at [67, 23] on button "Save" at bounding box center [71, 21] width 28 height 15
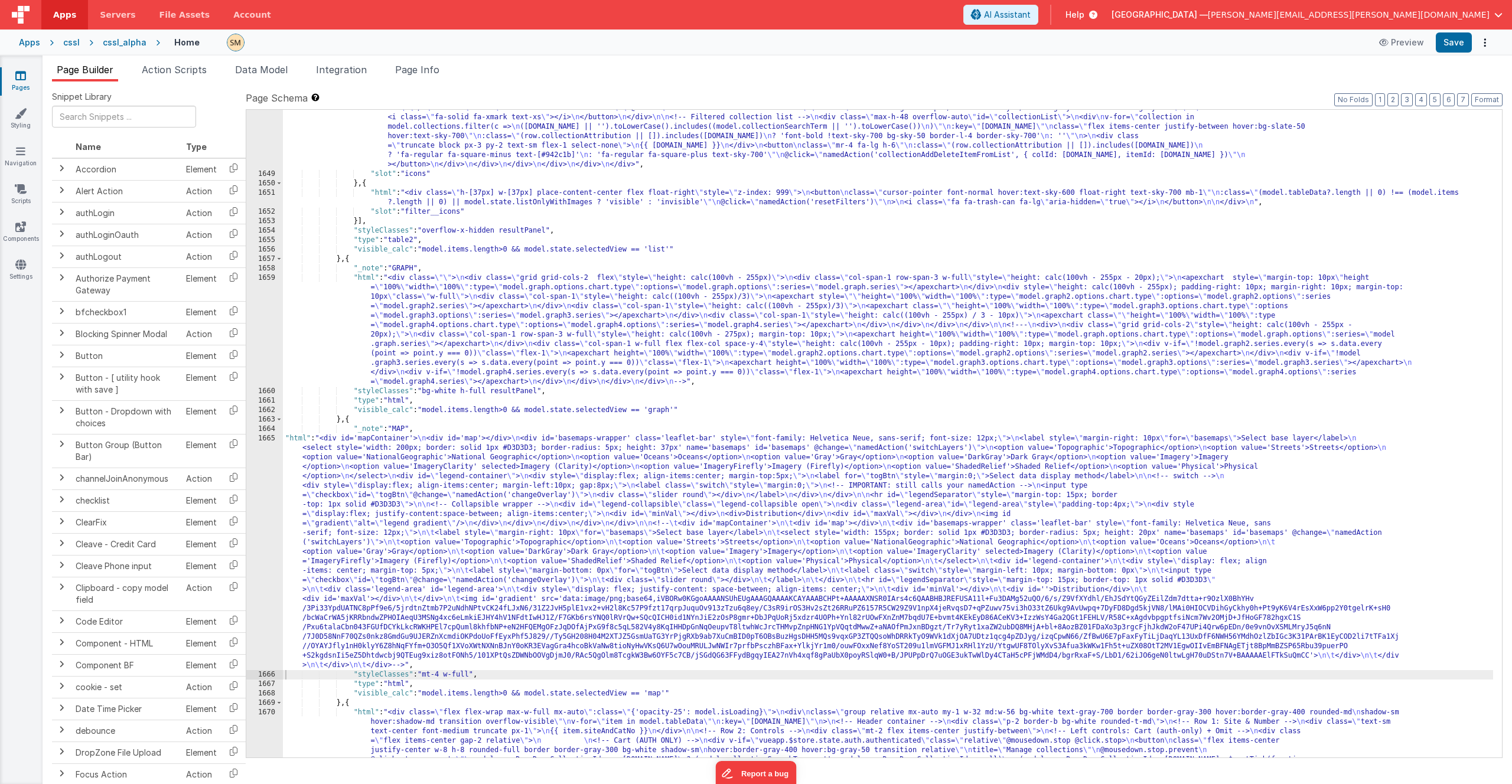
click at [334, 456] on div ""html" : "<div class= \" w-[100px] flex flex-col items-center float-right space…" at bounding box center [888, 554] width 1210 height 1224
click at [263, 456] on div "1665" at bounding box center [265, 552] width 36 height 236
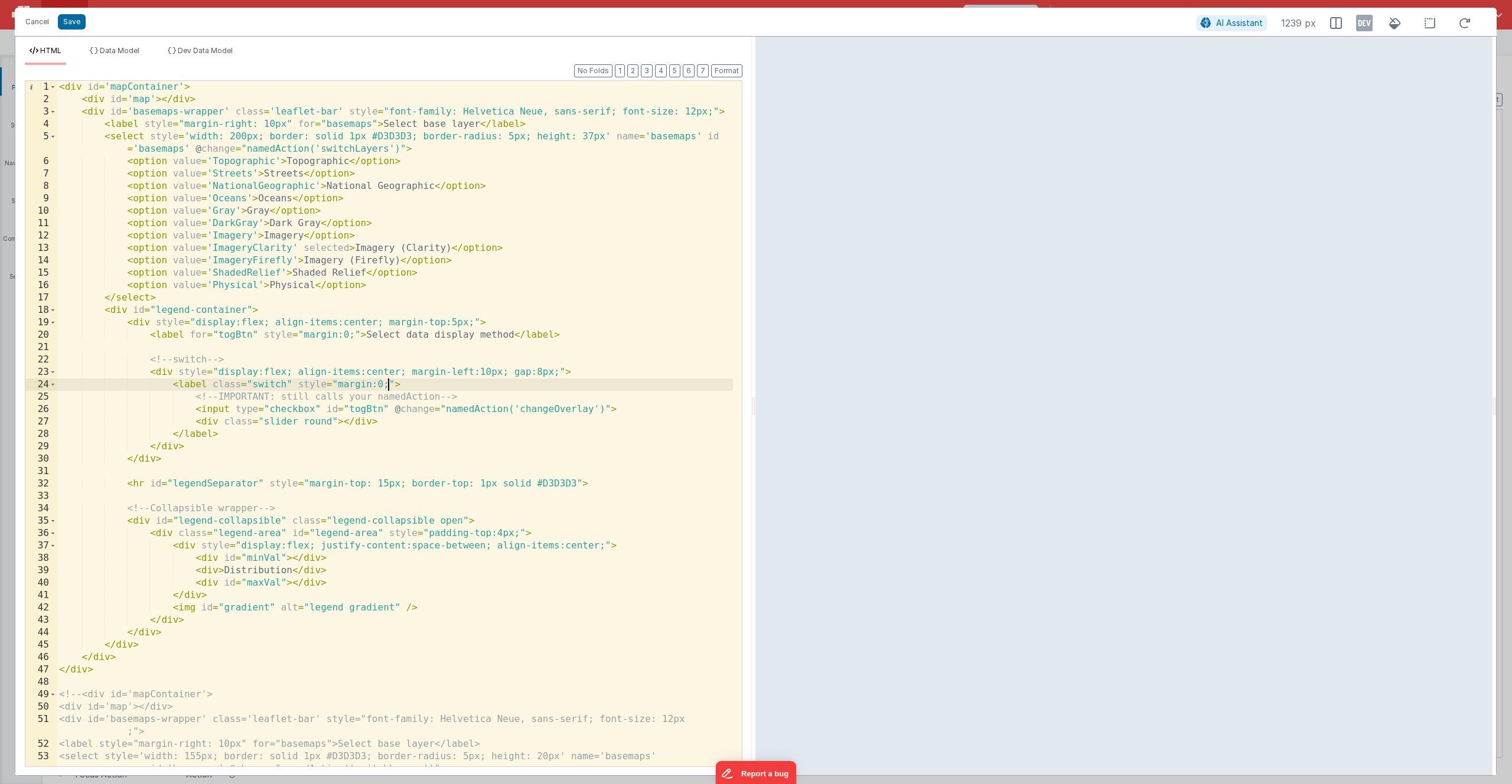
click at [387, 384] on div "< div id = 'mapContainer' > < div id = 'map' > </ div > < div id = 'basemaps-wr…" at bounding box center [395, 436] width 676 height 710
drag, startPoint x: 451, startPoint y: 386, endPoint x: 443, endPoint y: 388, distance: 8.2
click at [433, 387] on div "< div id = 'mapContainer' > < div id = 'map' > </ div > < div id = 'basemaps-wr…" at bounding box center [395, 436] width 676 height 710
click at [455, 384] on div "< div id = 'mapContainer' > < div id = 'map' > </ div > < div id = 'basemaps-wr…" at bounding box center [395, 436] width 676 height 710
drag, startPoint x: 536, startPoint y: 385, endPoint x: 383, endPoint y: 389, distance: 153.1
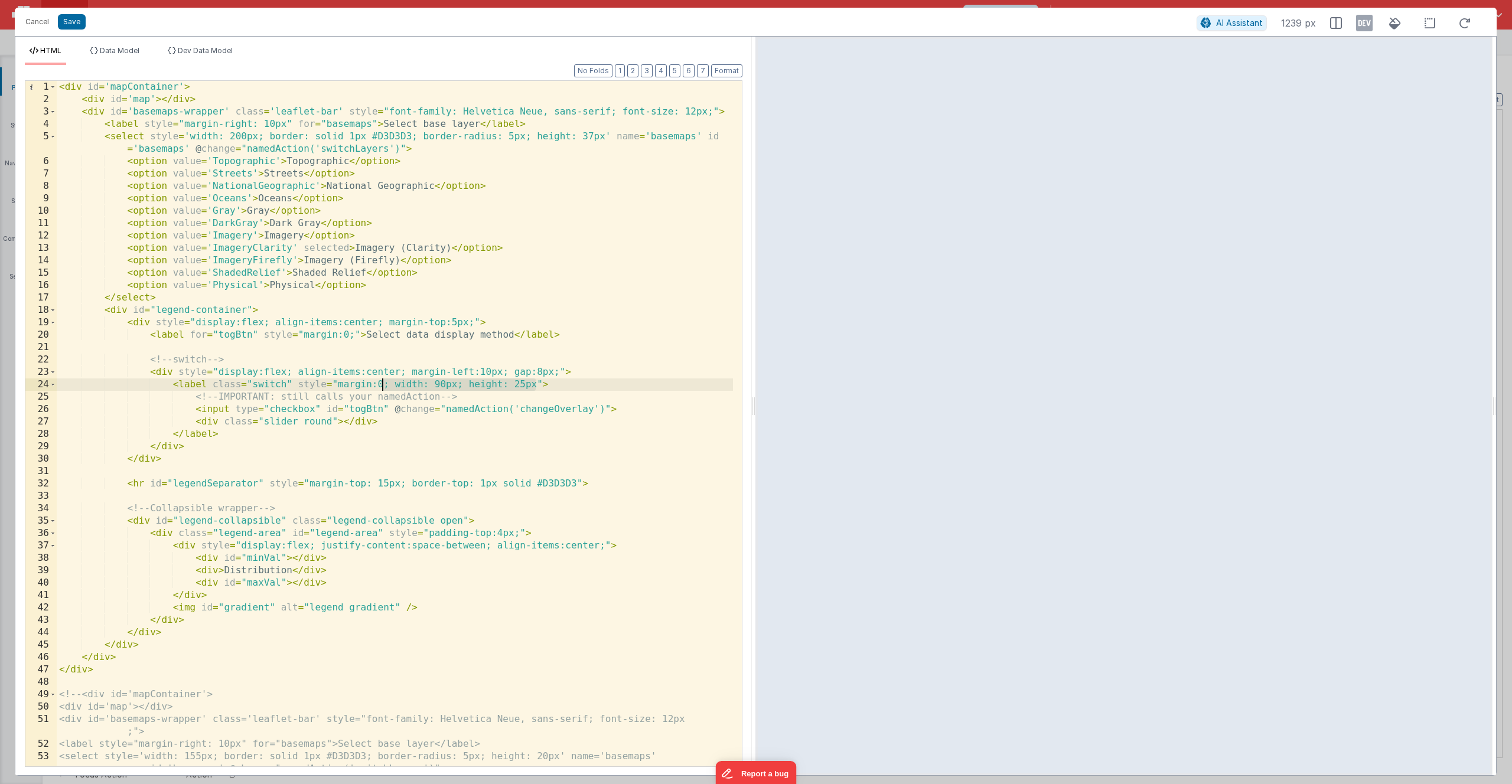
click at [383, 389] on div "< div id = 'mapContainer' > < div id = 'map' > </ div > < div id = 'basemaps-wr…" at bounding box center [395, 436] width 676 height 710
click at [70, 22] on button "Save" at bounding box center [71, 21] width 28 height 15
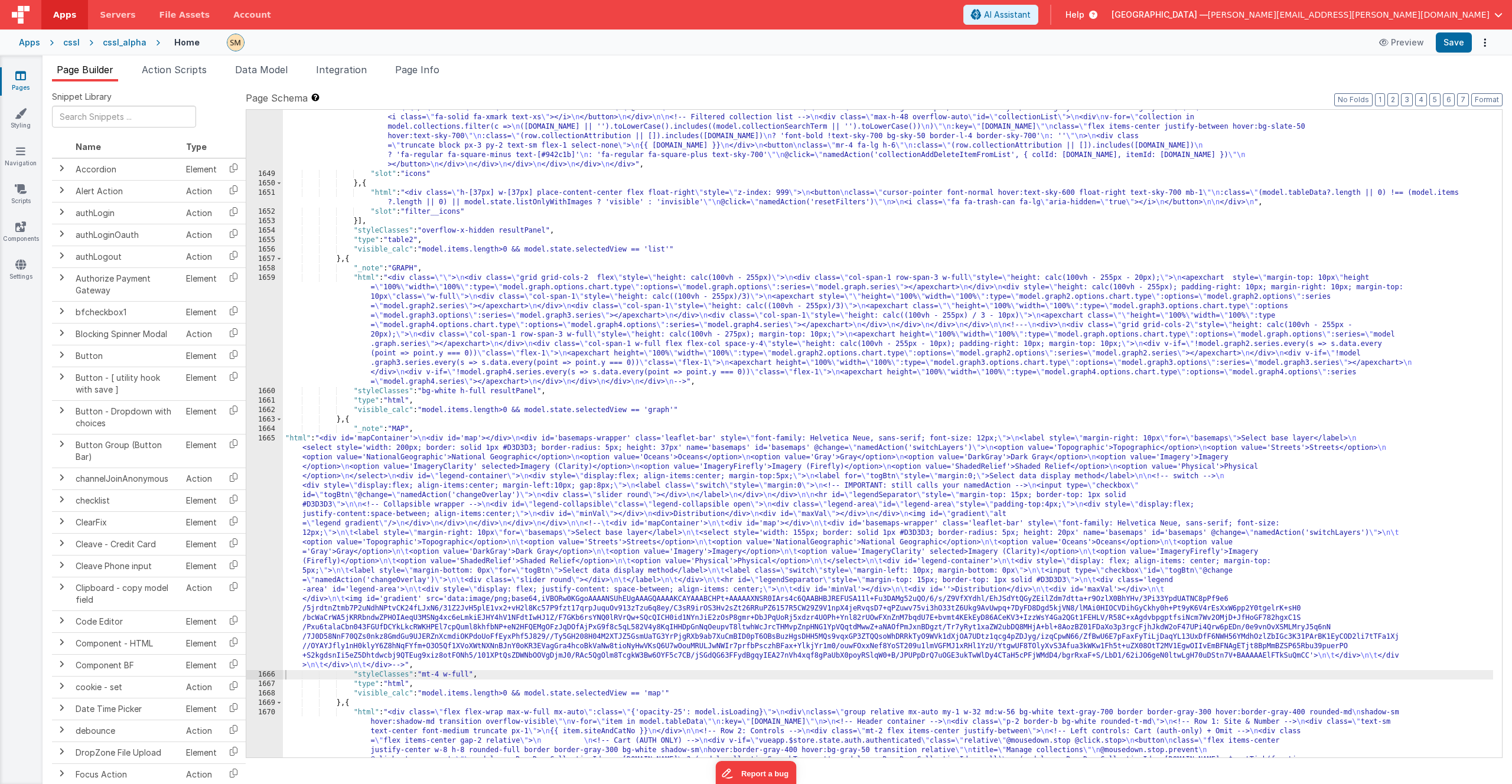
scroll to position [16990, 0]
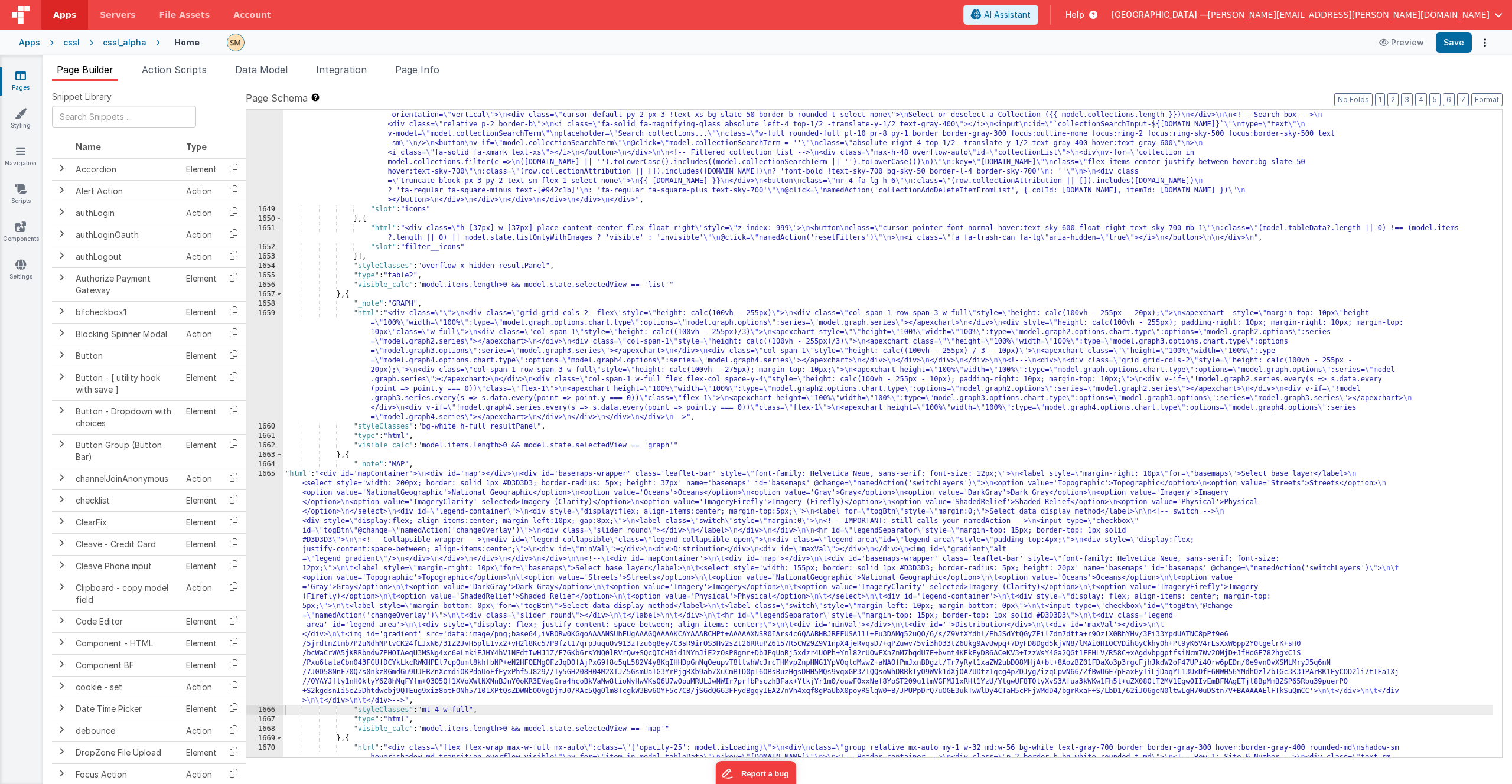
click at [349, 456] on div ""html" : "<div class= \" w-[100px] flex flex-col items-center float-right space…" at bounding box center [888, 590] width 1210 height 1224
click at [262, 456] on div "1665" at bounding box center [265, 588] width 36 height 236
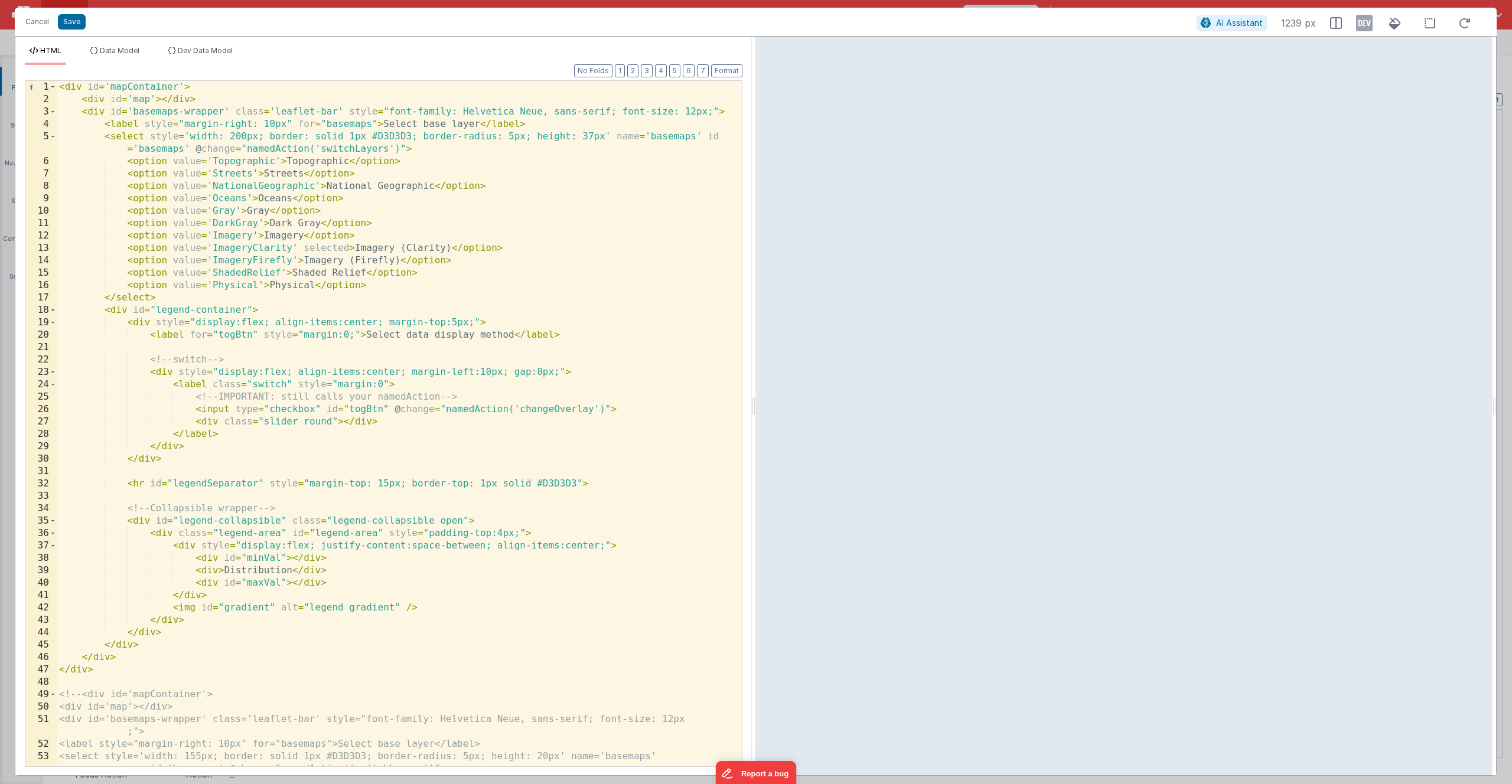
click at [291, 411] on div "< div id = 'mapContainer' > < div id = 'map' > </ div > < div id = 'basemaps-wr…" at bounding box center [395, 436] width 676 height 710
click at [298, 201] on div "< div id = 'mapContainer' > < div id = 'map' > </ div > < div id = 'basemaps-wr…" at bounding box center [395, 436] width 676 height 710
type input "heatmap"
click at [37, 23] on button "Cancel" at bounding box center [37, 22] width 36 height 17
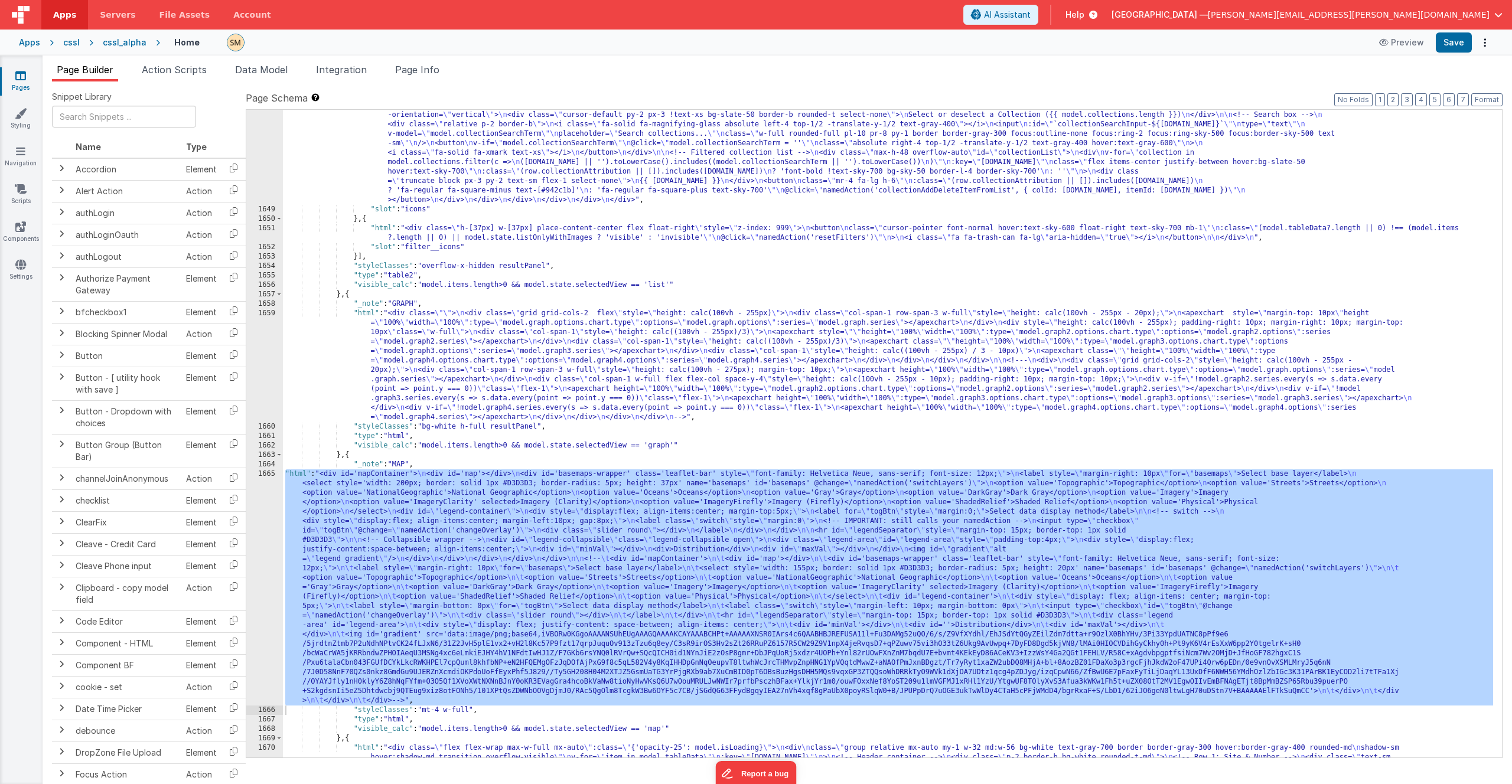
click at [266, 456] on div "1665" at bounding box center [265, 588] width 36 height 236
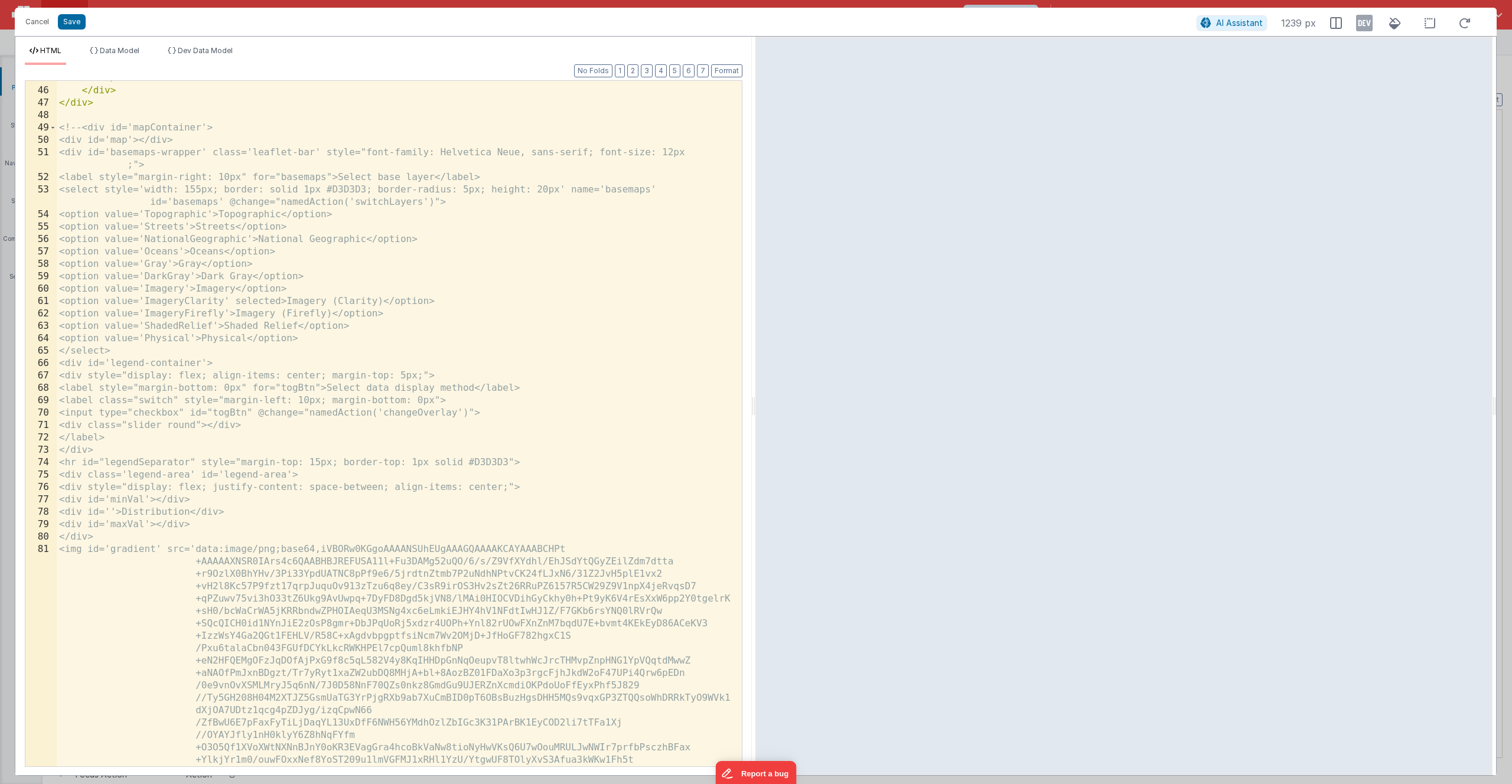
scroll to position [638, 0]
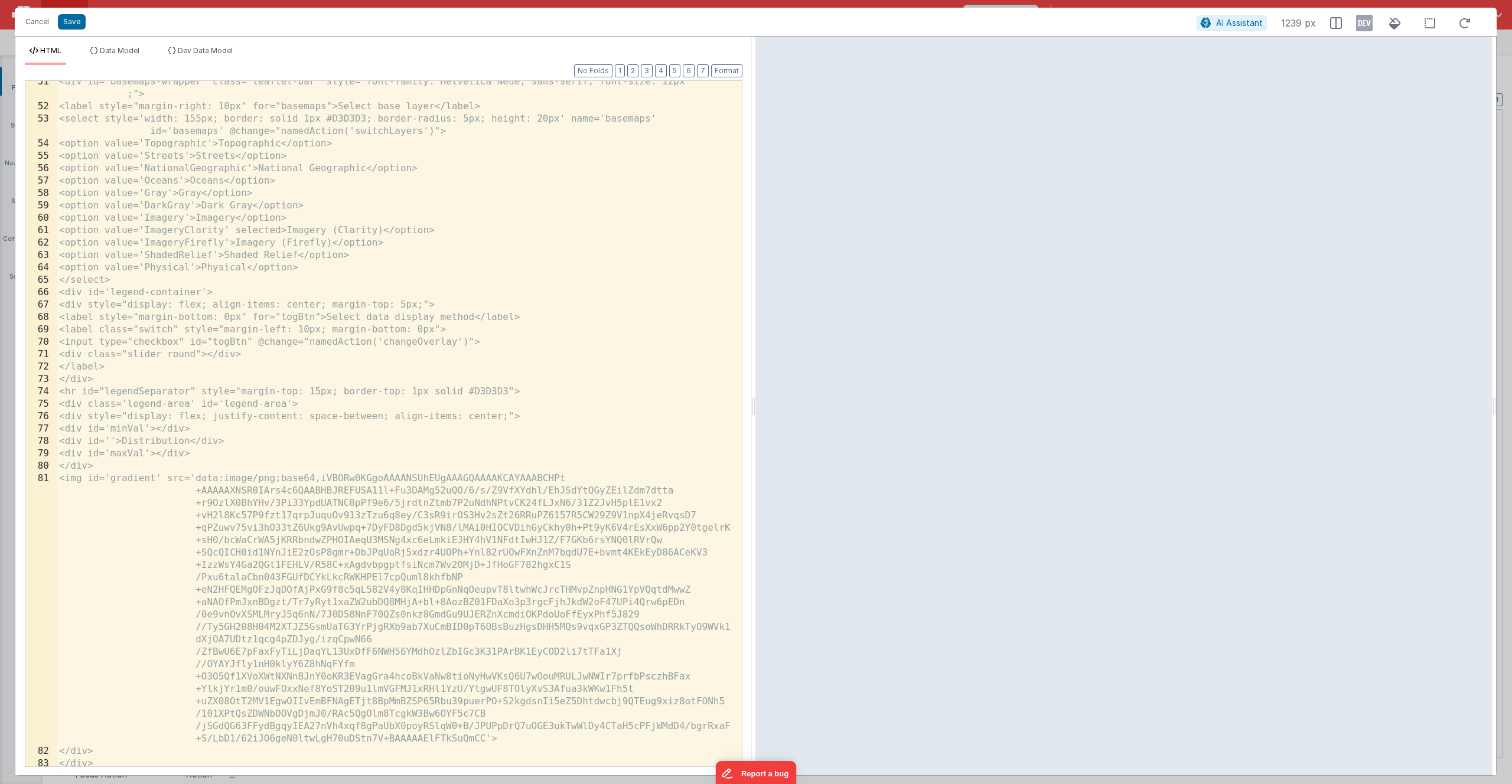
click at [278, 314] on div "<div id='basemaps-wrapper' class='leaflet-bar' style="font-family: Helvetica Ne…" at bounding box center [395, 437] width 676 height 723
type input "l"
type input "custom"
click at [42, 20] on button "Cancel" at bounding box center [37, 22] width 36 height 17
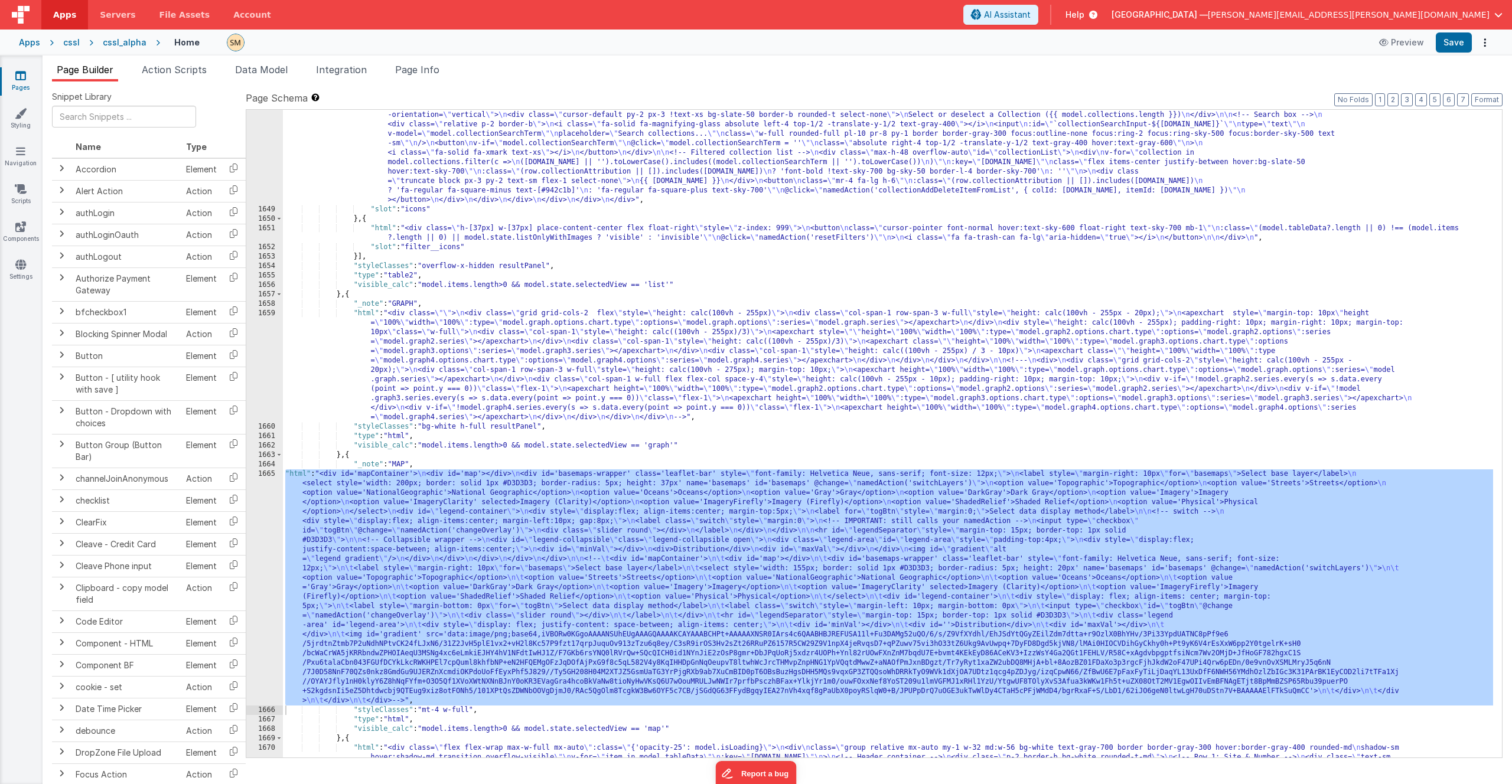
click at [389, 296] on div ""html" : "<div class= \" w-[100px] flex flex-col items-center float-right space…" at bounding box center [888, 590] width 1210 height 1224
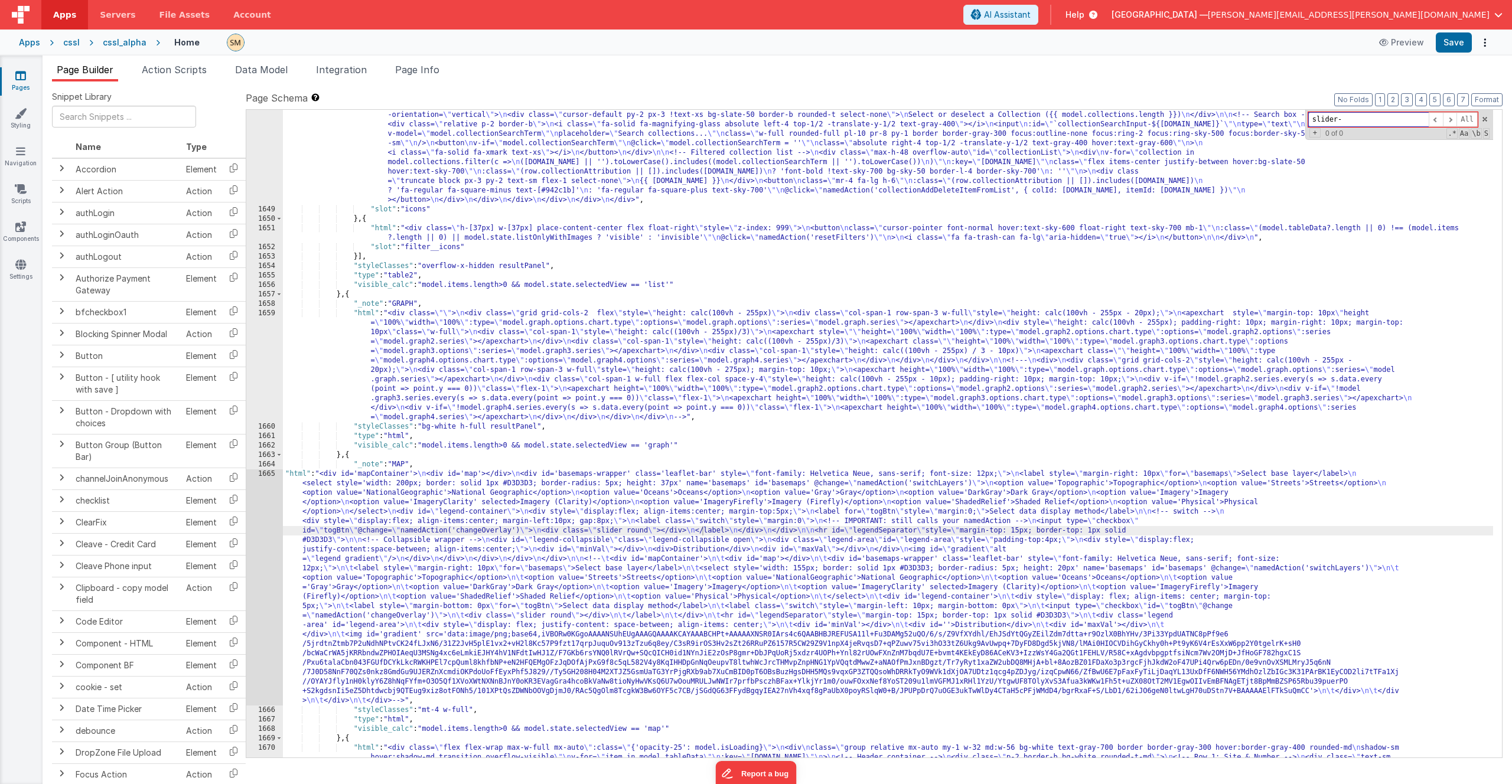
type input "slider"
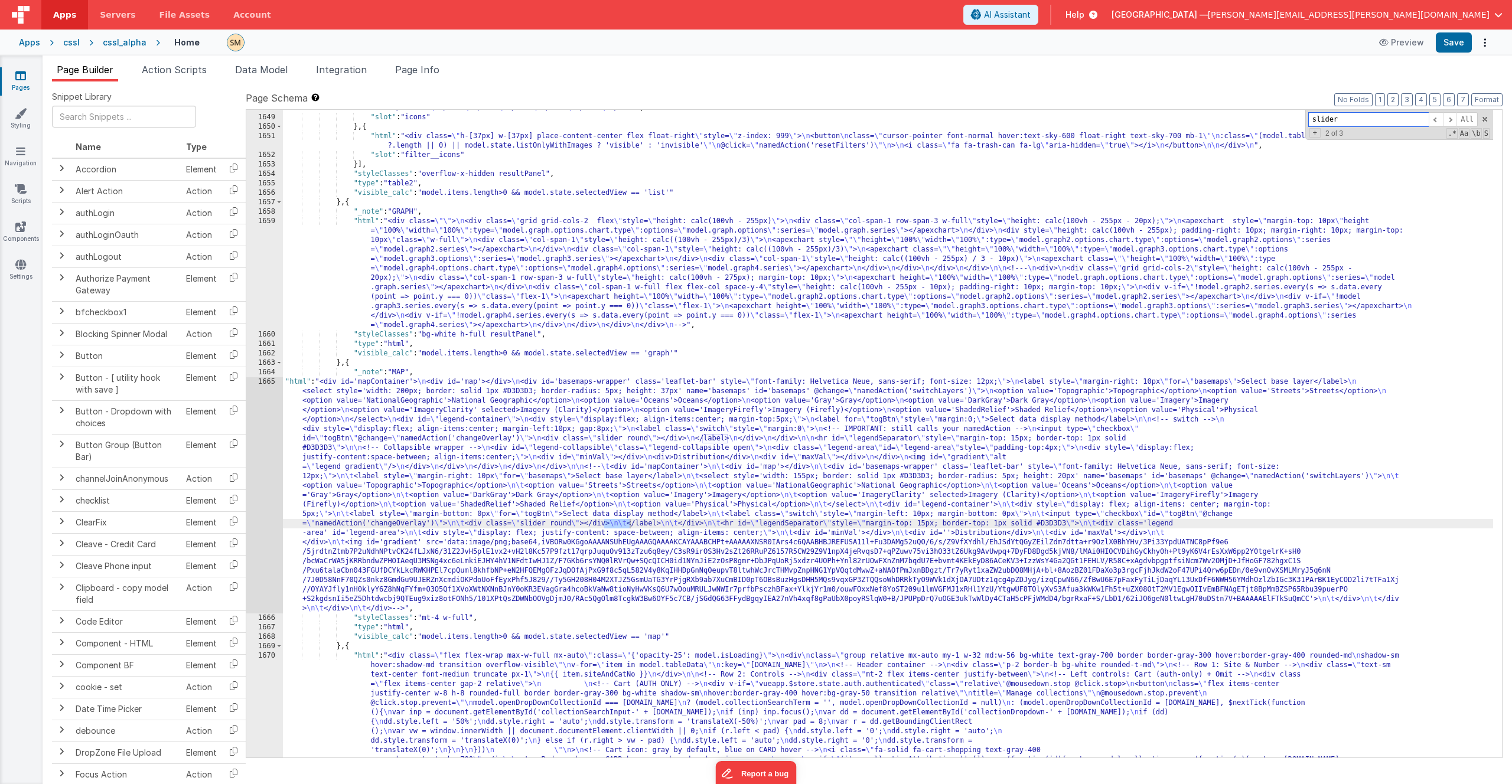
scroll to position [17772, 0]
